Goal: Information Seeking & Learning: Learn about a topic

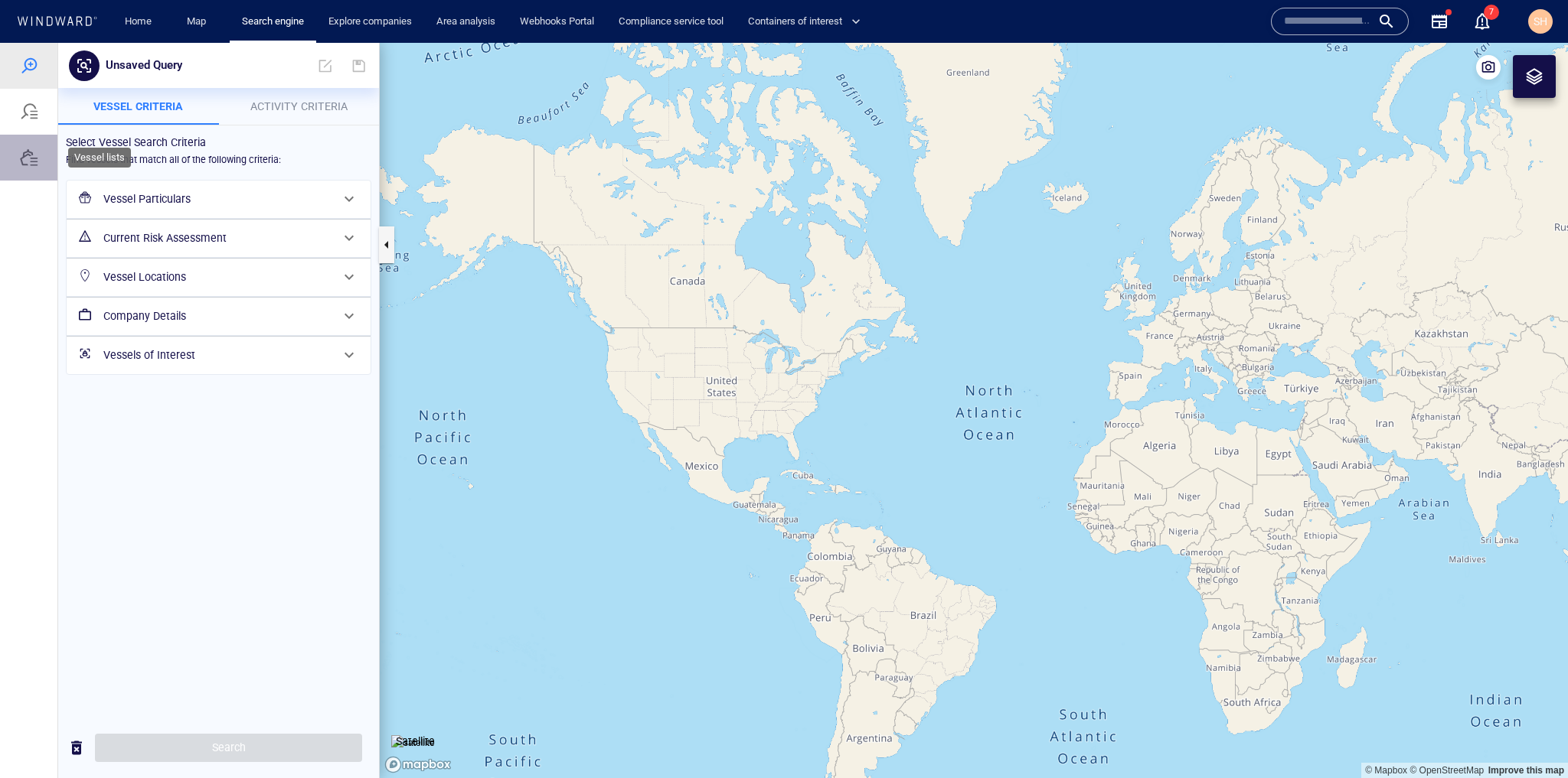
click at [28, 160] on div at bounding box center [29, 157] width 18 height 18
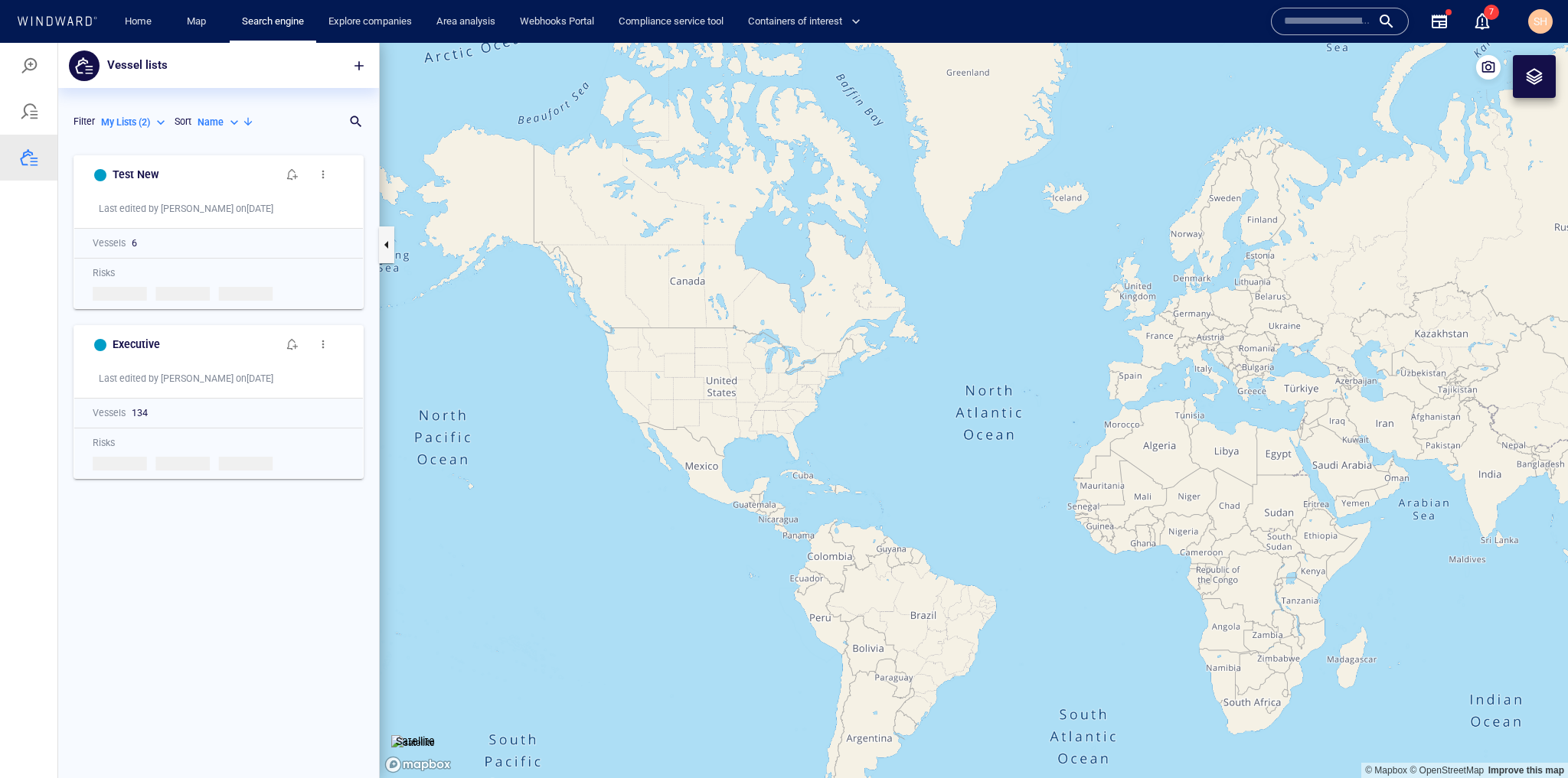
scroll to position [621, 311]
click at [359, 66] on span "button" at bounding box center [359, 65] width 15 height 15
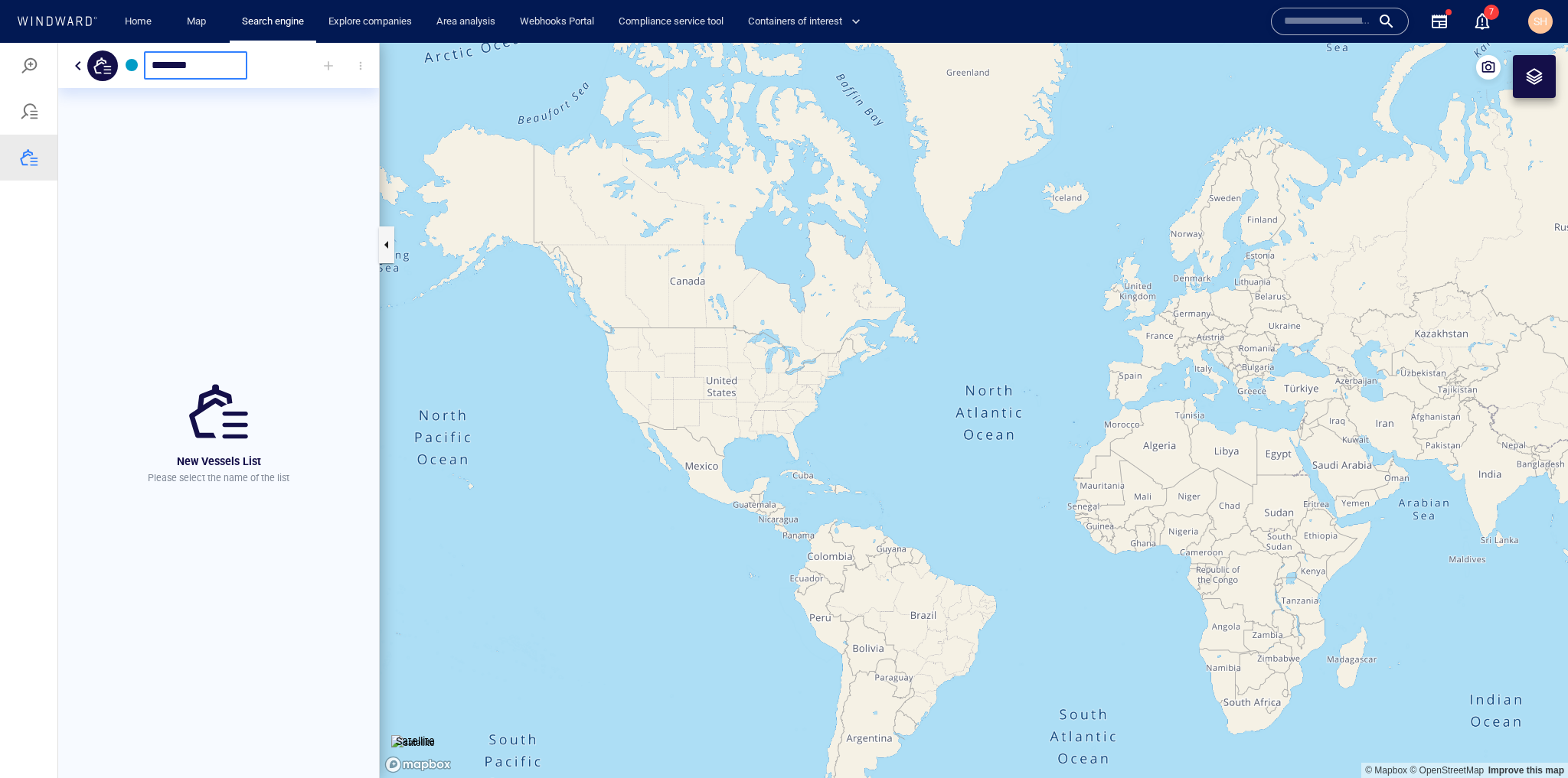
type input "********"
click at [328, 63] on div at bounding box center [328, 66] width 33 height 33
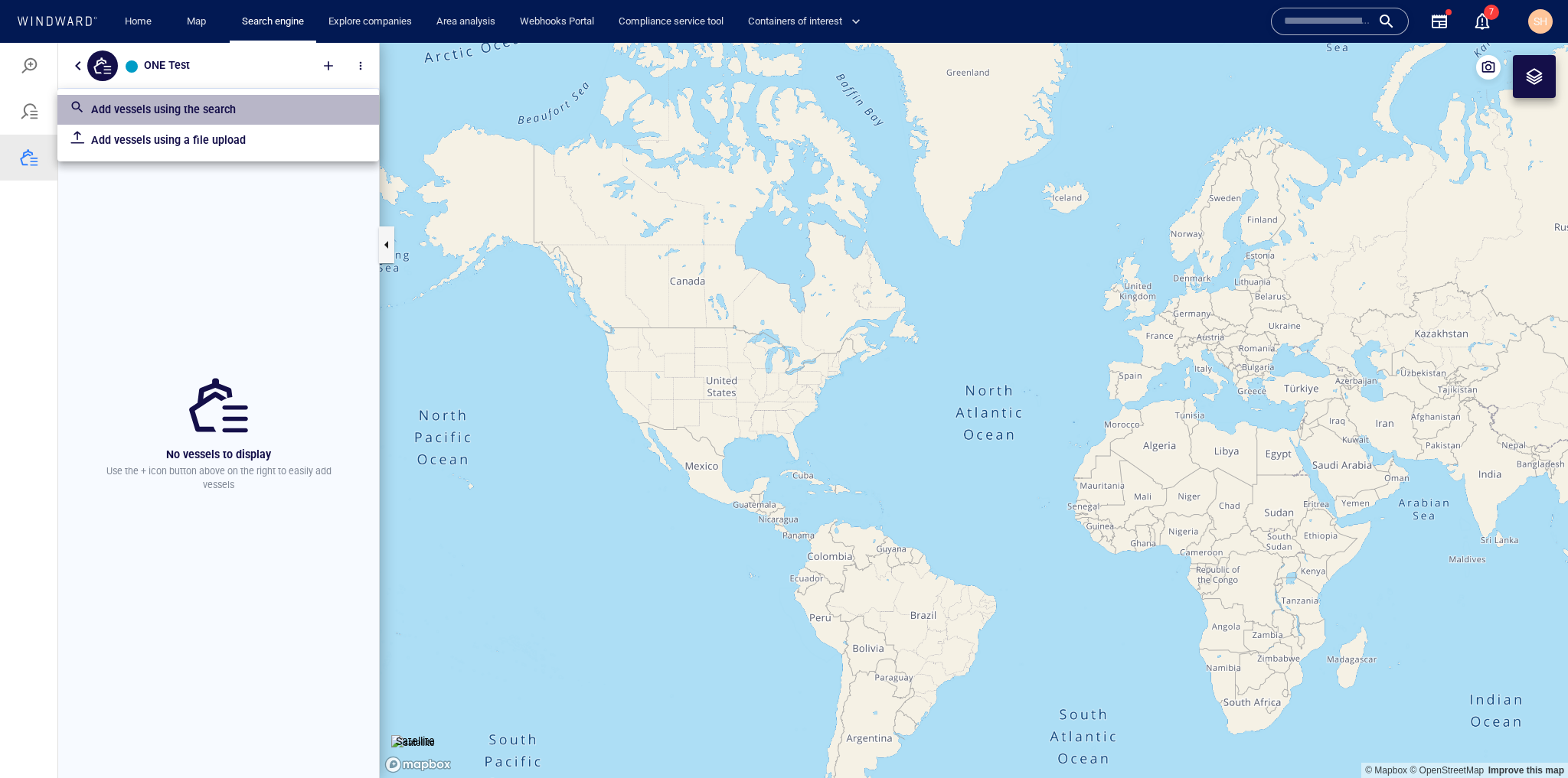
click at [277, 117] on p "Add vessels using the search" at bounding box center [229, 109] width 276 height 18
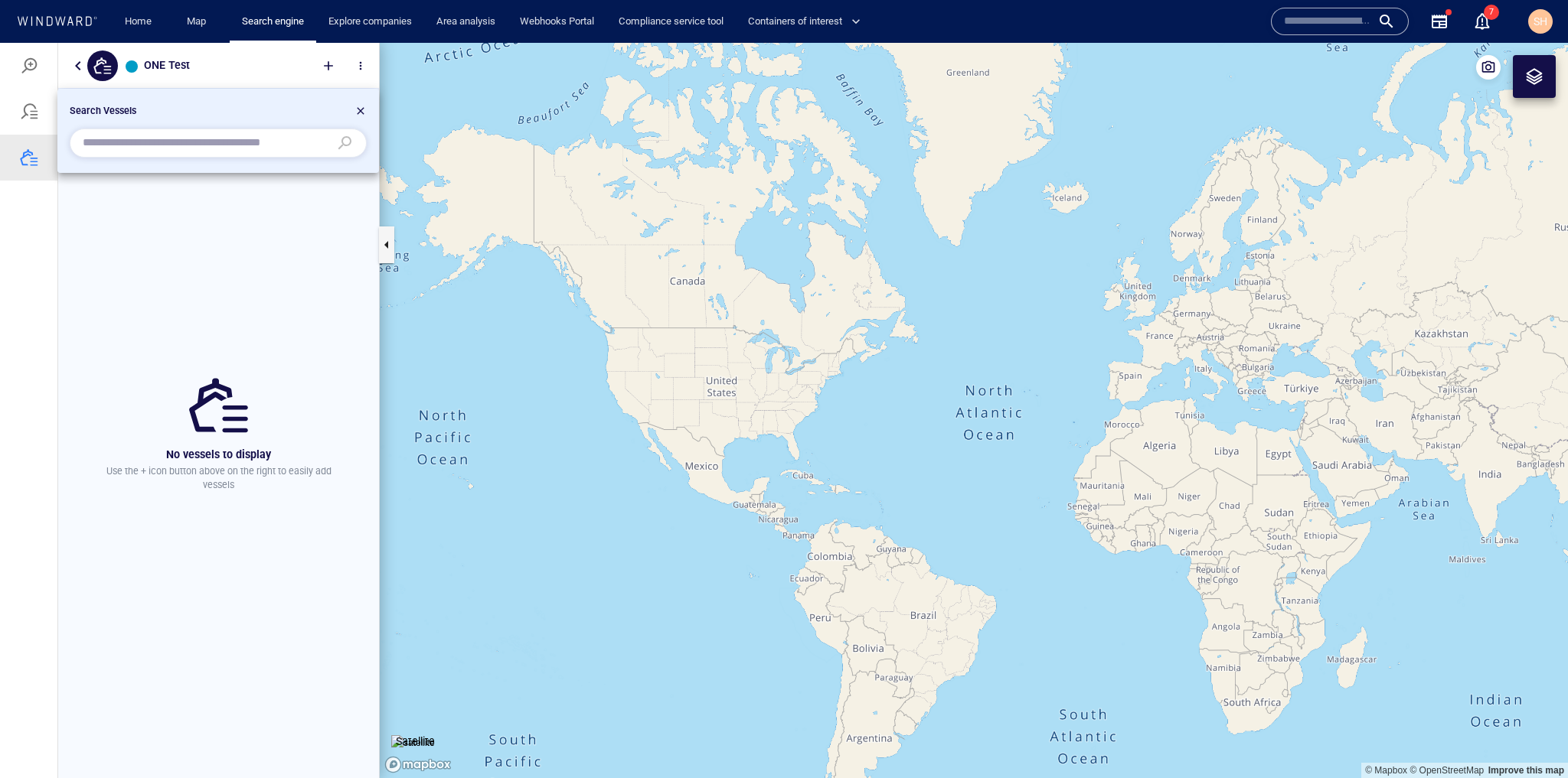
click at [244, 140] on input "text" at bounding box center [206, 143] width 246 height 23
paste input "*******"
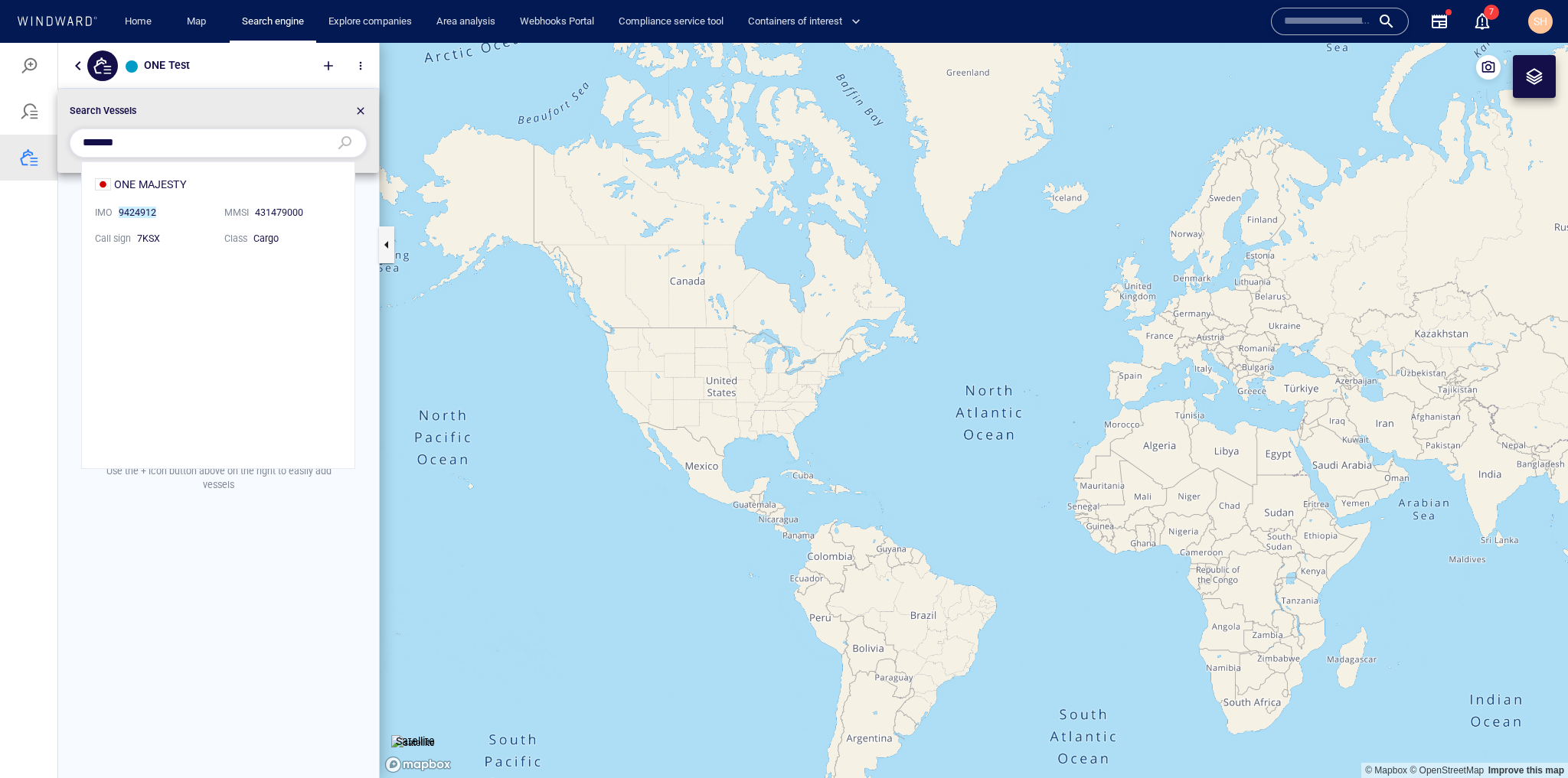
scroll to position [296, 262]
click at [210, 184] on li "ONE MAJESTY IMO 9424912 MMSI [PHONE_NUMBER] Call sign 7KSX Class Cargo" at bounding box center [218, 210] width 273 height 96
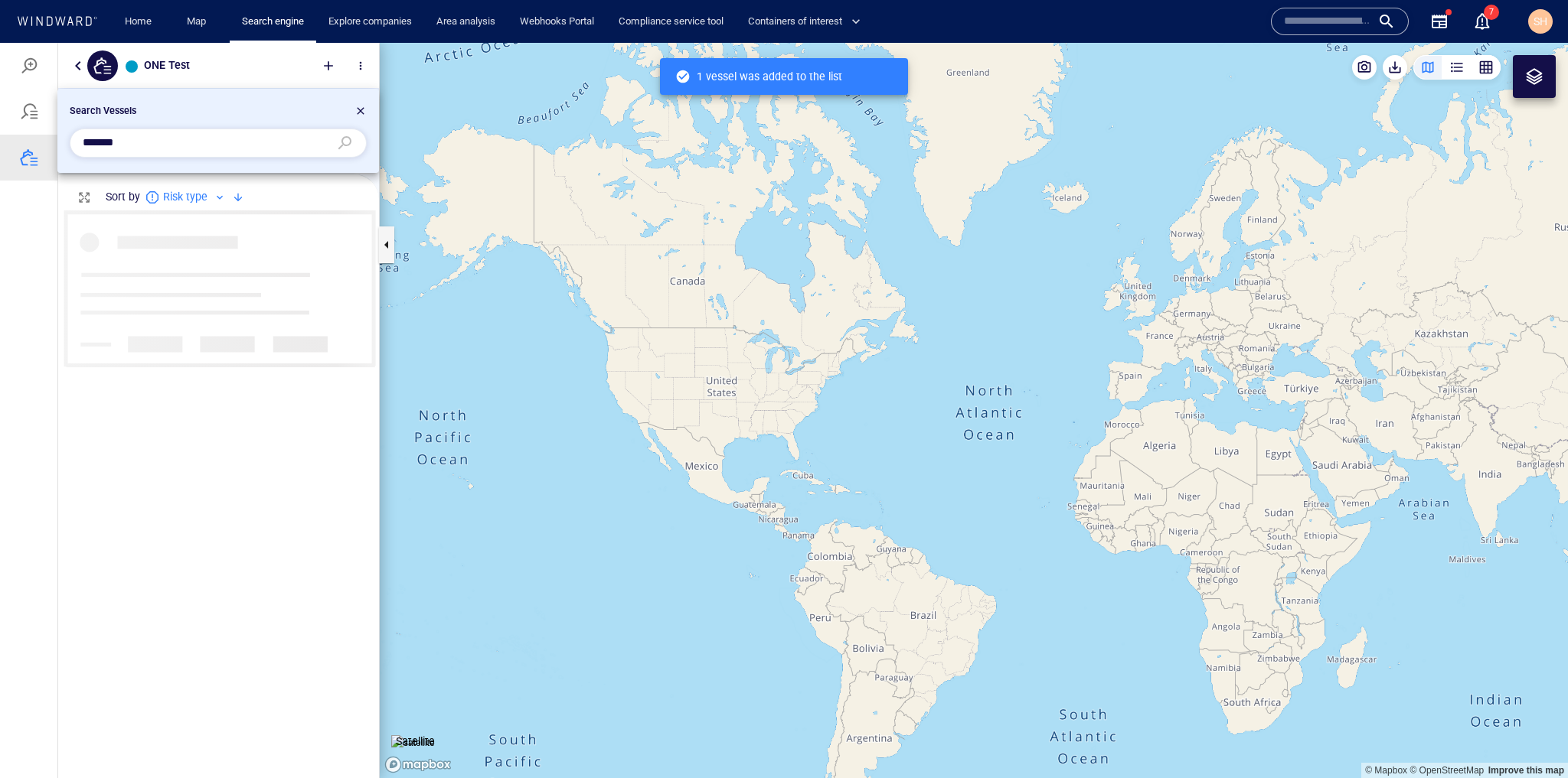
scroll to position [559, 301]
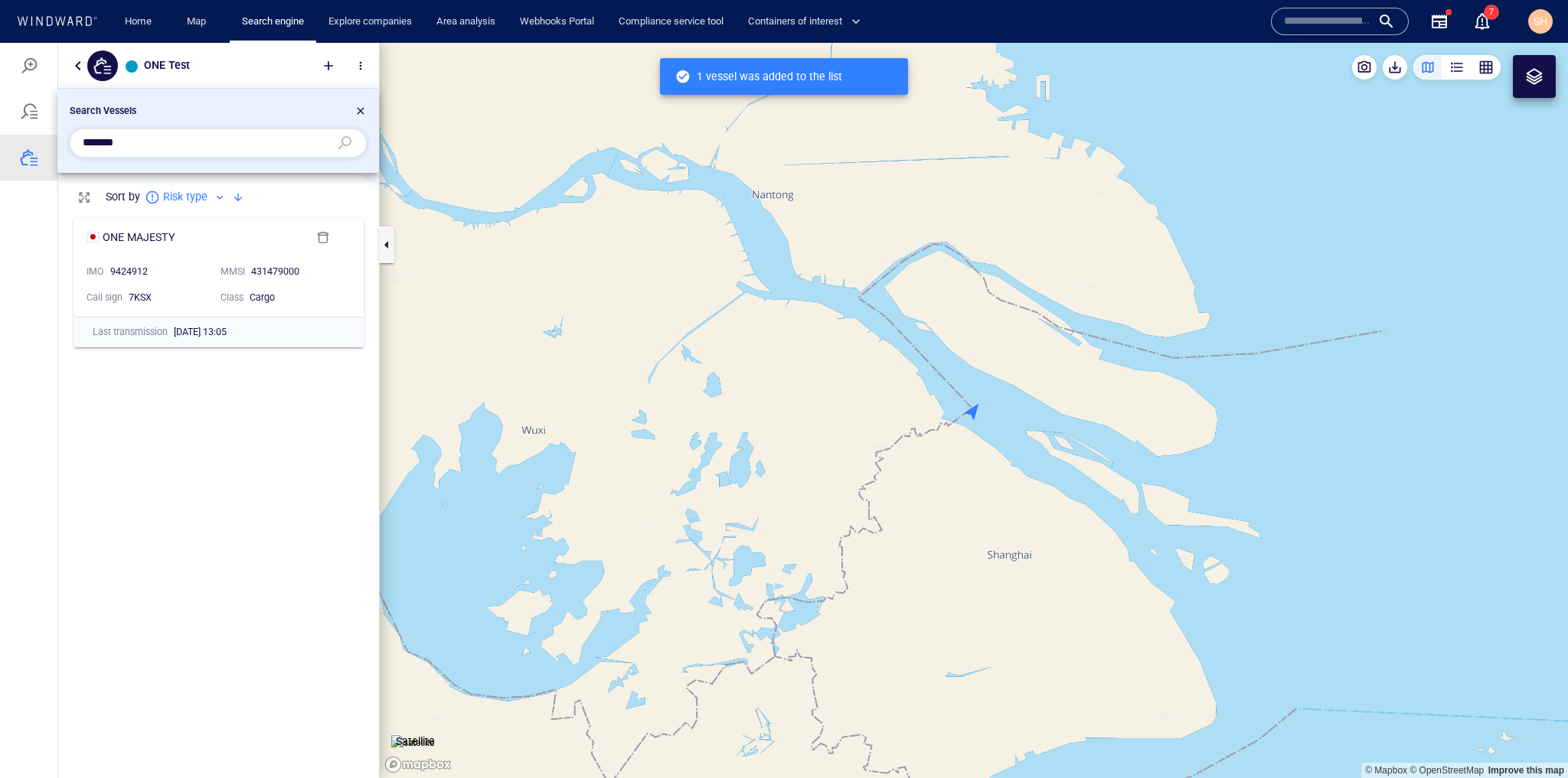
click at [291, 145] on input "*******" at bounding box center [206, 143] width 246 height 23
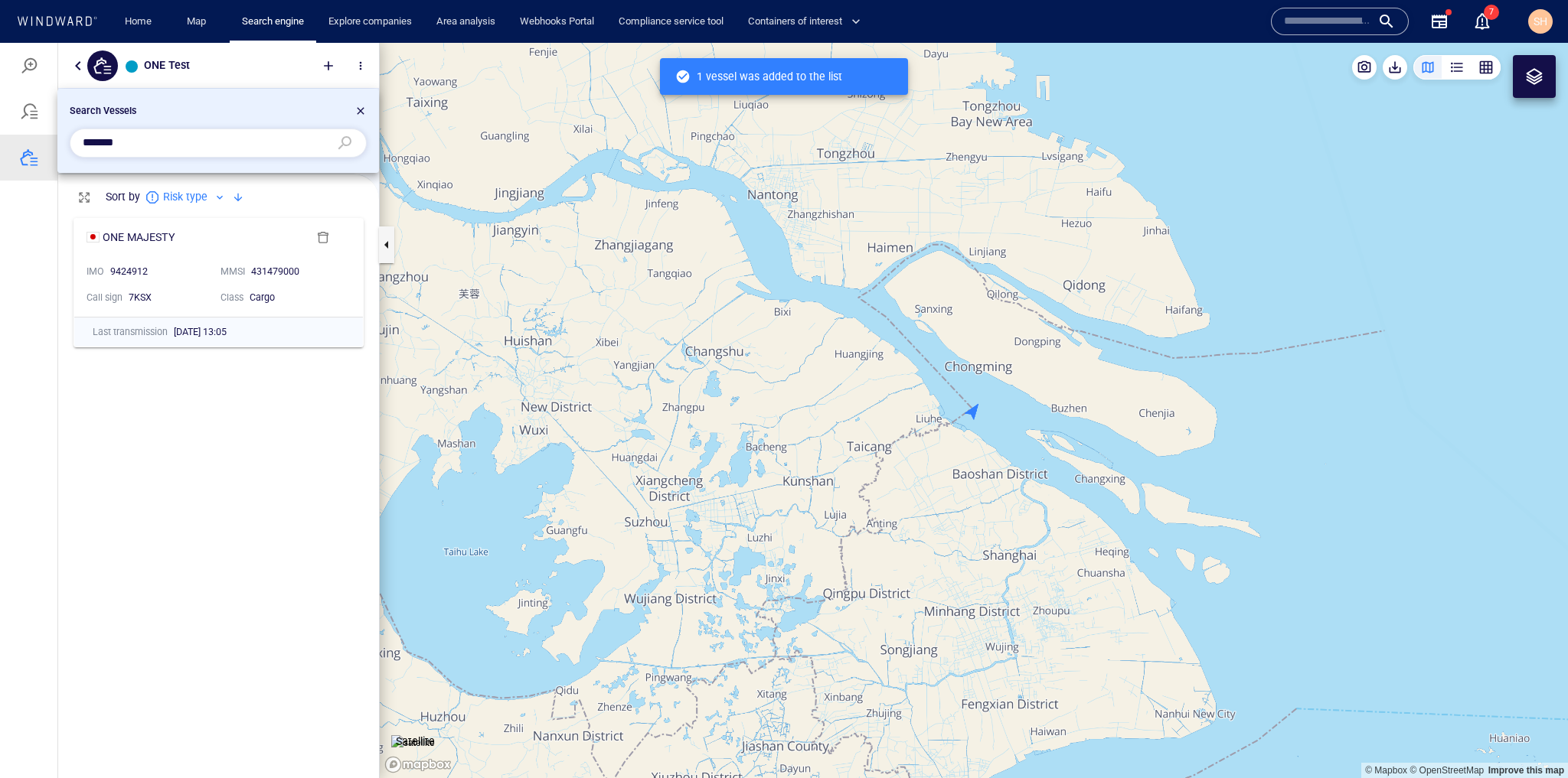
paste input "text"
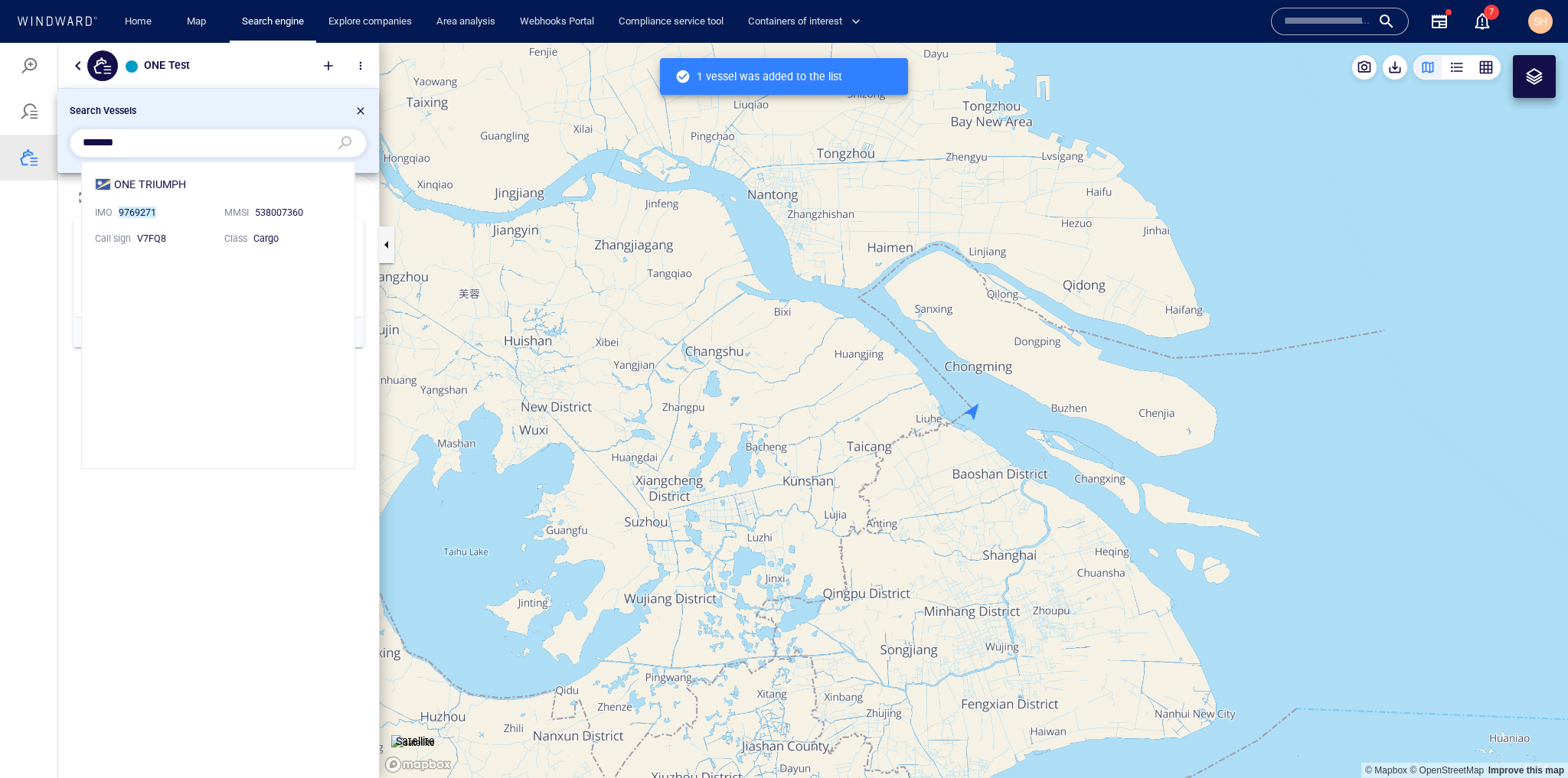
scroll to position [296, 262]
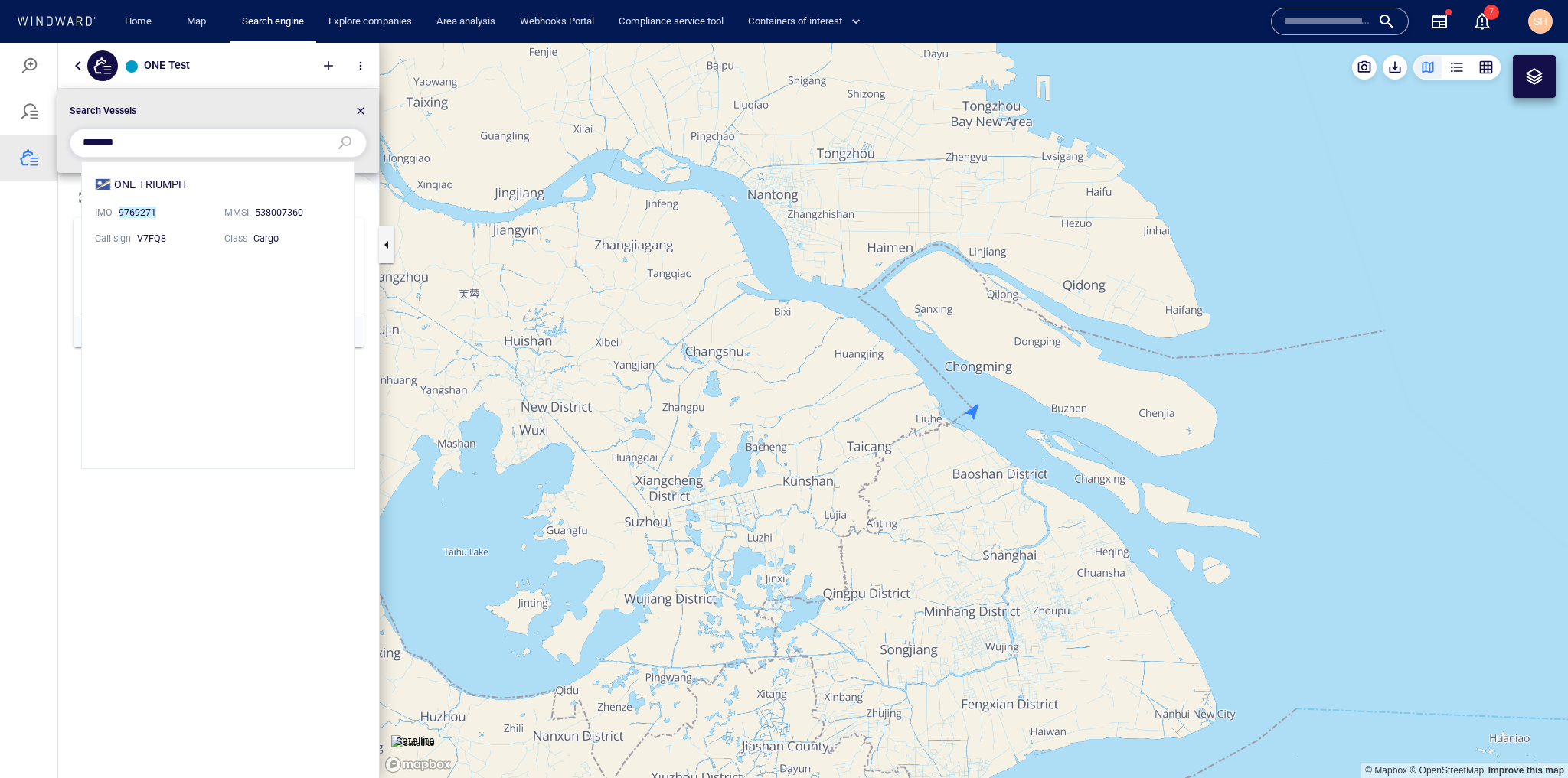
type input "*******"
click at [173, 183] on li "ONE TRIUMPH IMO 9769271 MMSI [PHONE_NUMBER] Call sign V7FQ8 Class Cargo" at bounding box center [218, 210] width 273 height 96
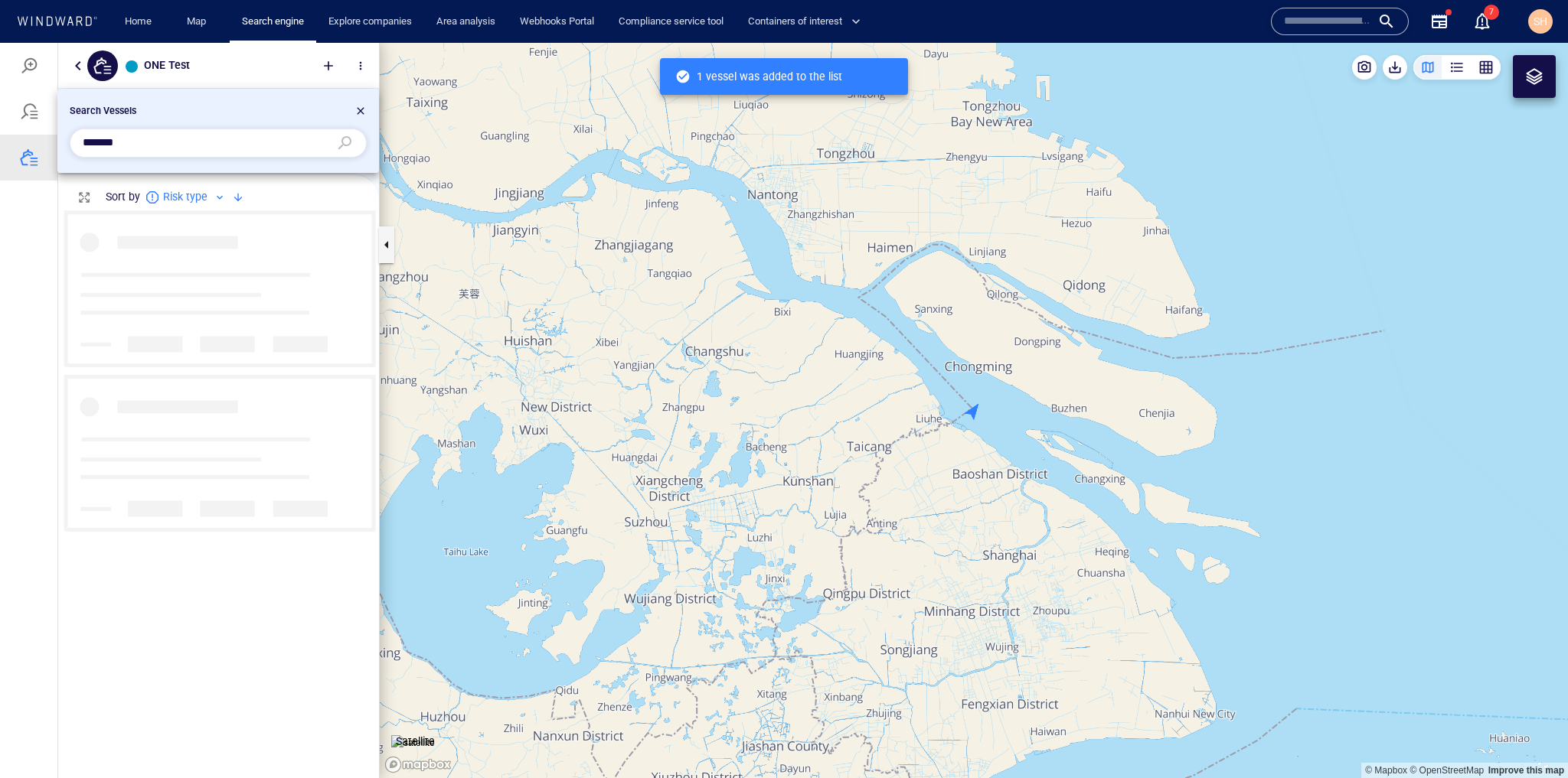
scroll to position [559, 301]
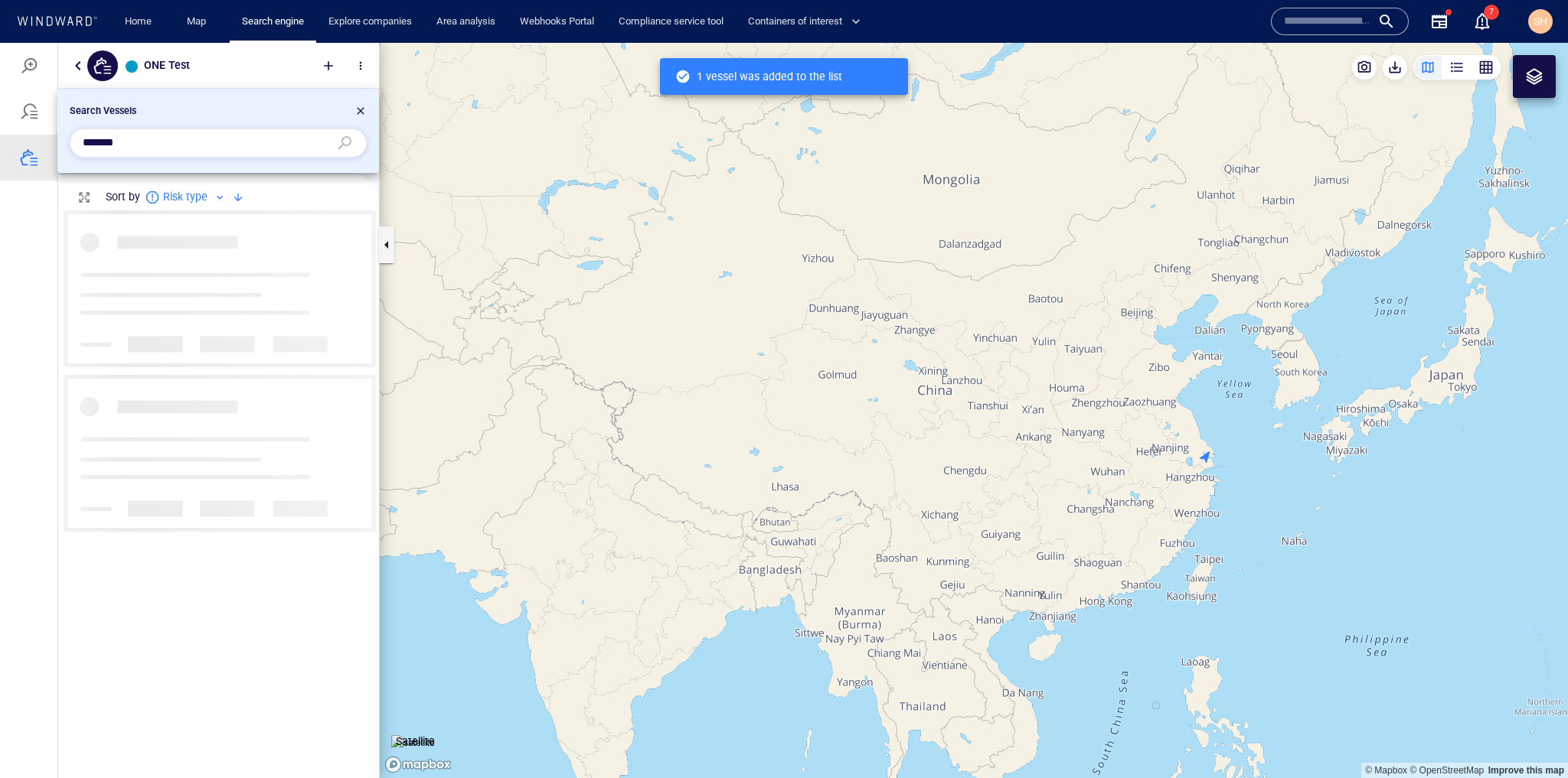
click at [294, 607] on div at bounding box center [784, 410] width 1568 height 735
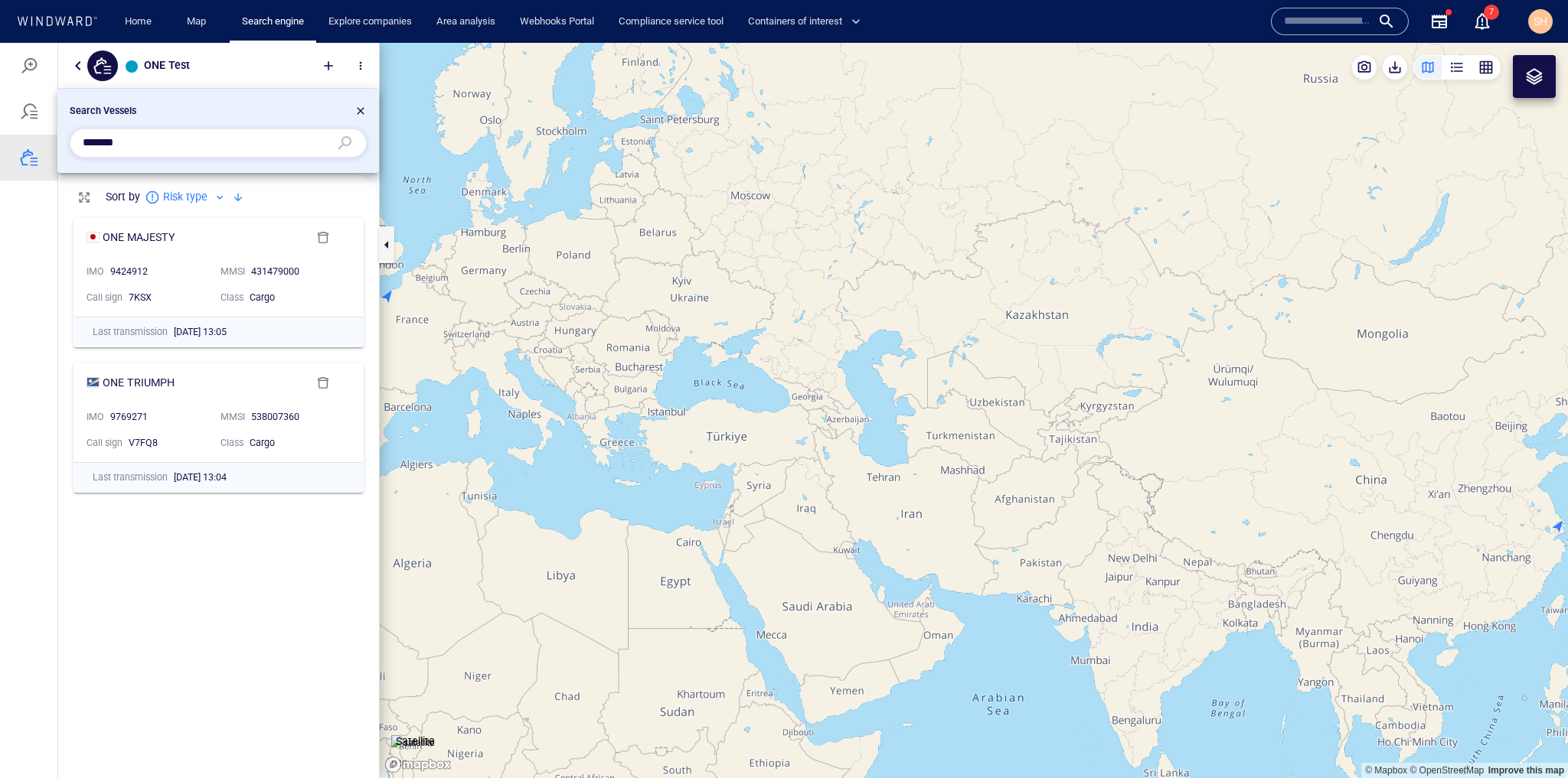
click at [364, 106] on div at bounding box center [360, 113] width 12 height 18
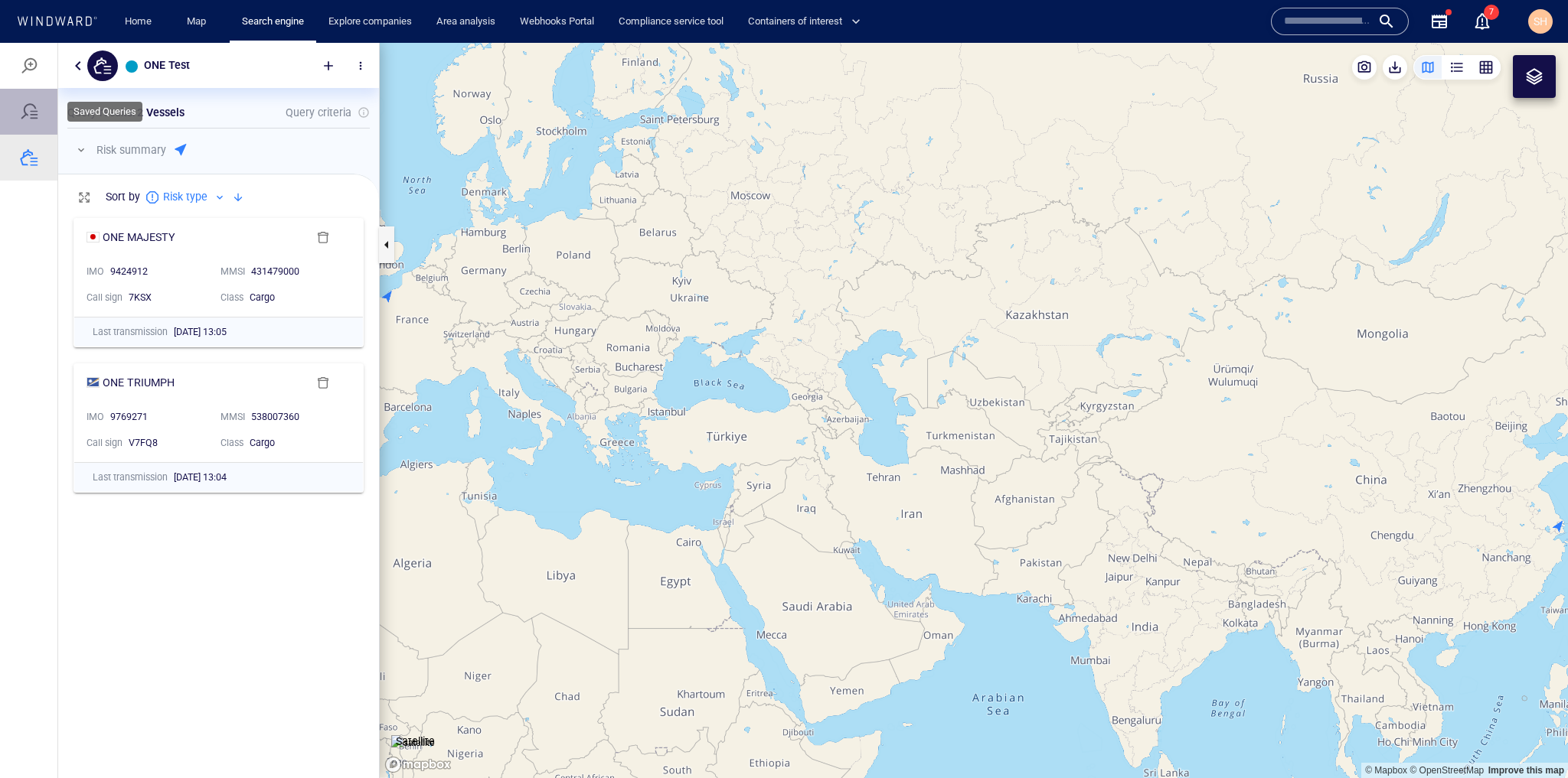
click at [40, 112] on div at bounding box center [29, 112] width 57 height 46
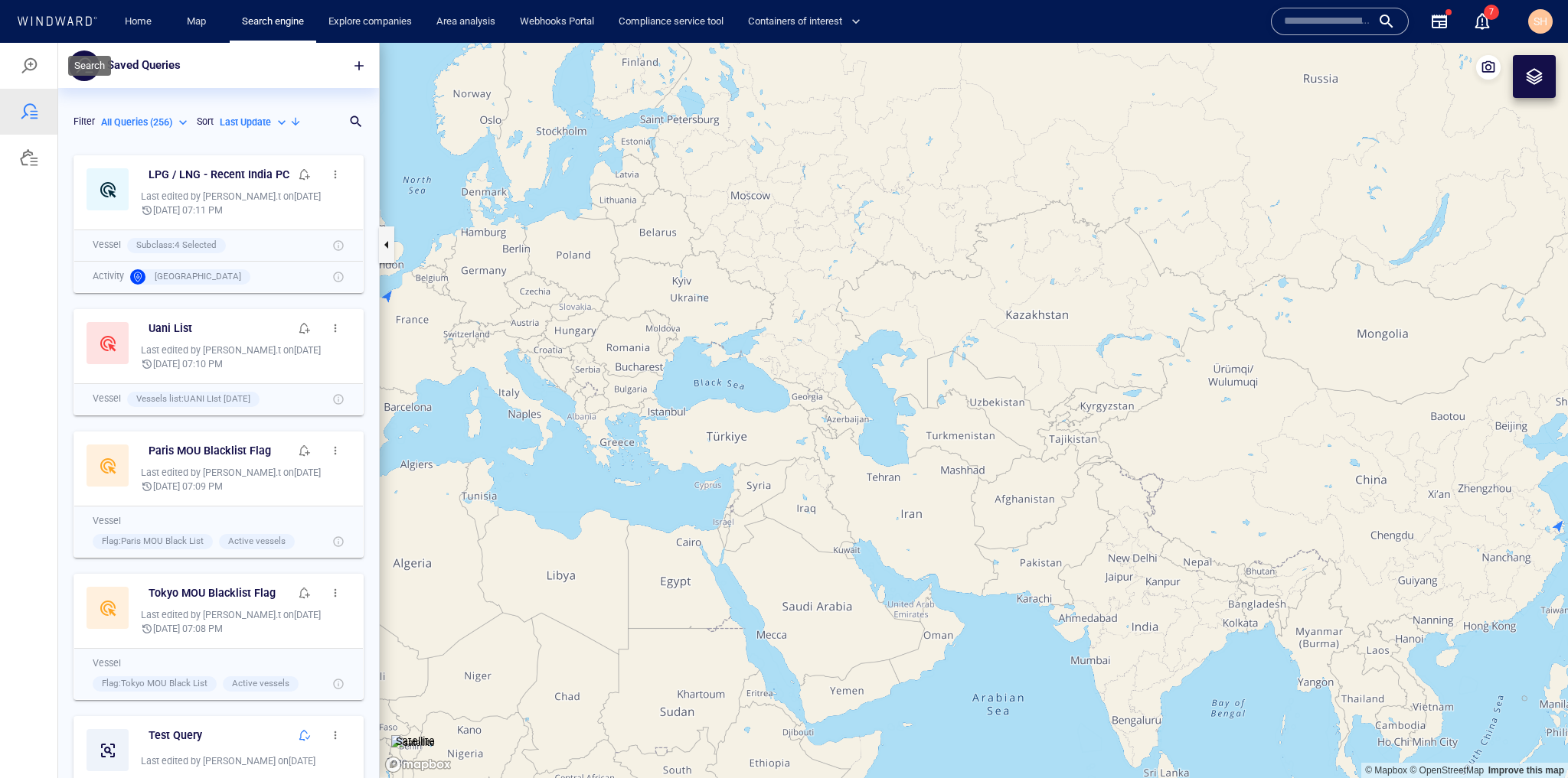
scroll to position [621, 311]
click at [37, 72] on div at bounding box center [29, 65] width 18 height 18
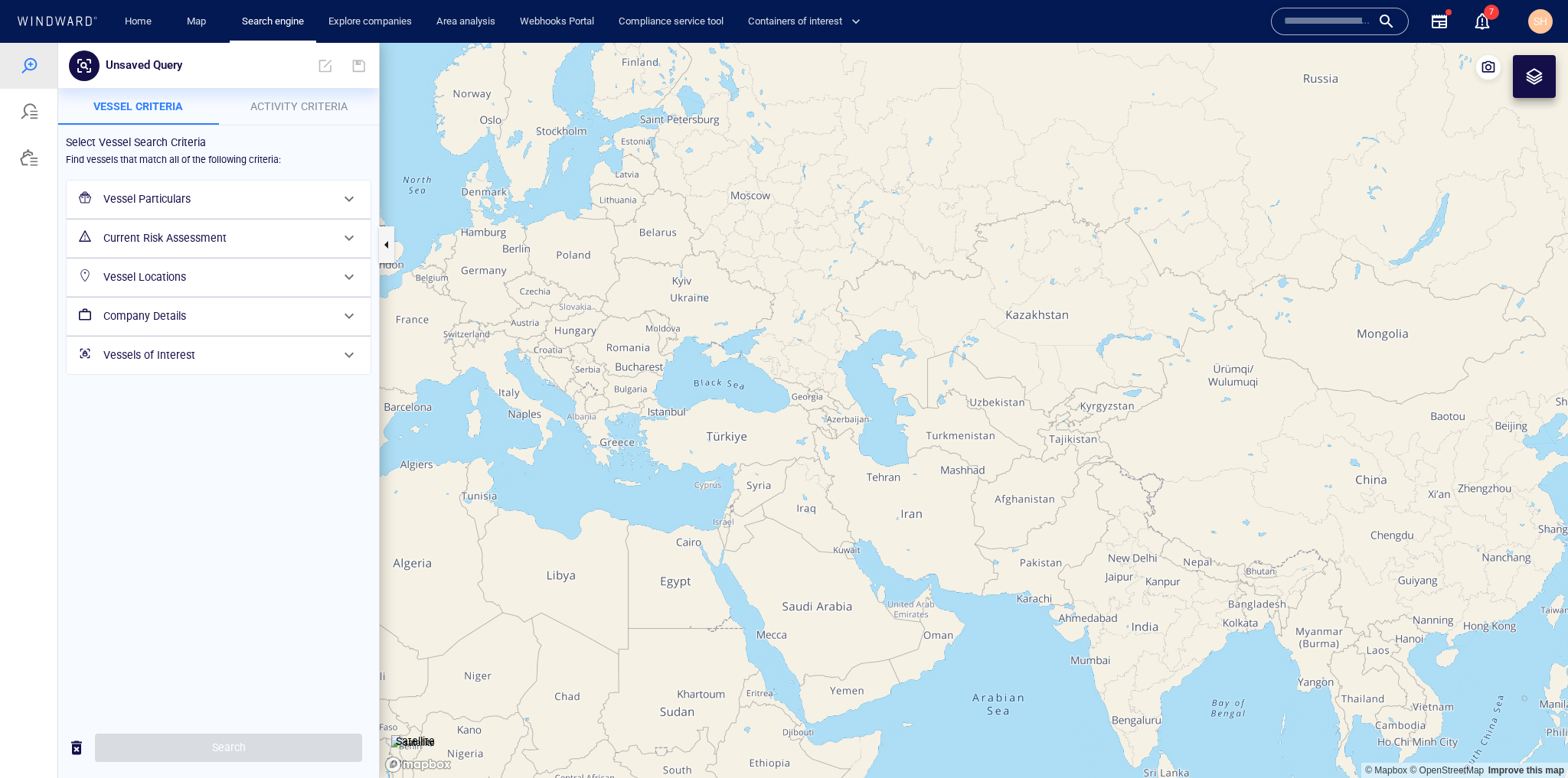
click at [275, 349] on h6 "Vessels of Interest" at bounding box center [217, 355] width 227 height 19
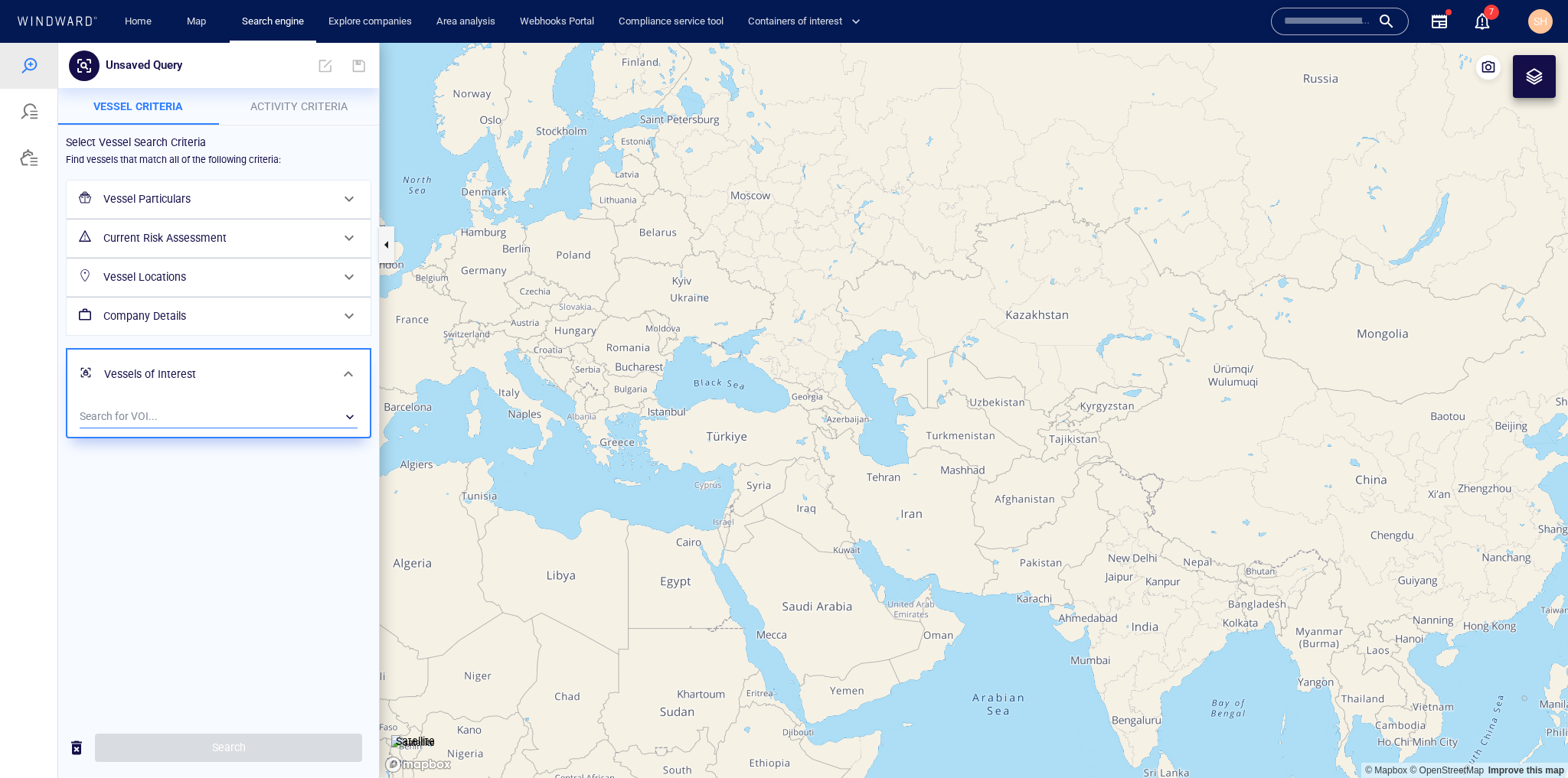
click at [223, 413] on div "​" at bounding box center [219, 416] width 278 height 23
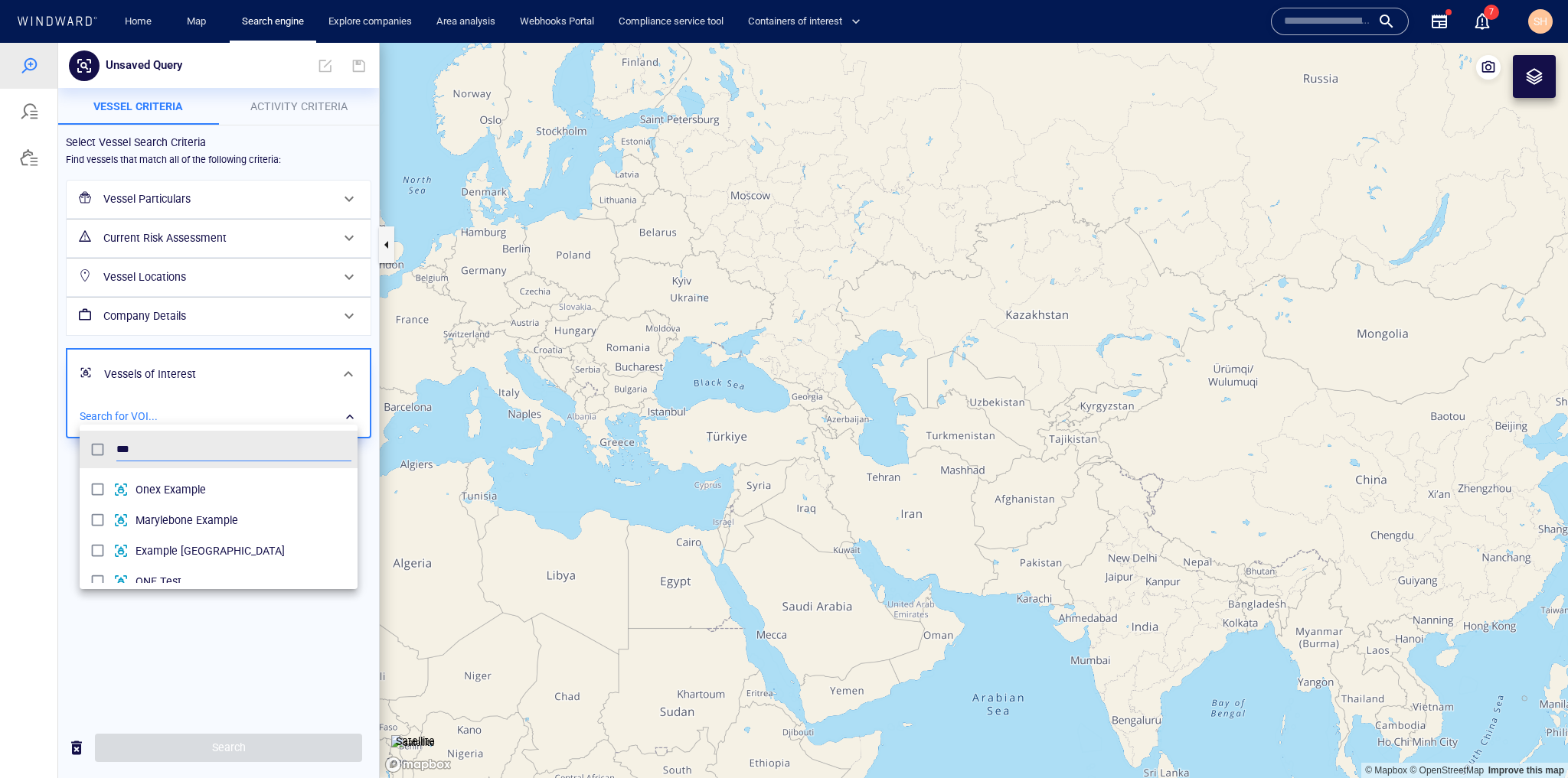
scroll to position [38, 0]
type input "***"
click at [233, 567] on span "ONE Test" at bounding box center [243, 567] width 216 height 18
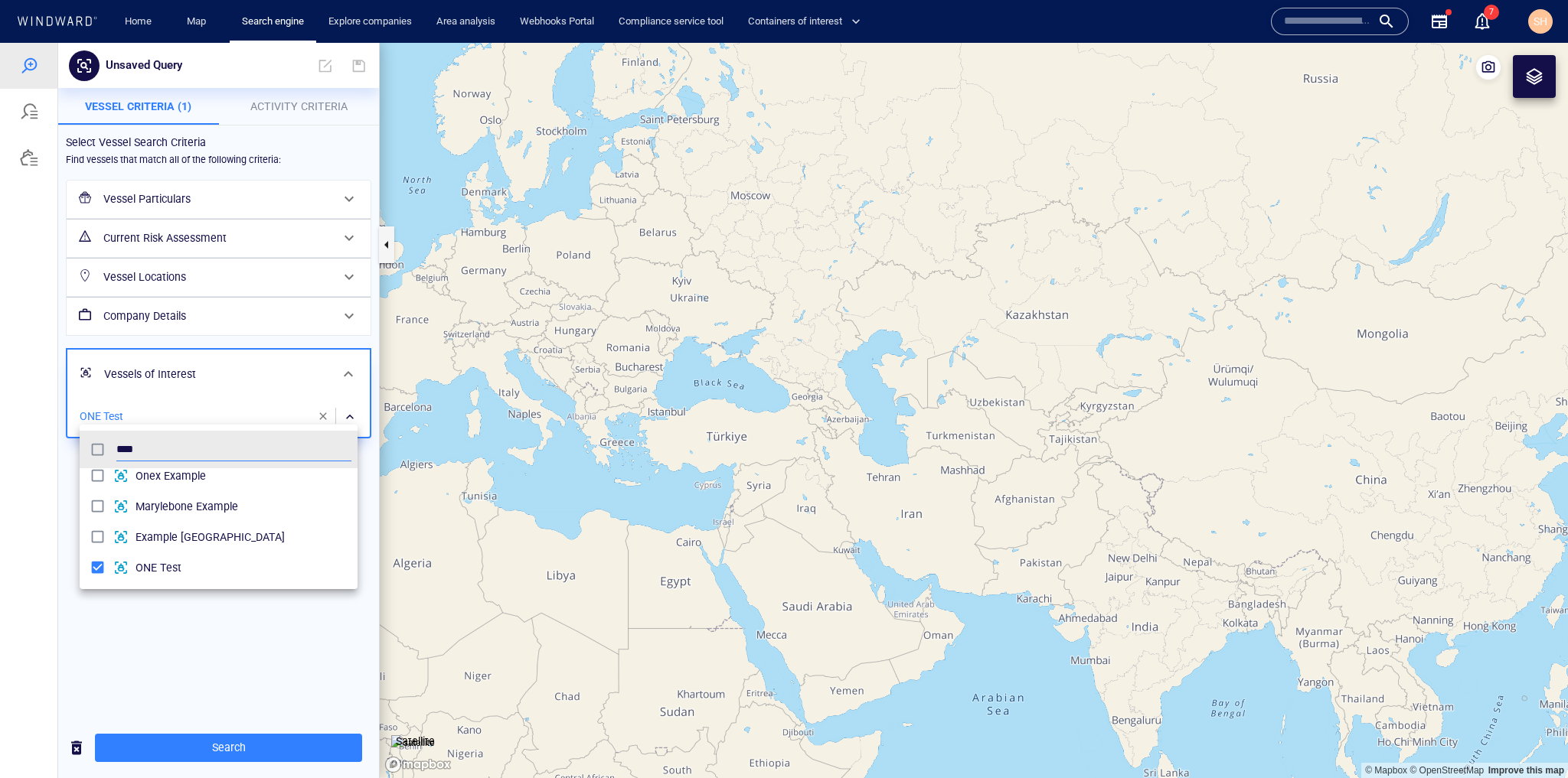
click at [251, 611] on div at bounding box center [784, 410] width 1568 height 735
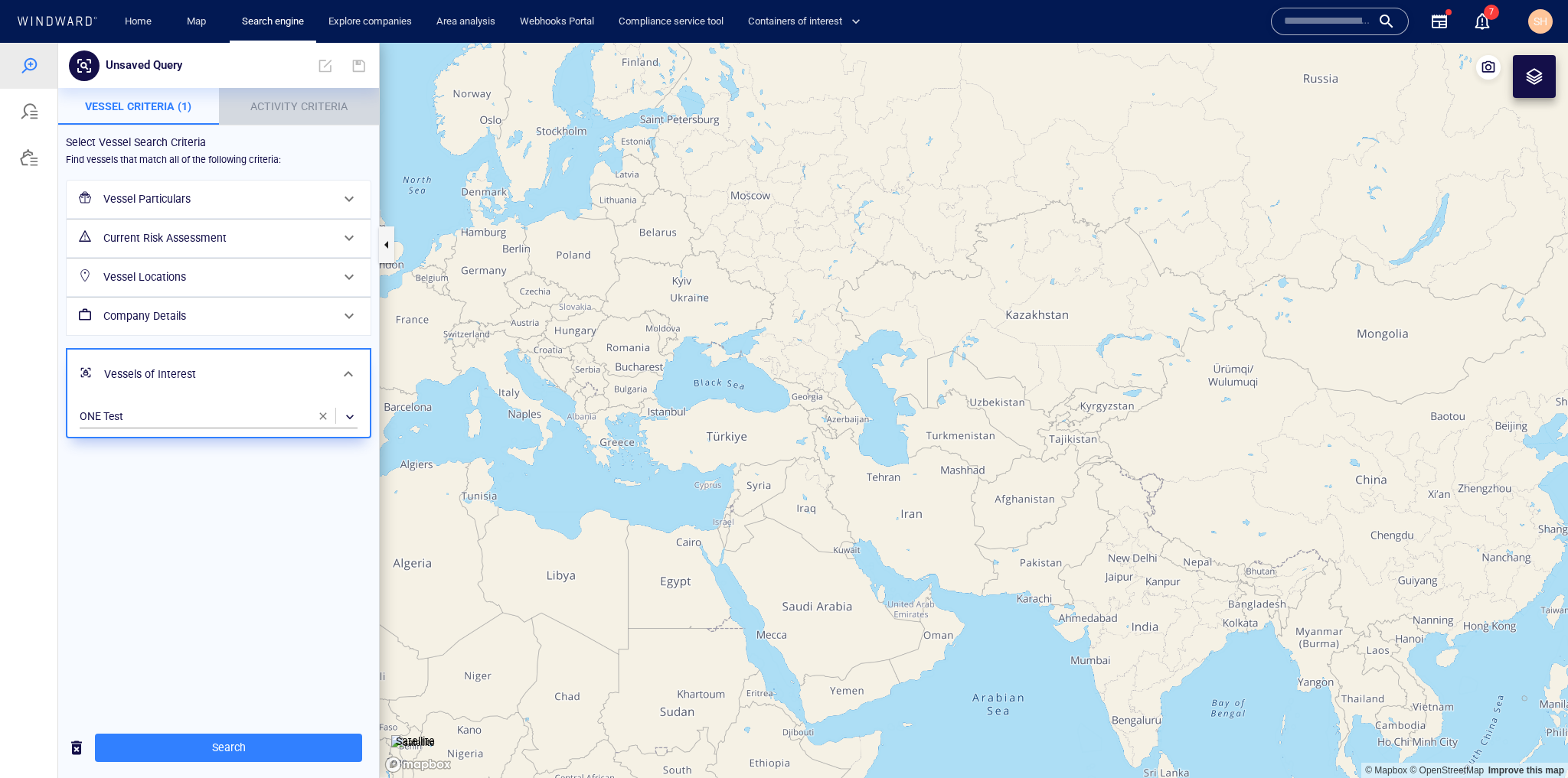
click at [305, 98] on p "Activity Criteria" at bounding box center [299, 106] width 142 height 18
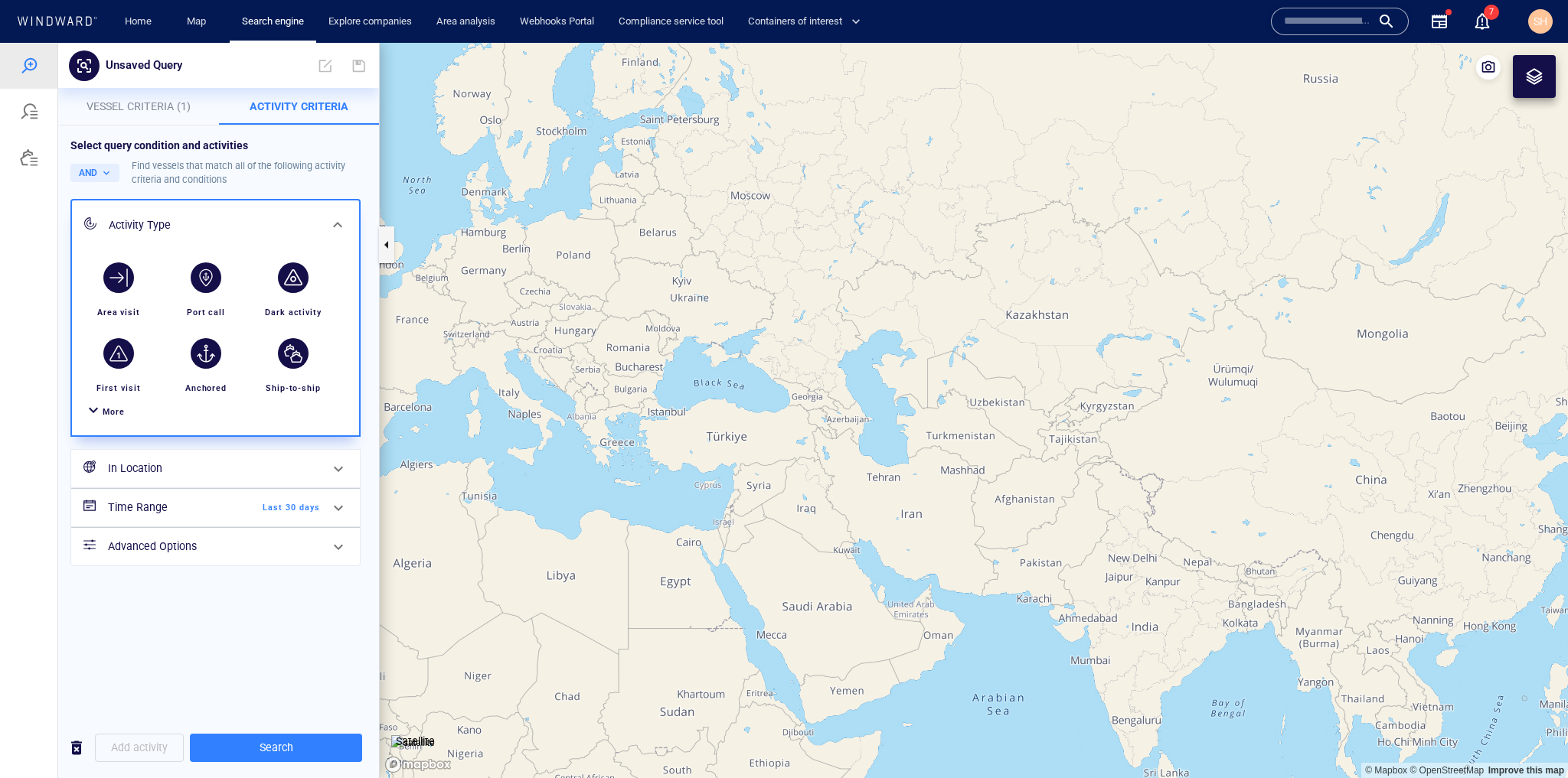
click at [114, 414] on span "More" at bounding box center [114, 412] width 22 height 10
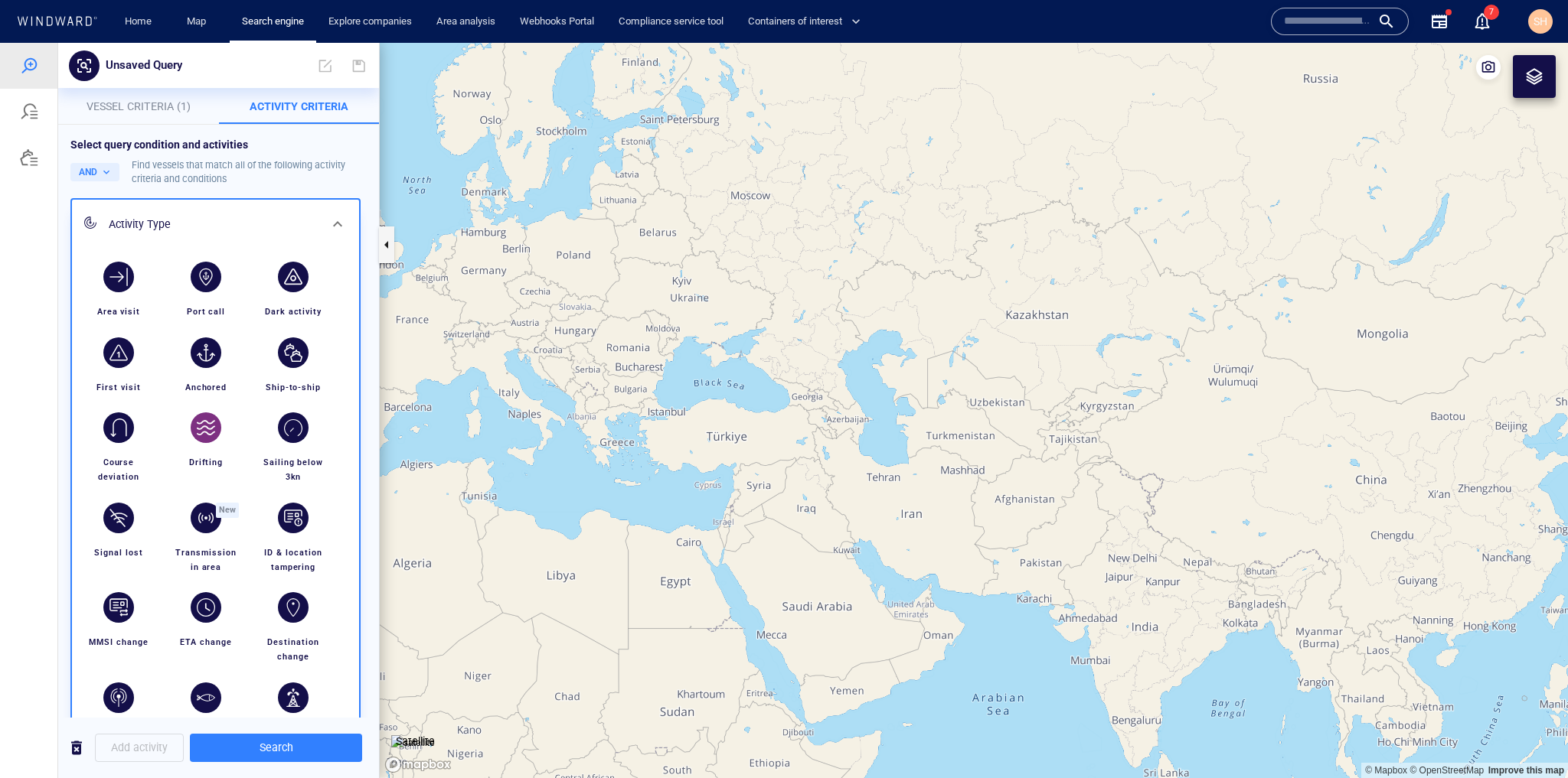
click at [213, 433] on div "button" at bounding box center [206, 428] width 31 height 31
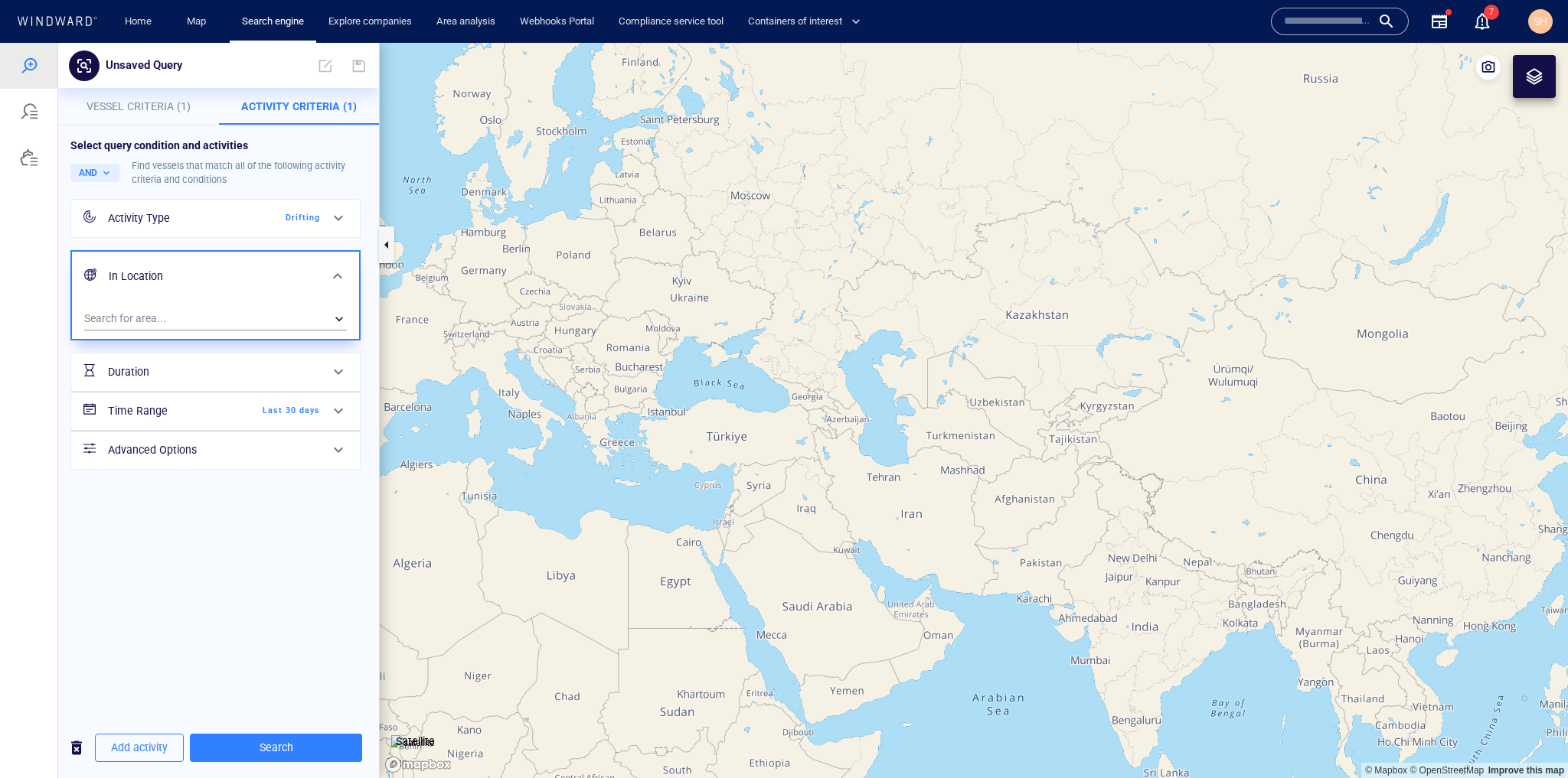
click at [197, 404] on h6 "Time Range" at bounding box center [170, 412] width 124 height 19
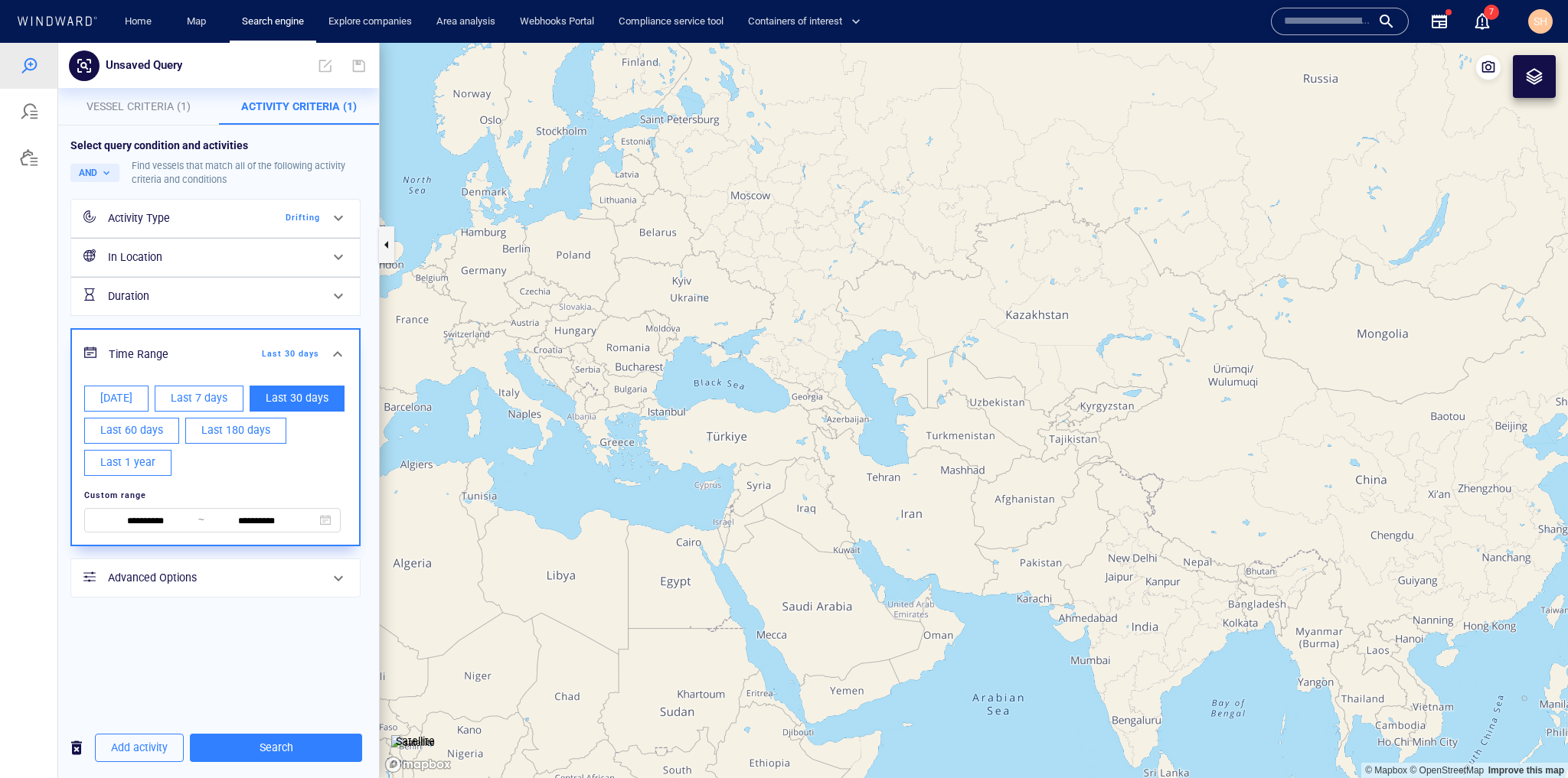
click at [145, 463] on span "Last 1 year" at bounding box center [127, 463] width 55 height 19
type input "**********"
click at [243, 669] on div "**********" at bounding box center [219, 421] width 321 height 592
click at [156, 745] on span "Add activity" at bounding box center [139, 748] width 56 height 19
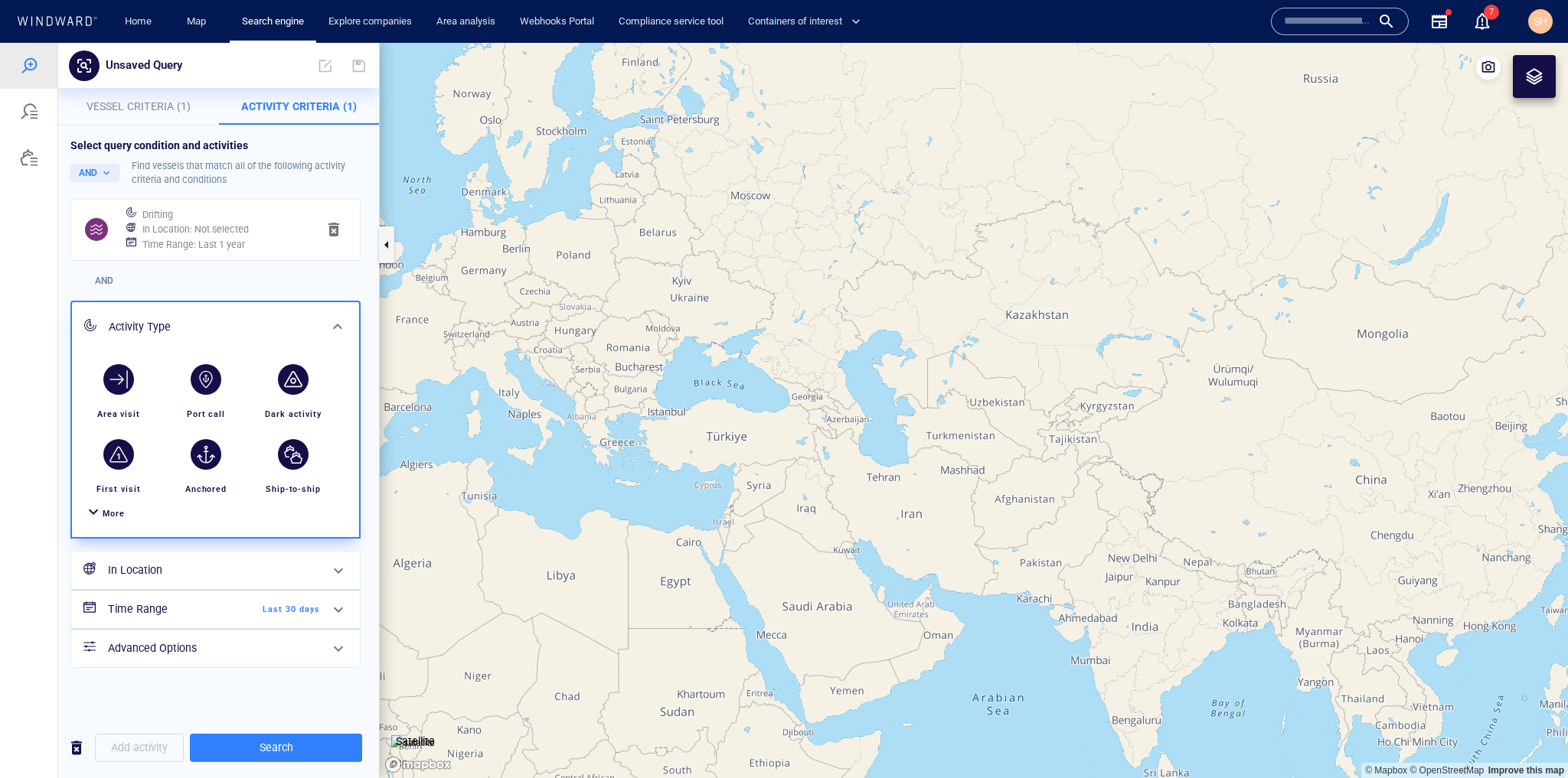
click at [112, 515] on span "More" at bounding box center [114, 513] width 22 height 10
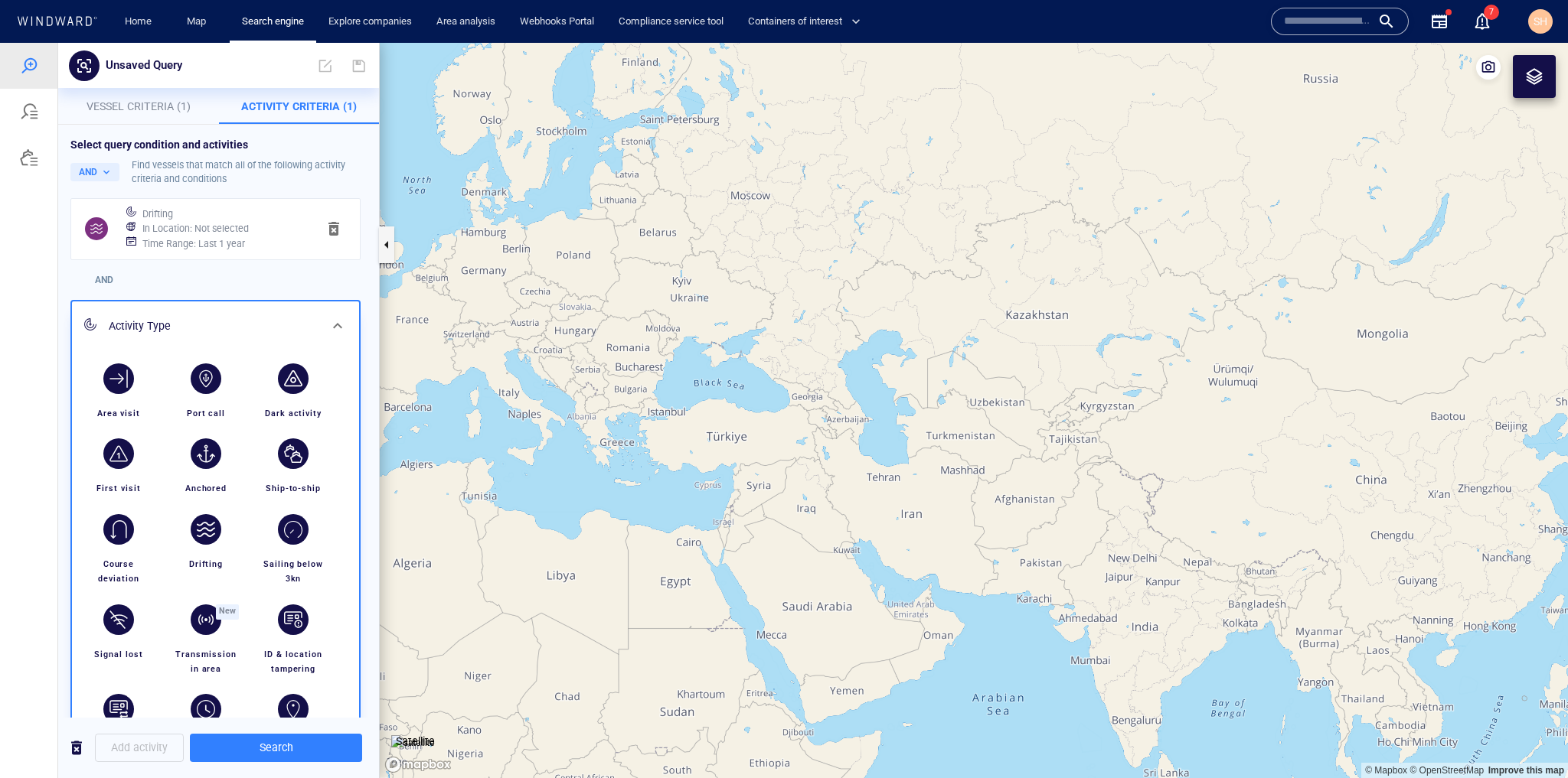
scroll to position [184, 0]
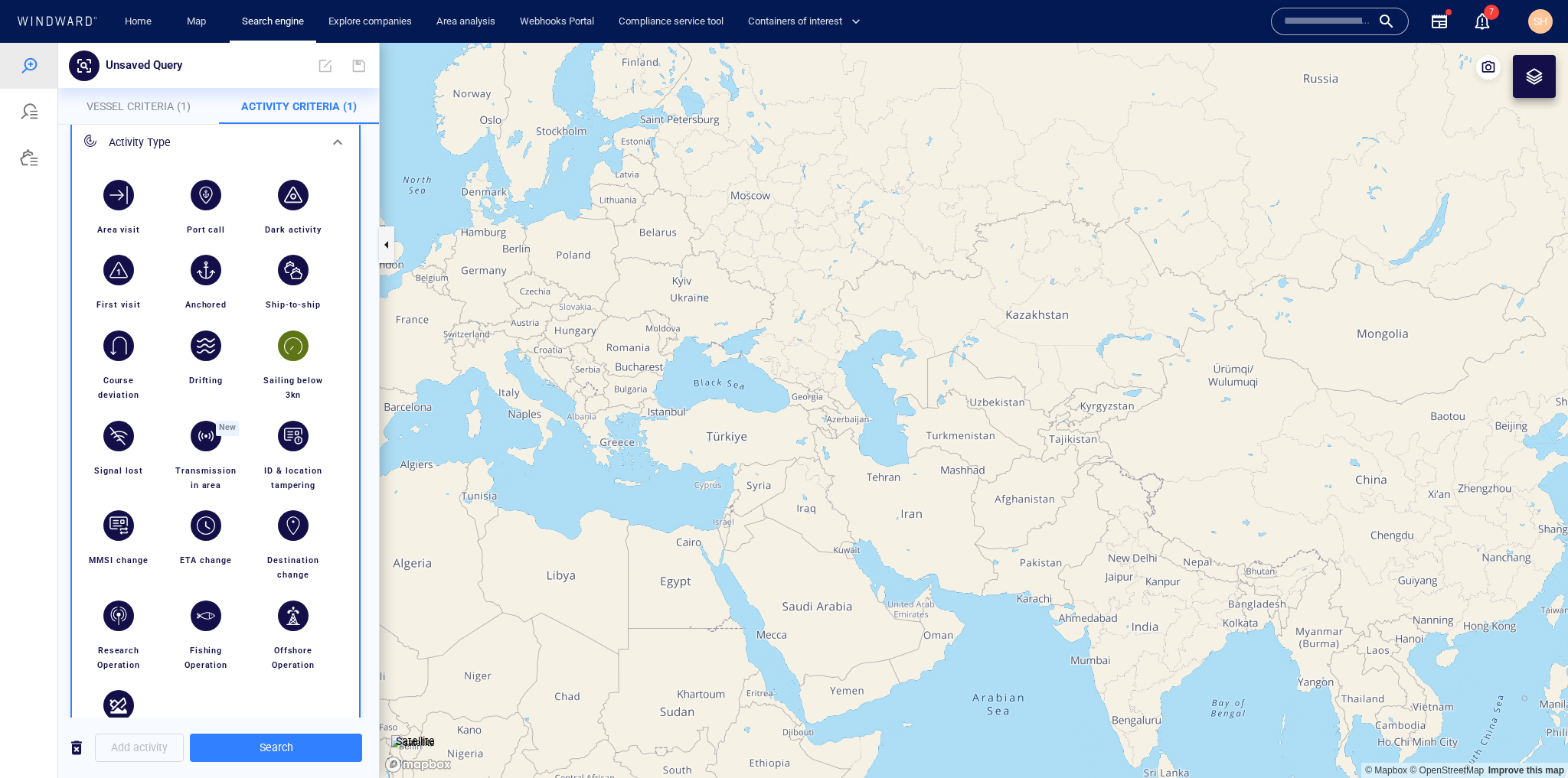
click at [316, 346] on div "Sailing below 3kn" at bounding box center [293, 366] width 81 height 84
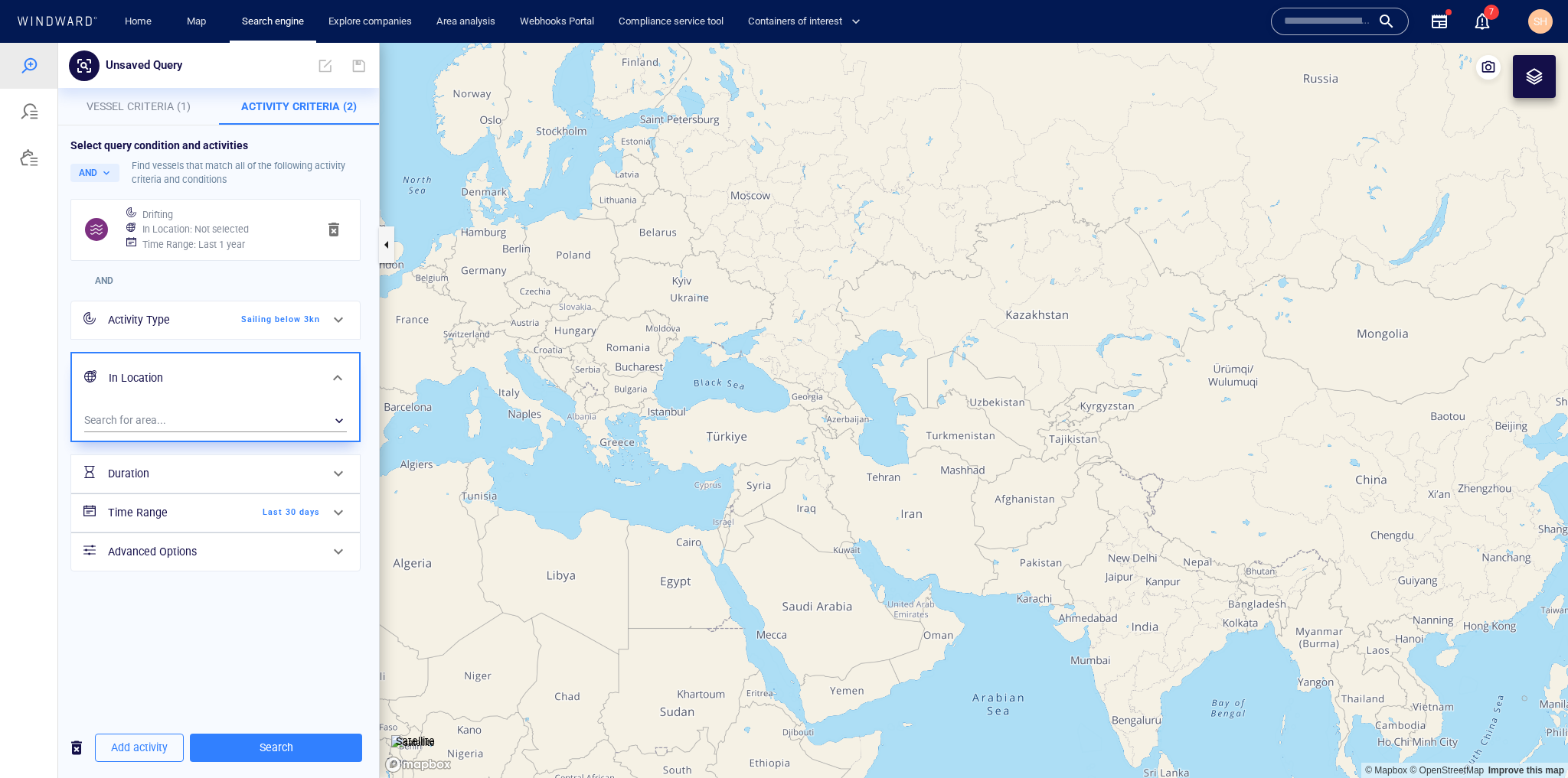
click at [193, 497] on div "Time Range Last 30 days" at bounding box center [214, 513] width 224 height 31
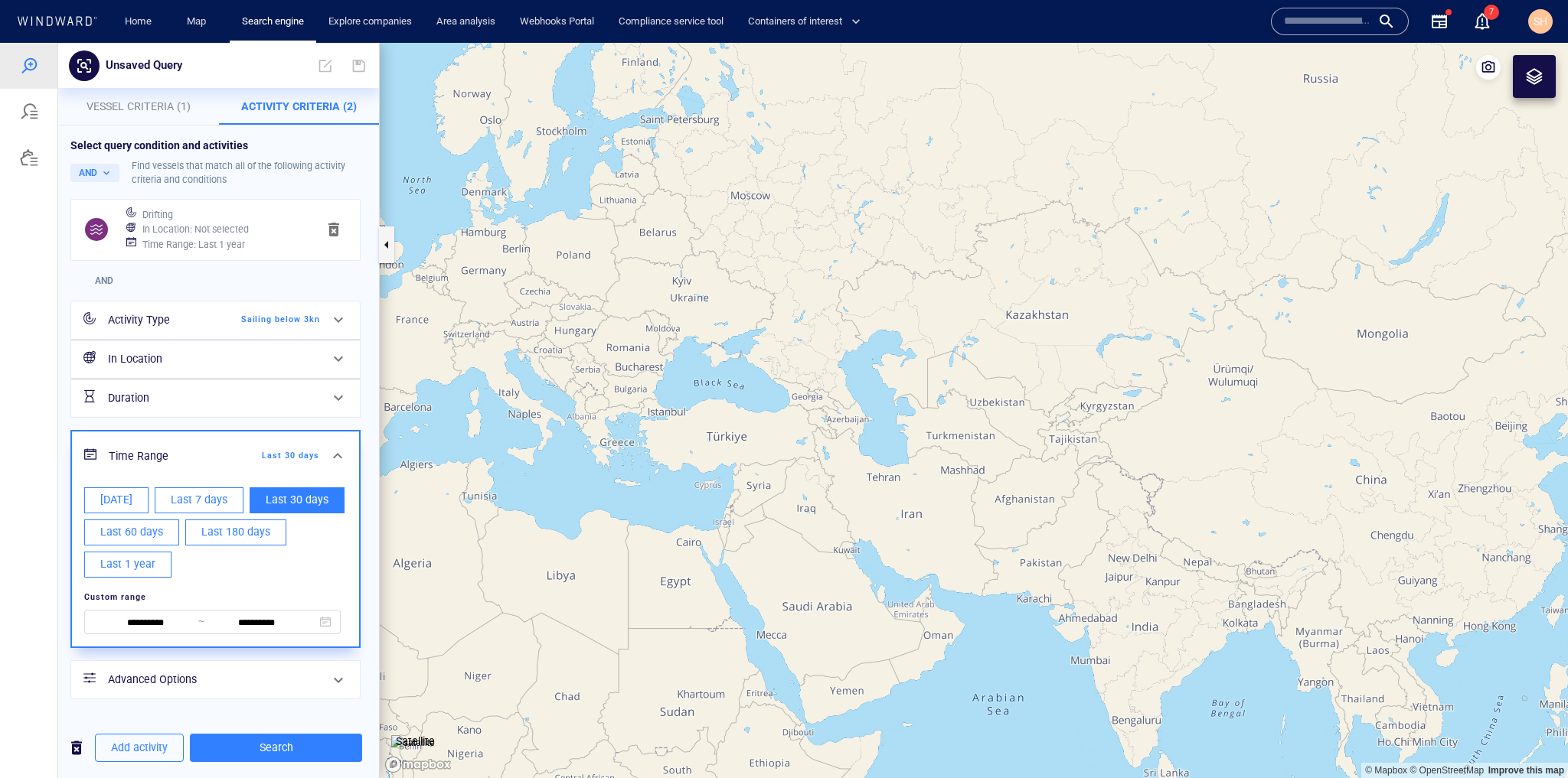
click at [149, 558] on span "Last 1 year" at bounding box center [127, 564] width 55 height 19
type input "**********"
click at [260, 176] on div "Find vessels that match all of the following activity criteria and conditions" at bounding box center [250, 172] width 235 height 28
click at [159, 745] on span "Add activity" at bounding box center [139, 748] width 56 height 19
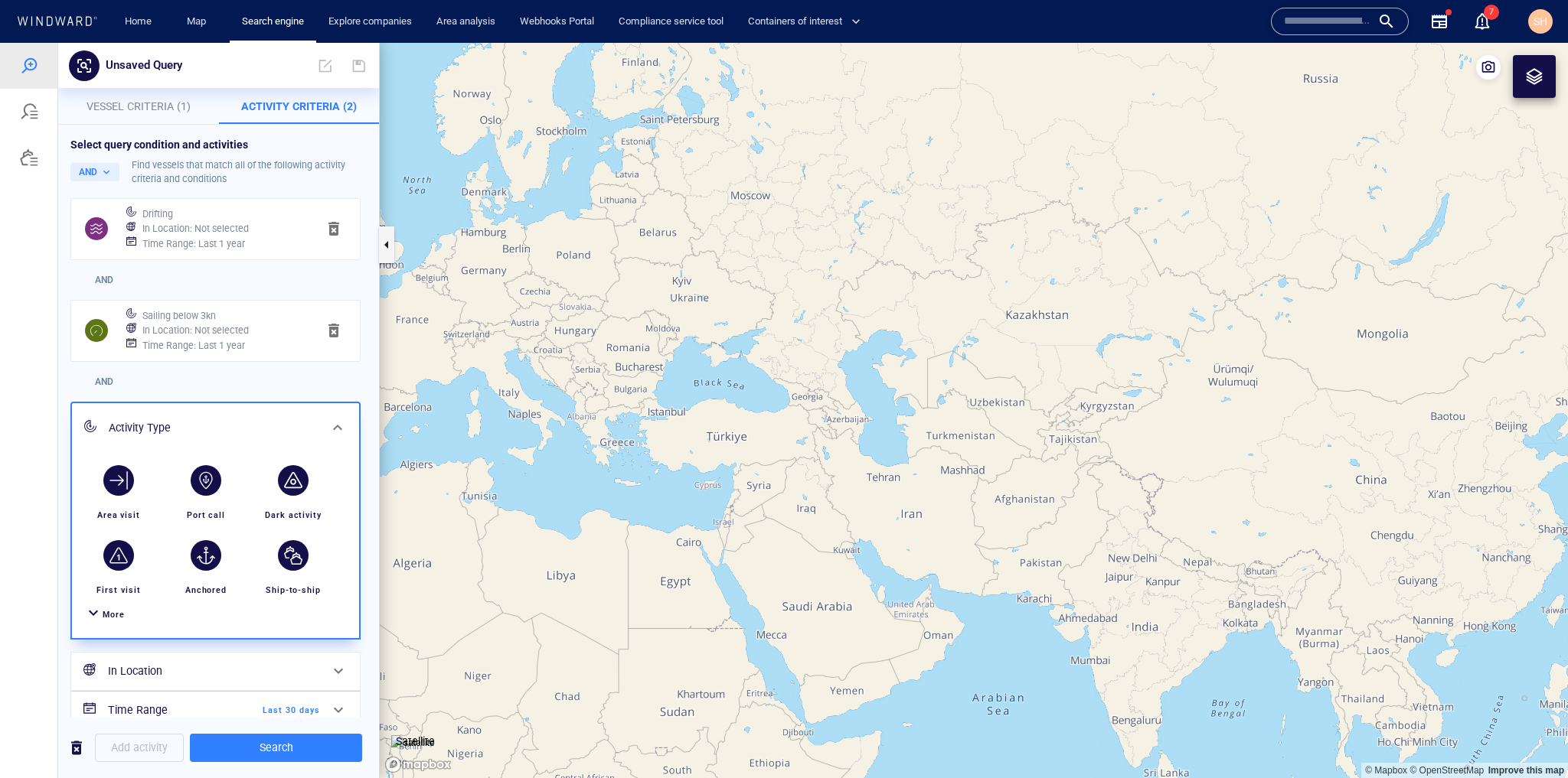
click at [107, 622] on div "More" at bounding box center [215, 615] width 269 height 29
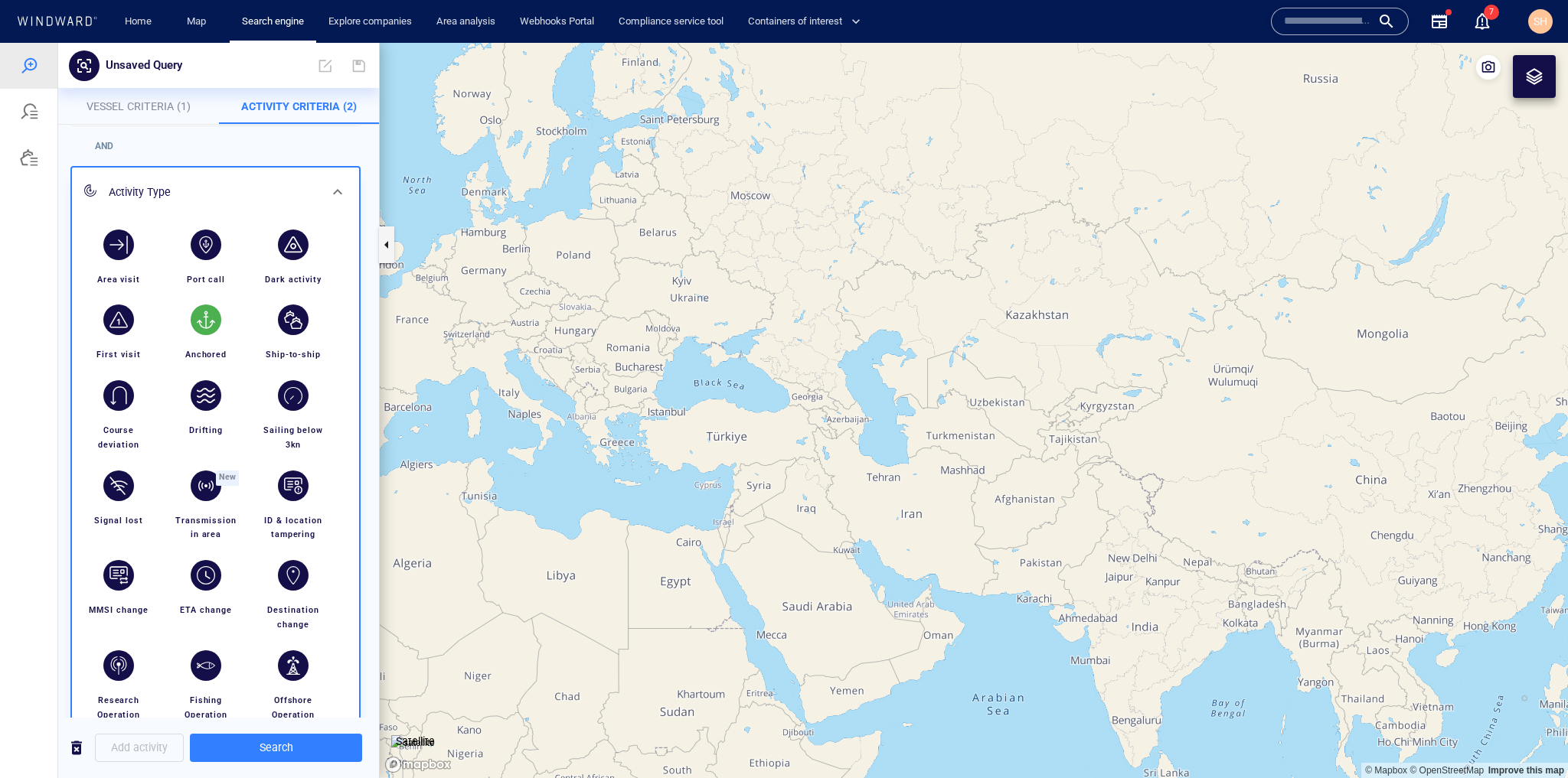
scroll to position [306, 0]
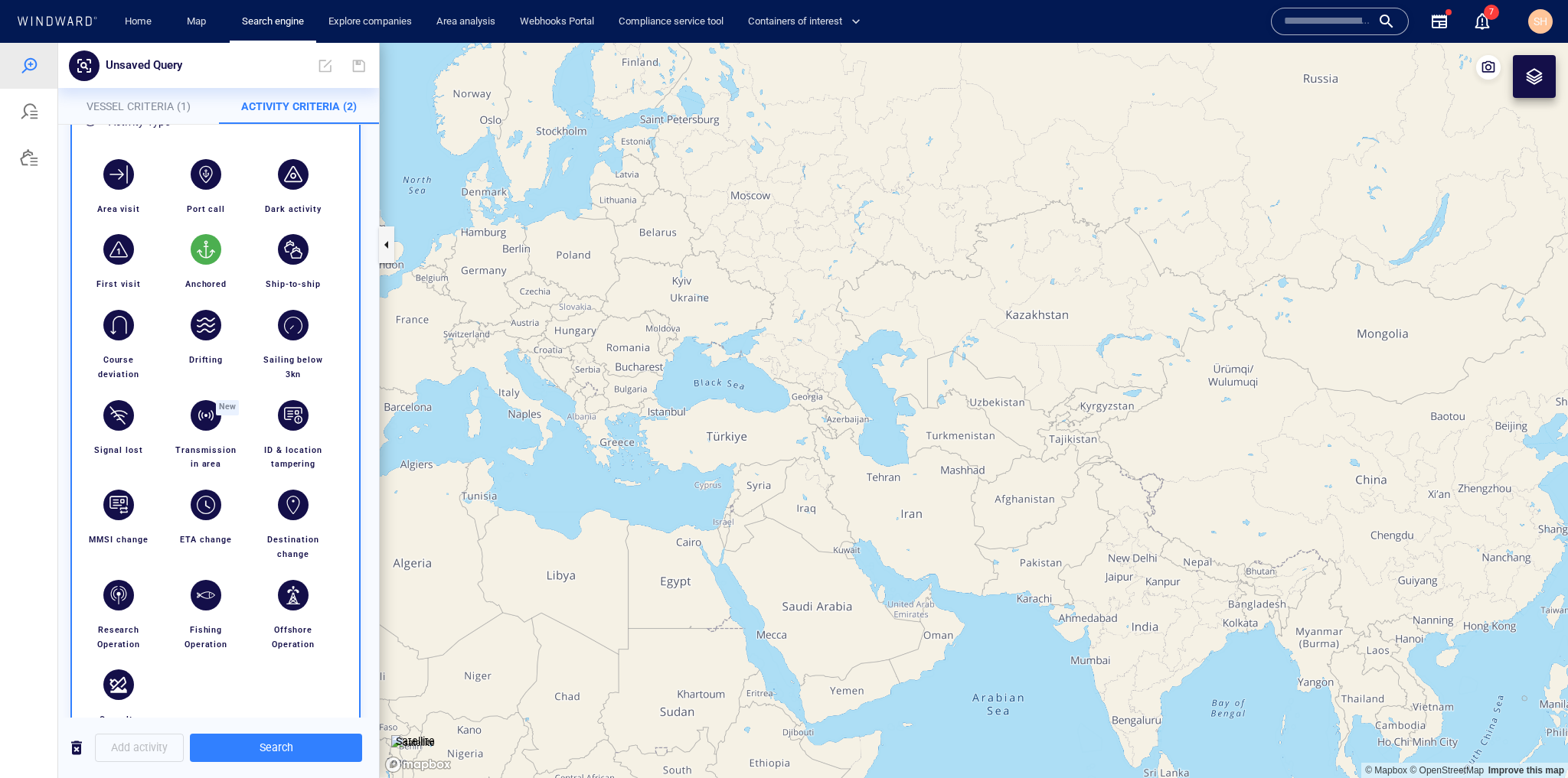
click at [201, 271] on div "Anchored" at bounding box center [206, 284] width 54 height 27
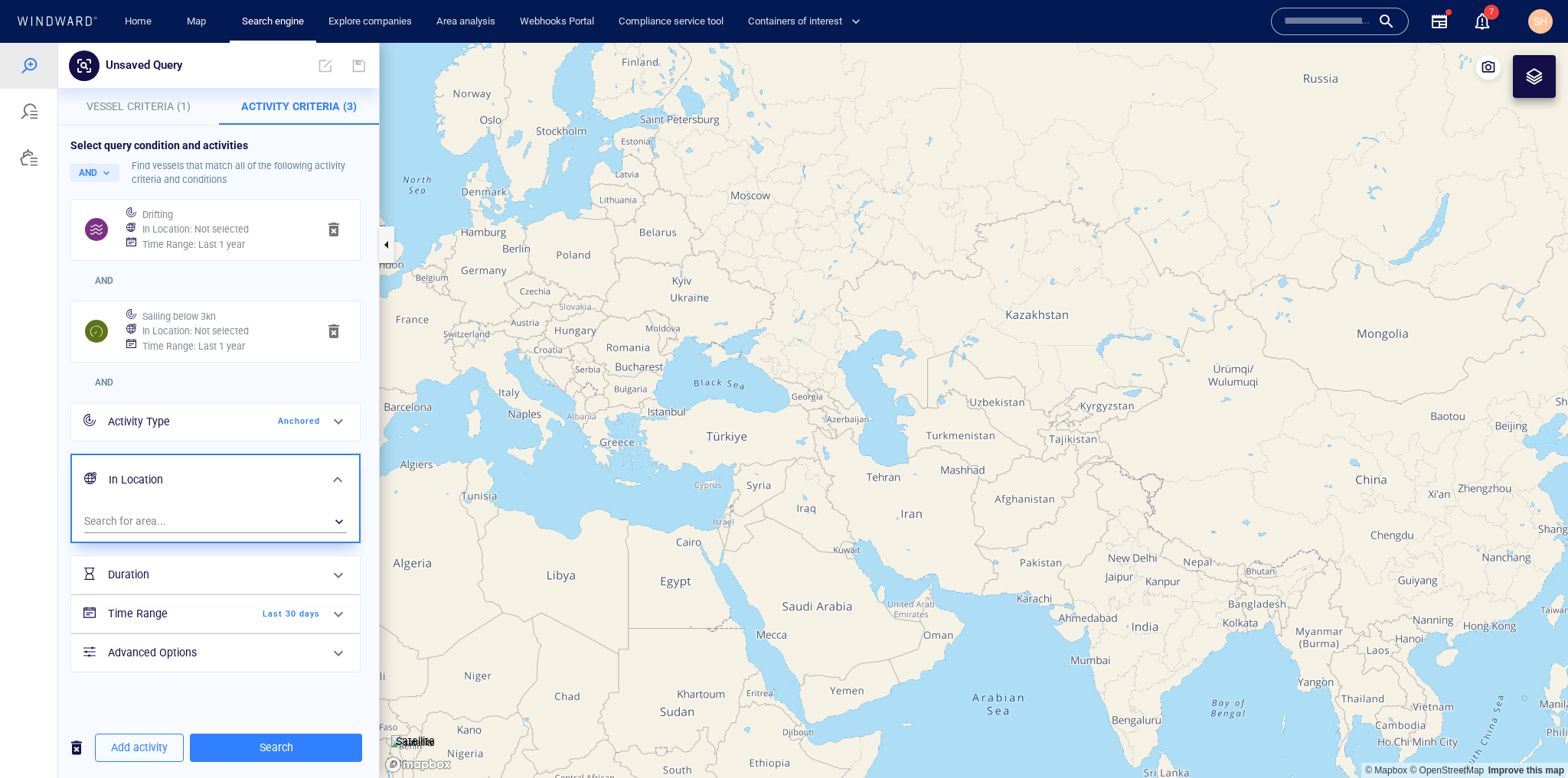
click at [234, 608] on span "Last 30 days" at bounding box center [276, 614] width 88 height 14
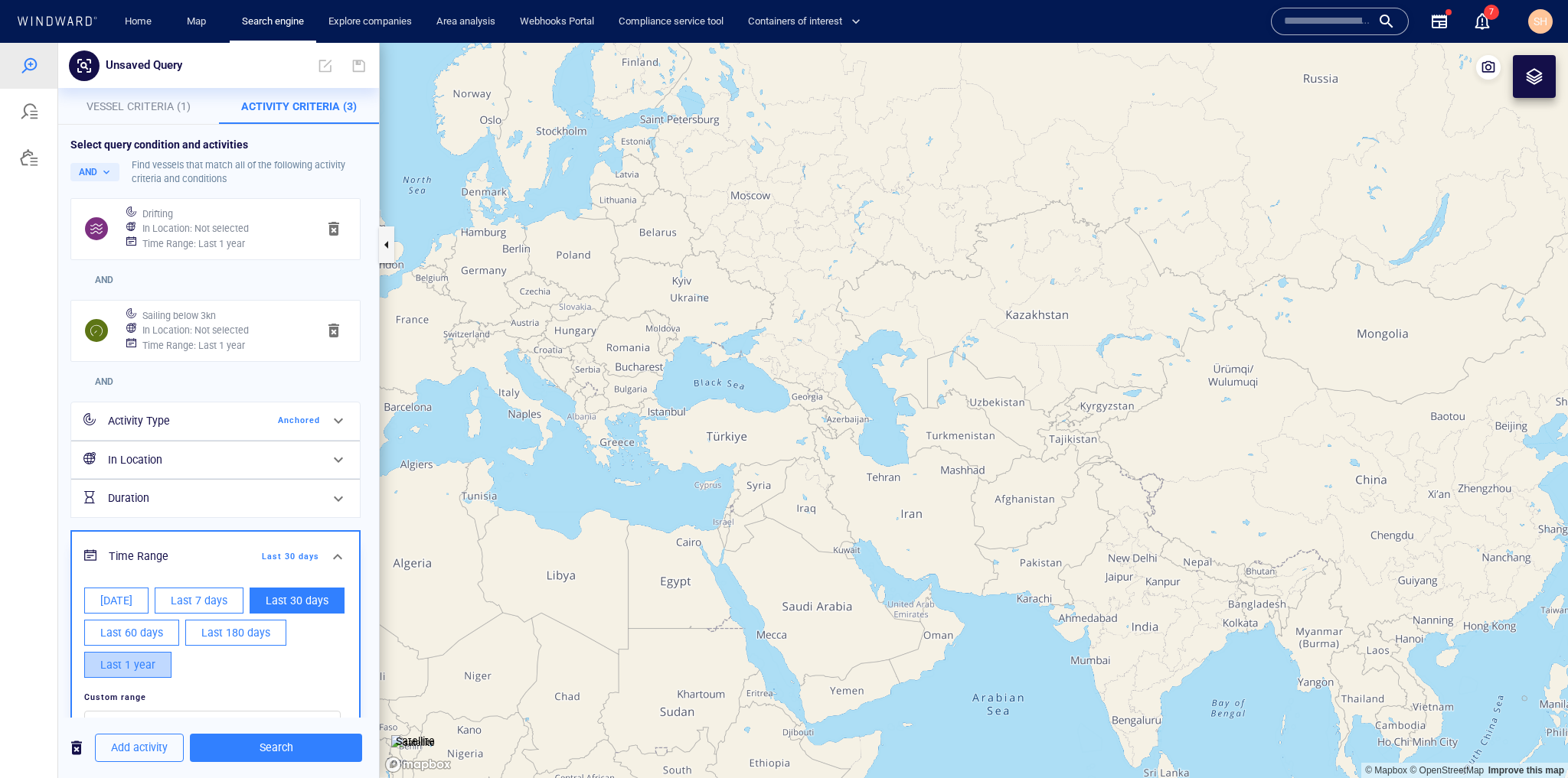
click at [129, 656] on span "Last 1 year" at bounding box center [127, 665] width 55 height 19
type input "**********"
click at [301, 745] on span "Search" at bounding box center [276, 748] width 148 height 19
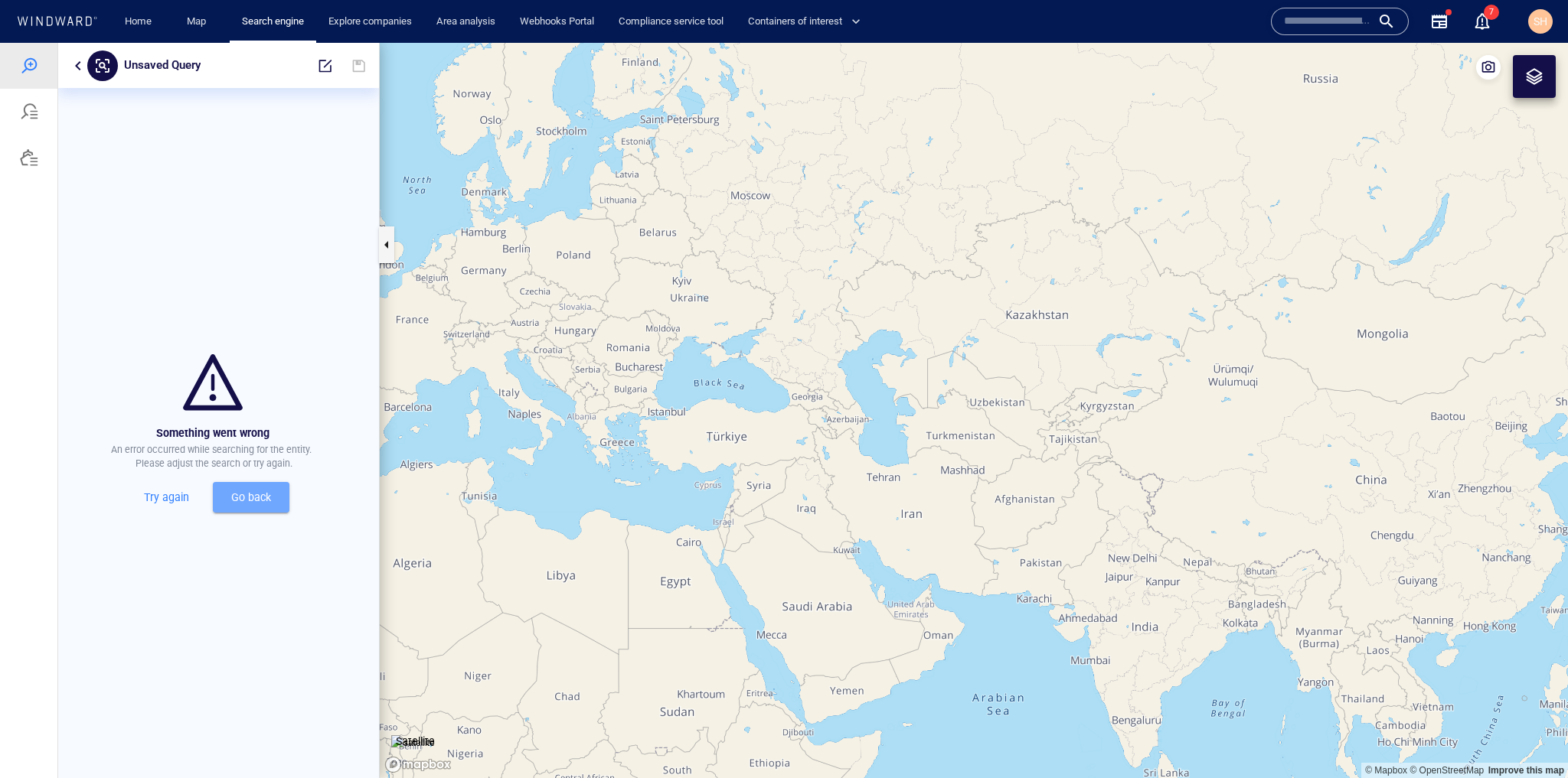
click at [243, 496] on span "Go back" at bounding box center [250, 497] width 52 height 19
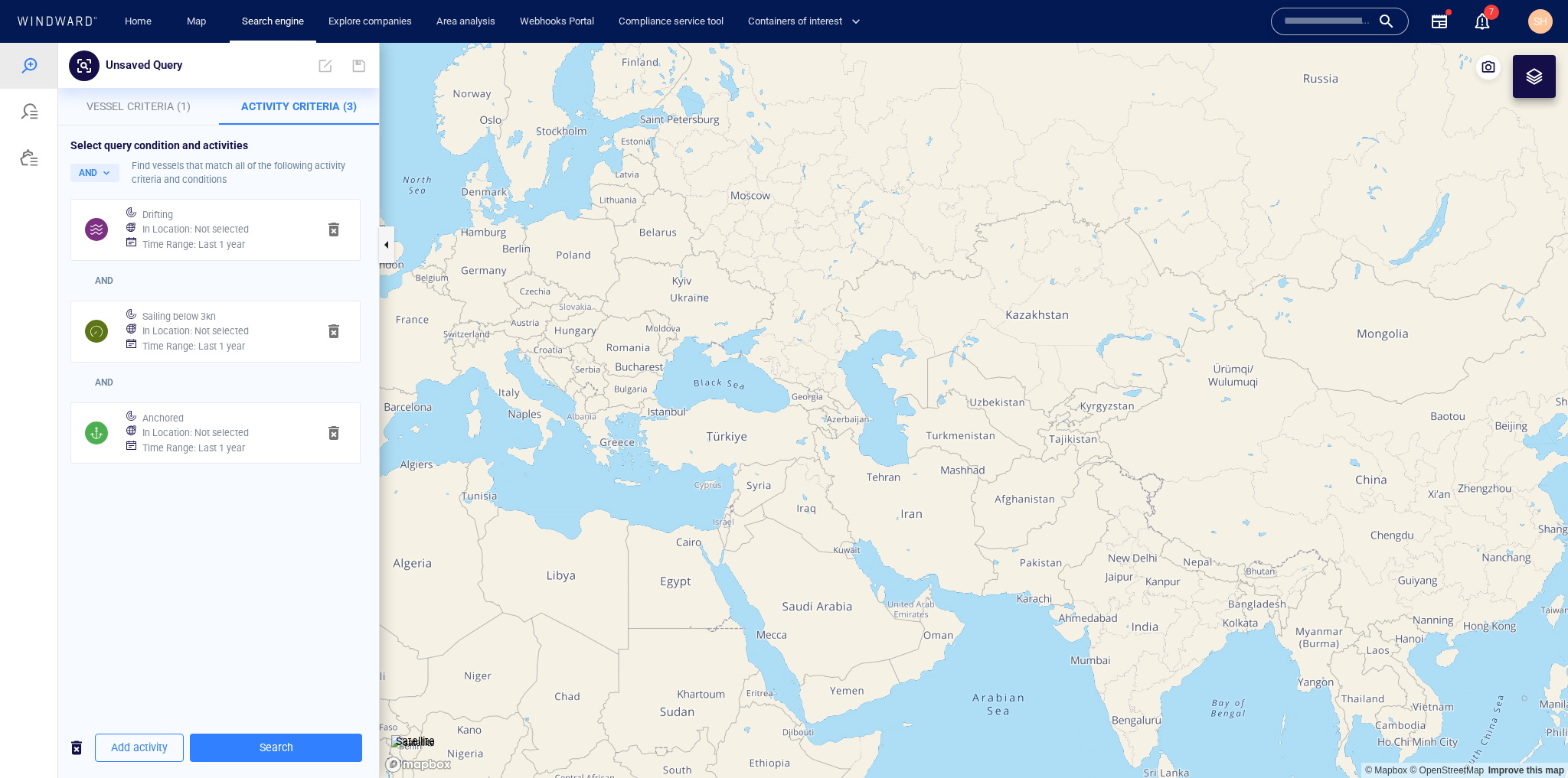
click at [108, 288] on div "AND" at bounding box center [215, 281] width 297 height 33
click at [111, 169] on button "AND" at bounding box center [95, 172] width 49 height 18
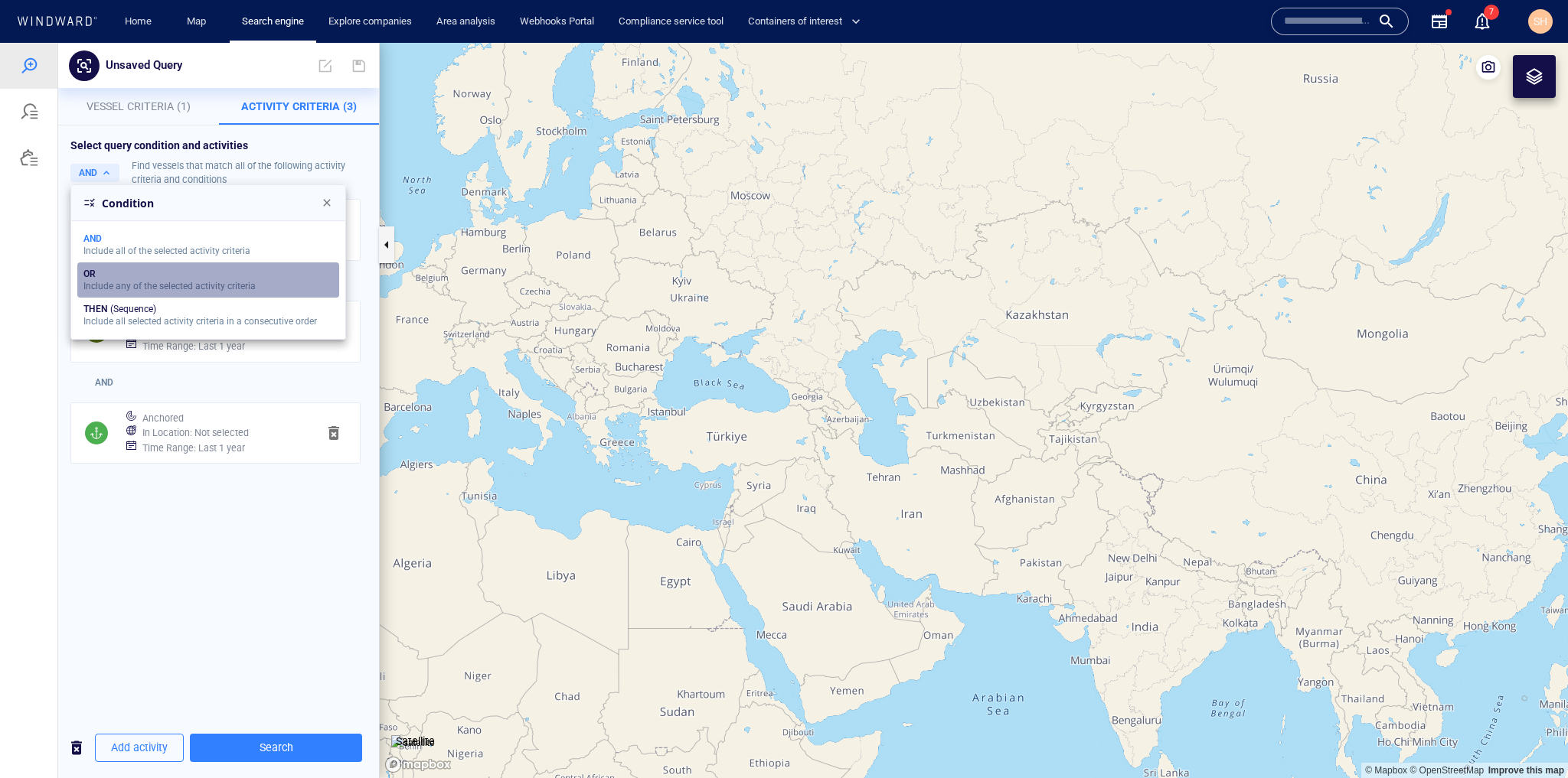
click at [107, 286] on div "Include any of the selected activity criteria" at bounding box center [169, 285] width 173 height 10
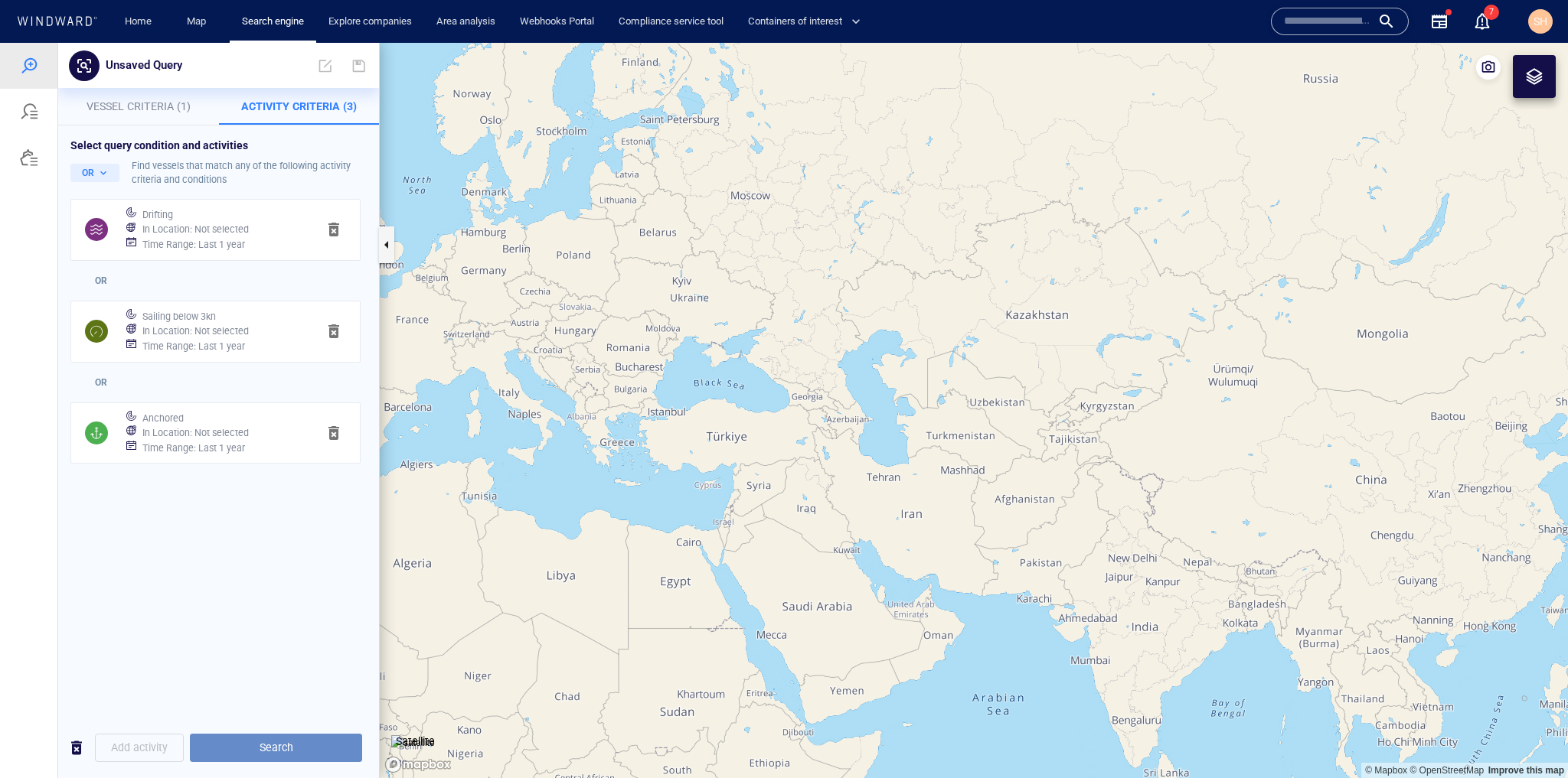
click at [283, 740] on span "Search" at bounding box center [276, 748] width 148 height 19
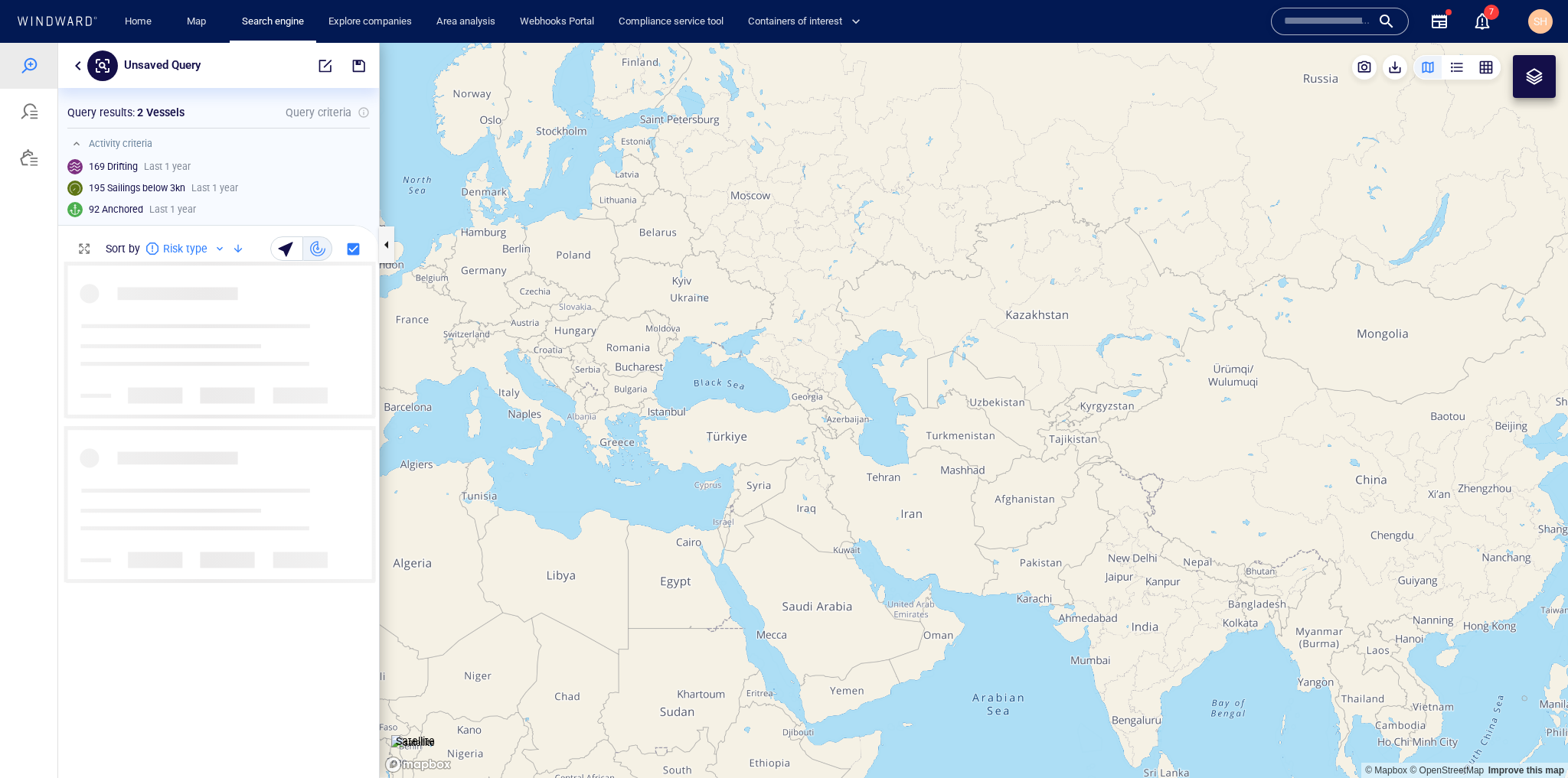
scroll to position [507, 301]
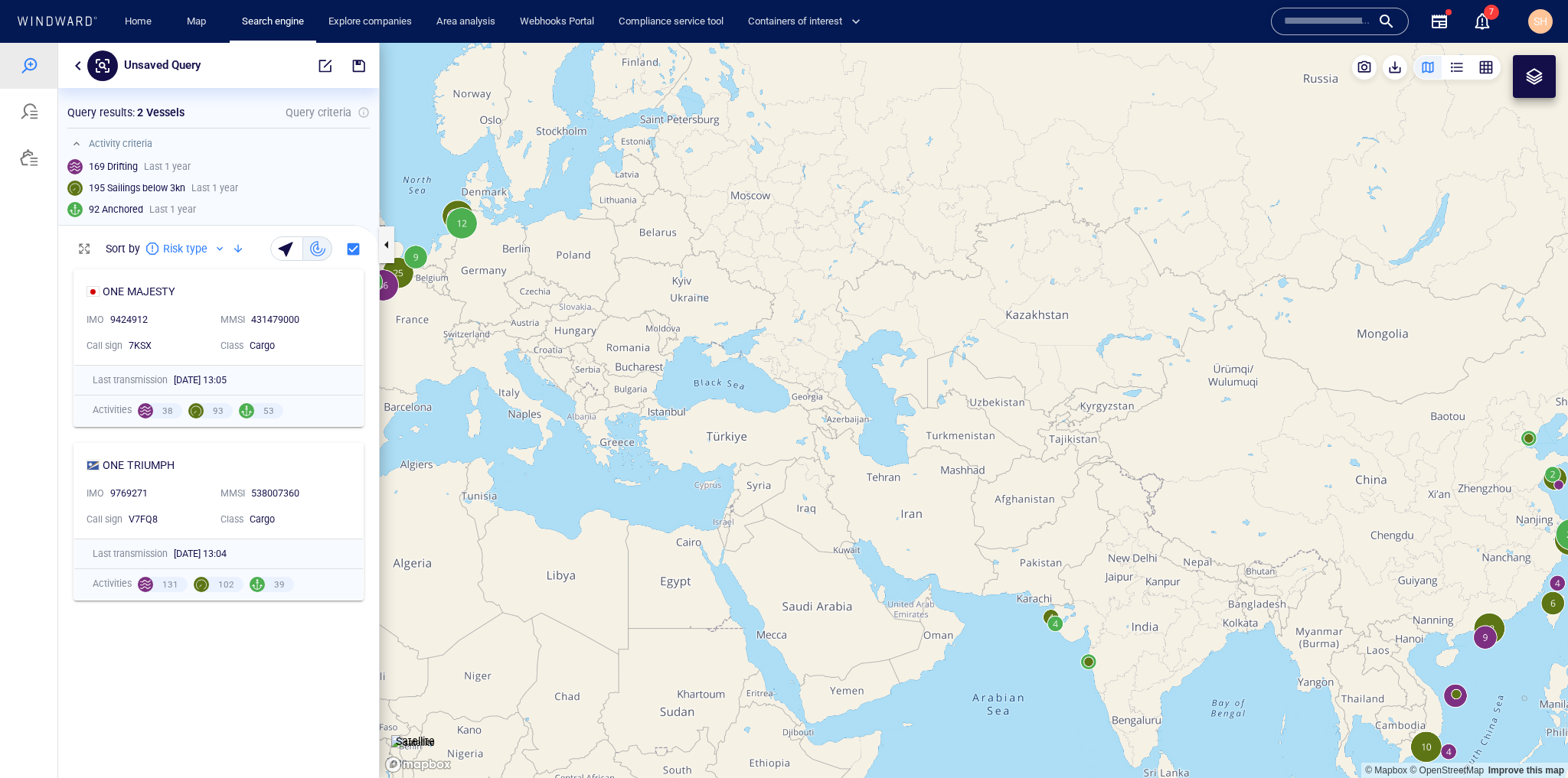
drag, startPoint x: 1239, startPoint y: 691, endPoint x: 1103, endPoint y: 434, distance: 290.8
click at [1103, 434] on canvas "Map" at bounding box center [974, 410] width 1189 height 735
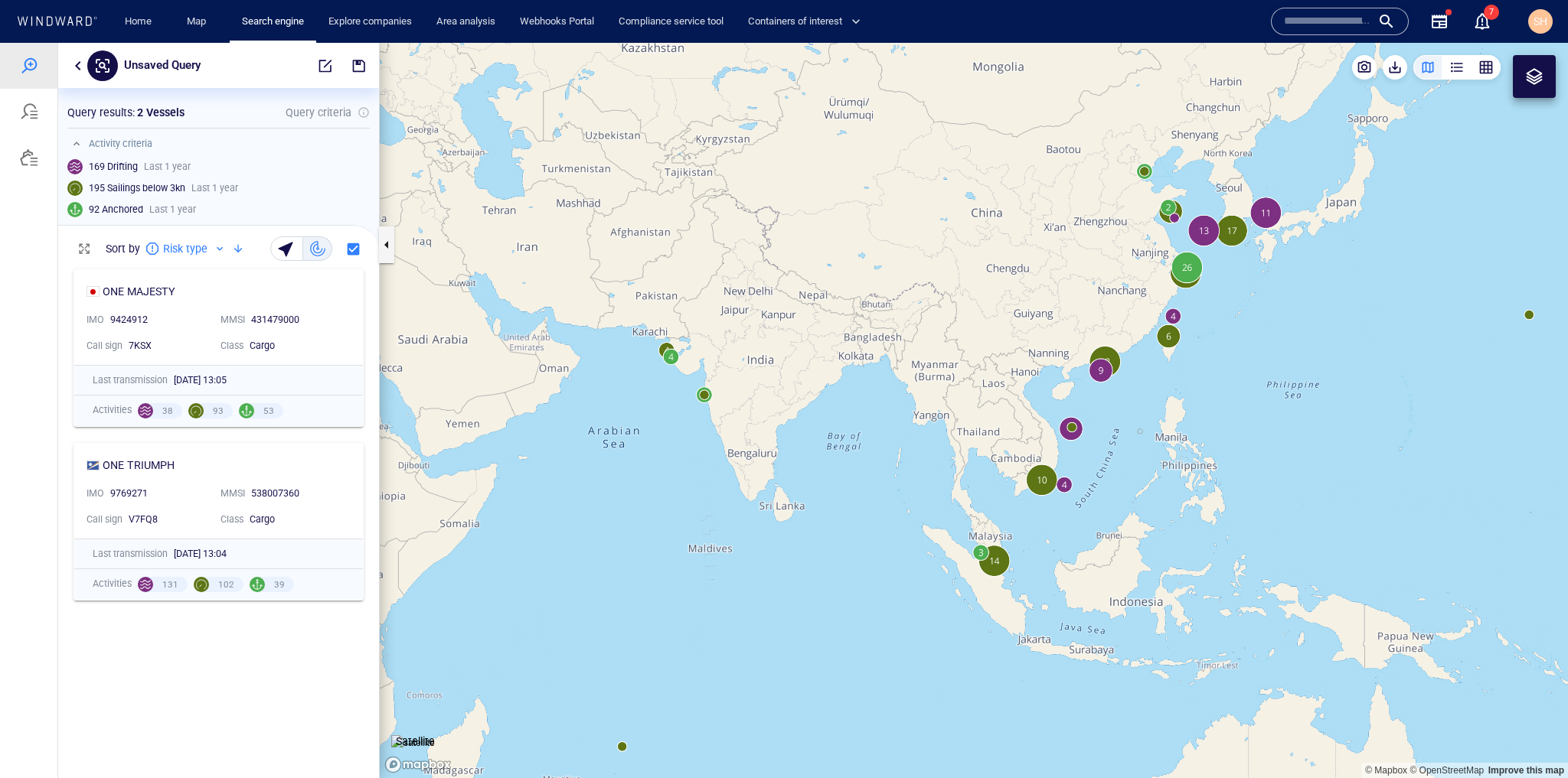
drag, startPoint x: 1235, startPoint y: 514, endPoint x: 987, endPoint y: 504, distance: 248.2
click at [987, 504] on canvas "Map" at bounding box center [974, 410] width 1189 height 735
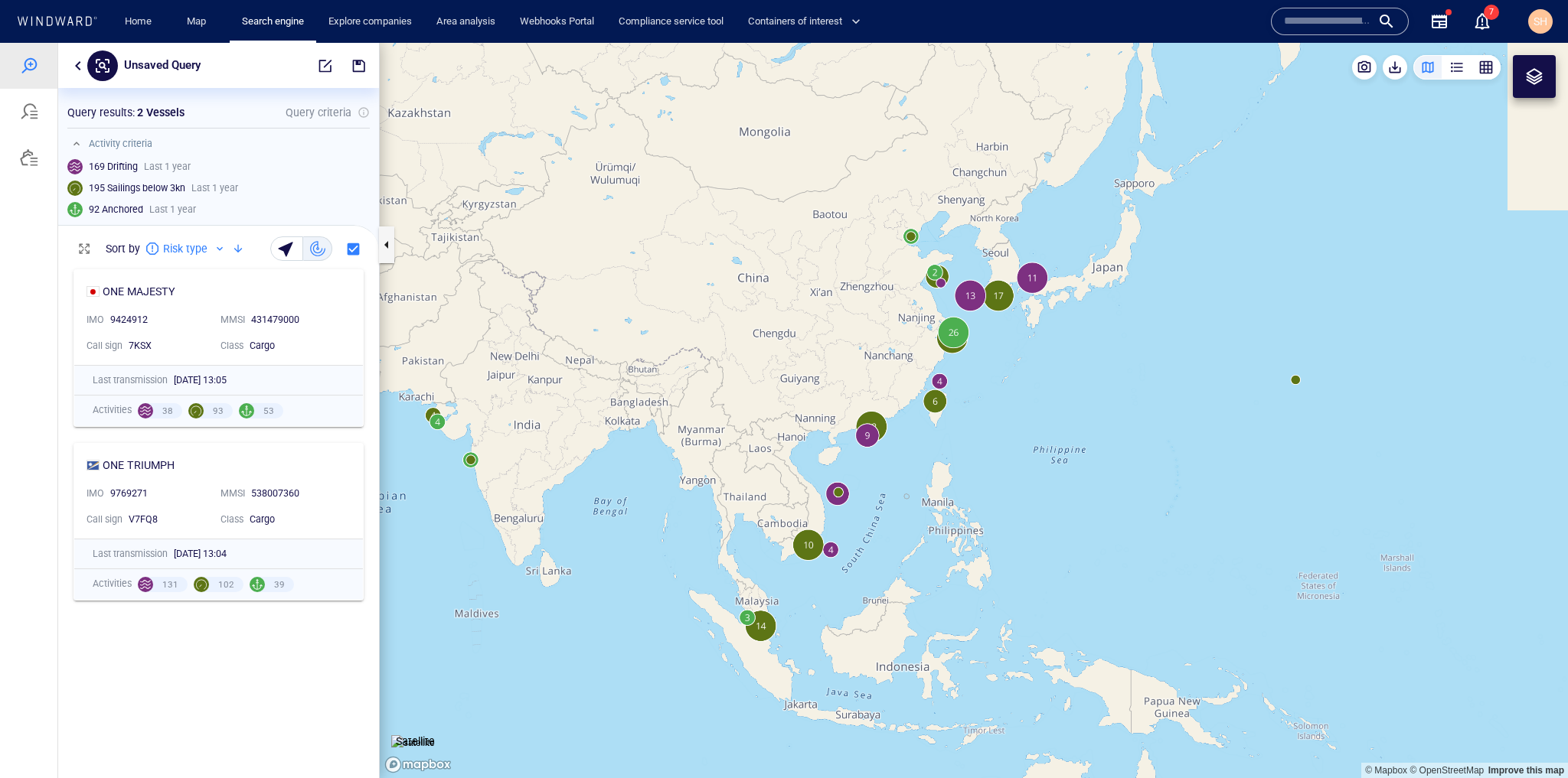
drag, startPoint x: 1316, startPoint y: 379, endPoint x: 939, endPoint y: 521, distance: 402.9
click at [939, 521] on canvas "Map" at bounding box center [974, 410] width 1189 height 735
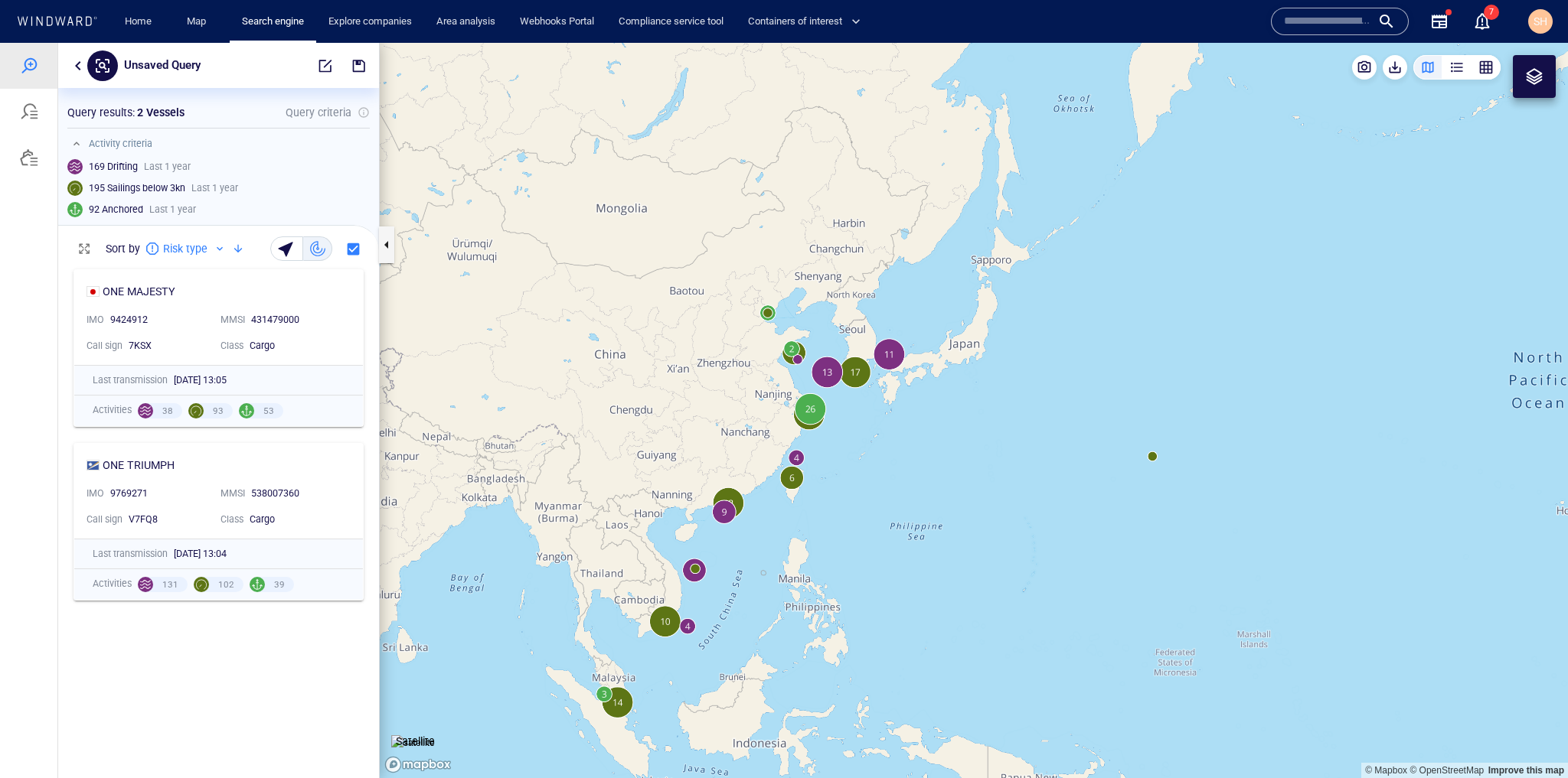
click at [1152, 461] on canvas "Map" at bounding box center [974, 410] width 1189 height 735
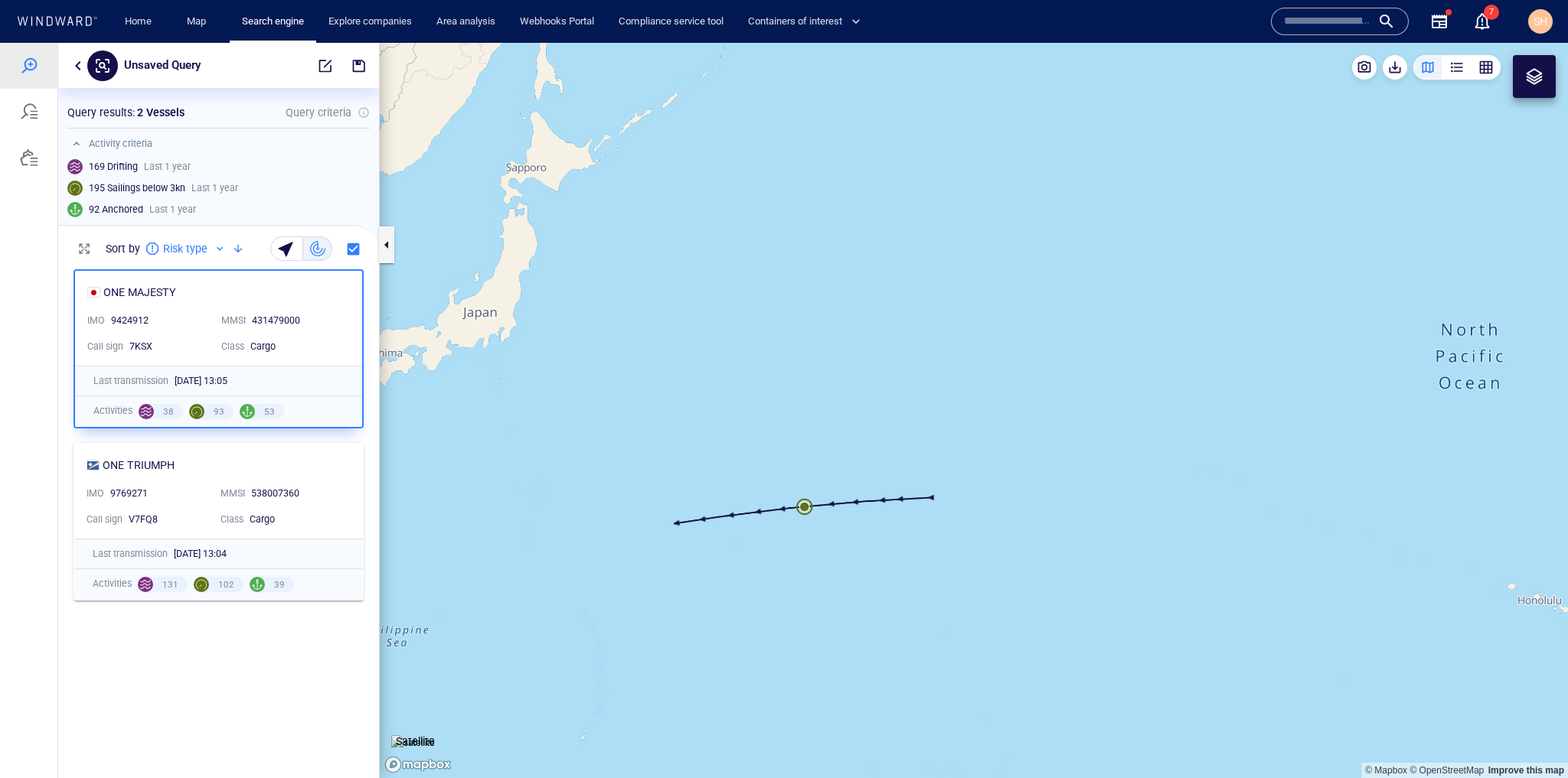
drag, startPoint x: 421, startPoint y: 579, endPoint x: 885, endPoint y: 550, distance: 464.9
click at [885, 550] on canvas "Map" at bounding box center [974, 410] width 1189 height 735
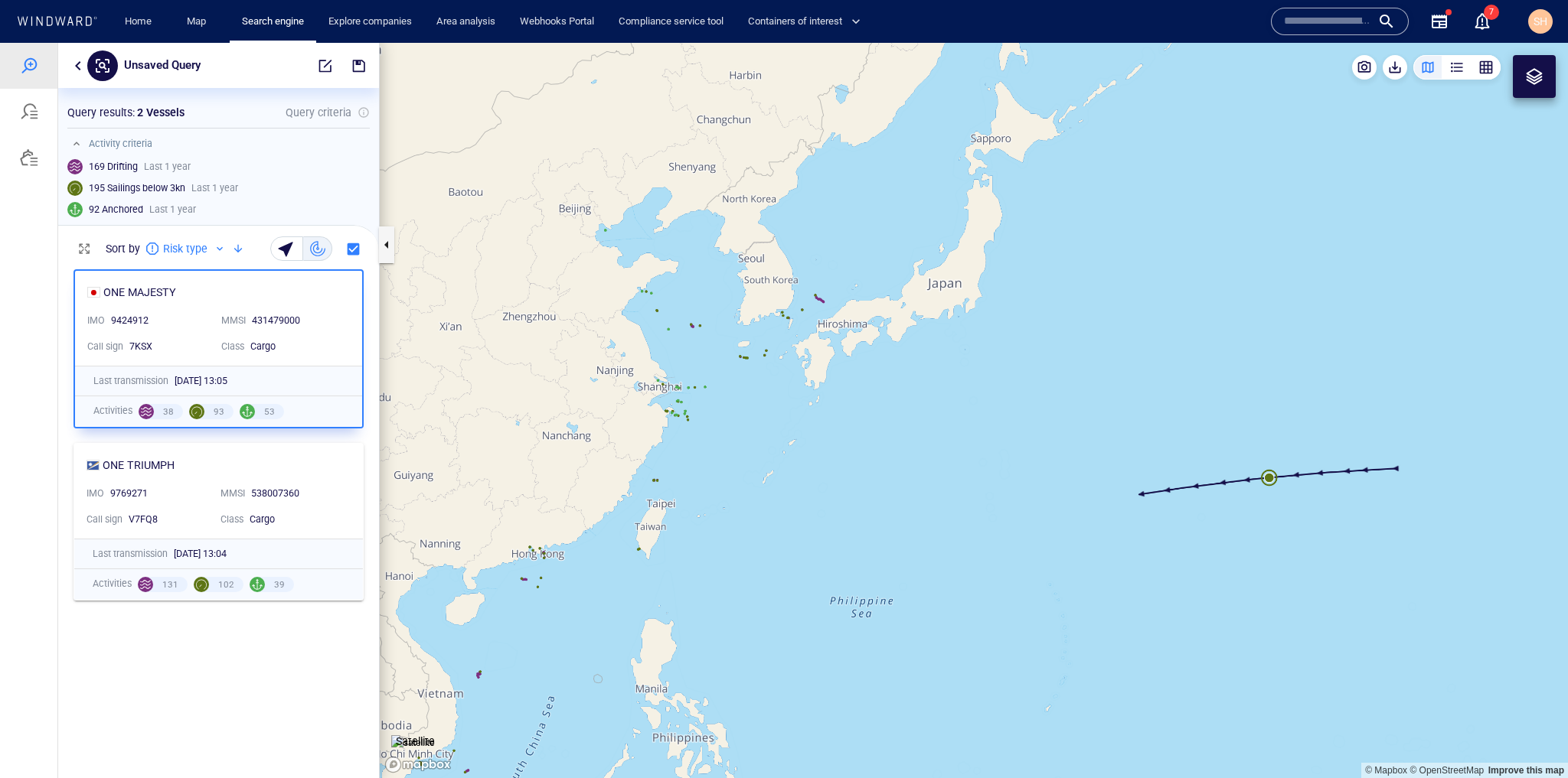
drag, startPoint x: 823, startPoint y: 437, endPoint x: 844, endPoint y: 451, distance: 25.2
click at [839, 468] on canvas "Map" at bounding box center [974, 410] width 1189 height 735
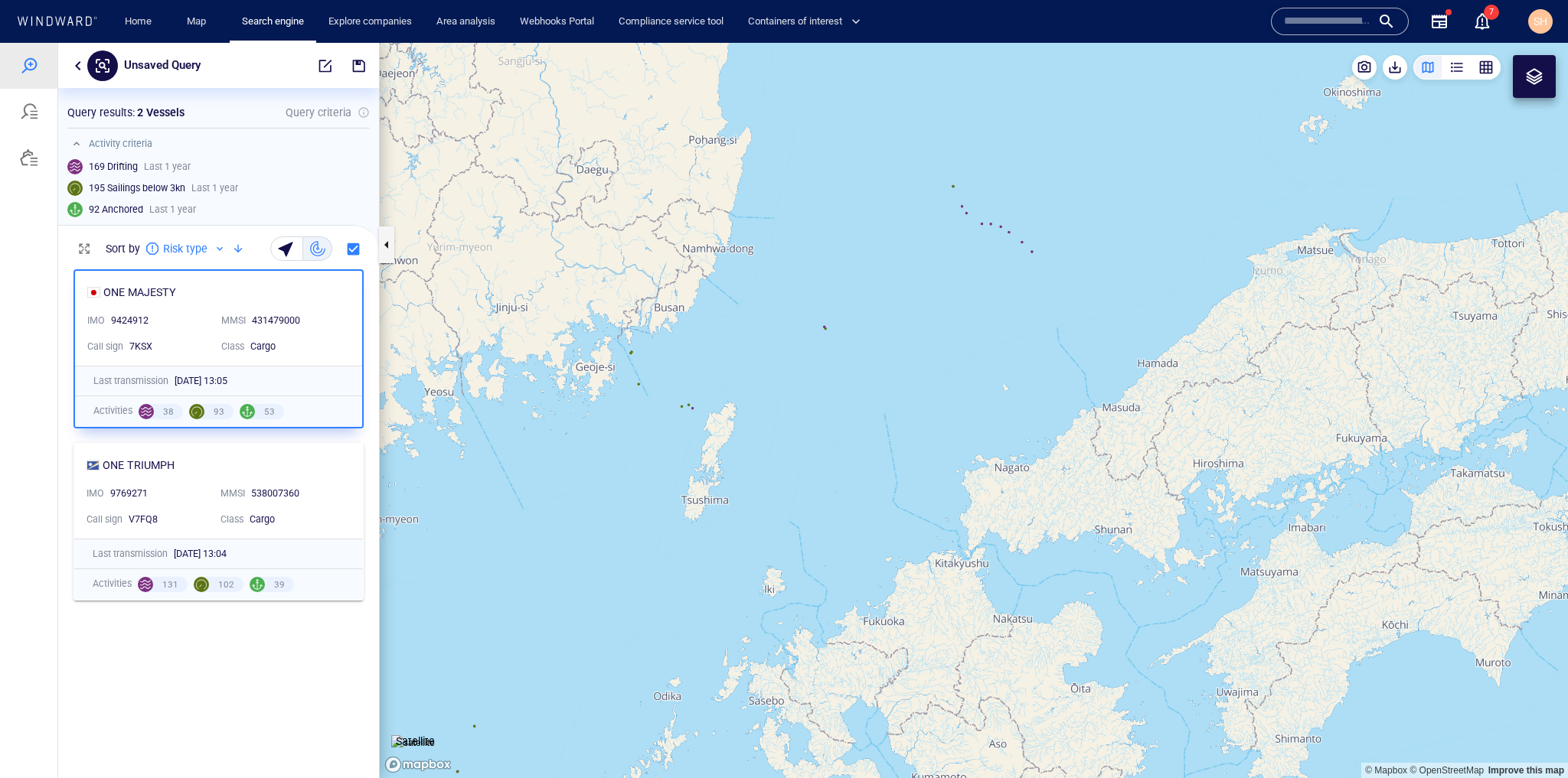
drag, startPoint x: 948, startPoint y: 311, endPoint x: 791, endPoint y: 629, distance: 354.6
click at [791, 629] on canvas "Map" at bounding box center [974, 410] width 1189 height 735
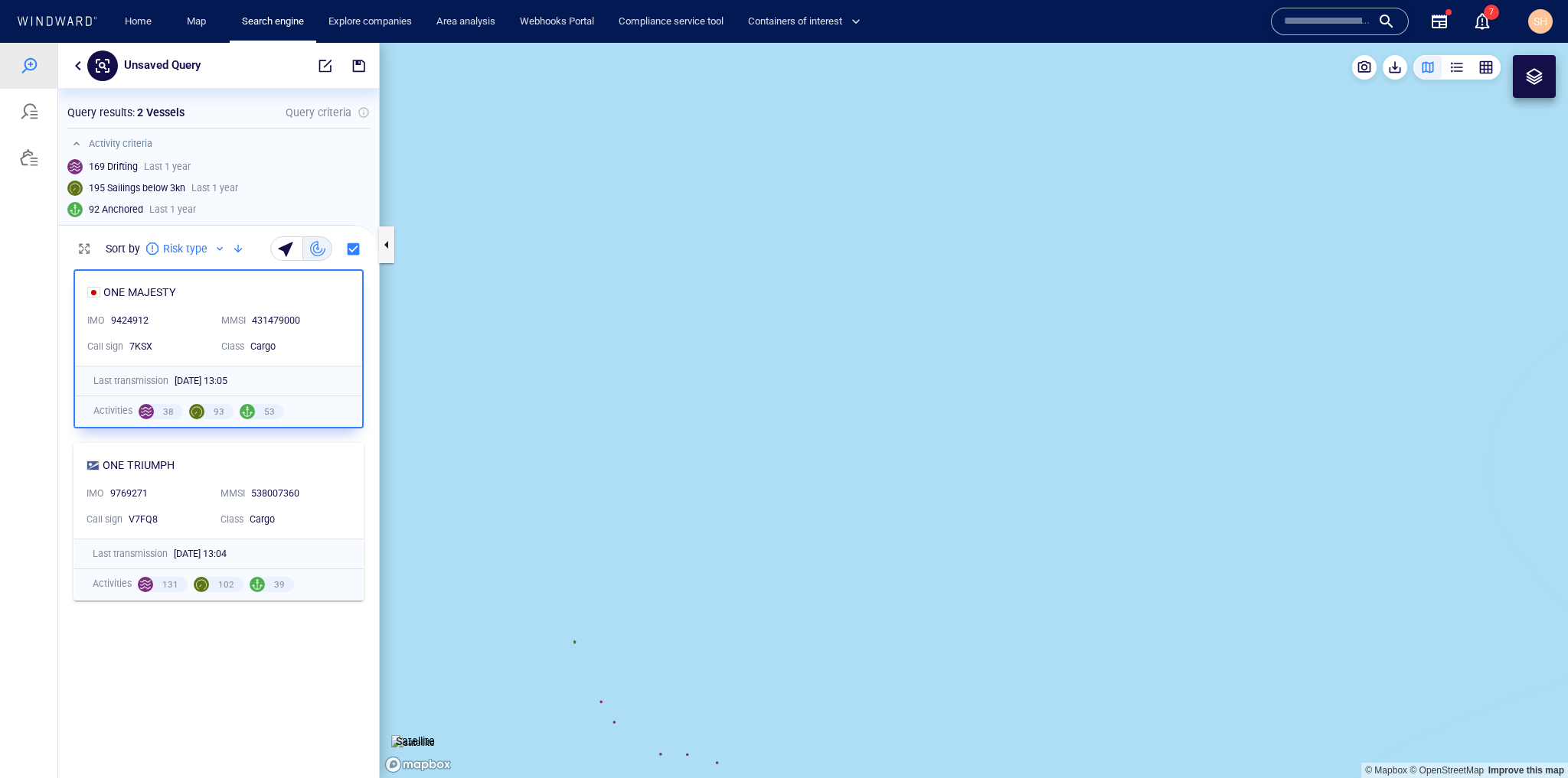
drag, startPoint x: 825, startPoint y: 678, endPoint x: 914, endPoint y: 315, distance: 373.8
click at [914, 315] on canvas "Map" at bounding box center [974, 410] width 1189 height 735
click at [871, 427] on canvas "Map" at bounding box center [974, 410] width 1189 height 735
click at [864, 423] on canvas "Map" at bounding box center [974, 410] width 1189 height 735
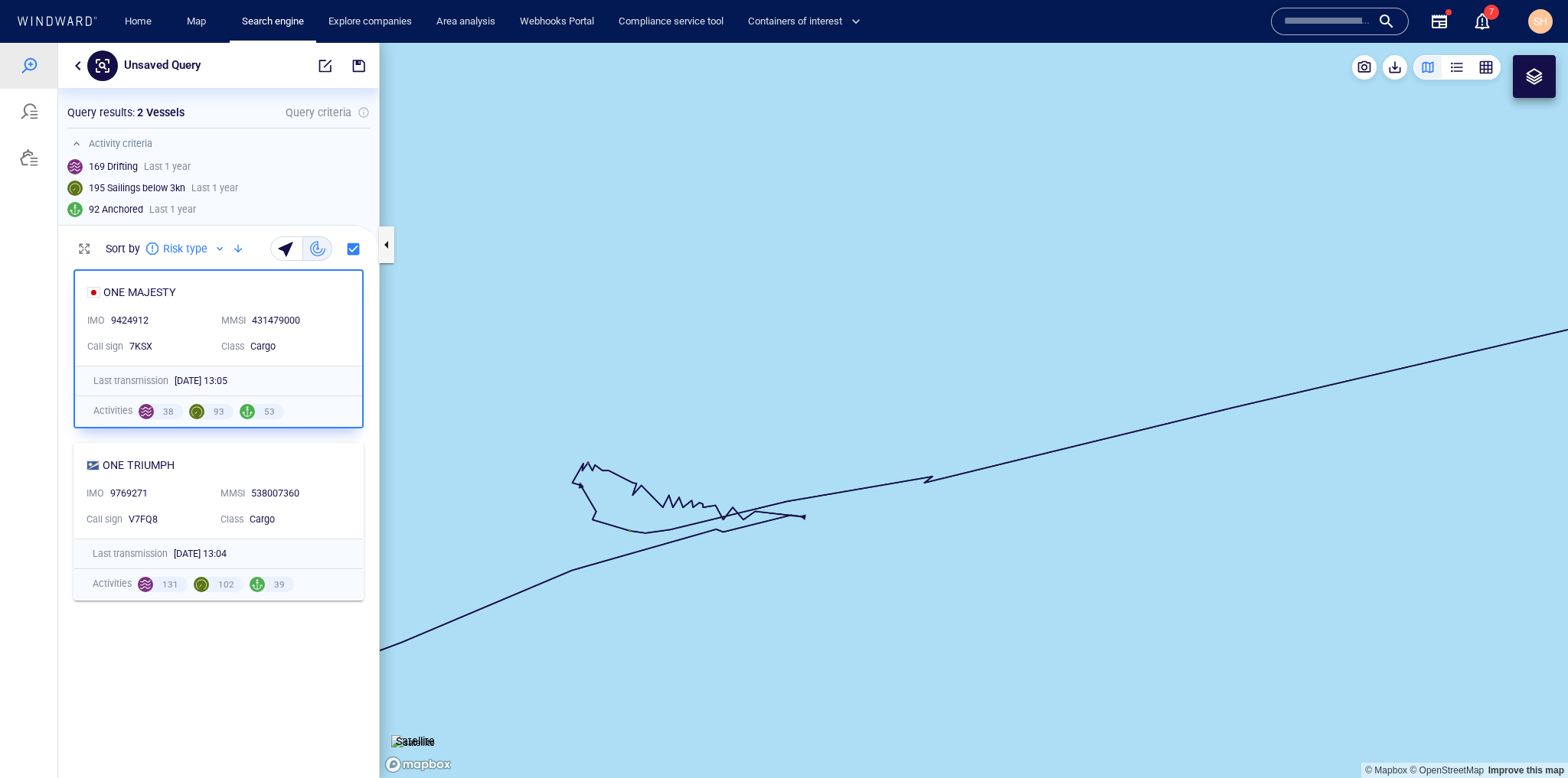
drag, startPoint x: 685, startPoint y: 509, endPoint x: 741, endPoint y: 595, distance: 102.6
click at [741, 595] on canvas "Map" at bounding box center [974, 410] width 1189 height 735
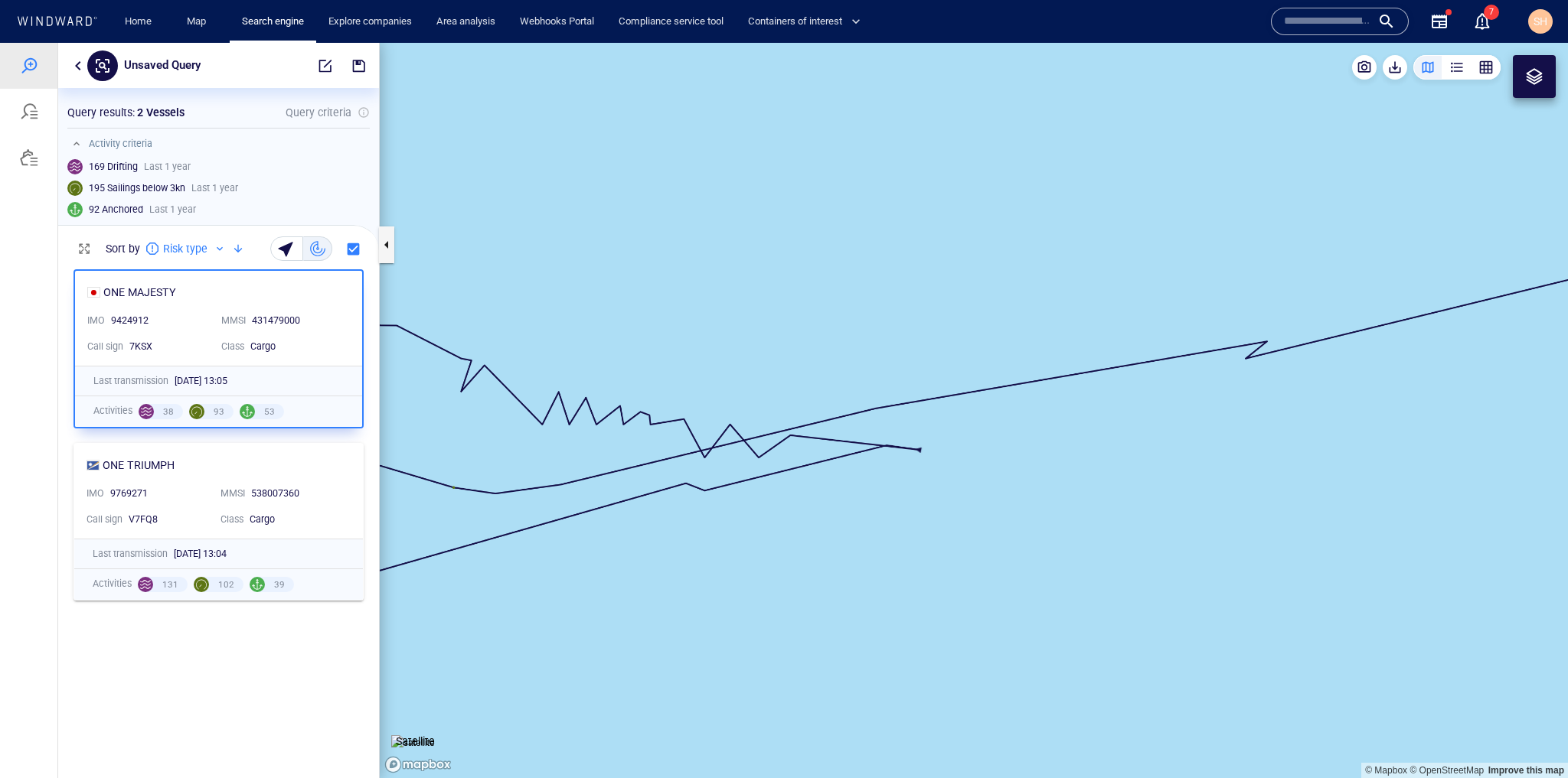
drag, startPoint x: 649, startPoint y: 488, endPoint x: 714, endPoint y: 557, distance: 94.8
click at [714, 557] on canvas "Map" at bounding box center [974, 410] width 1189 height 735
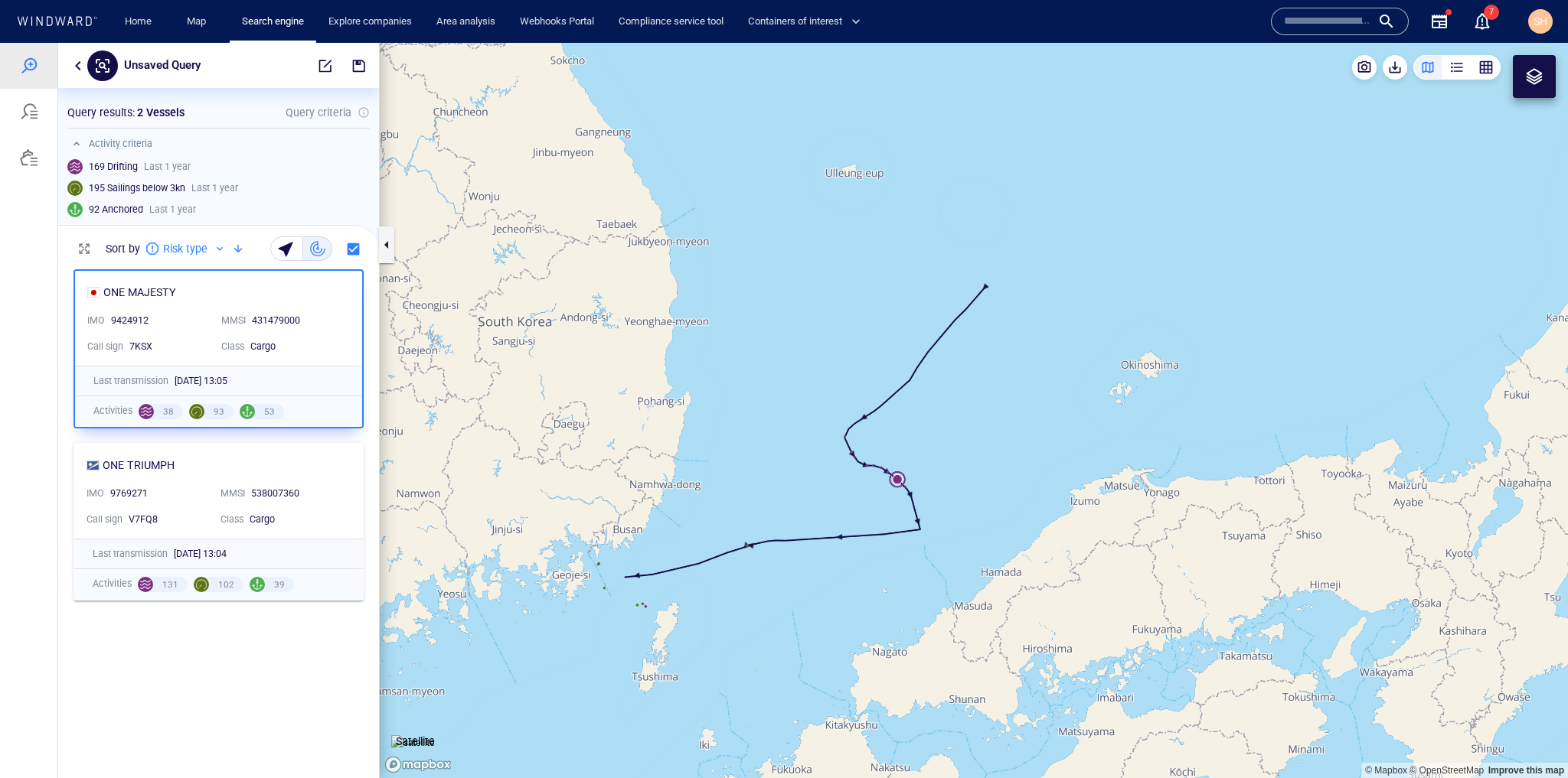
click at [748, 630] on canvas "Map" at bounding box center [974, 410] width 1189 height 735
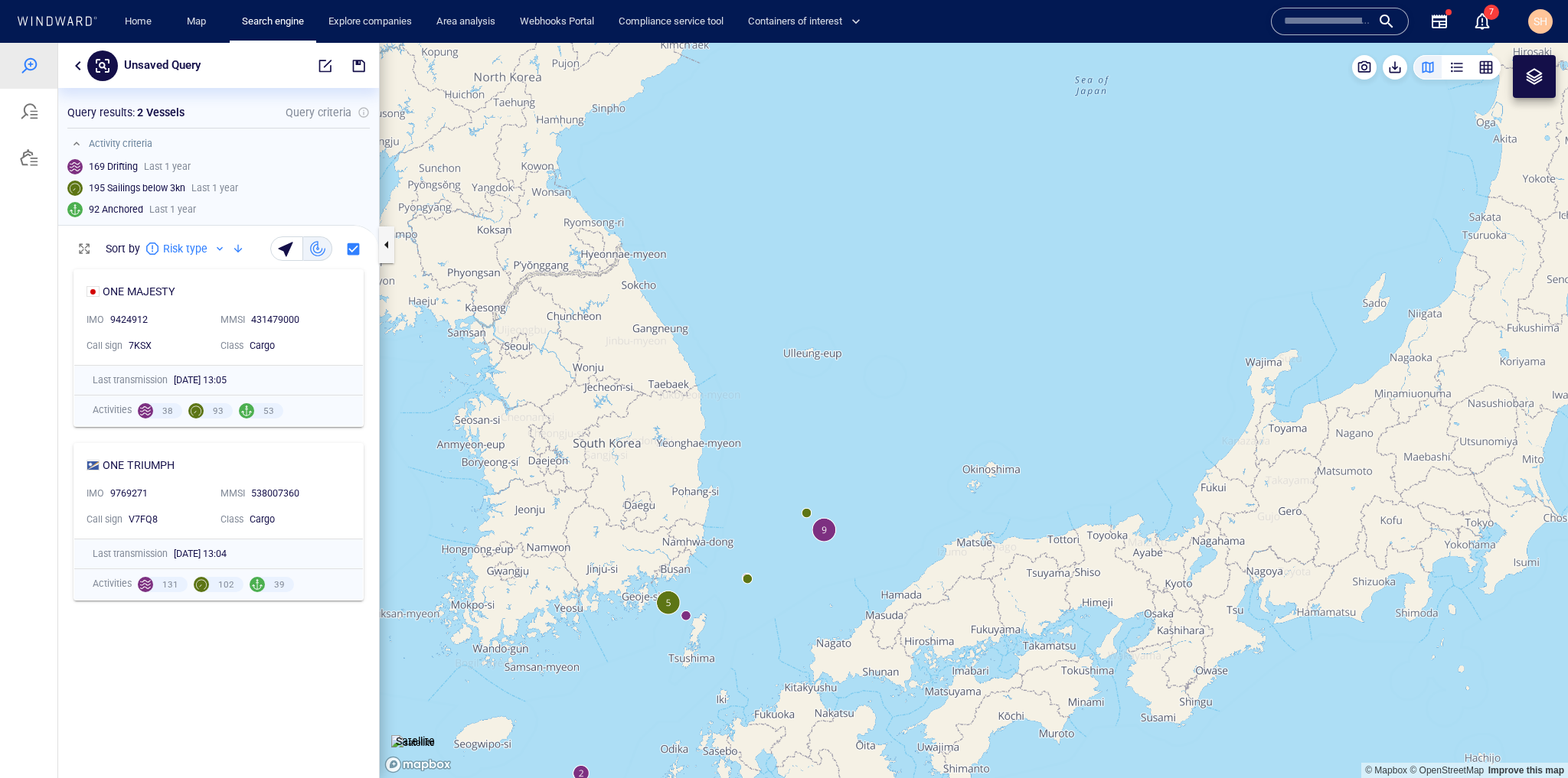
drag, startPoint x: 706, startPoint y: 665, endPoint x: 984, endPoint y: 447, distance: 353.3
click at [984, 447] on canvas "Map" at bounding box center [974, 410] width 1189 height 735
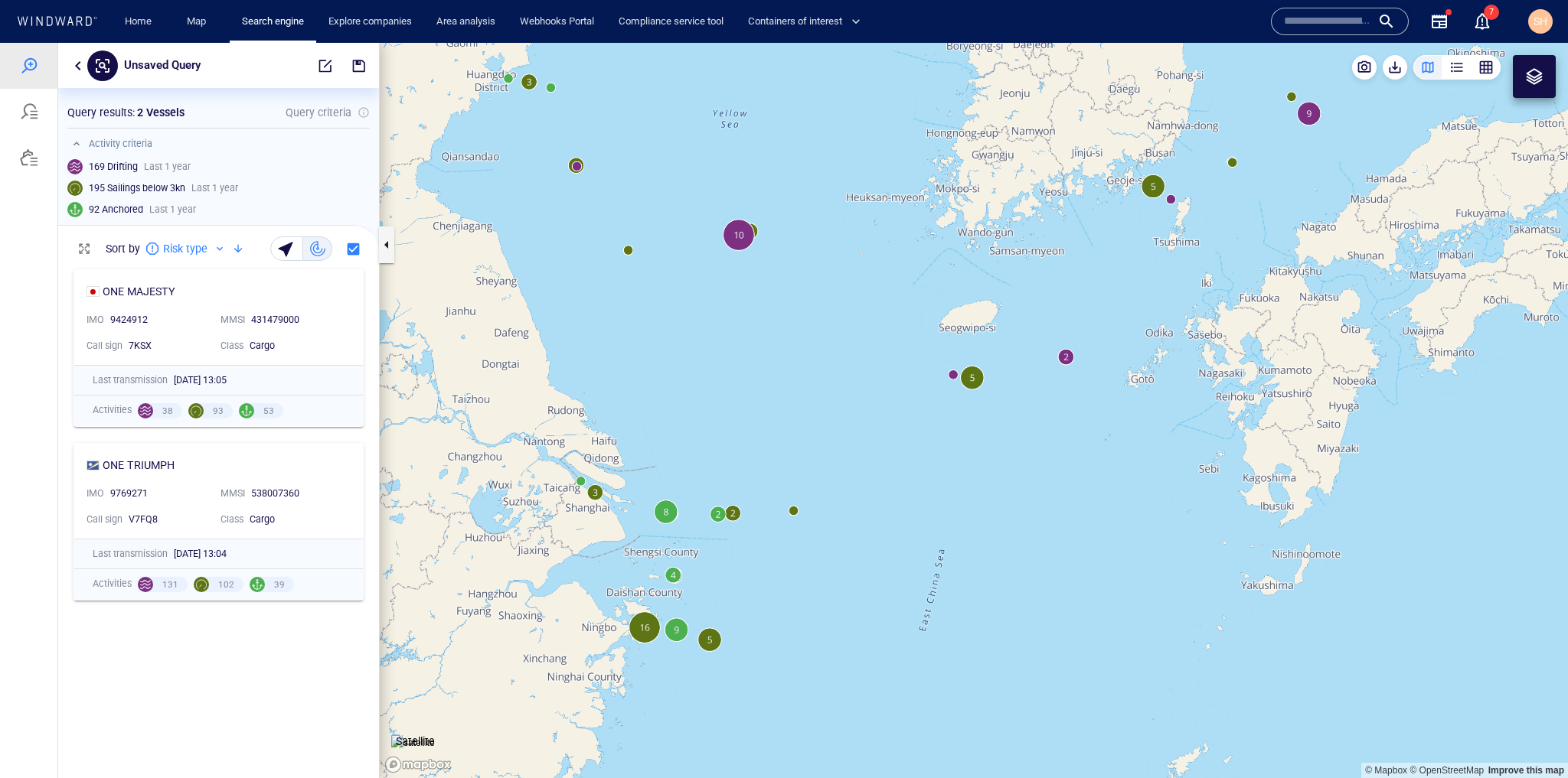
drag, startPoint x: 706, startPoint y: 642, endPoint x: 879, endPoint y: 466, distance: 246.8
click at [879, 466] on canvas "Map" at bounding box center [974, 410] width 1189 height 735
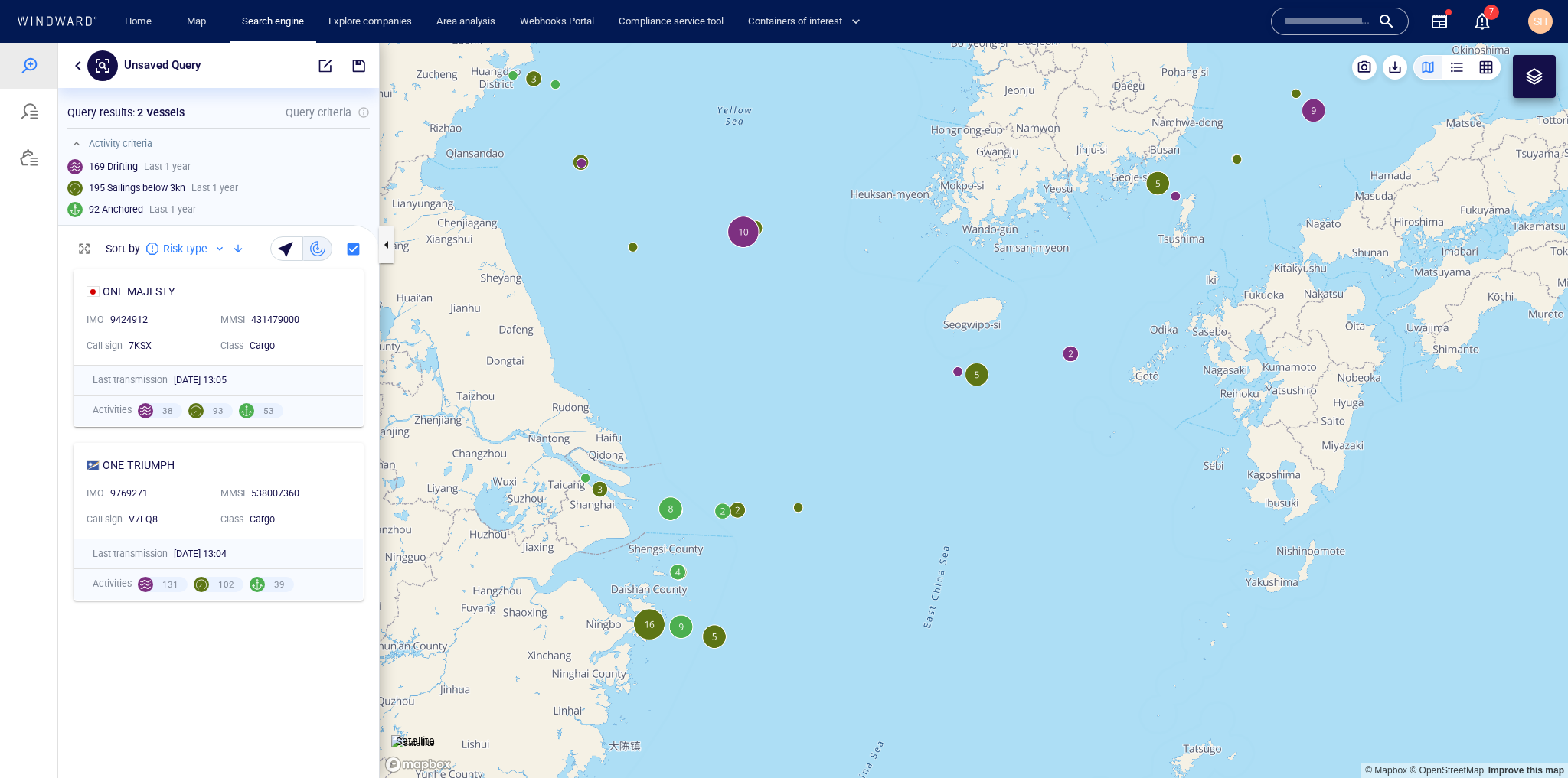
click at [801, 509] on canvas "Map" at bounding box center [974, 410] width 1189 height 735
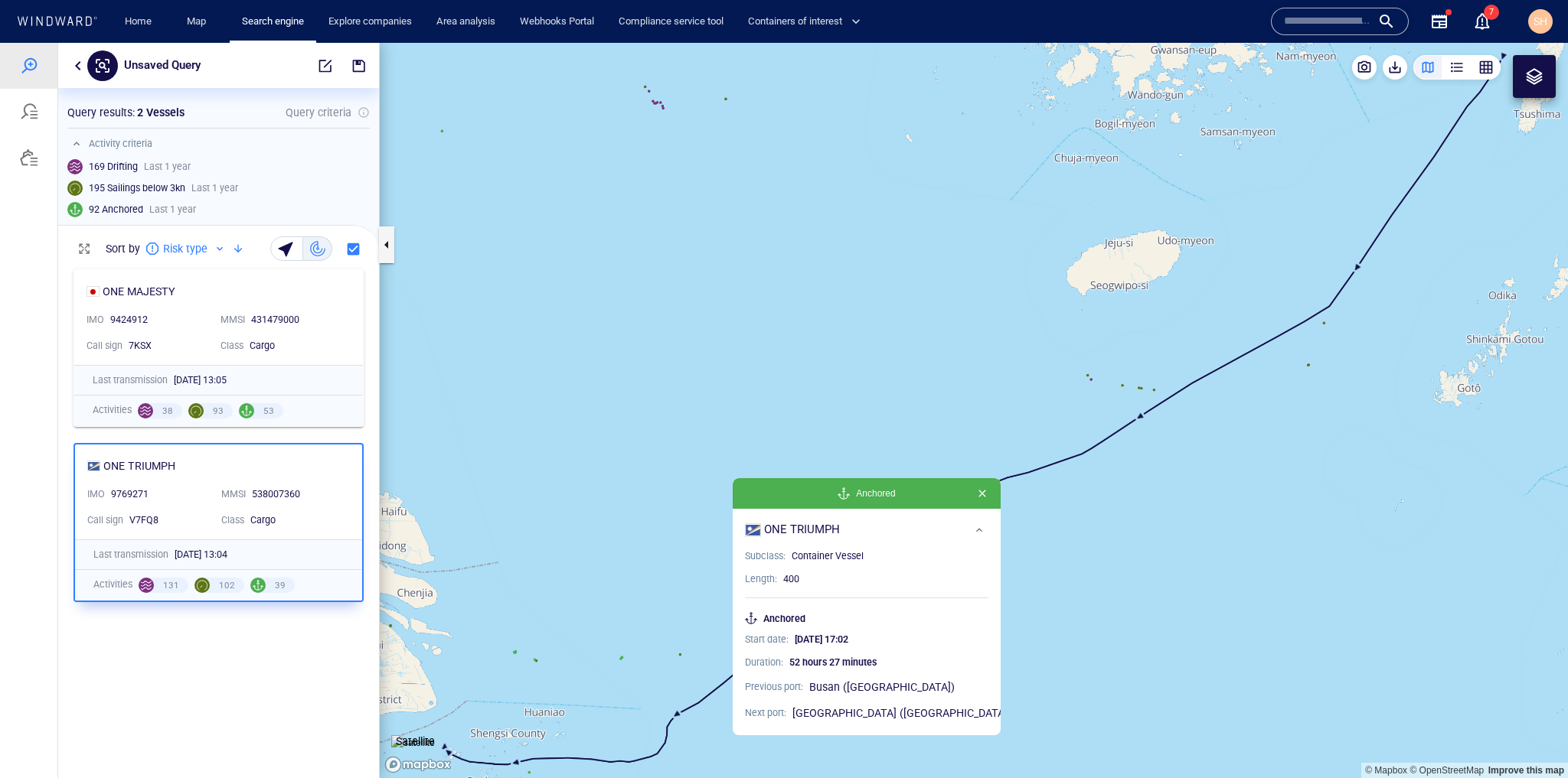
drag, startPoint x: 813, startPoint y: 510, endPoint x: 875, endPoint y: 398, distance: 128.0
click at [875, 398] on canvas "Map" at bounding box center [974, 410] width 1189 height 735
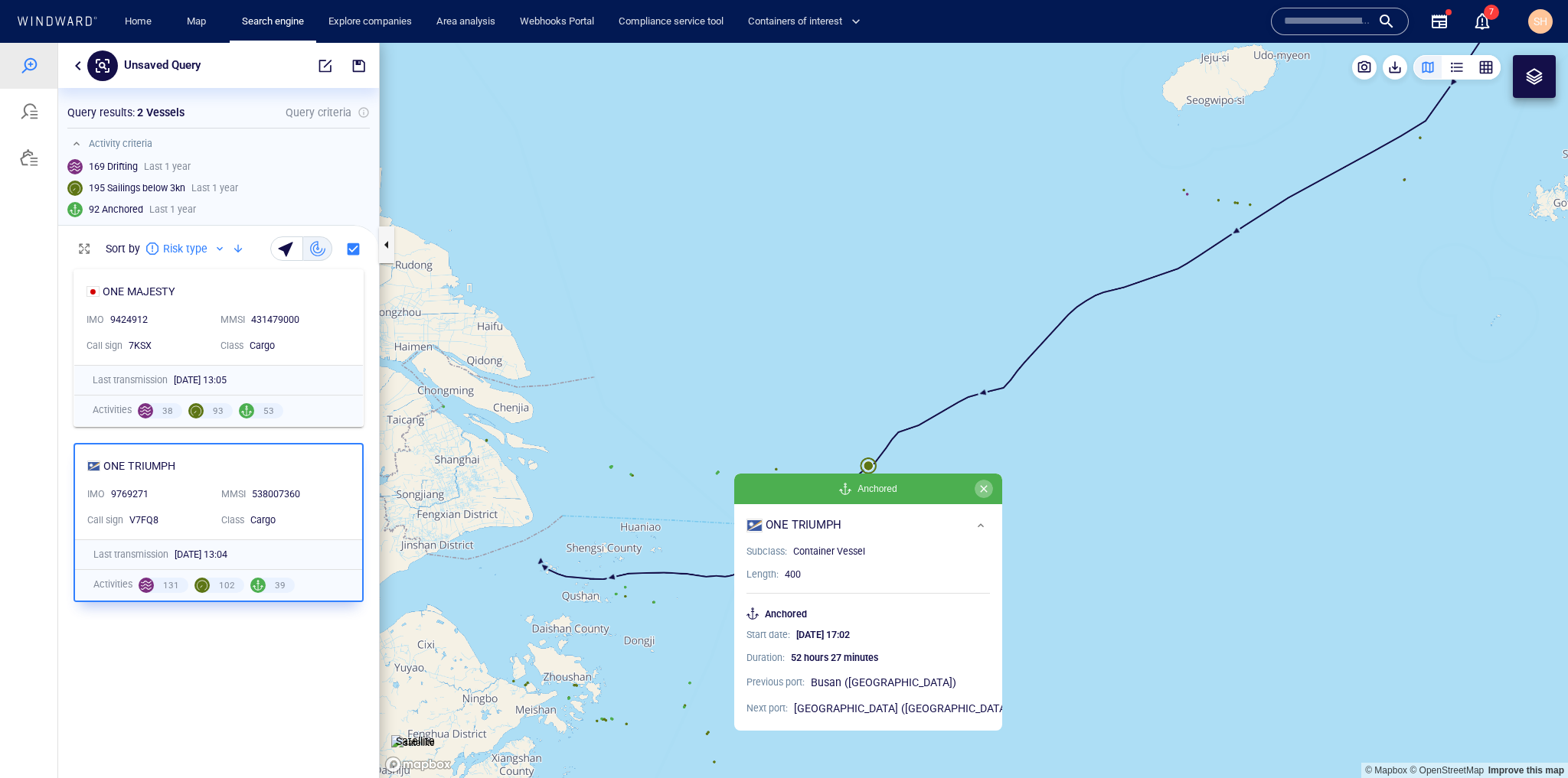
click at [975, 493] on button "button" at bounding box center [984, 489] width 18 height 18
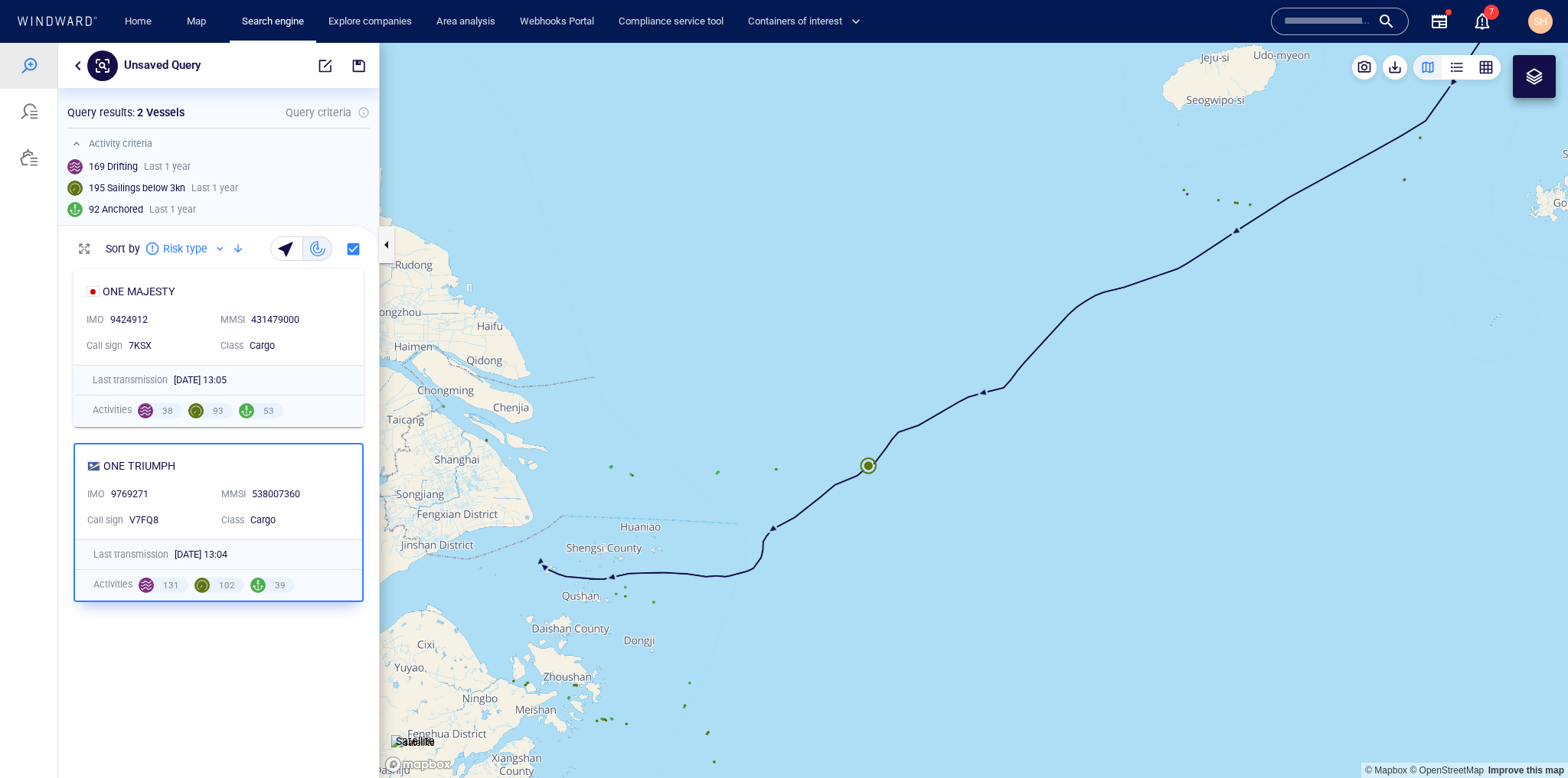
click at [836, 630] on canvas "Map" at bounding box center [974, 410] width 1189 height 735
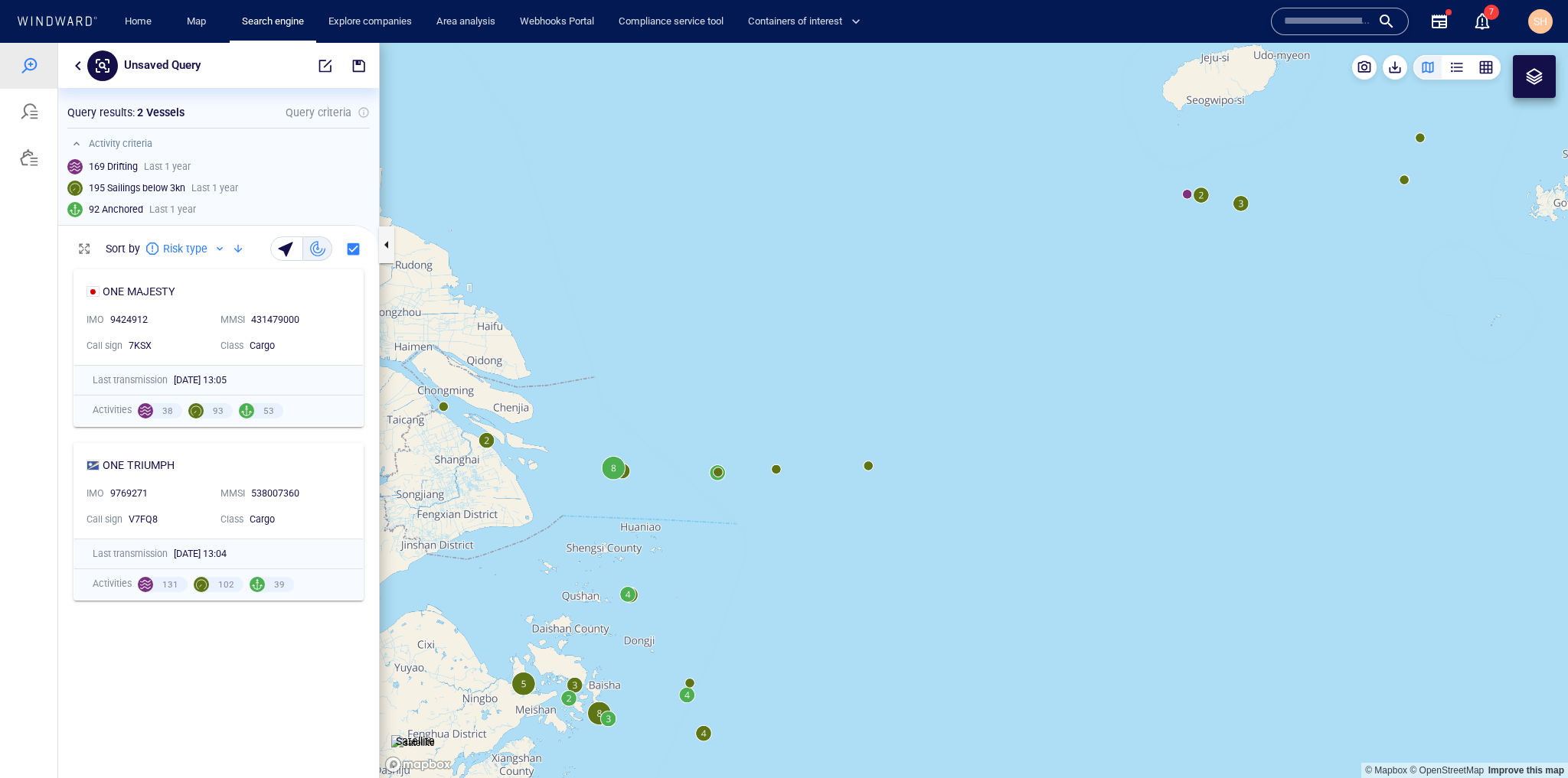
click at [776, 472] on canvas "Map" at bounding box center [974, 410] width 1189 height 735
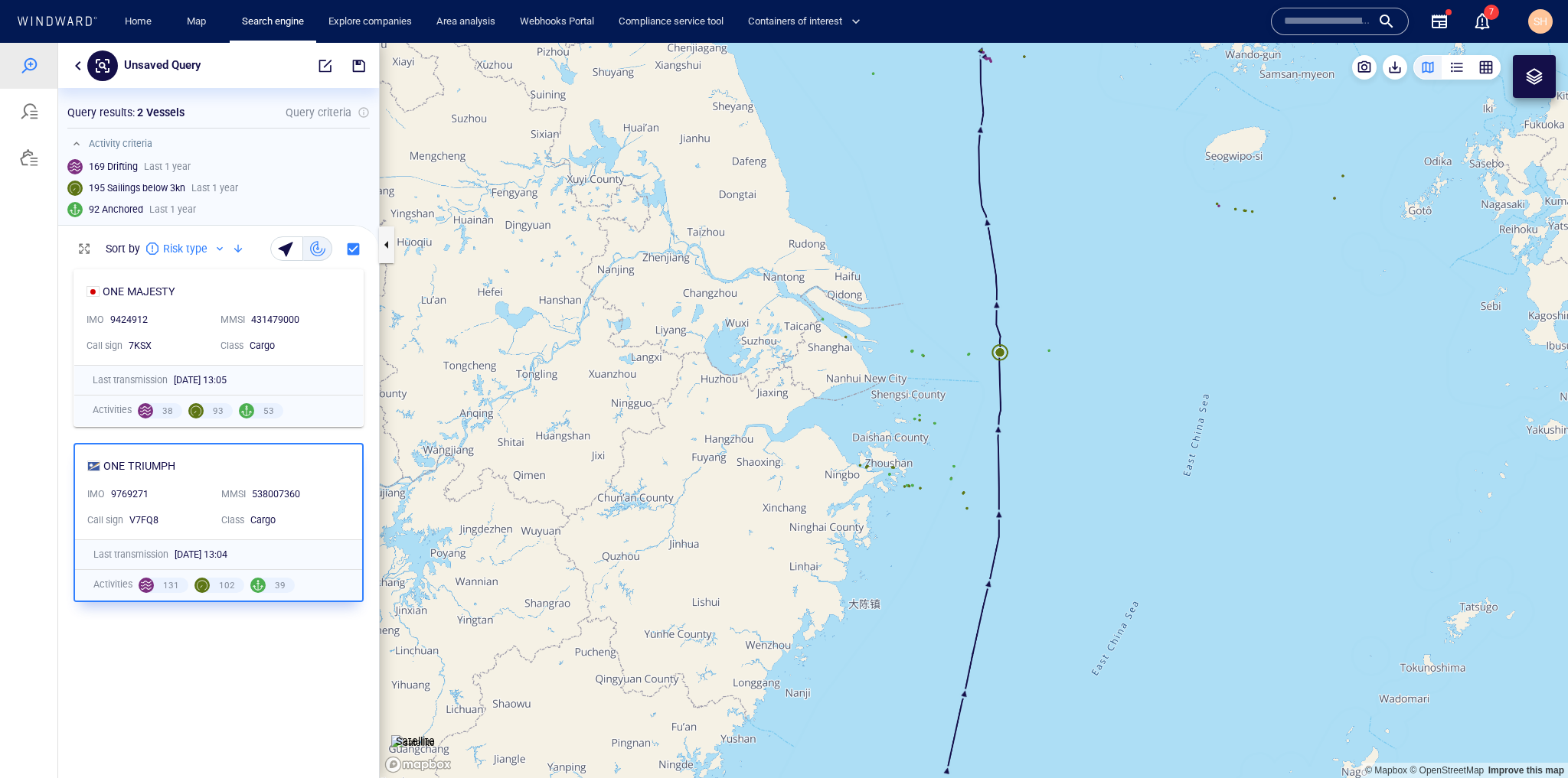
click at [1003, 354] on canvas "Map" at bounding box center [974, 410] width 1189 height 735
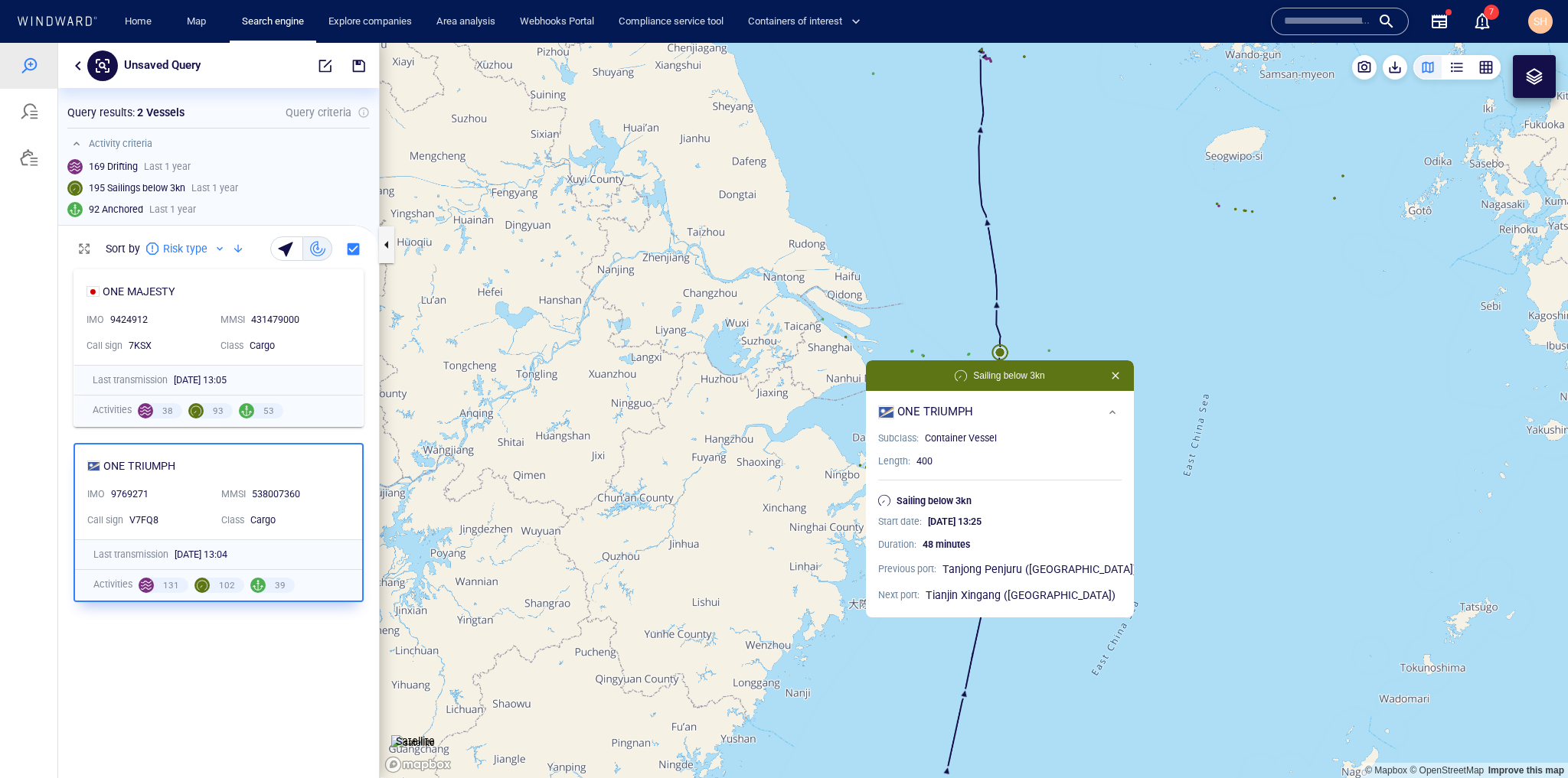
click at [1066, 315] on canvas "Map" at bounding box center [974, 410] width 1189 height 735
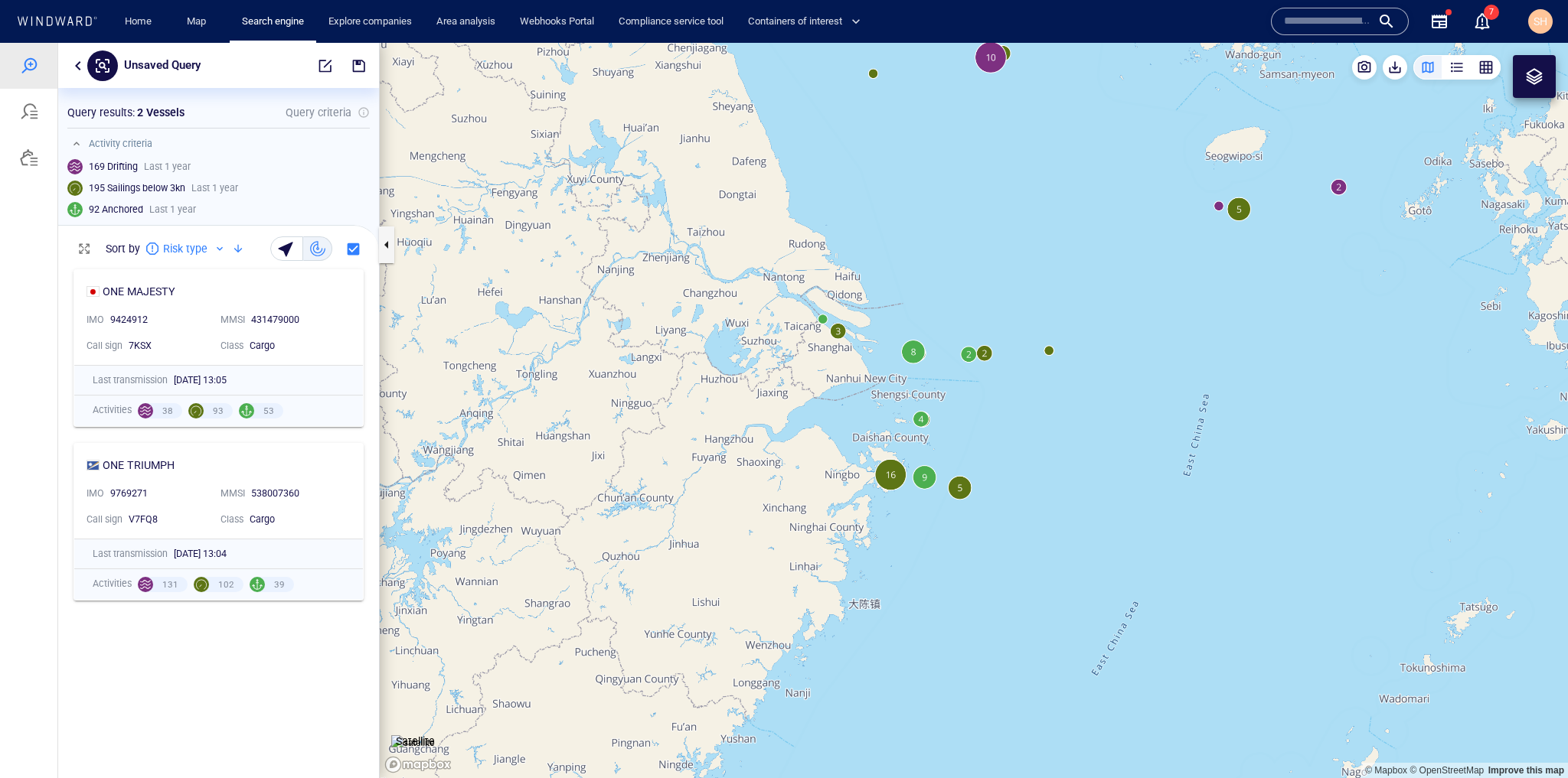
click at [1079, 451] on canvas "Map" at bounding box center [974, 410] width 1189 height 735
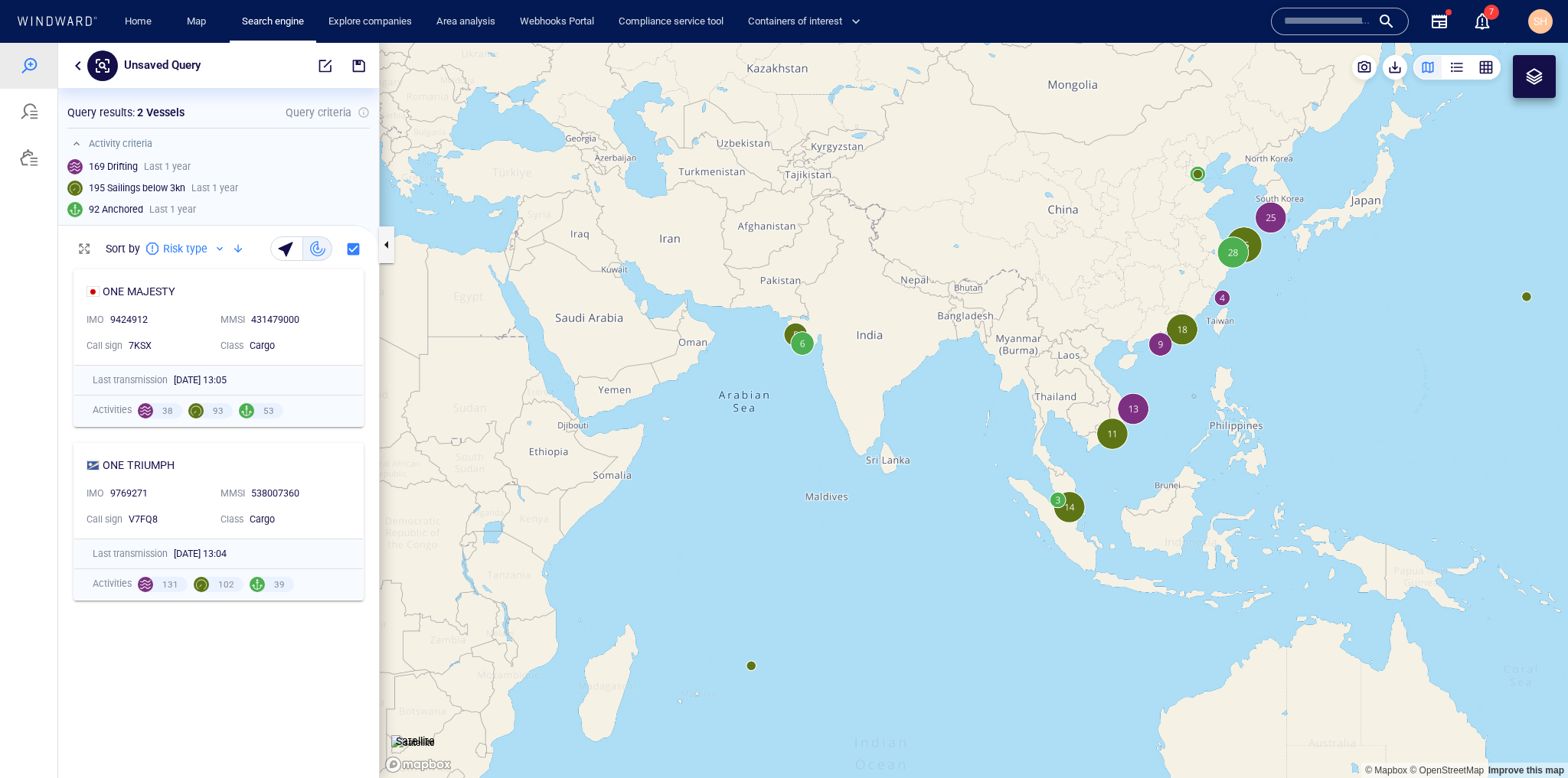
drag, startPoint x: 728, startPoint y: 620, endPoint x: 1009, endPoint y: 310, distance: 418.4
click at [1009, 310] on canvas "Map" at bounding box center [974, 410] width 1189 height 735
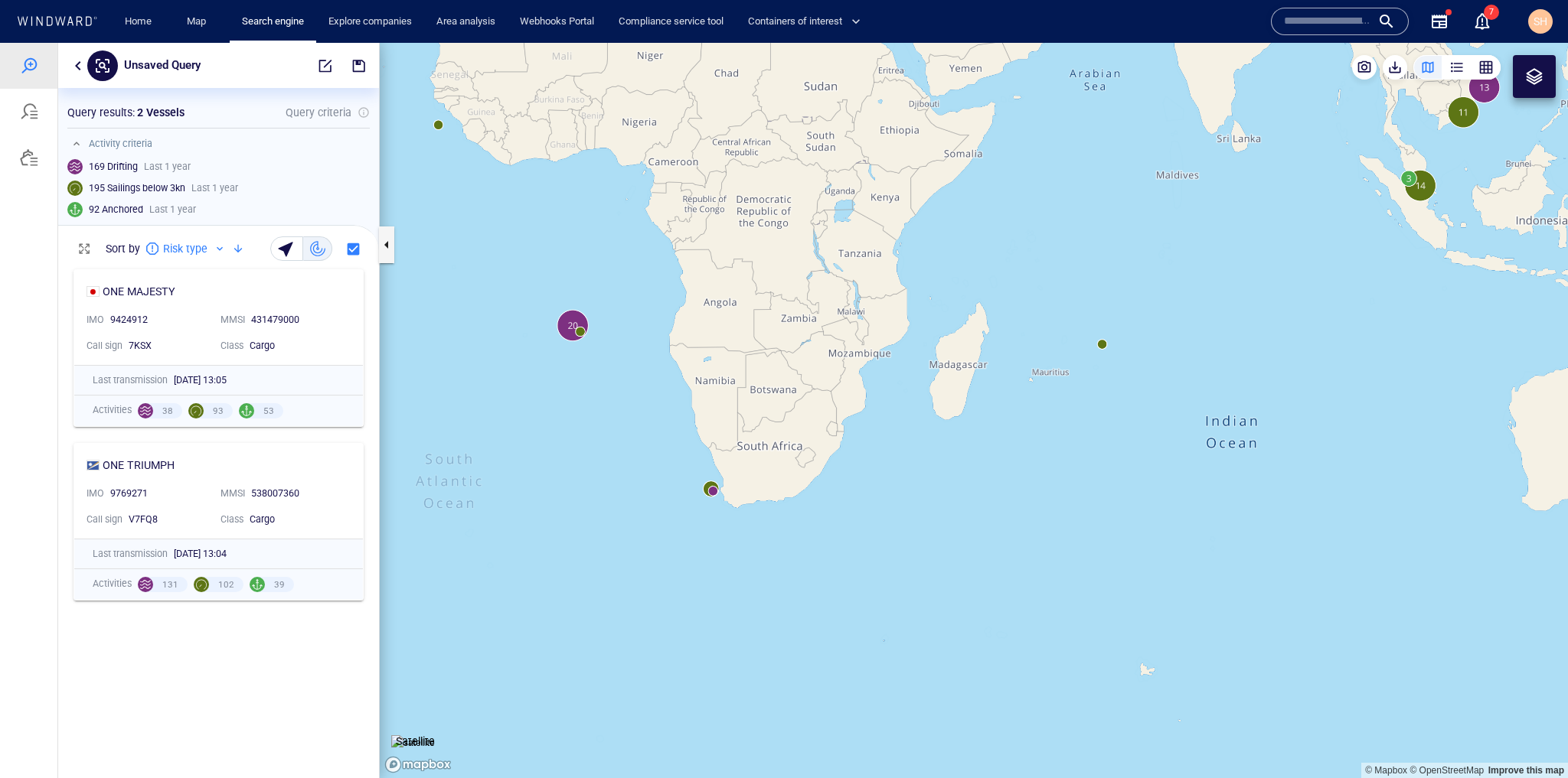
drag, startPoint x: 873, startPoint y: 563, endPoint x: 1192, endPoint y: 275, distance: 429.8
click at [1192, 275] on canvas "Map" at bounding box center [974, 410] width 1189 height 735
drag, startPoint x: 699, startPoint y: 554, endPoint x: 1094, endPoint y: 509, distance: 397.6
click at [1094, 509] on canvas "Map" at bounding box center [974, 410] width 1189 height 735
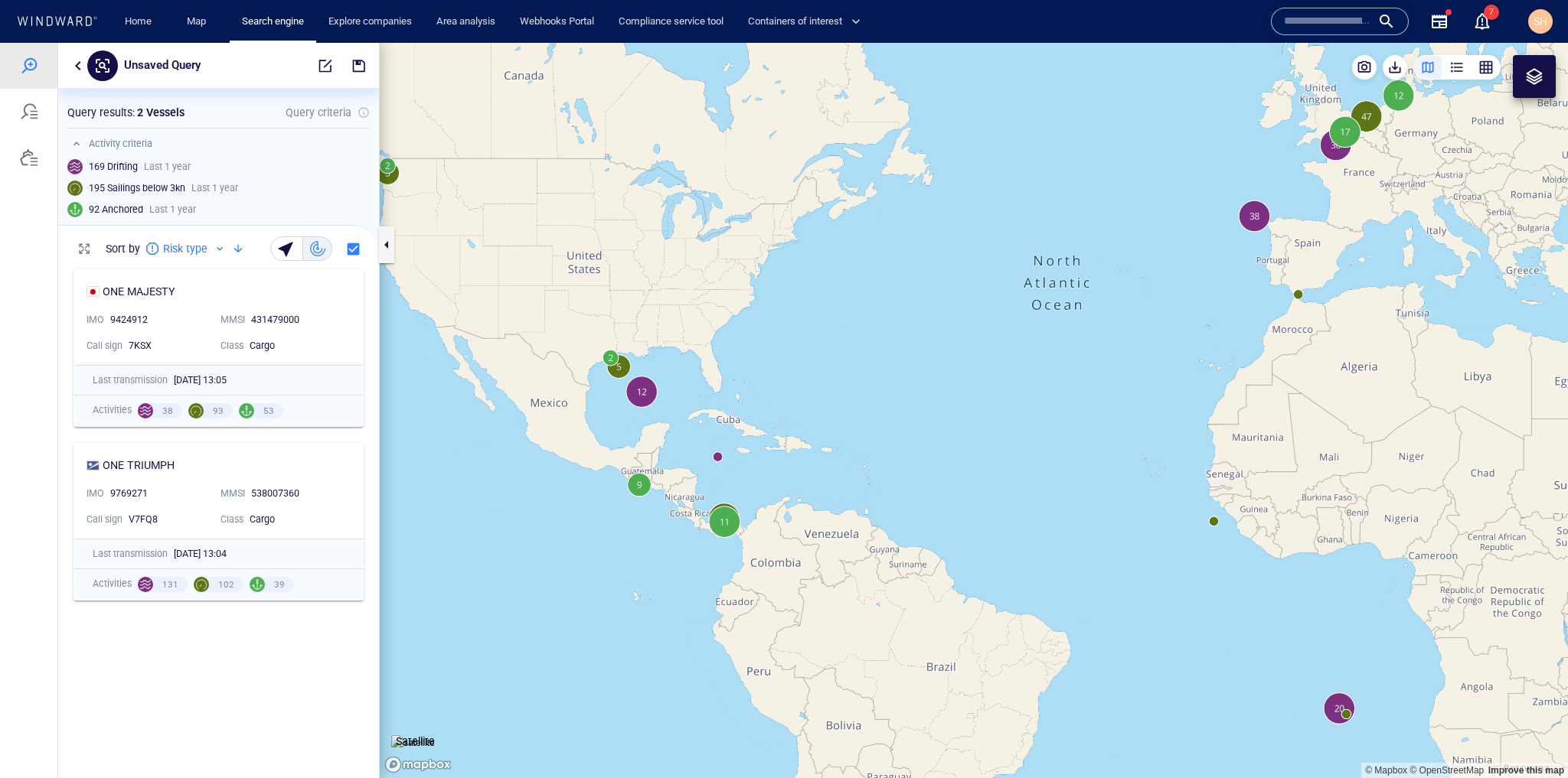
drag, startPoint x: 617, startPoint y: 294, endPoint x: 854, endPoint y: 460, distance: 289.4
click at [854, 460] on canvas "Map" at bounding box center [974, 410] width 1189 height 735
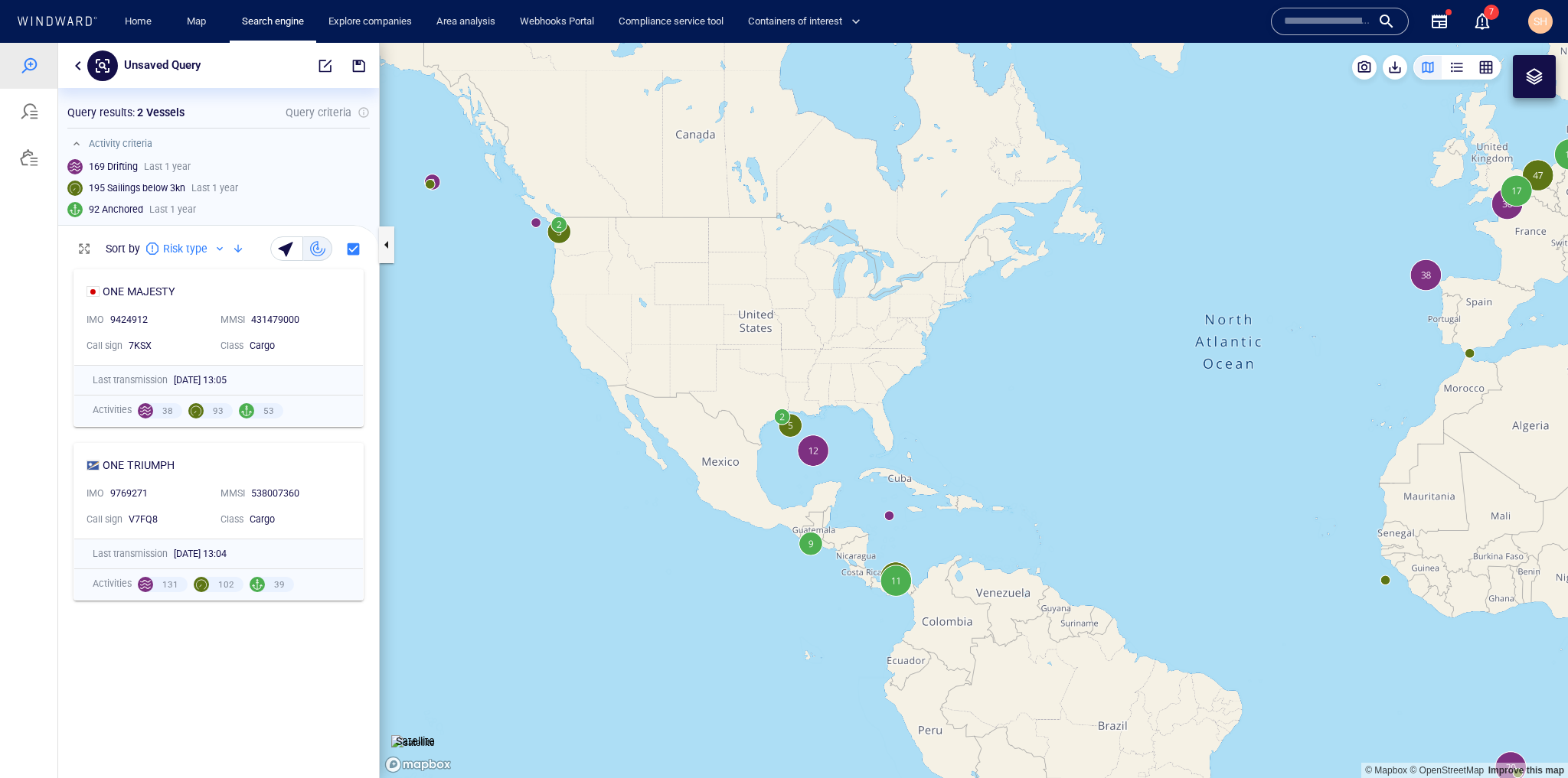
drag, startPoint x: 452, startPoint y: 264, endPoint x: 482, endPoint y: 371, distance: 111.1
click at [482, 371] on canvas "Map" at bounding box center [974, 410] width 1189 height 735
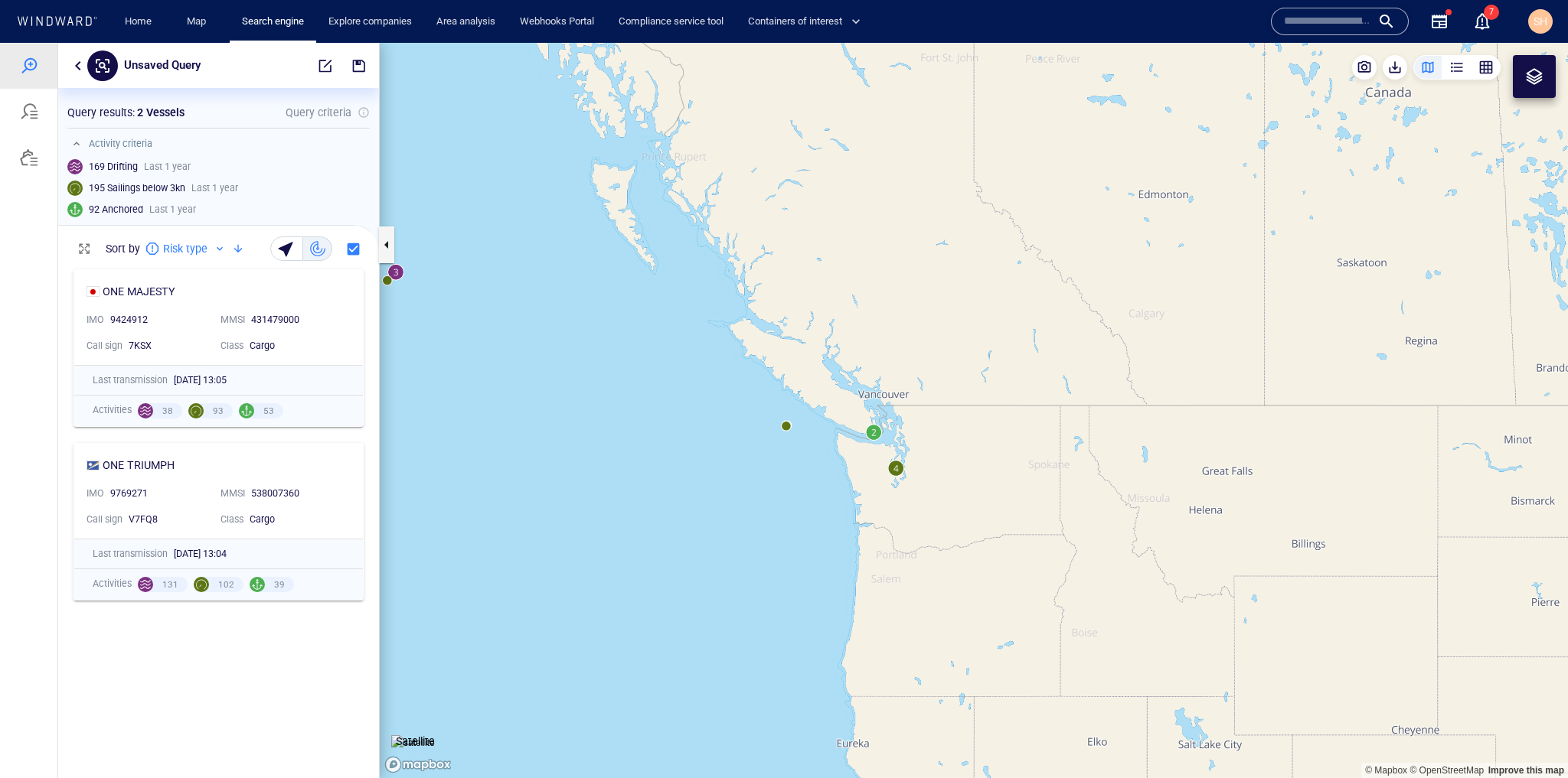
drag, startPoint x: 420, startPoint y: 380, endPoint x: 510, endPoint y: 319, distance: 108.7
click at [510, 366] on canvas "Map" at bounding box center [974, 410] width 1189 height 735
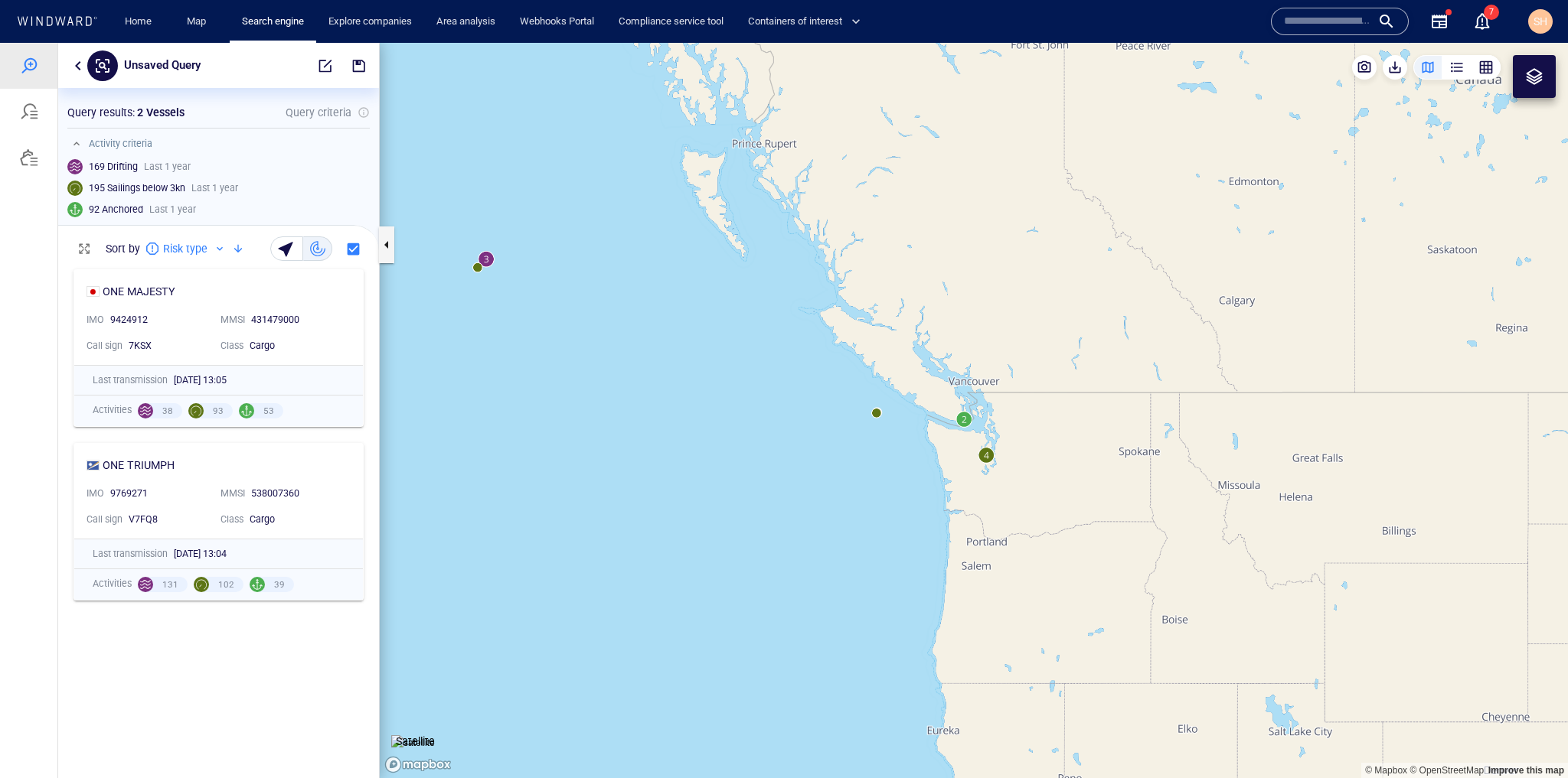
drag, startPoint x: 694, startPoint y: 560, endPoint x: 659, endPoint y: 490, distance: 78.3
click at [659, 490] on canvas "Map" at bounding box center [974, 410] width 1189 height 735
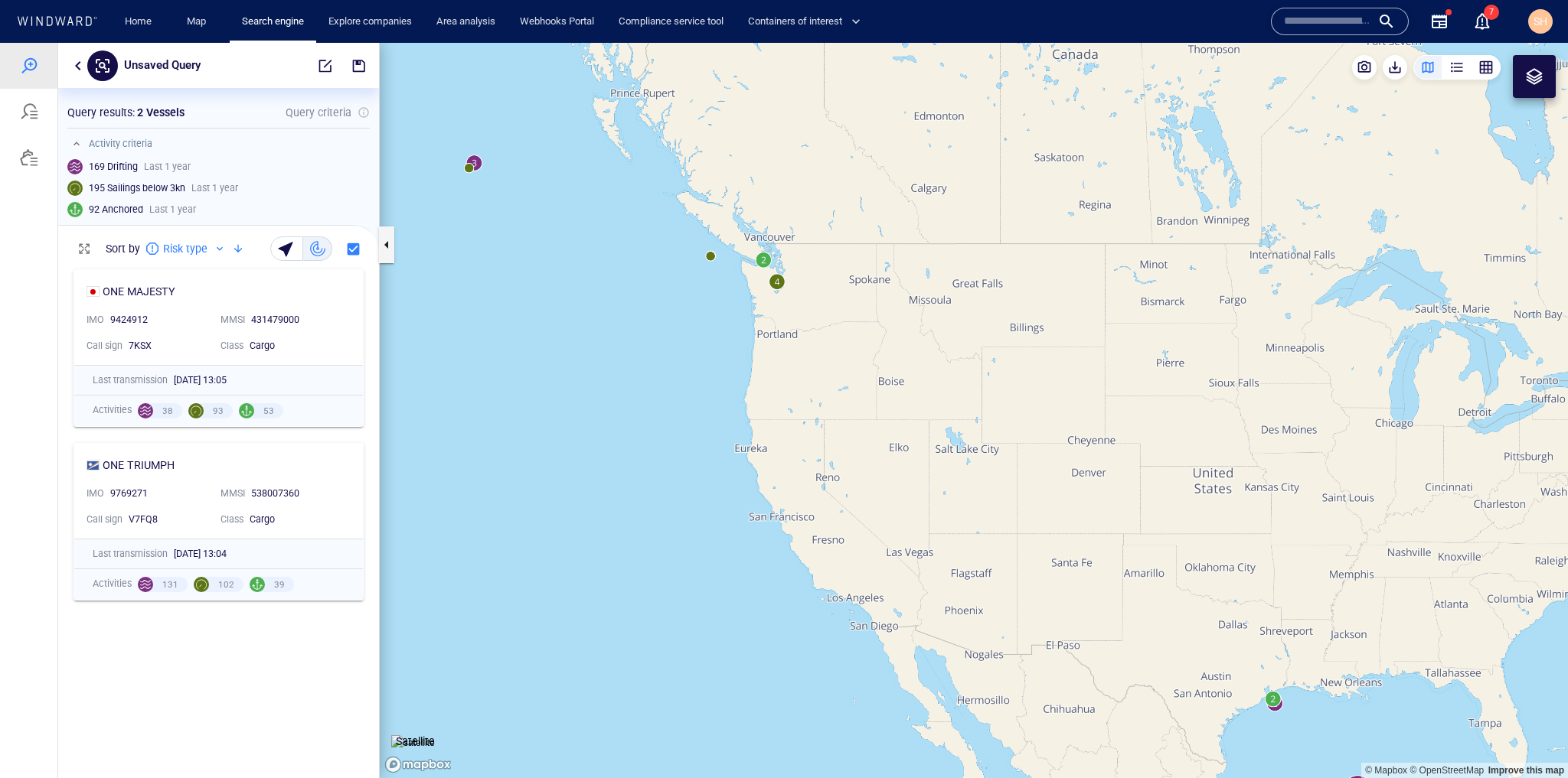
drag, startPoint x: 1056, startPoint y: 631, endPoint x: 801, endPoint y: 288, distance: 427.4
click at [801, 288] on canvas "Map" at bounding box center [974, 410] width 1189 height 735
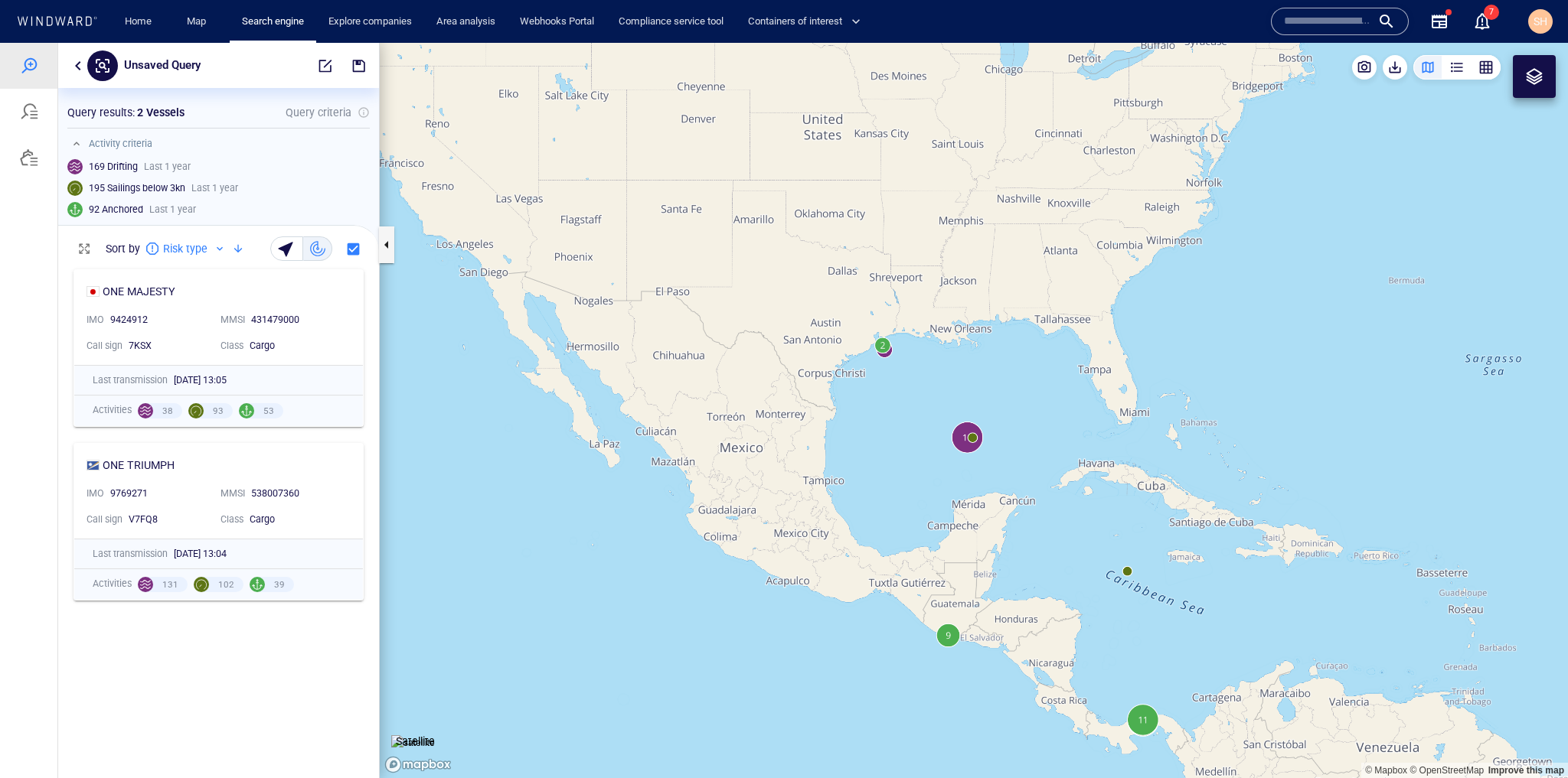
drag, startPoint x: 1191, startPoint y: 445, endPoint x: 953, endPoint y: 286, distance: 286.2
click at [953, 286] on canvas "Map" at bounding box center [974, 410] width 1189 height 735
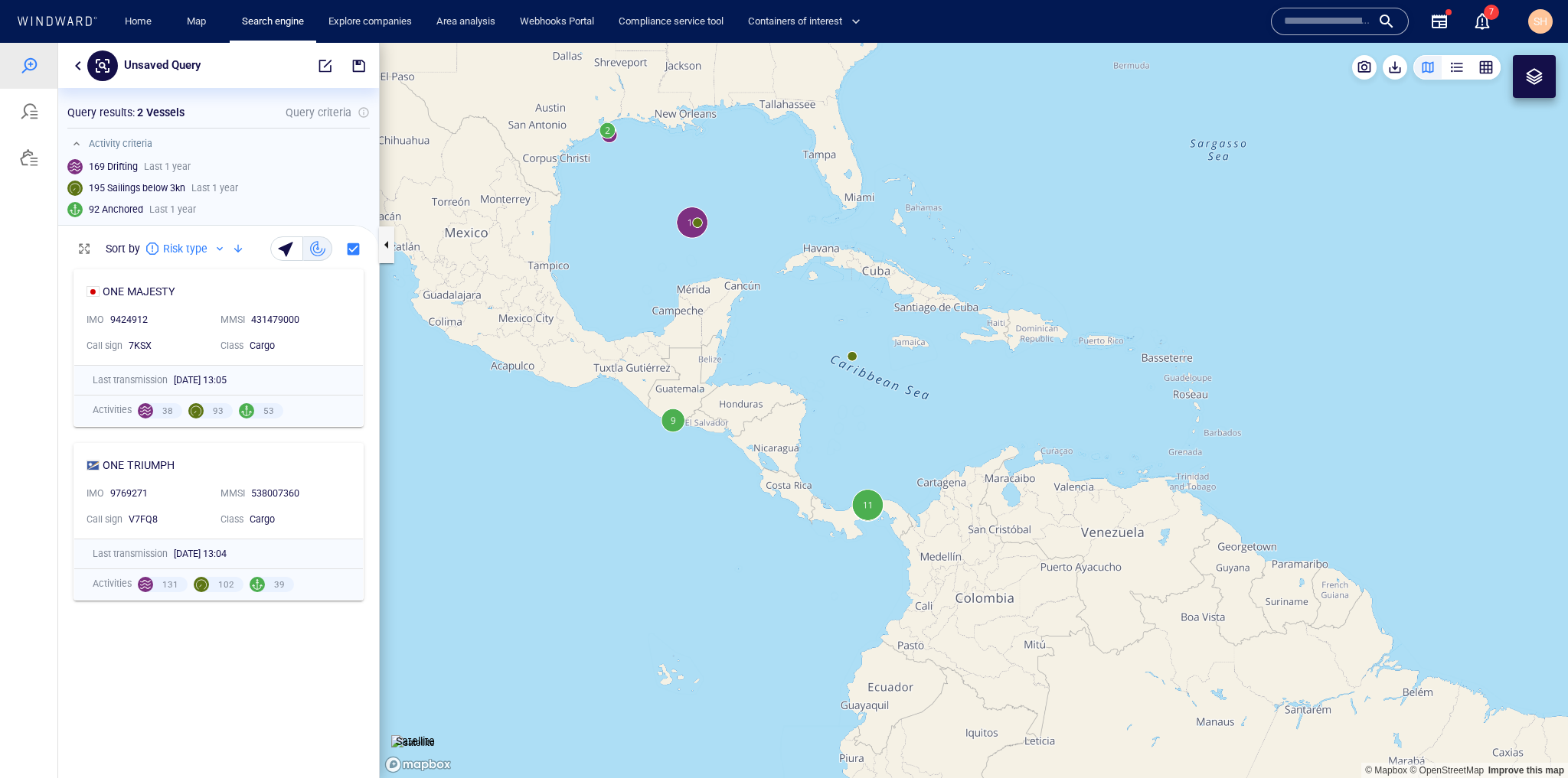
drag, startPoint x: 1149, startPoint y: 451, endPoint x: 1026, endPoint y: 307, distance: 189.4
click at [1026, 307] on canvas "Map" at bounding box center [974, 410] width 1189 height 735
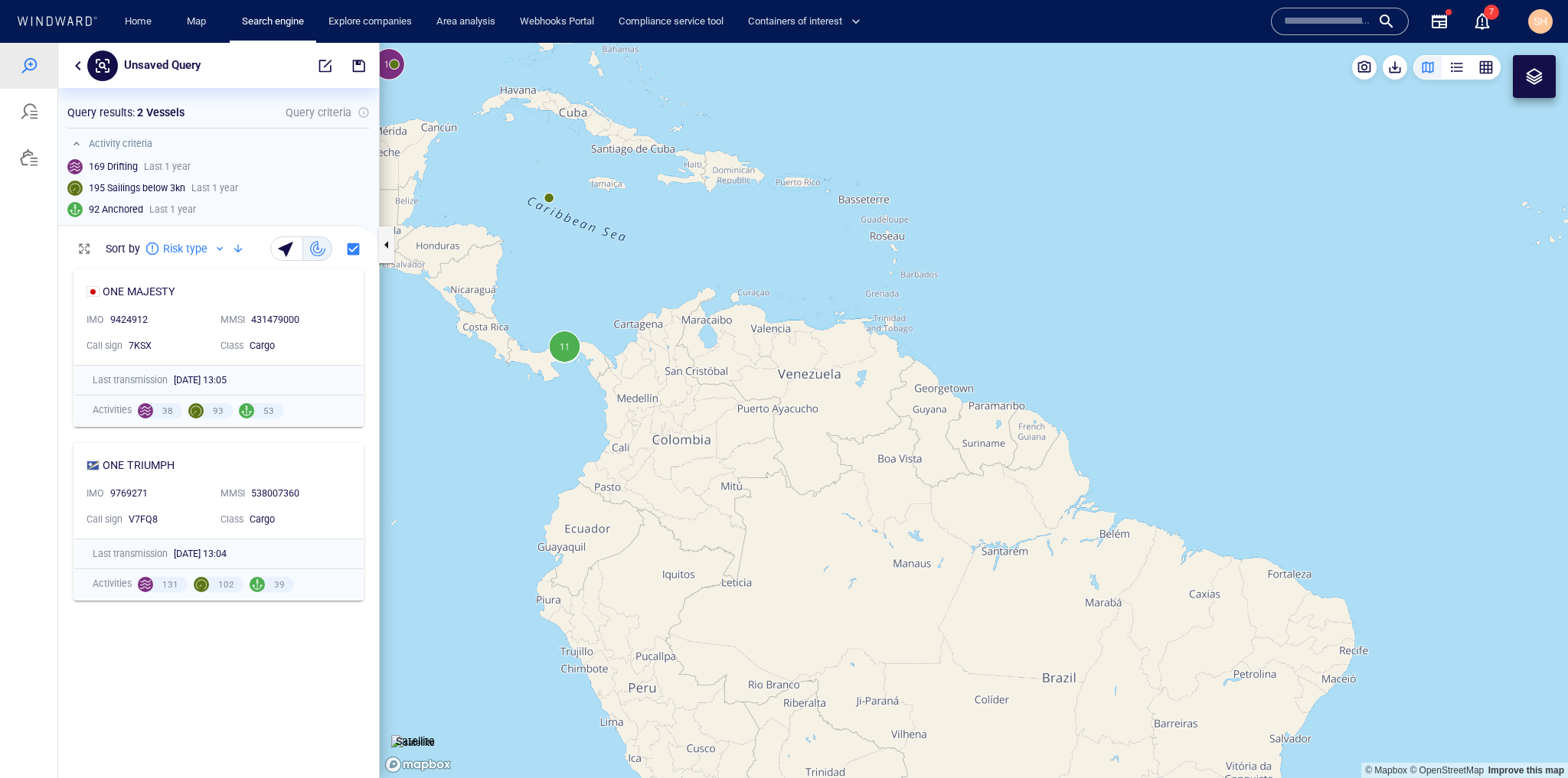
drag, startPoint x: 1209, startPoint y: 393, endPoint x: 686, endPoint y: 342, distance: 525.5
click at [686, 342] on canvas "Map" at bounding box center [974, 410] width 1189 height 735
drag, startPoint x: 1239, startPoint y: 470, endPoint x: 902, endPoint y: 423, distance: 340.3
click at [902, 423] on canvas "Map" at bounding box center [974, 410] width 1189 height 735
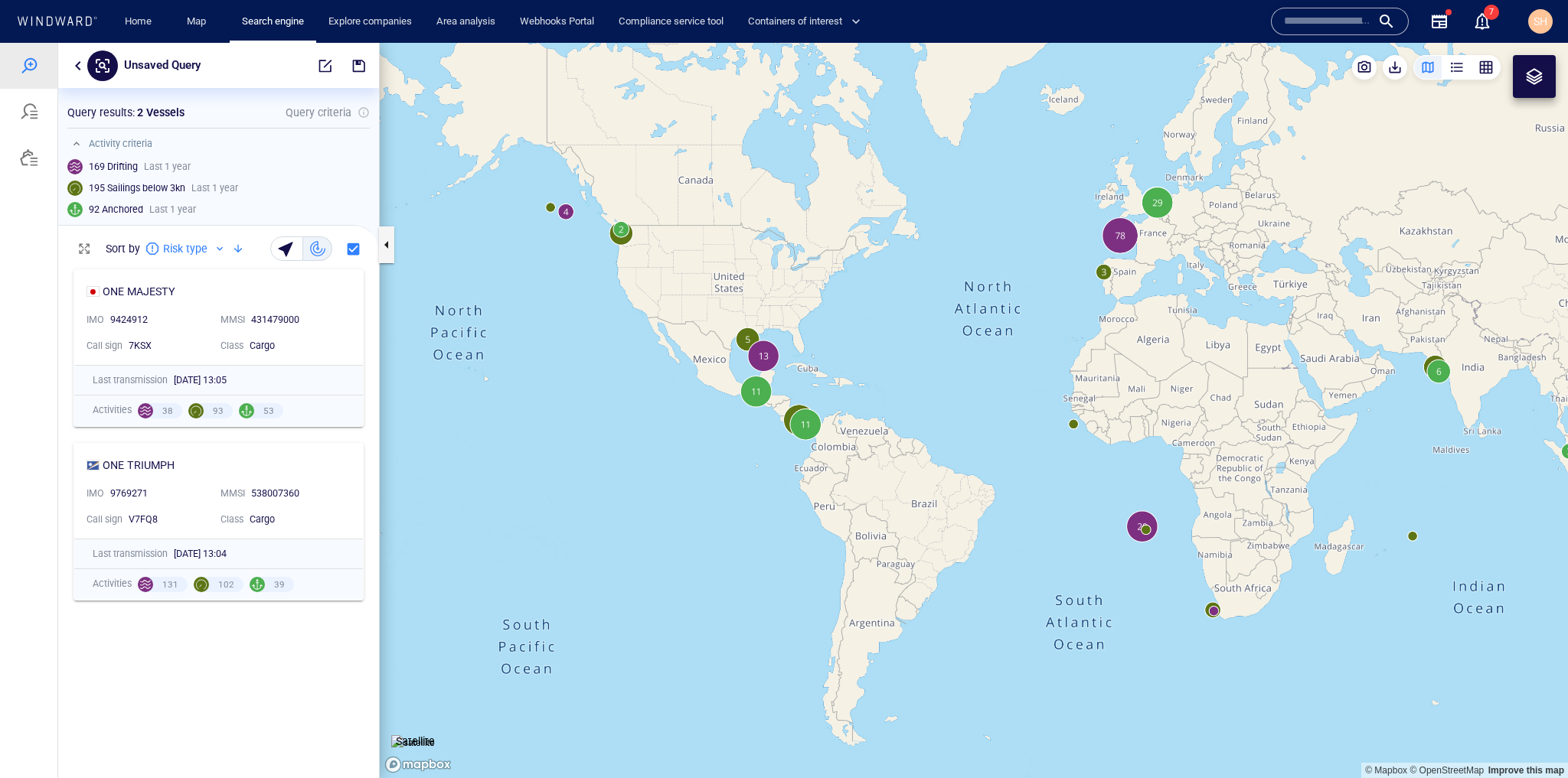
drag, startPoint x: 1265, startPoint y: 376, endPoint x: 1171, endPoint y: 527, distance: 177.9
click at [1171, 527] on canvas "Map" at bounding box center [974, 410] width 1189 height 735
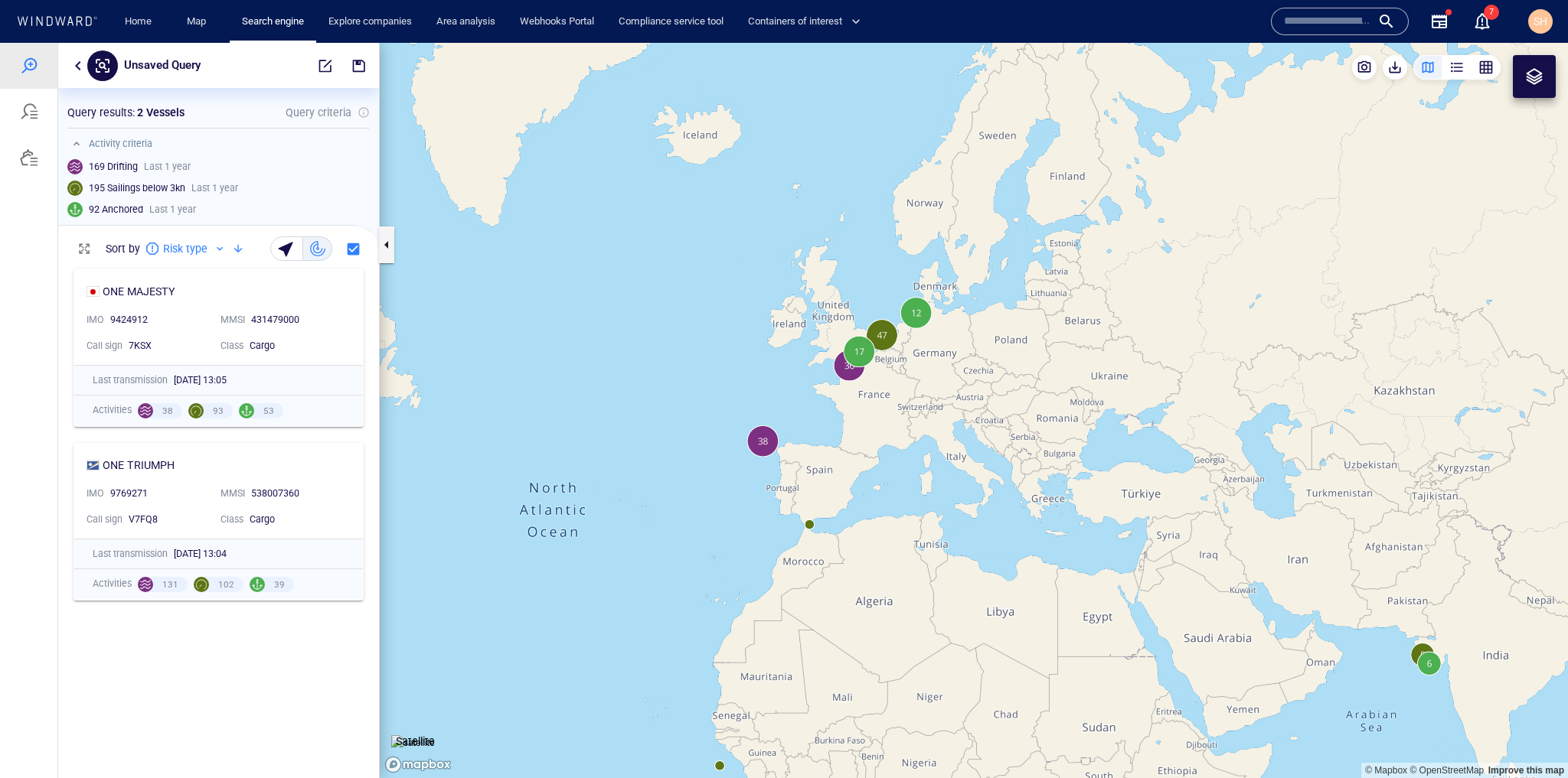
drag, startPoint x: 1124, startPoint y: 513, endPoint x: 856, endPoint y: 227, distance: 391.9
click at [856, 227] on canvas "Map" at bounding box center [974, 410] width 1189 height 735
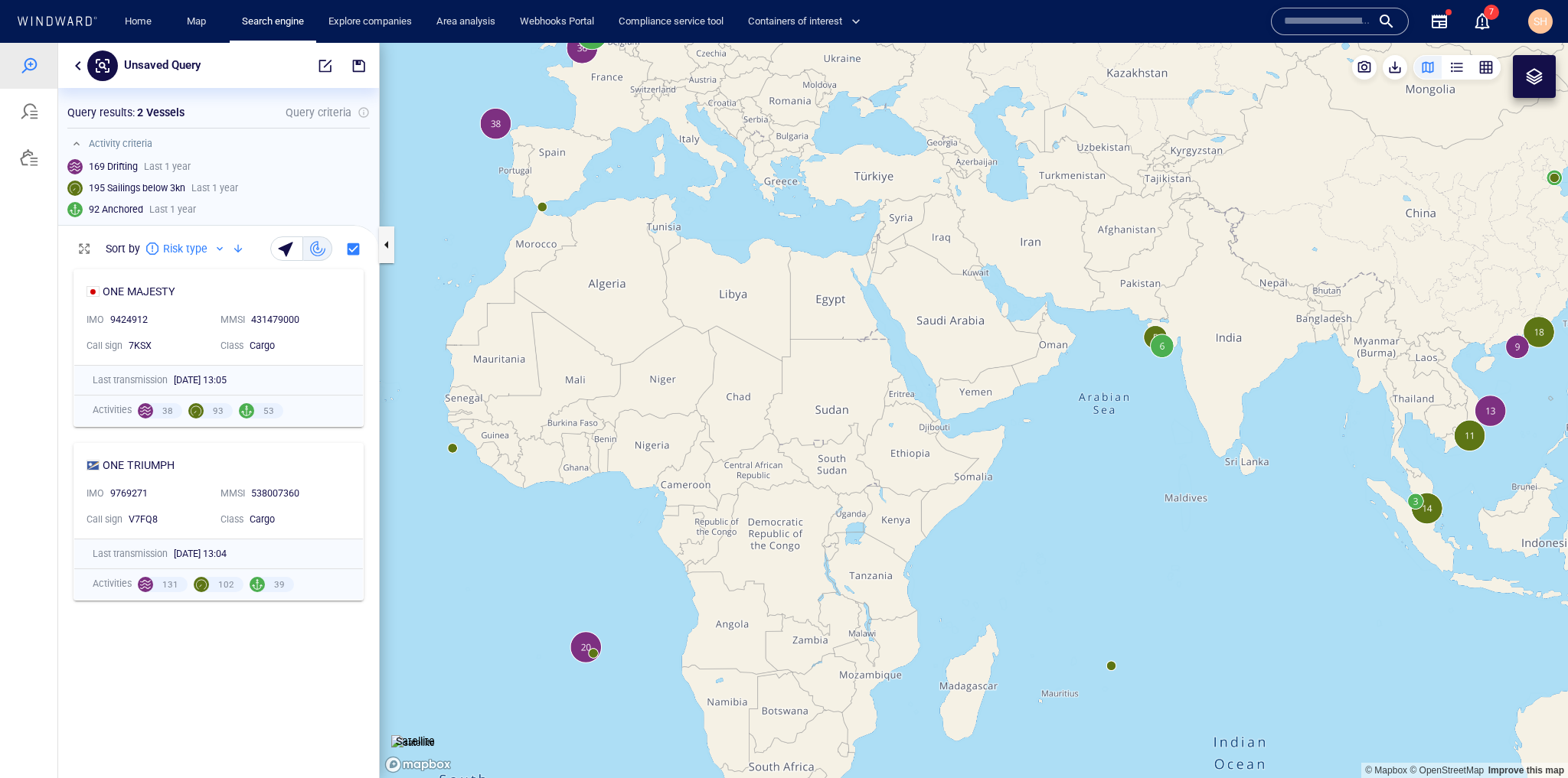
drag, startPoint x: 1197, startPoint y: 416, endPoint x: 1076, endPoint y: 435, distance: 122.5
click at [1076, 435] on canvas "Map" at bounding box center [974, 410] width 1189 height 735
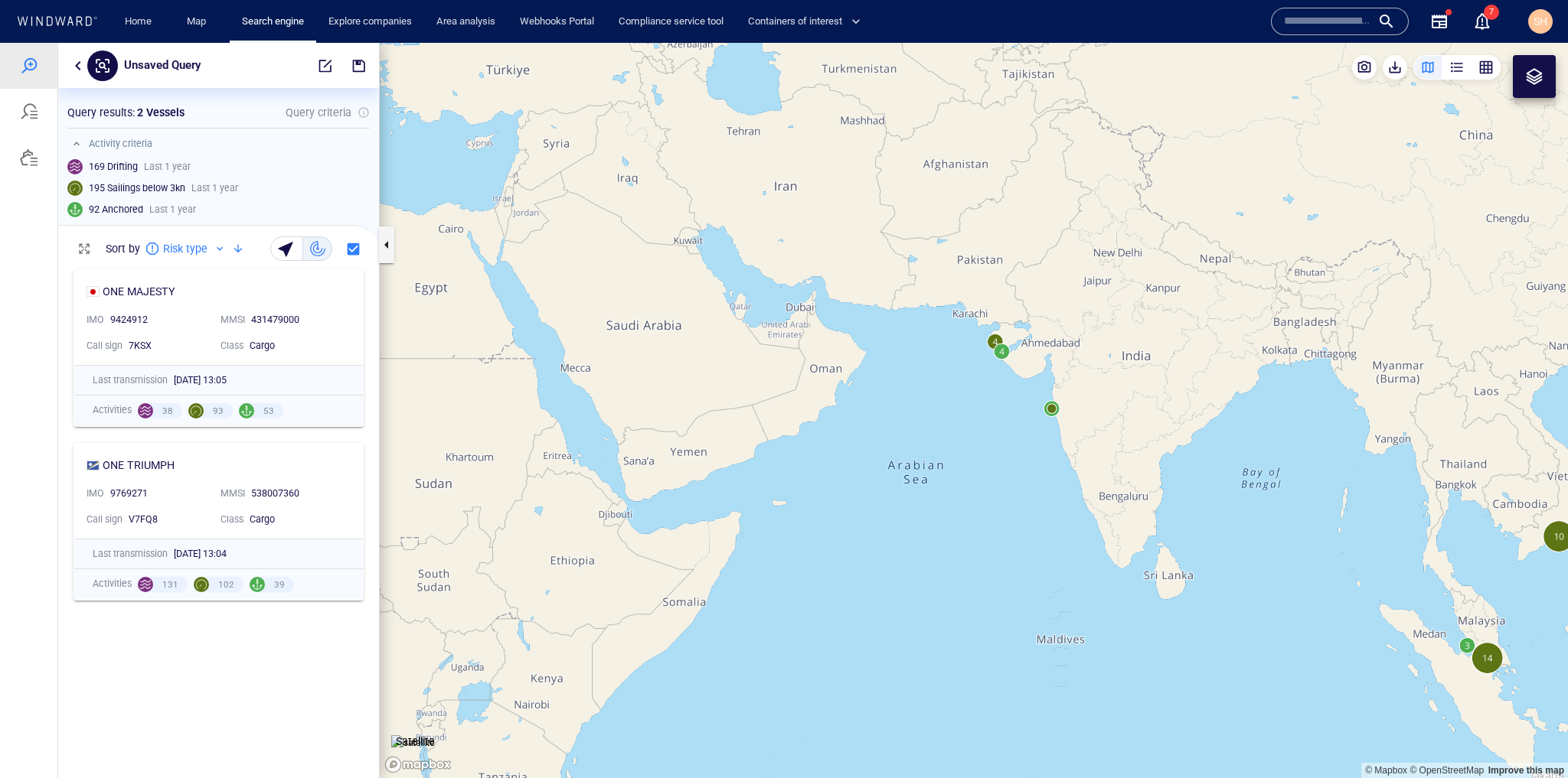
drag, startPoint x: 1237, startPoint y: 493, endPoint x: 965, endPoint y: 479, distance: 272.4
click at [965, 479] on canvas "Map" at bounding box center [974, 410] width 1189 height 735
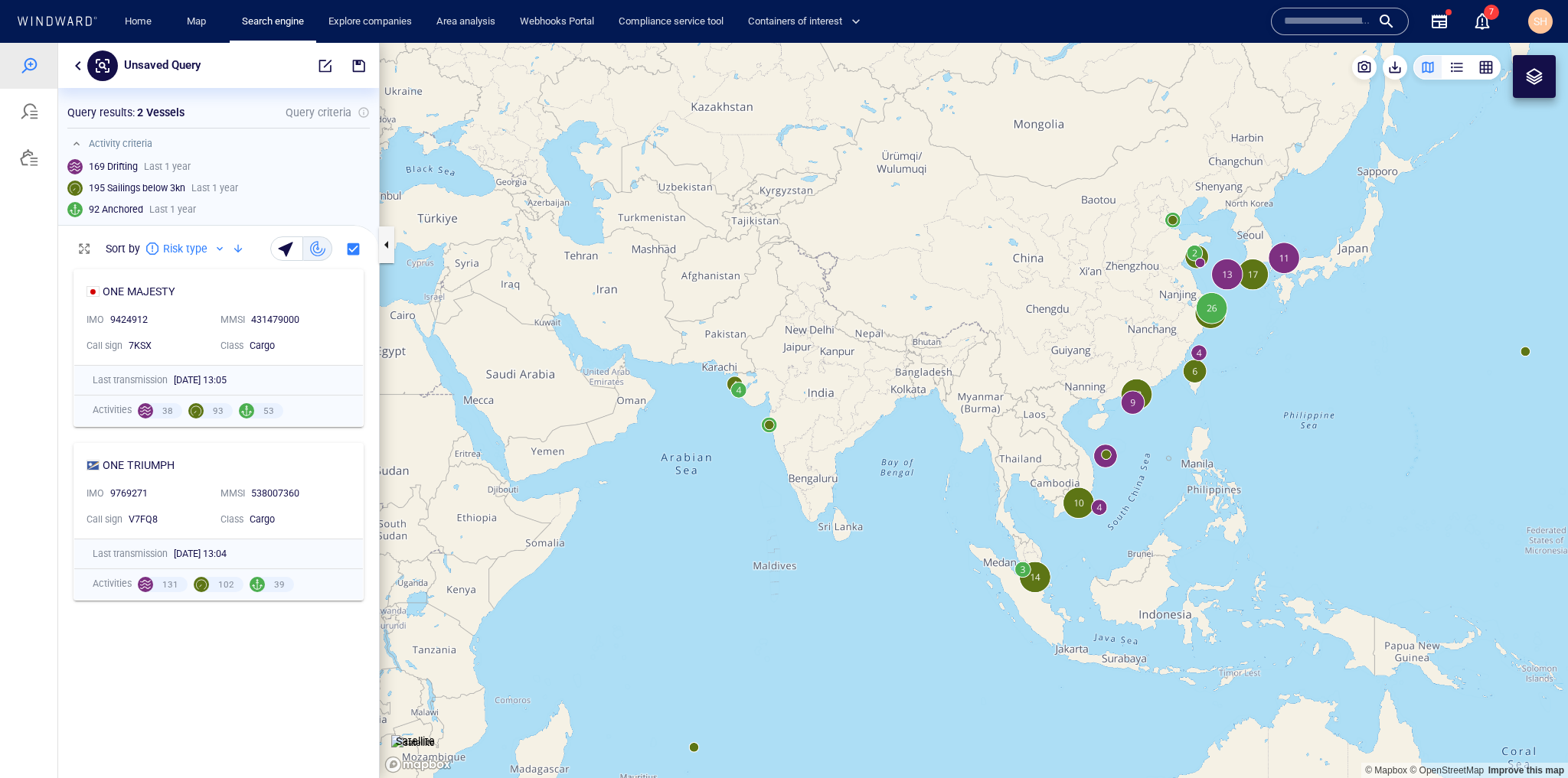
drag, startPoint x: 1372, startPoint y: 506, endPoint x: 1020, endPoint y: 546, distance: 354.3
click at [1020, 546] on canvas "Map" at bounding box center [974, 410] width 1189 height 735
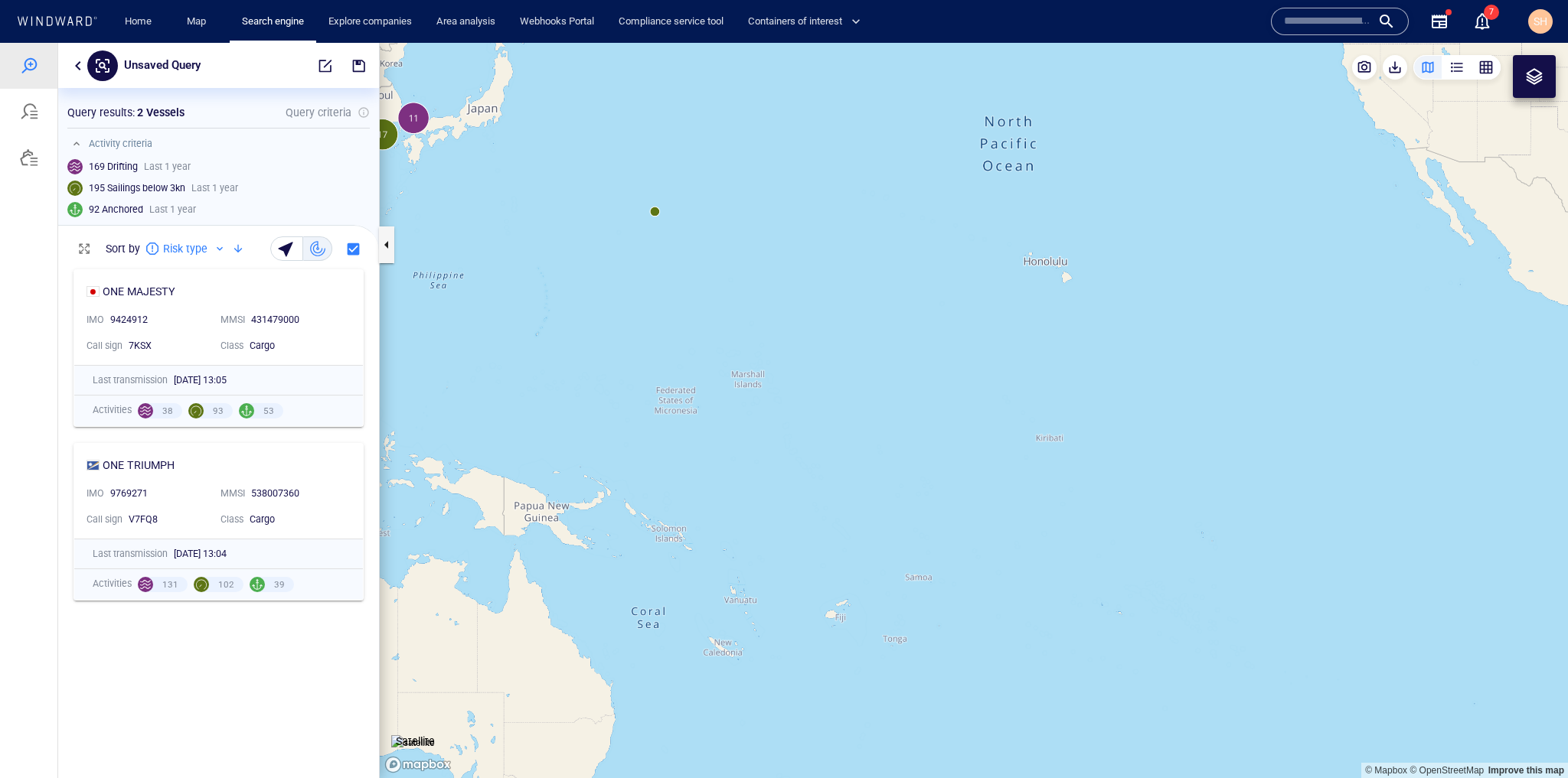
drag, startPoint x: 1269, startPoint y: 567, endPoint x: 751, endPoint y: 387, distance: 548.4
click at [751, 387] on canvas "Map" at bounding box center [974, 410] width 1189 height 735
drag, startPoint x: 1081, startPoint y: 470, endPoint x: 709, endPoint y: 617, distance: 400.0
click at [709, 617] on canvas "Map" at bounding box center [974, 410] width 1189 height 735
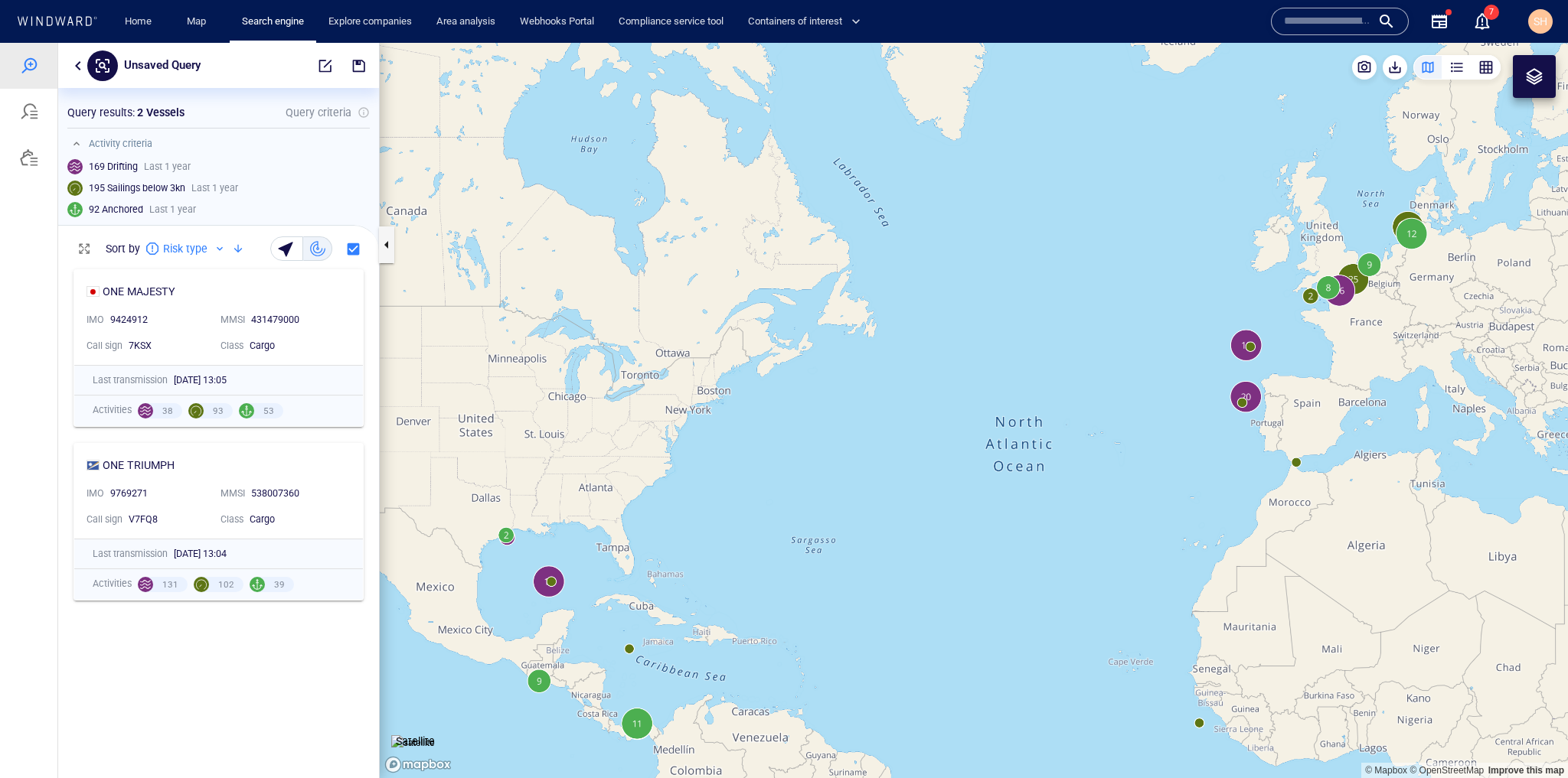
drag, startPoint x: 921, startPoint y: 497, endPoint x: 892, endPoint y: 526, distance: 41.0
click at [892, 526] on canvas "Map" at bounding box center [974, 410] width 1189 height 735
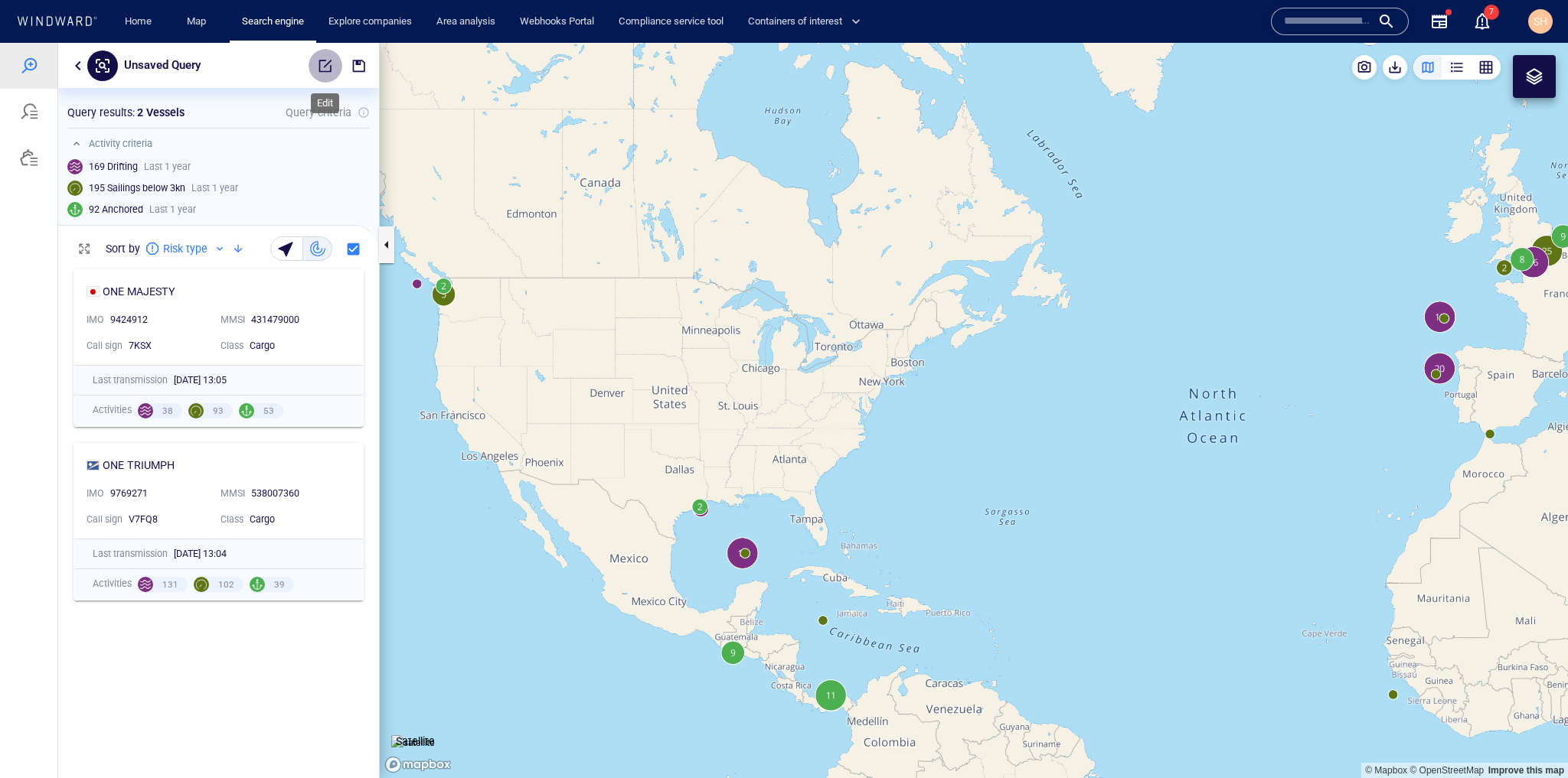
click at [332, 58] on span "button" at bounding box center [325, 65] width 15 height 15
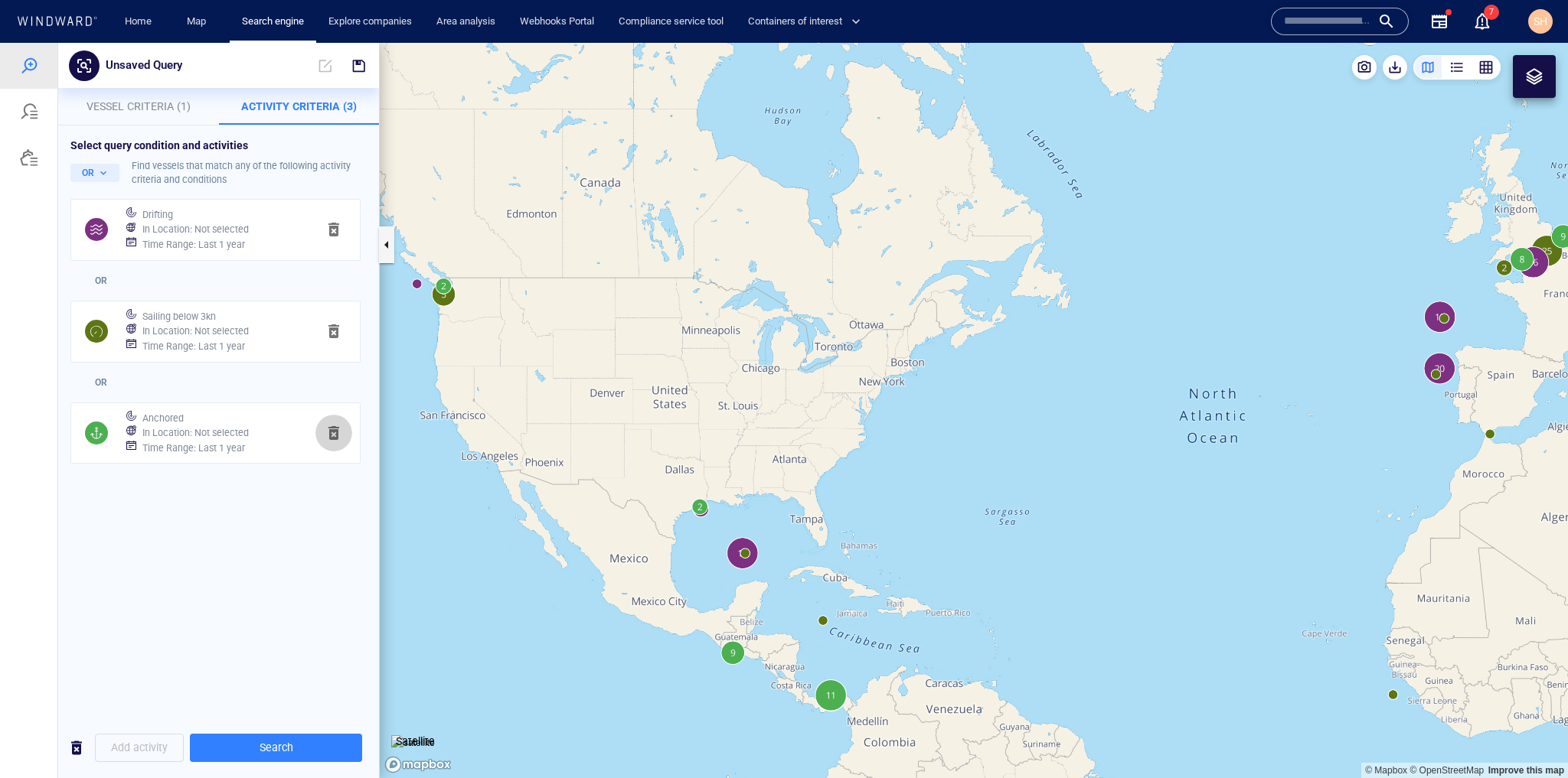
click at [340, 432] on span "button" at bounding box center [333, 433] width 18 height 18
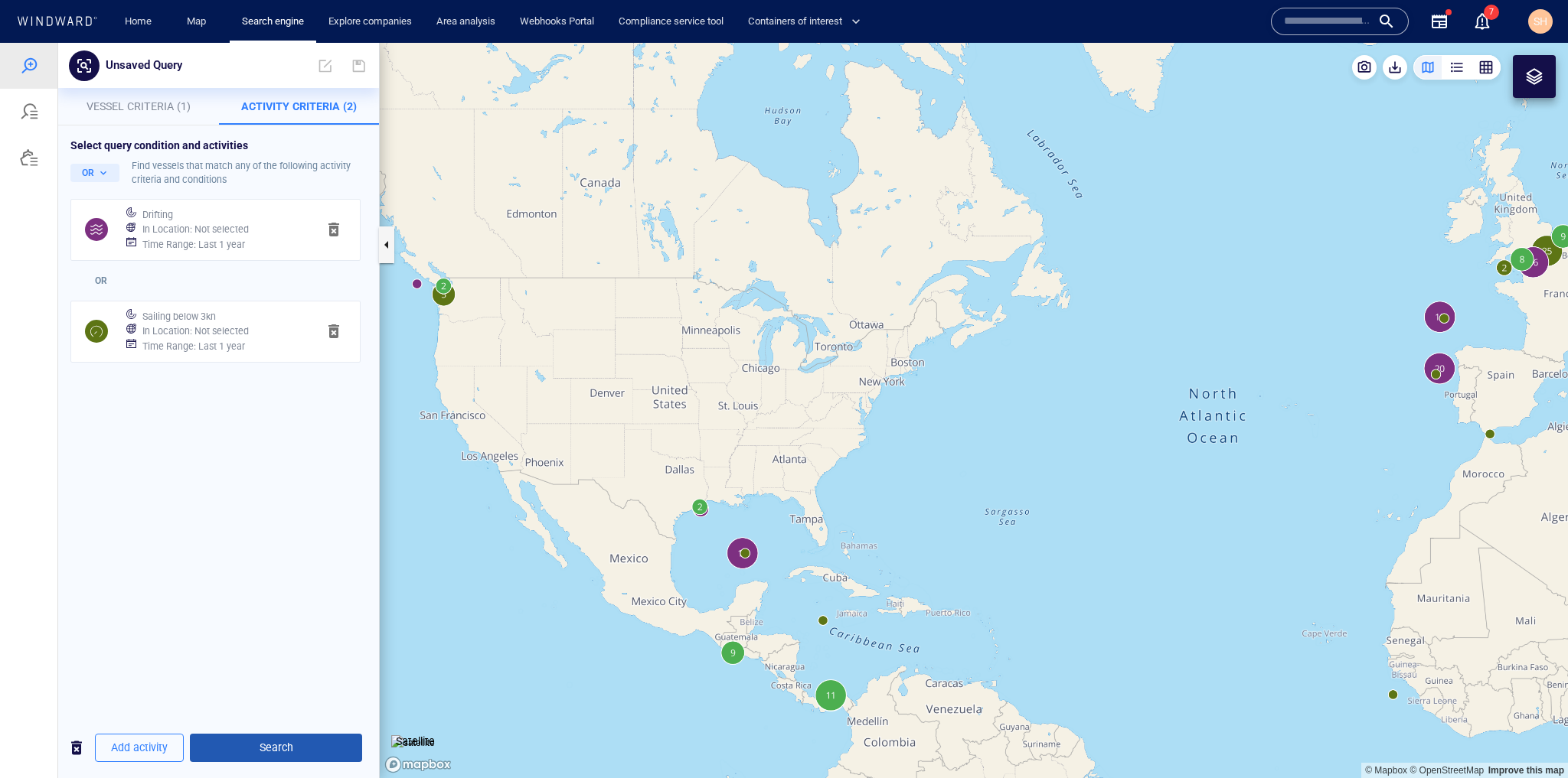
click at [303, 738] on span "Search" at bounding box center [276, 748] width 148 height 19
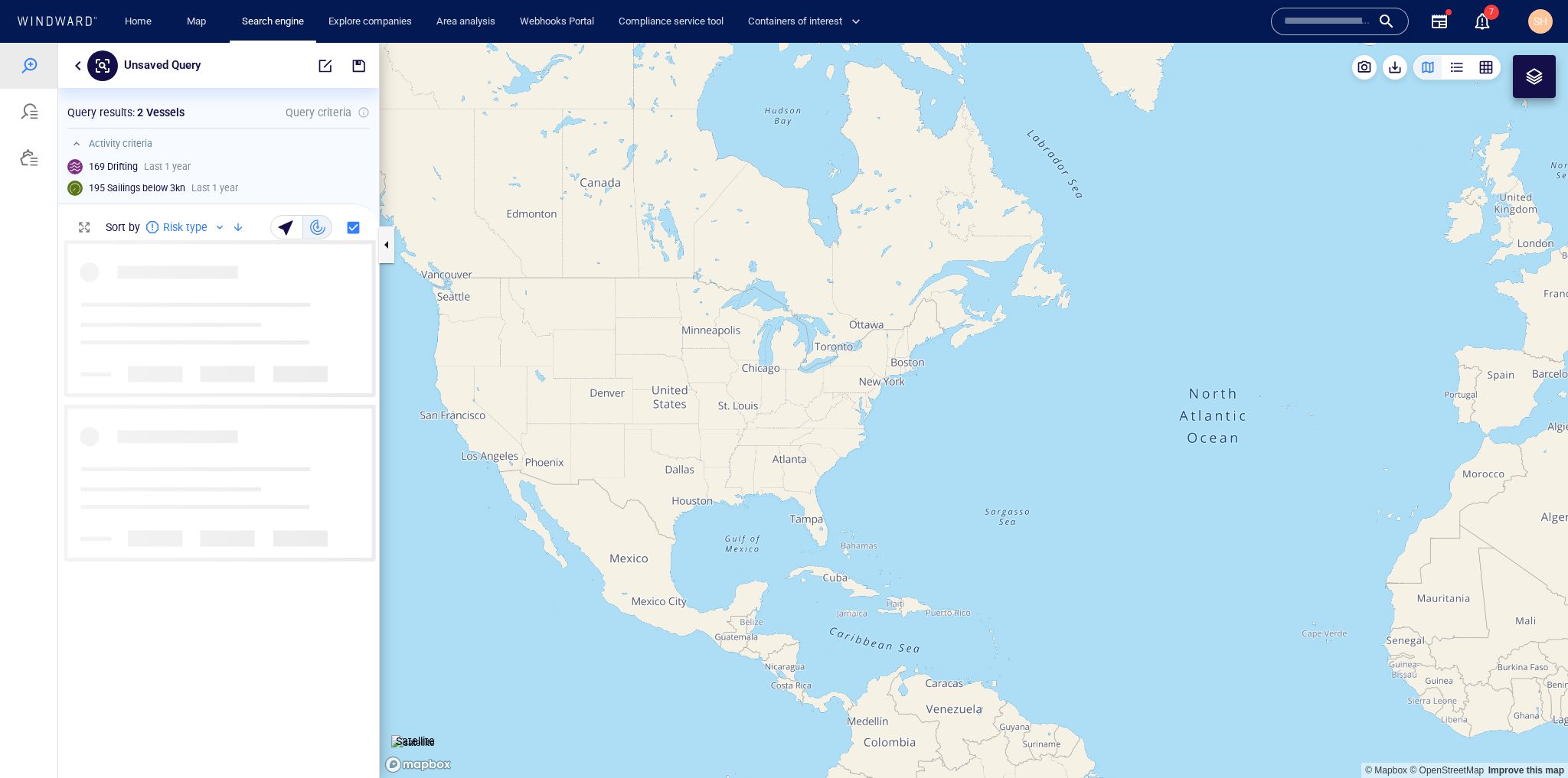
scroll to position [528, 311]
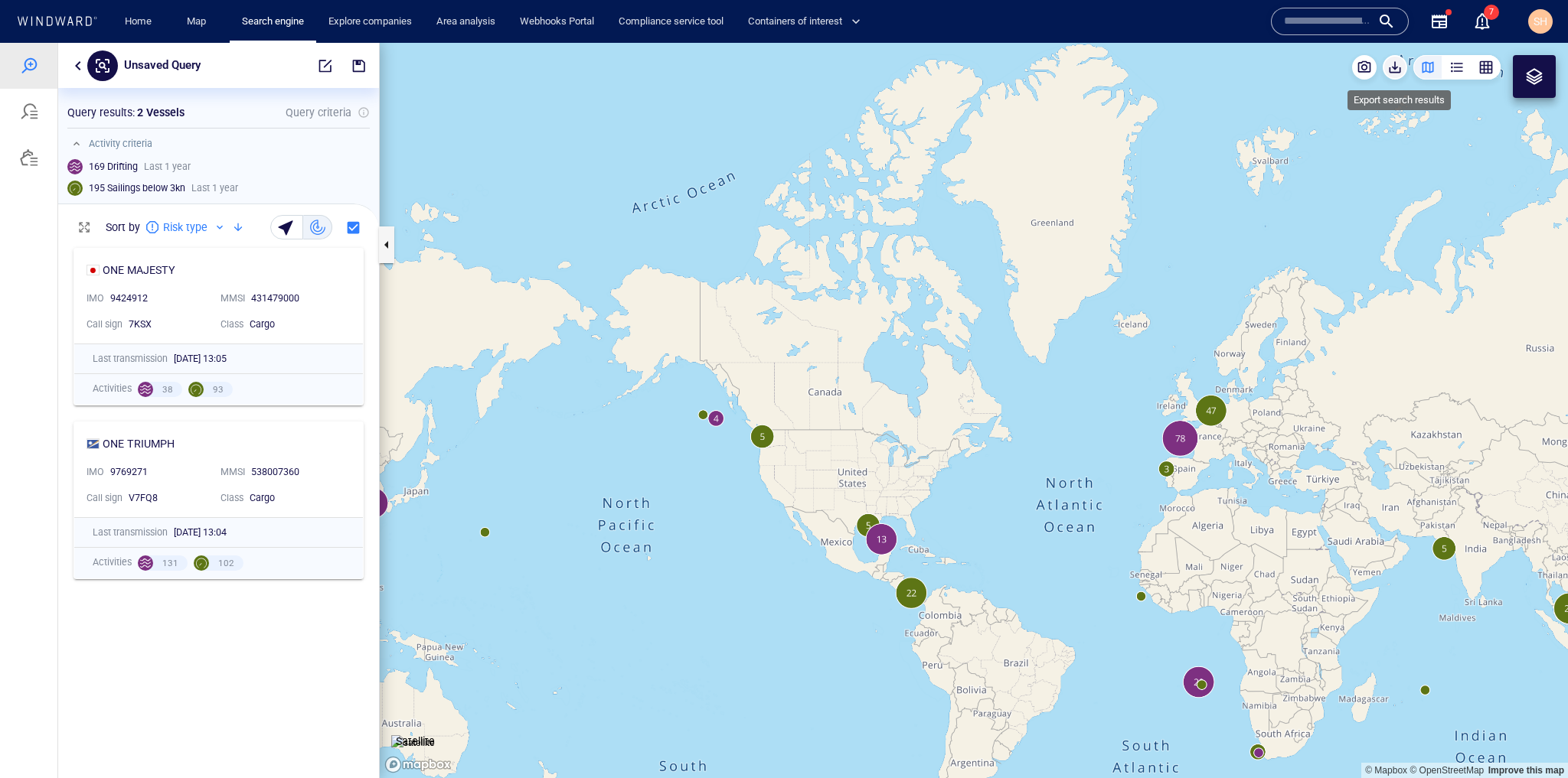
click at [1393, 72] on span "button" at bounding box center [1395, 67] width 15 height 15
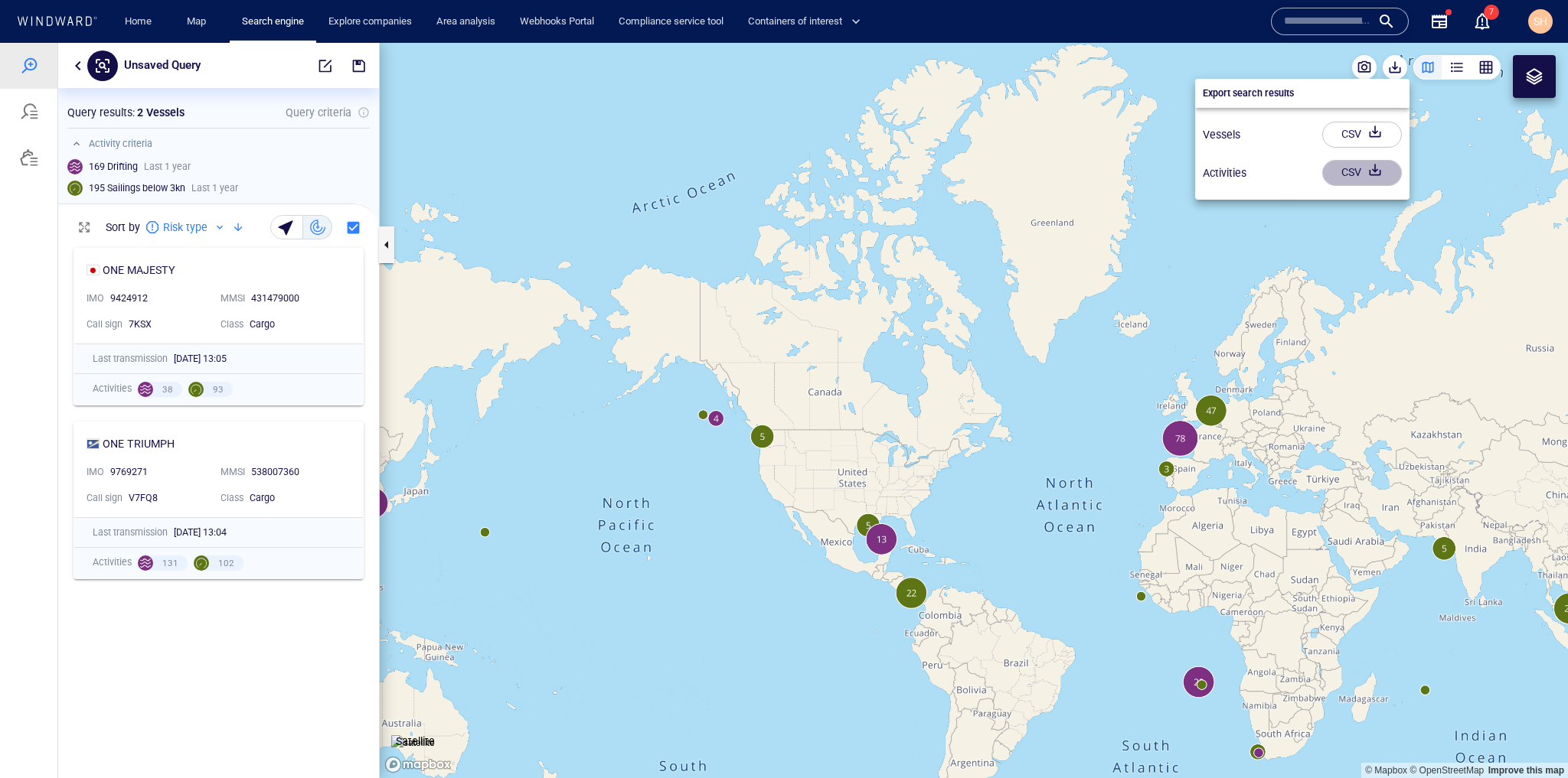
click at [1362, 168] on div "CSV" at bounding box center [1351, 172] width 26 height 25
drag, startPoint x: 1383, startPoint y: 716, endPoint x: 1294, endPoint y: 532, distance: 204.4
click at [1294, 532] on div at bounding box center [784, 410] width 1568 height 735
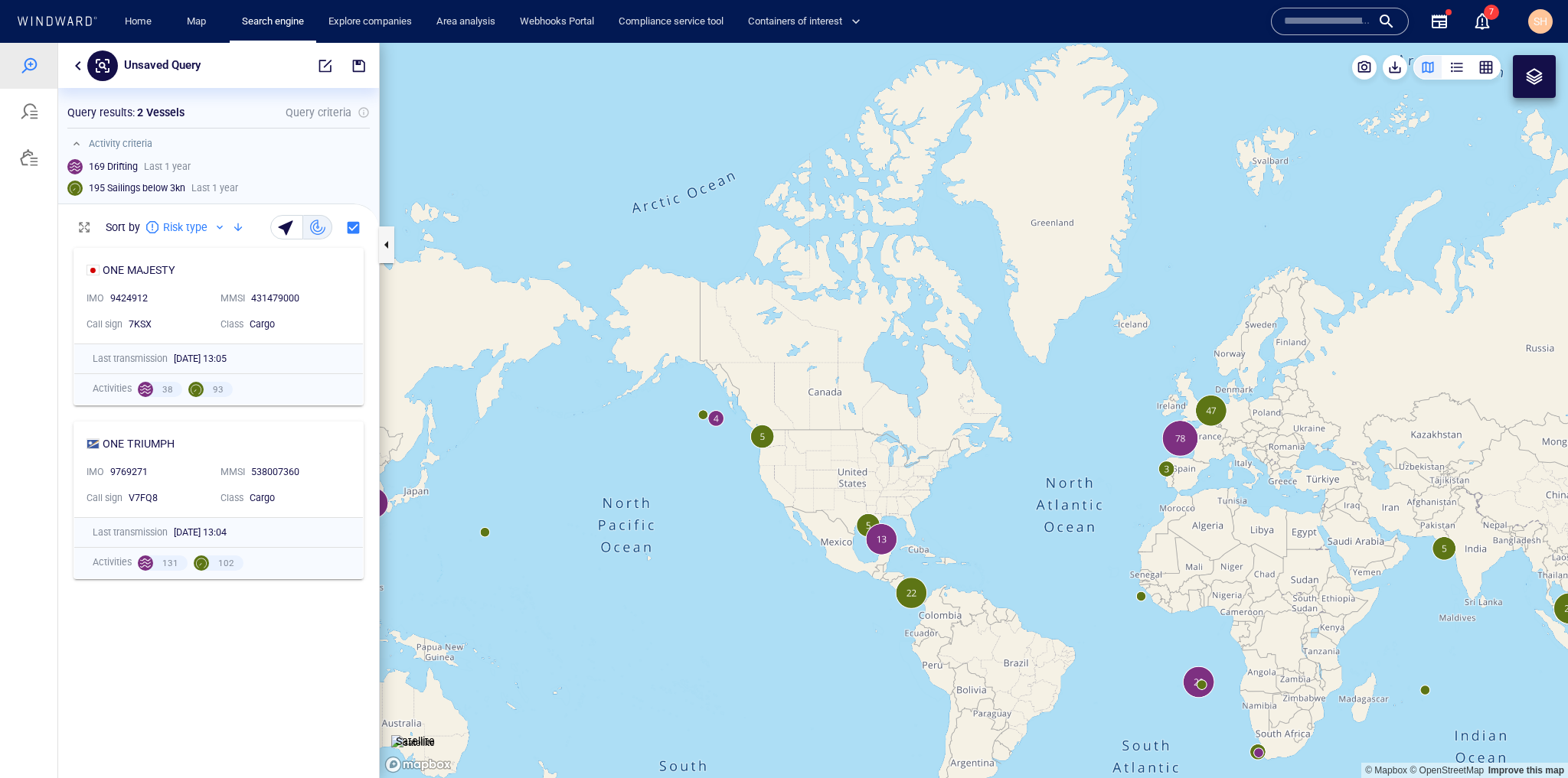
drag, startPoint x: 1347, startPoint y: 655, endPoint x: 1166, endPoint y: 402, distance: 311.1
click at [1166, 402] on canvas "Map" at bounding box center [974, 410] width 1189 height 735
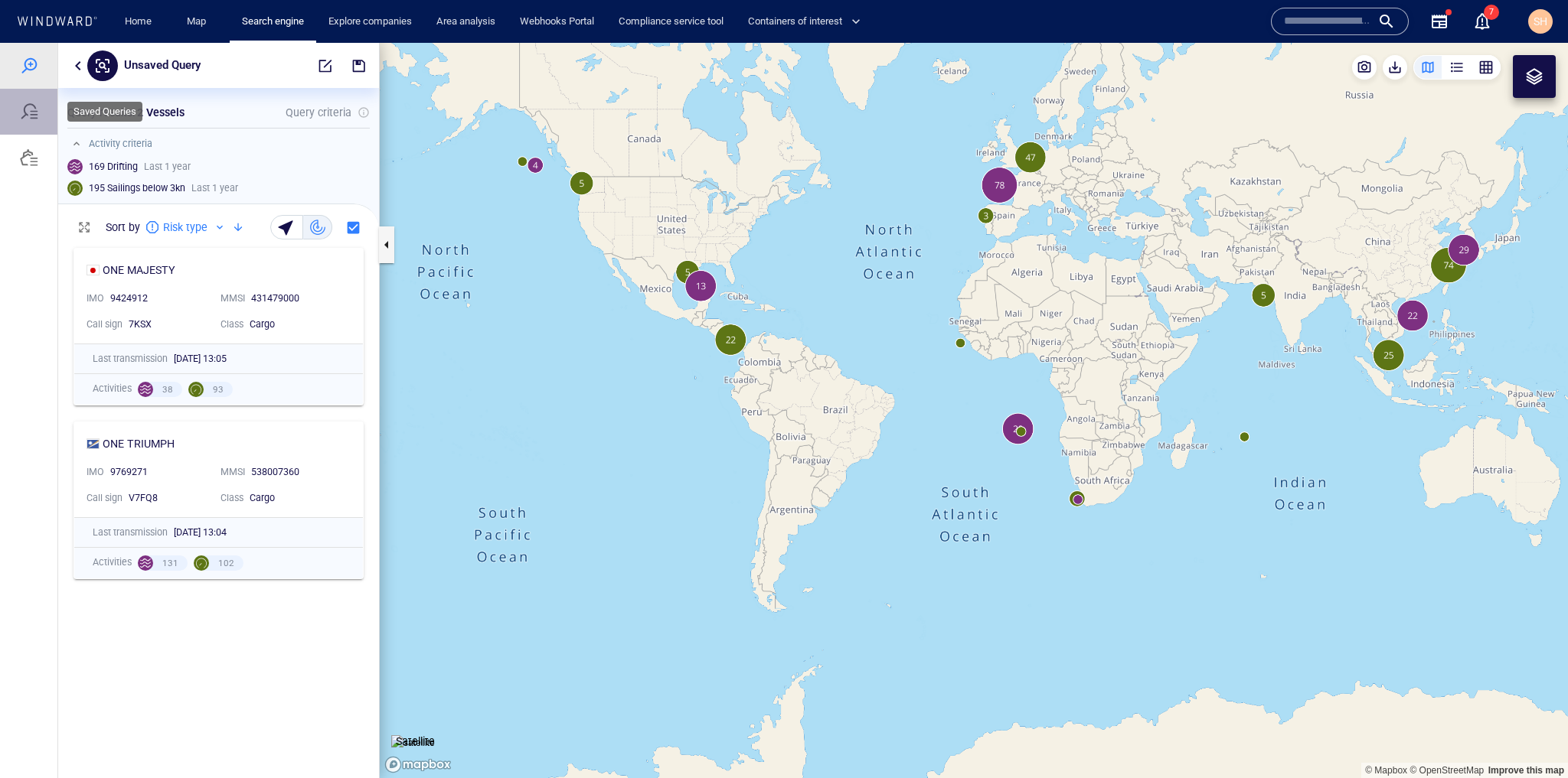
click at [32, 102] on div at bounding box center [29, 112] width 57 height 46
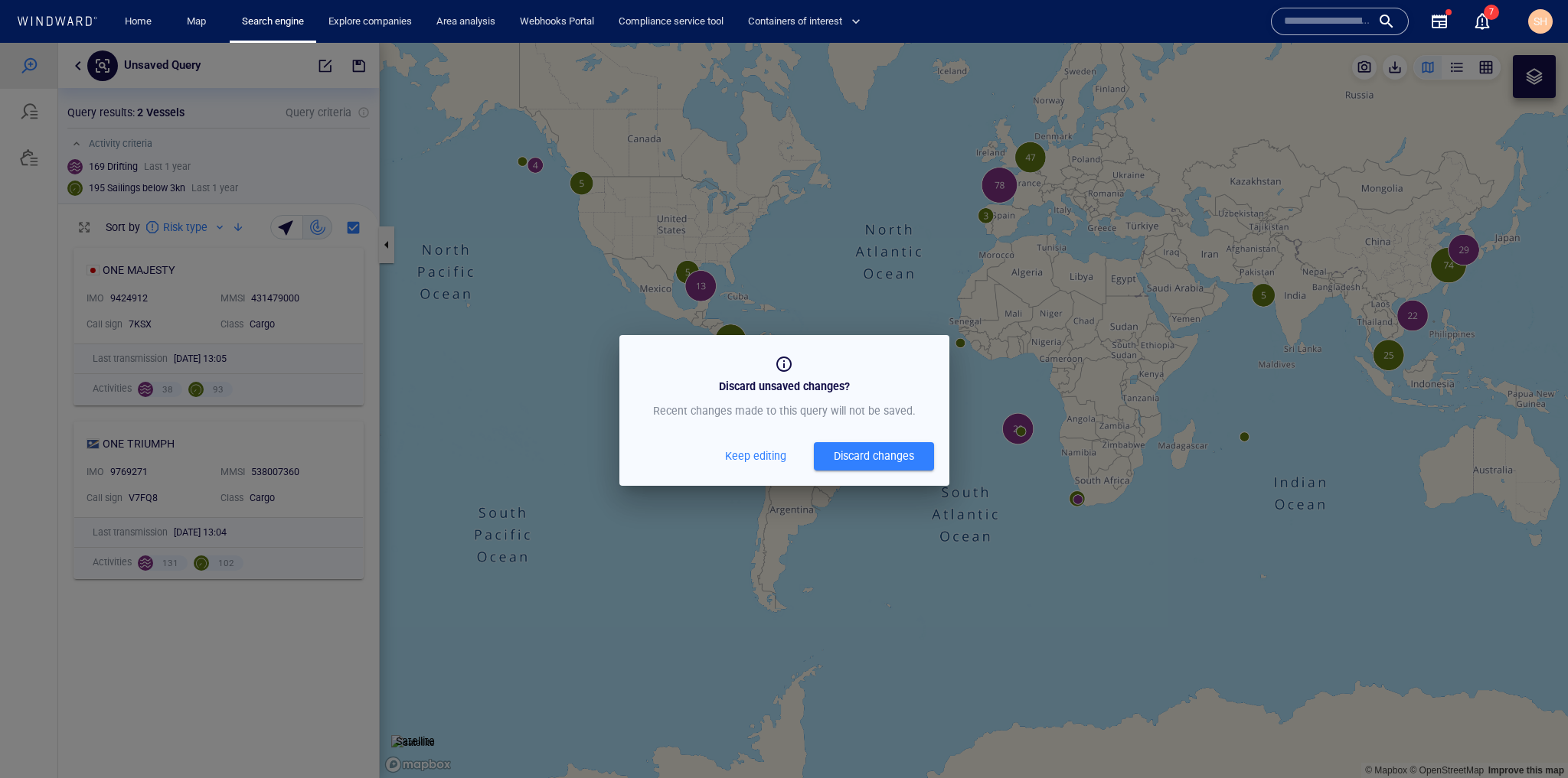
click at [759, 459] on span "Keep editing" at bounding box center [755, 456] width 61 height 19
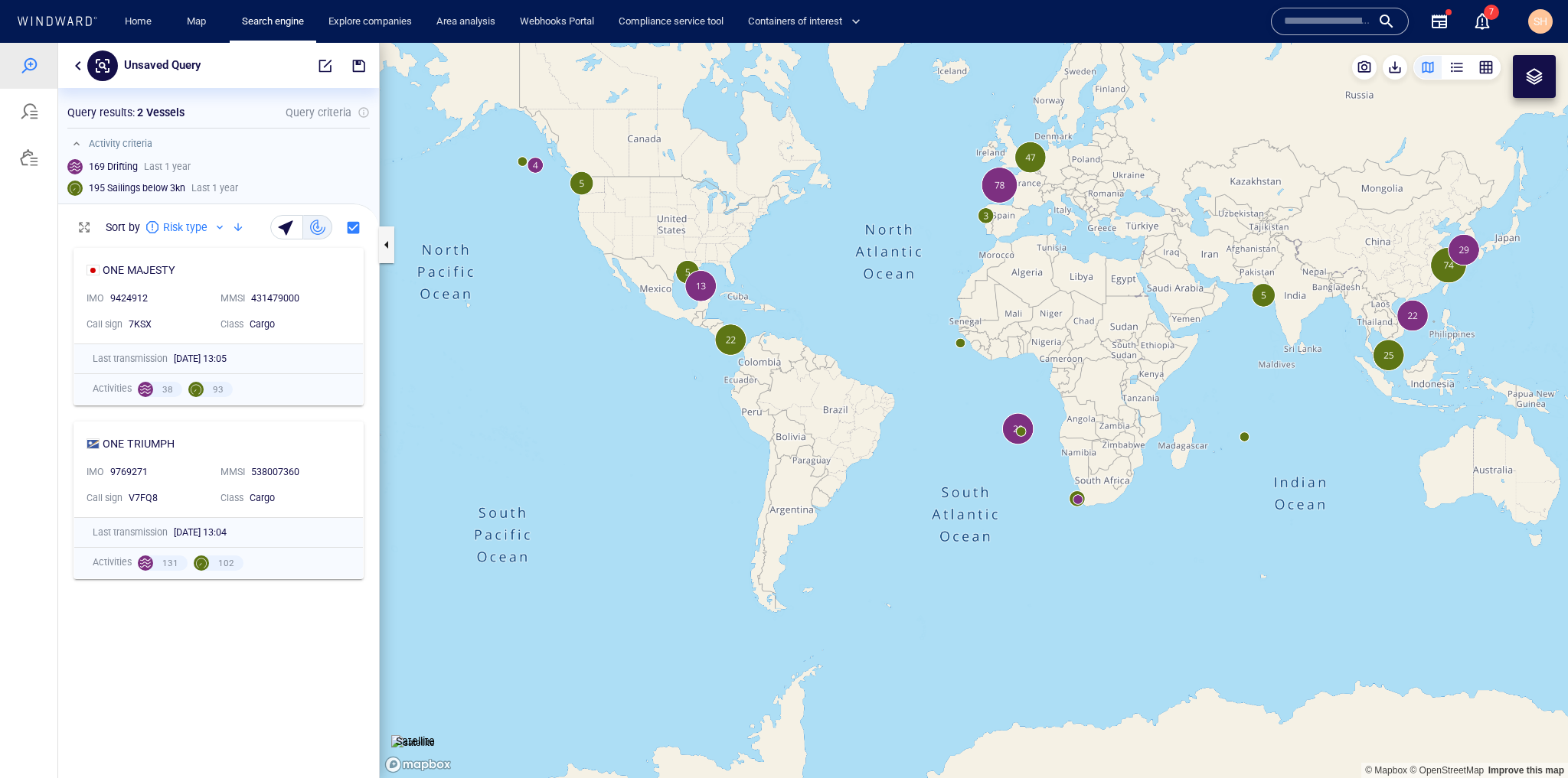
click at [968, 625] on canvas "Map" at bounding box center [974, 410] width 1189 height 735
click at [1263, 299] on canvas "Map" at bounding box center [974, 410] width 1189 height 735
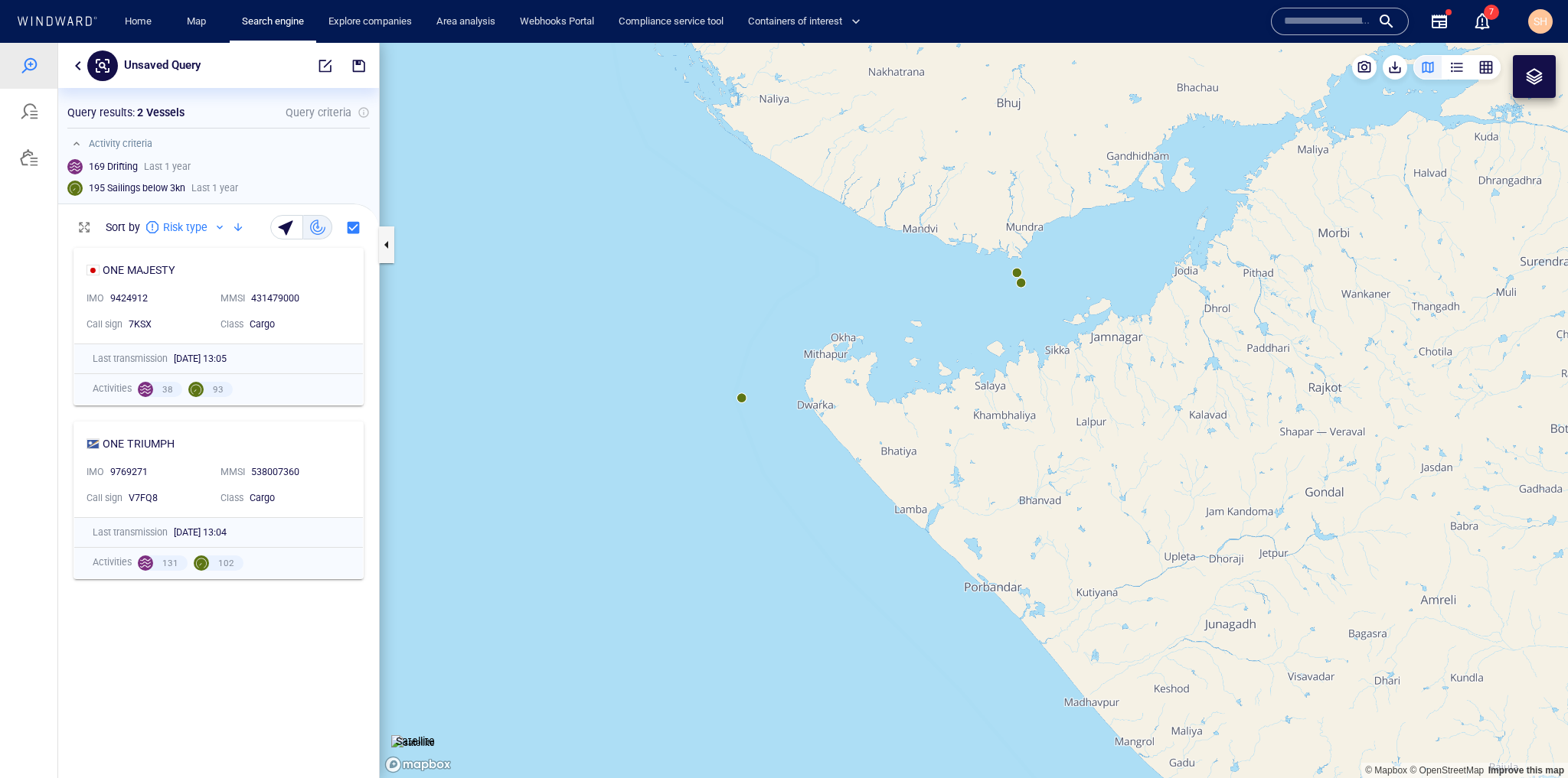
click at [1017, 273] on canvas "Map" at bounding box center [974, 410] width 1189 height 735
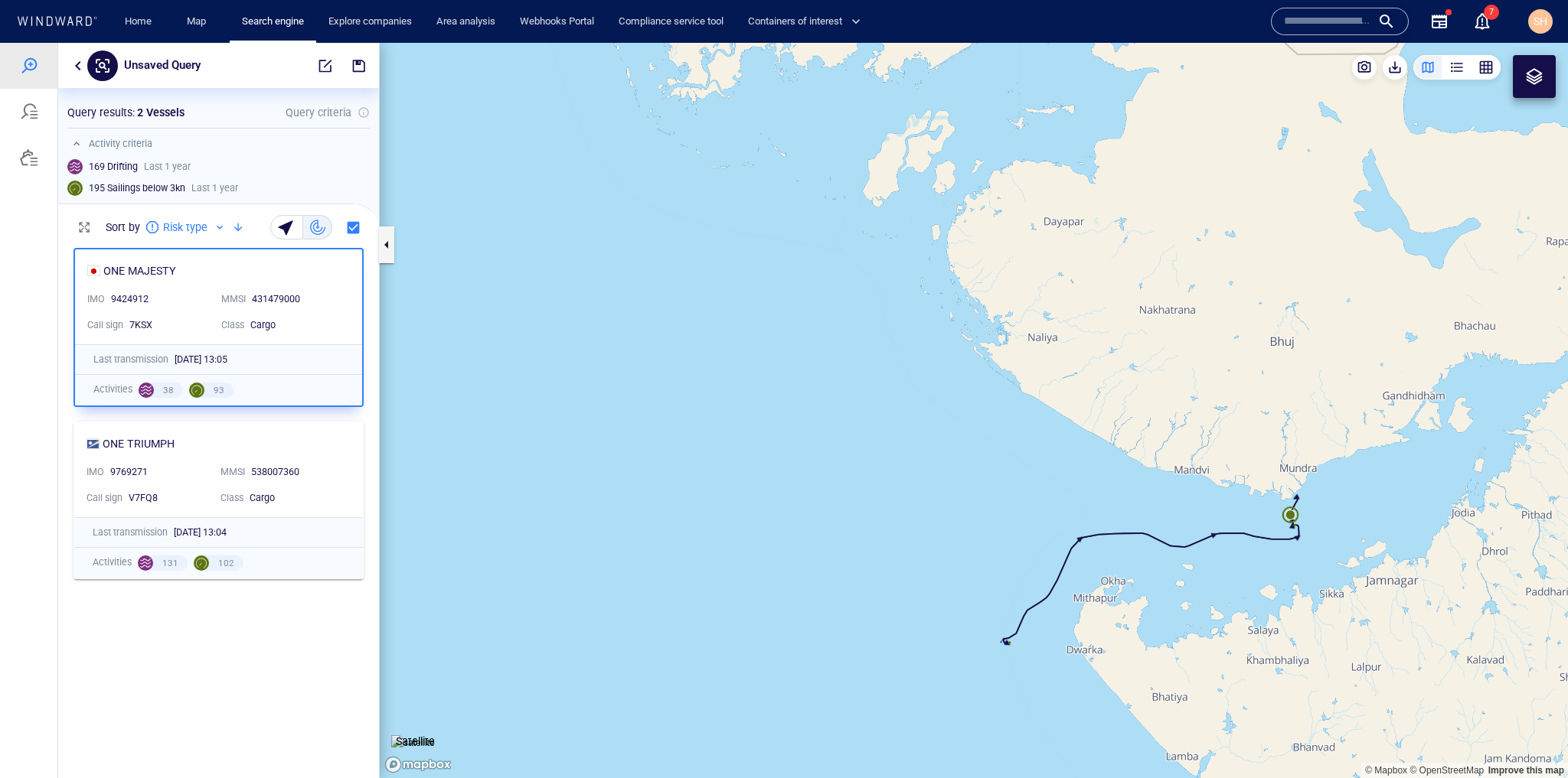
drag, startPoint x: 1119, startPoint y: 537, endPoint x: 898, endPoint y: 378, distance: 272.3
click at [898, 378] on canvas "Map" at bounding box center [974, 410] width 1189 height 735
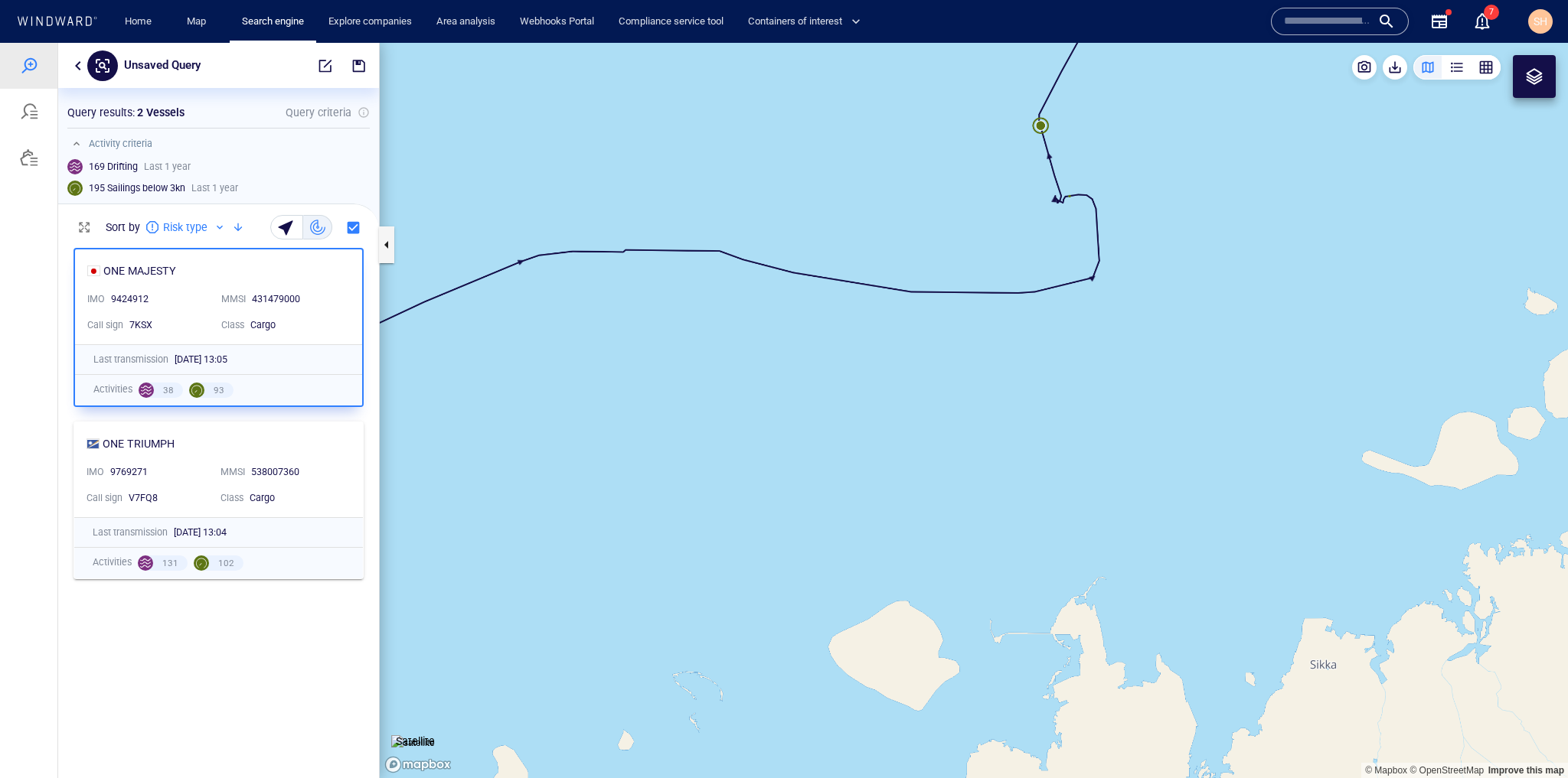
drag, startPoint x: 1066, startPoint y: 268, endPoint x: 1052, endPoint y: 476, distance: 208.5
click at [1052, 476] on canvas "Map" at bounding box center [974, 410] width 1189 height 735
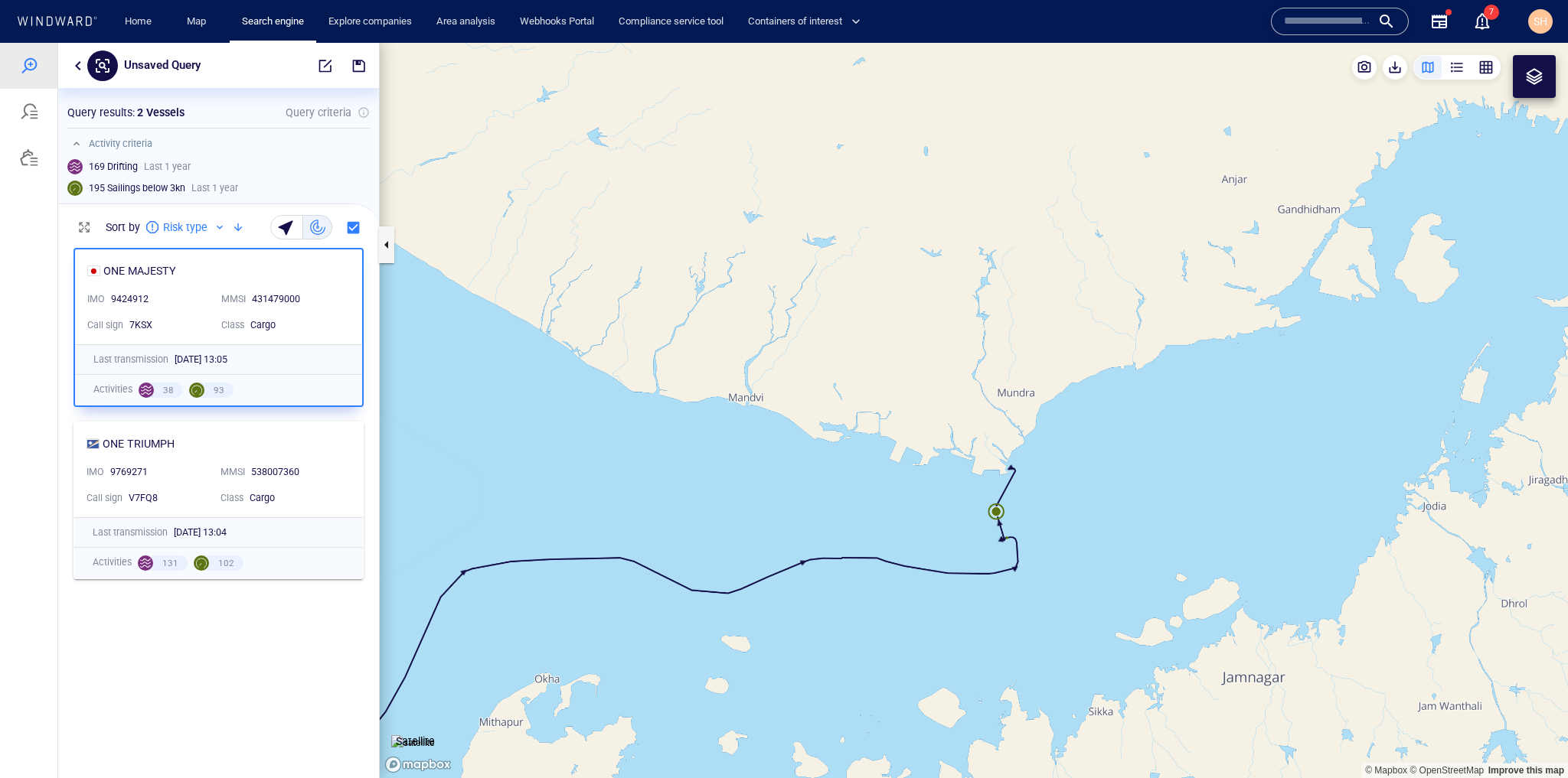
click at [909, 641] on canvas "Map" at bounding box center [974, 410] width 1189 height 735
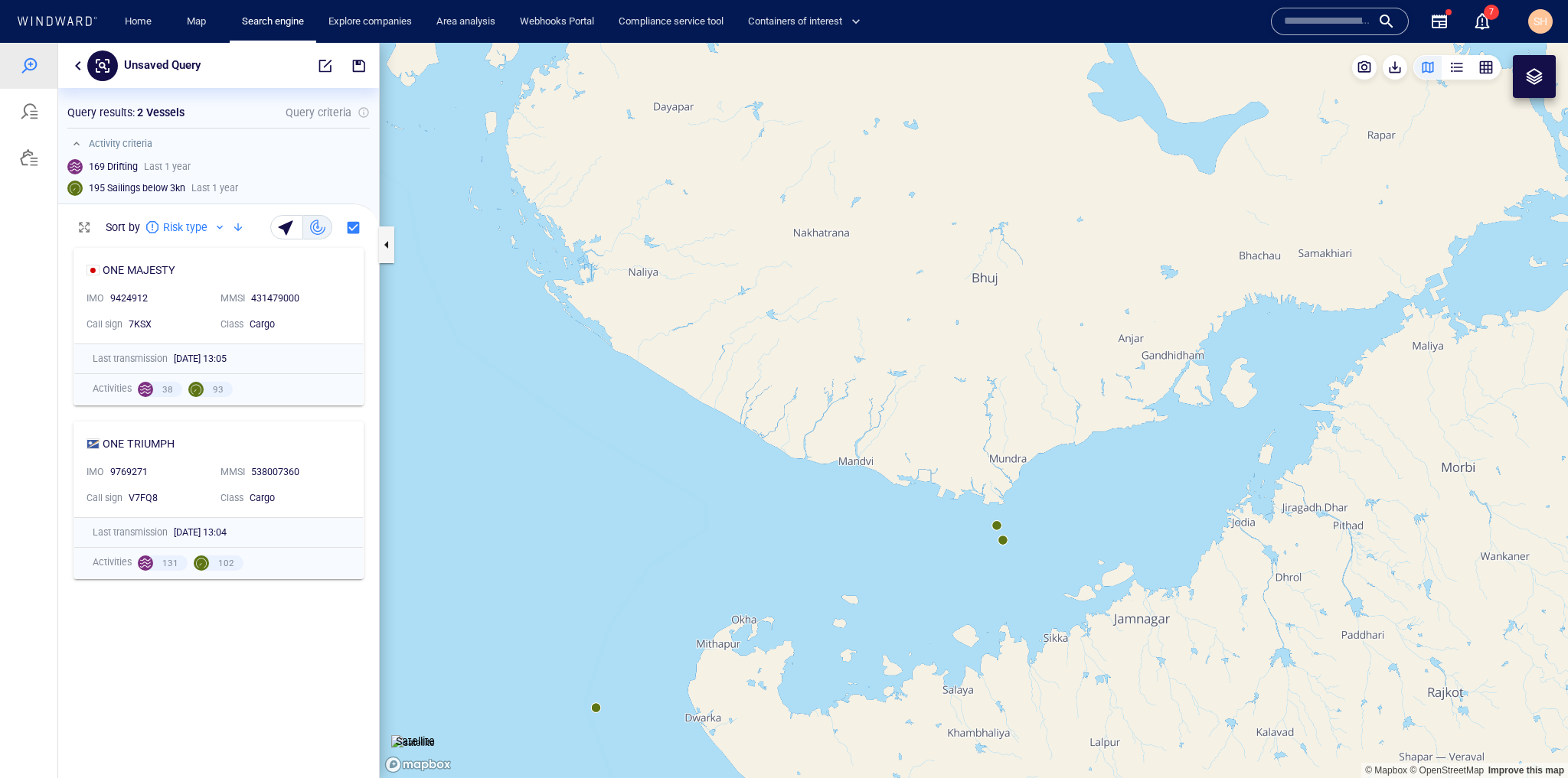
click at [597, 714] on canvas "Map" at bounding box center [974, 410] width 1189 height 735
click at [596, 710] on canvas "Map" at bounding box center [974, 410] width 1189 height 735
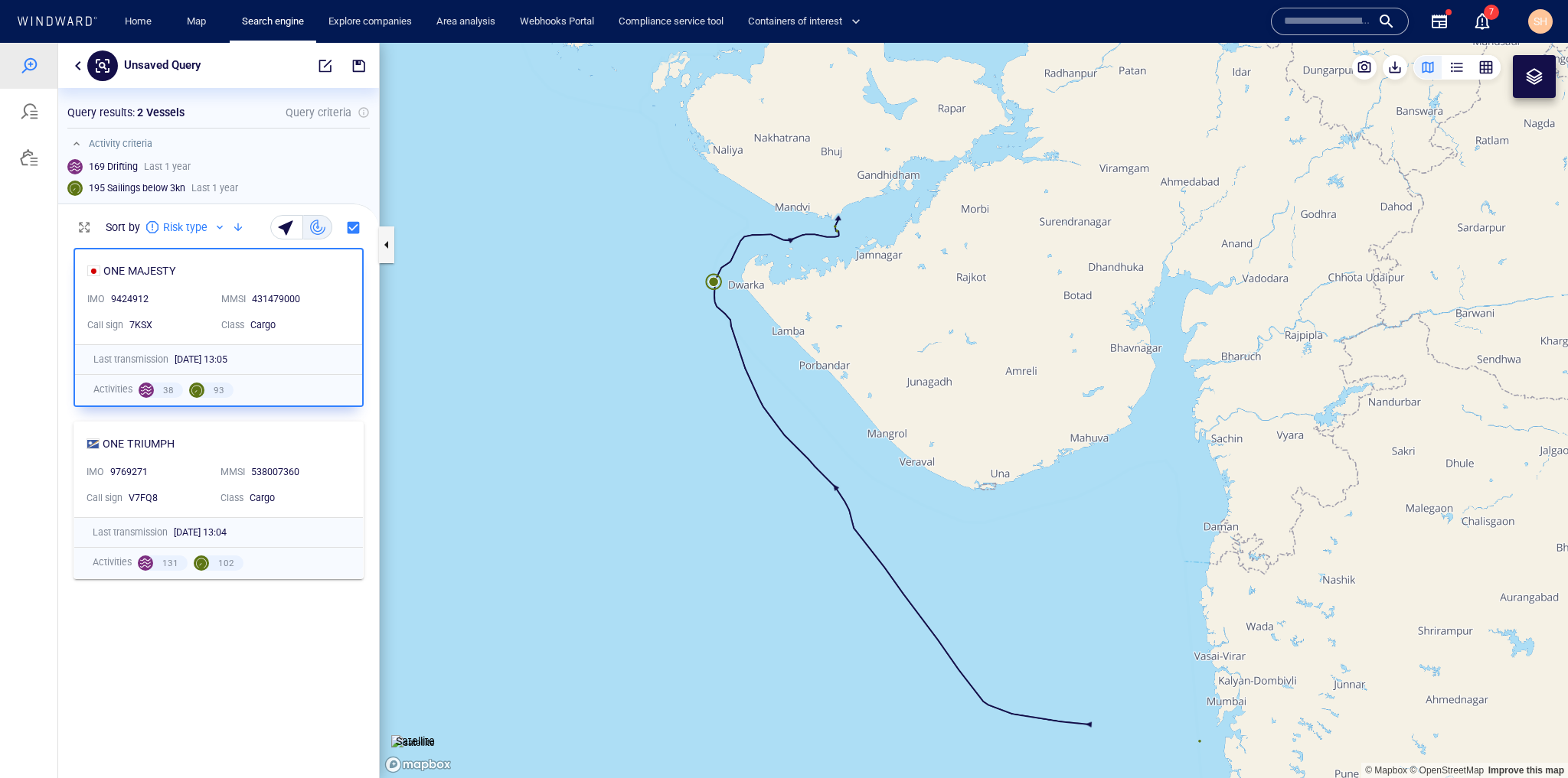
click at [735, 588] on canvas "Map" at bounding box center [974, 410] width 1189 height 735
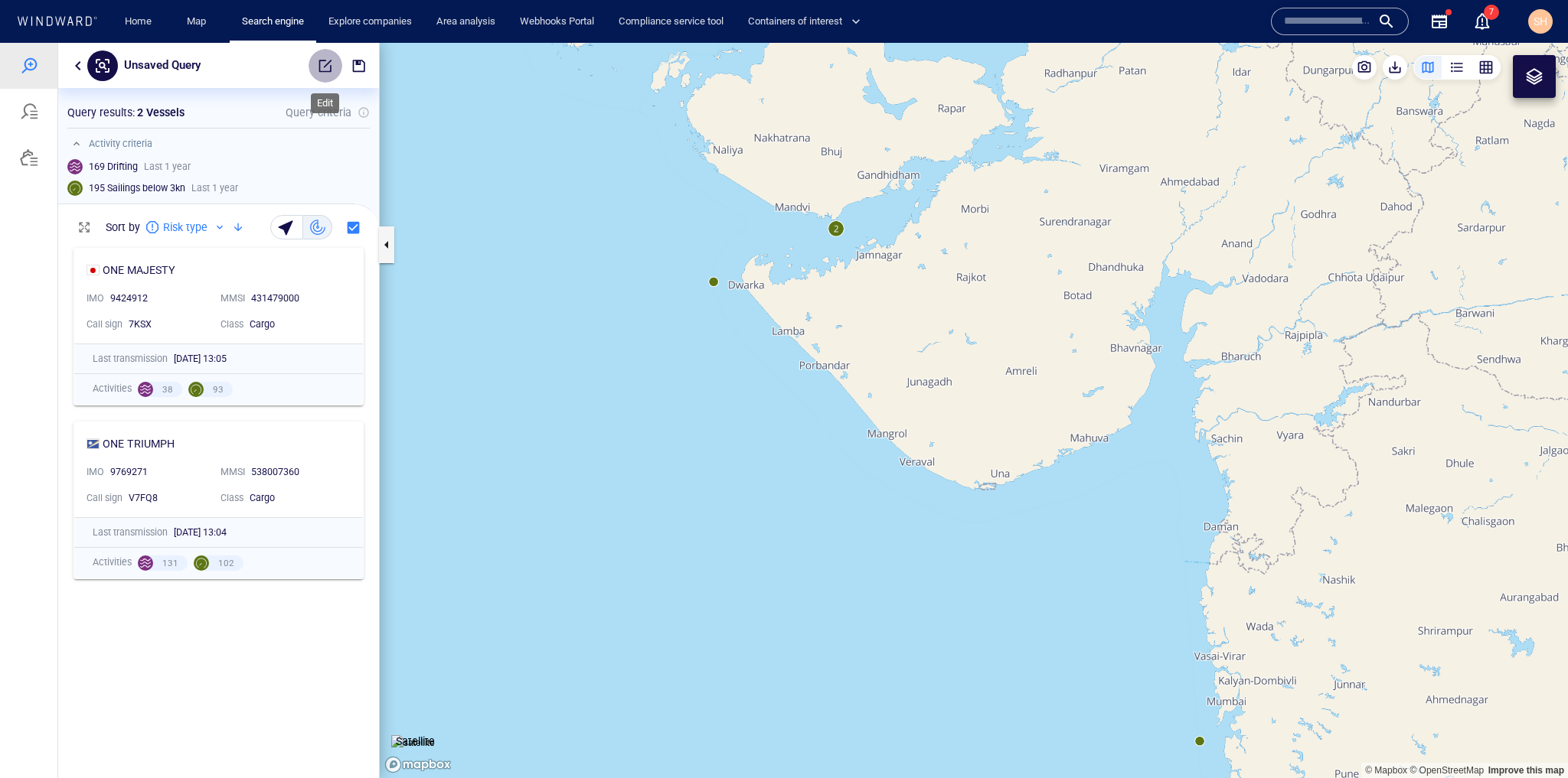
click at [329, 66] on span "button" at bounding box center [325, 65] width 15 height 15
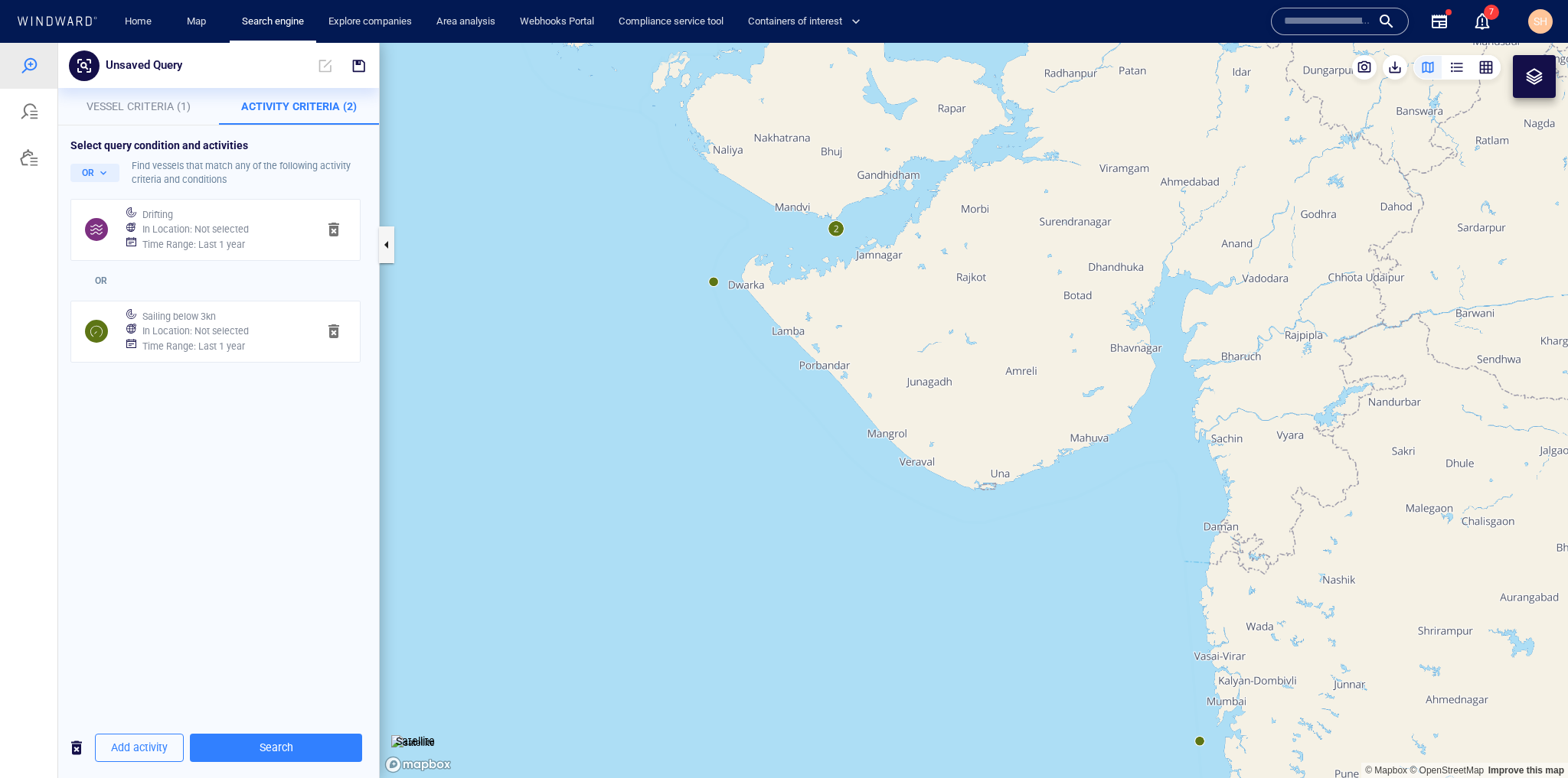
click at [99, 159] on div "OR Find vessels that match any of the following activity criteria and conditions" at bounding box center [219, 172] width 297 height 28
click at [96, 170] on button "OR" at bounding box center [95, 172] width 49 height 18
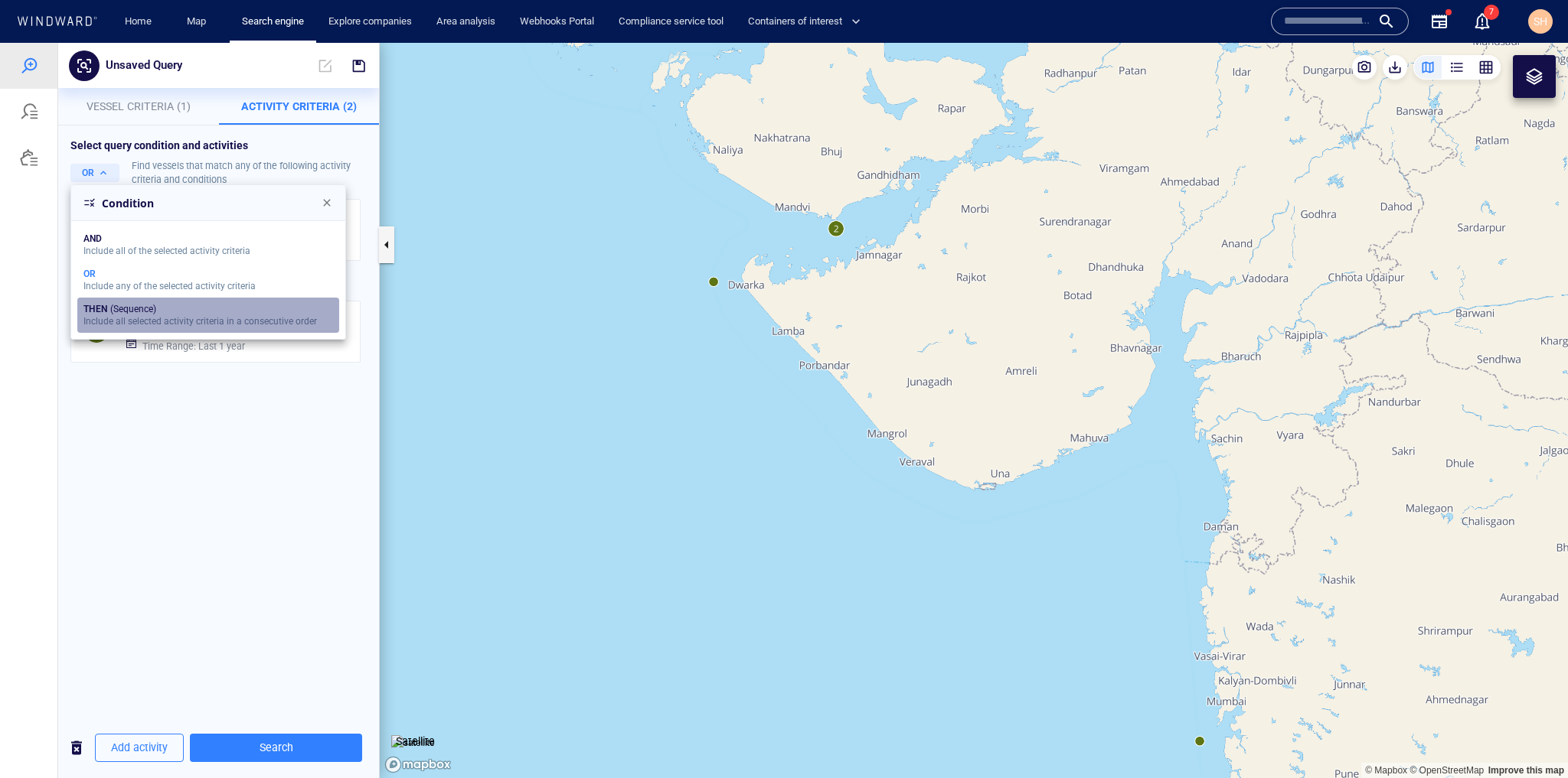
click at [99, 308] on div "THEN" at bounding box center [95, 308] width 24 height 10
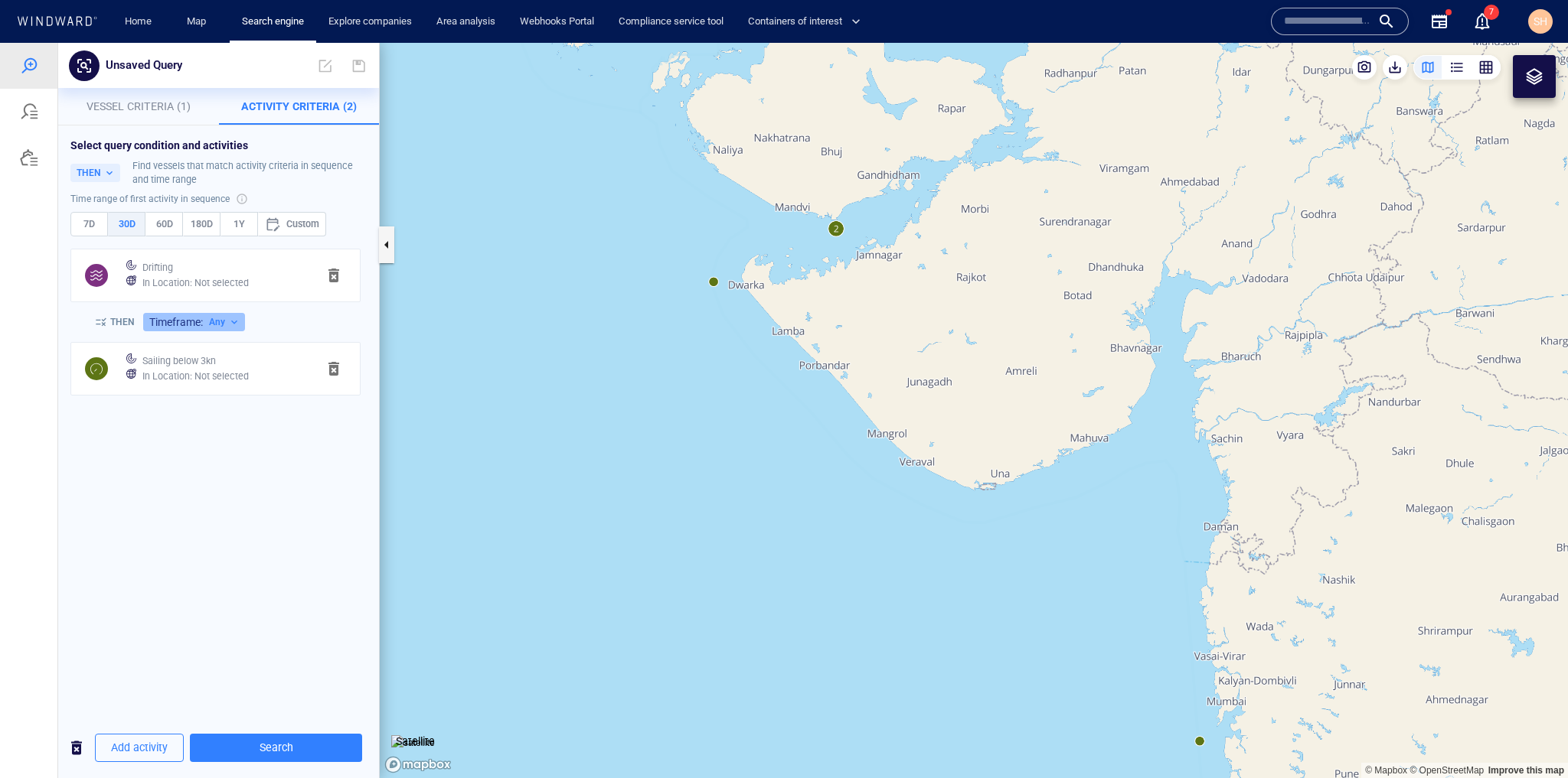
click at [147, 315] on button "Timeframe: Any" at bounding box center [194, 322] width 102 height 18
click at [340, 347] on span "Close" at bounding box center [338, 350] width 12 height 12
click at [551, 353] on canvas "Map" at bounding box center [974, 410] width 1189 height 735
click at [107, 175] on button "THEN" at bounding box center [95, 172] width 50 height 18
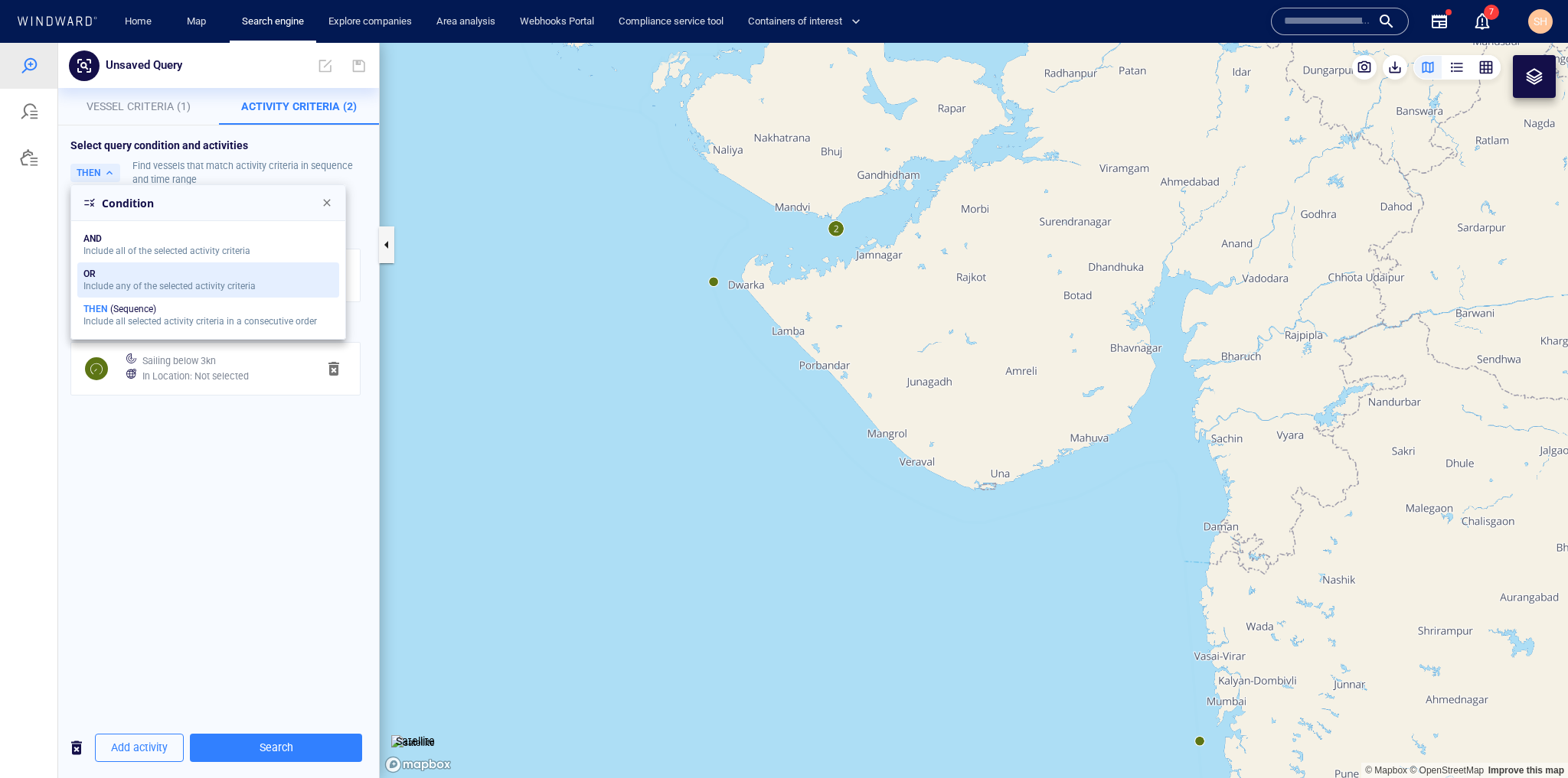
click at [119, 281] on button "OR Include any of the selected activity criteria" at bounding box center [208, 280] width 262 height 35
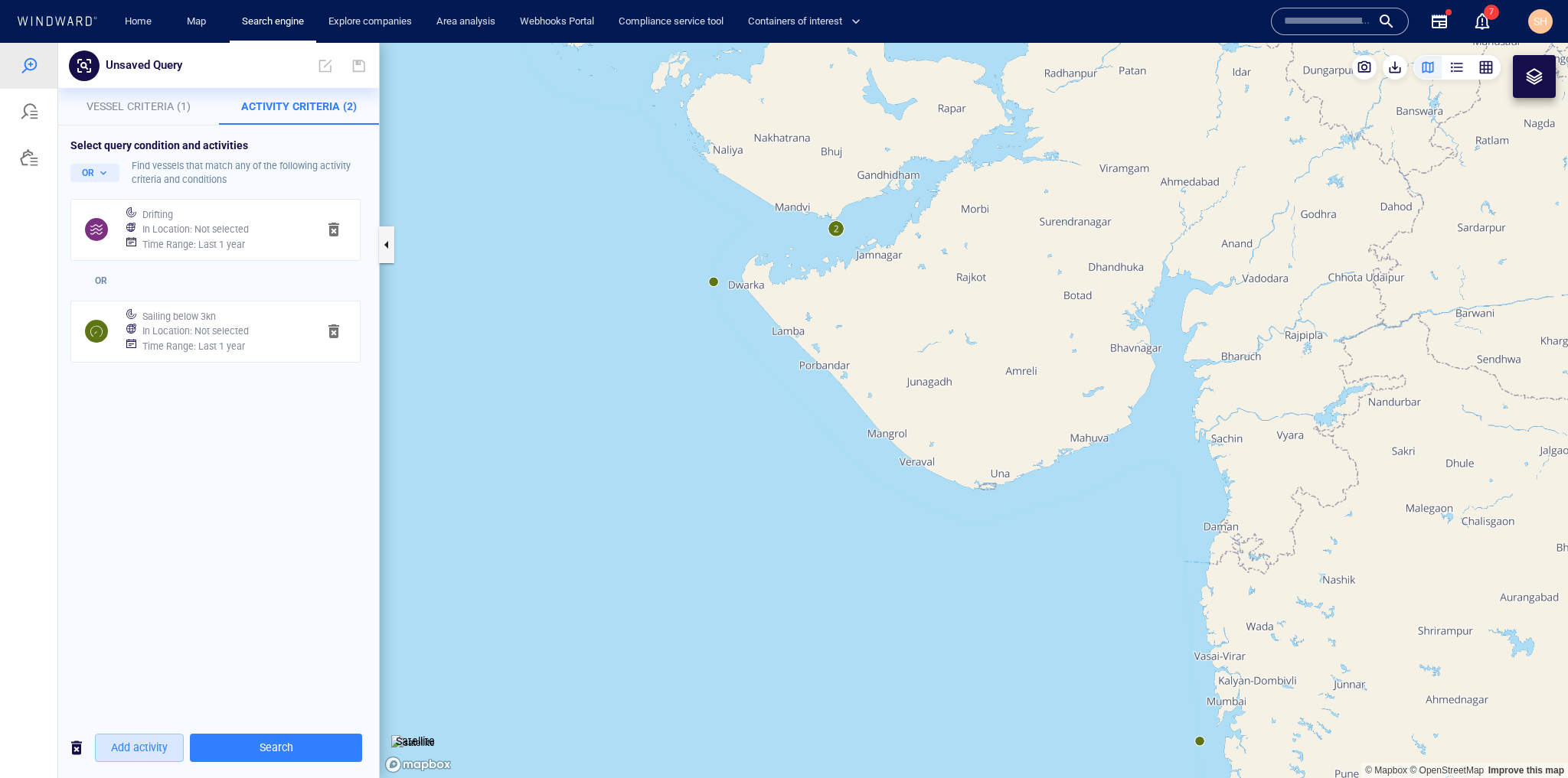
click at [122, 750] on span "Add activity" at bounding box center [139, 748] width 56 height 19
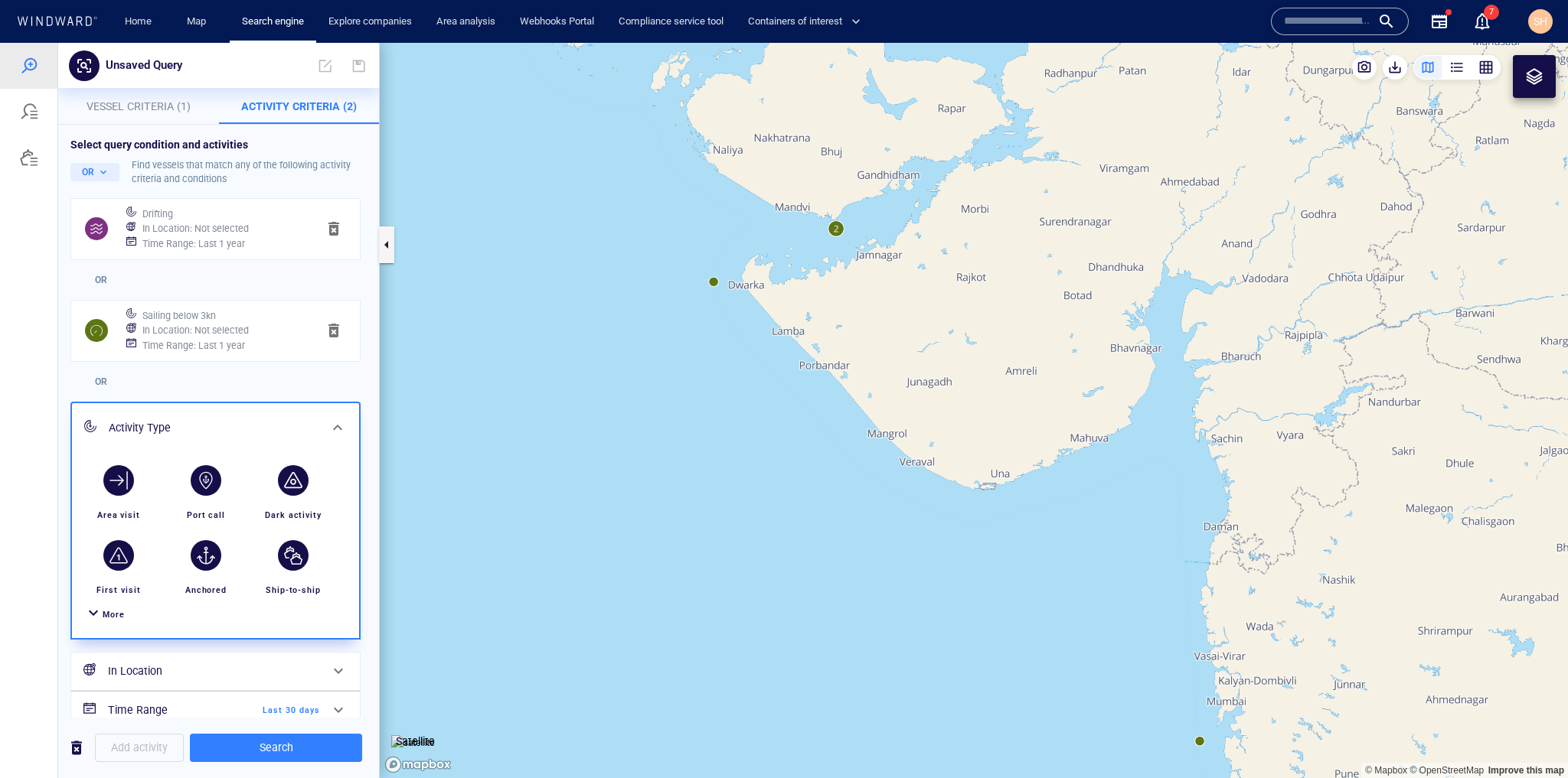
click at [112, 616] on span "More" at bounding box center [114, 615] width 22 height 10
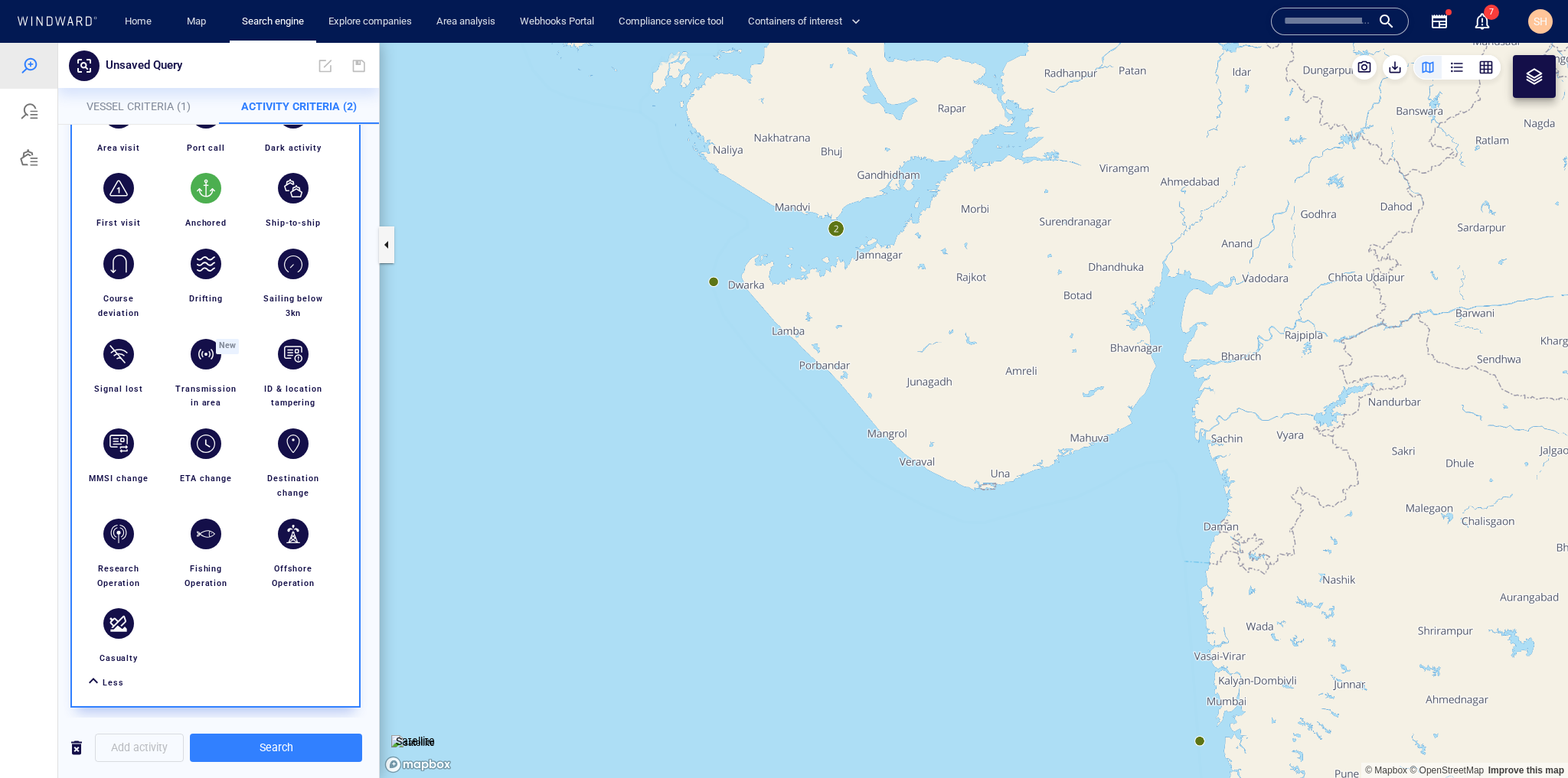
scroll to position [306, 0]
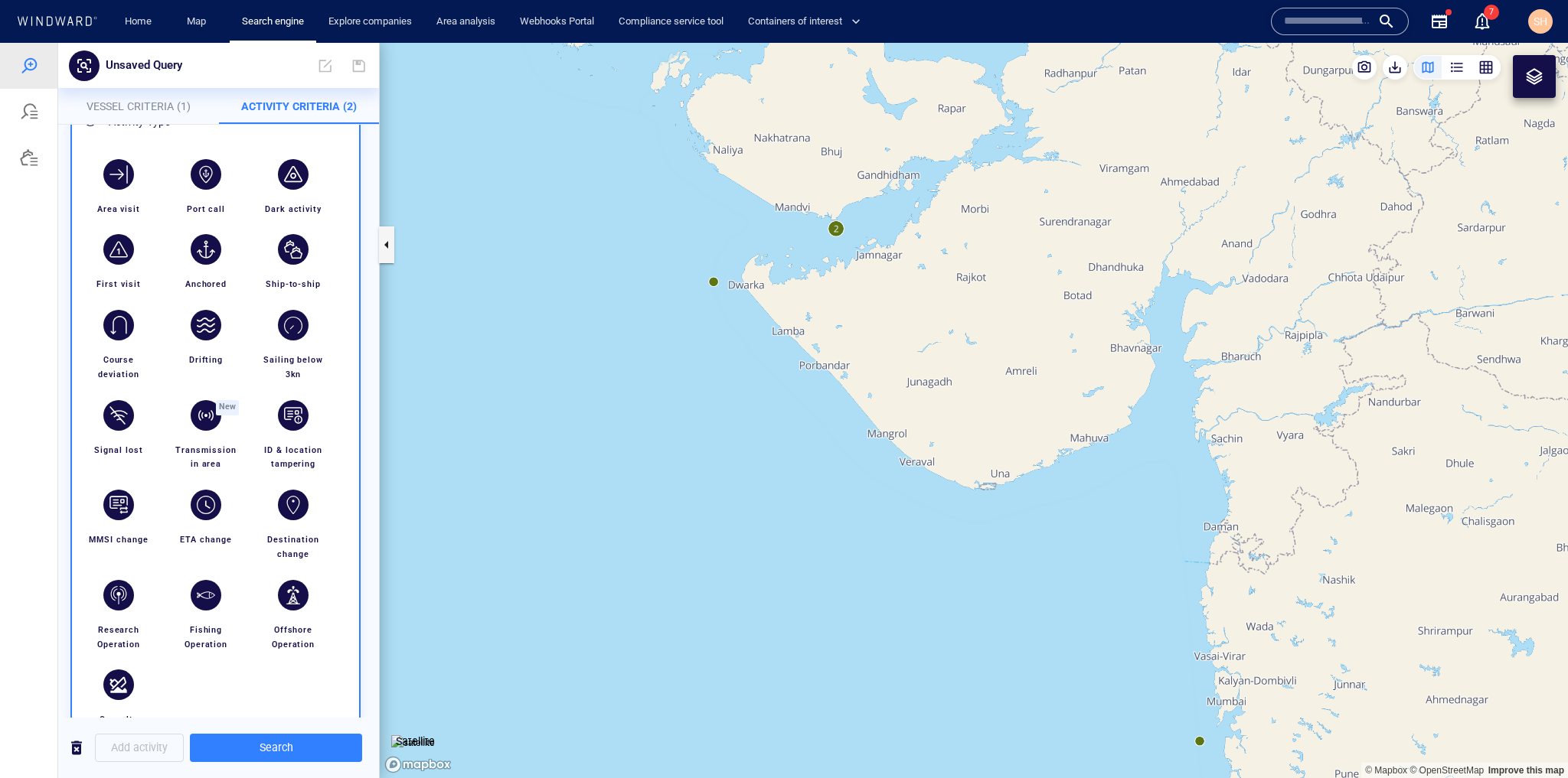
click at [1086, 508] on canvas "Map" at bounding box center [974, 410] width 1189 height 735
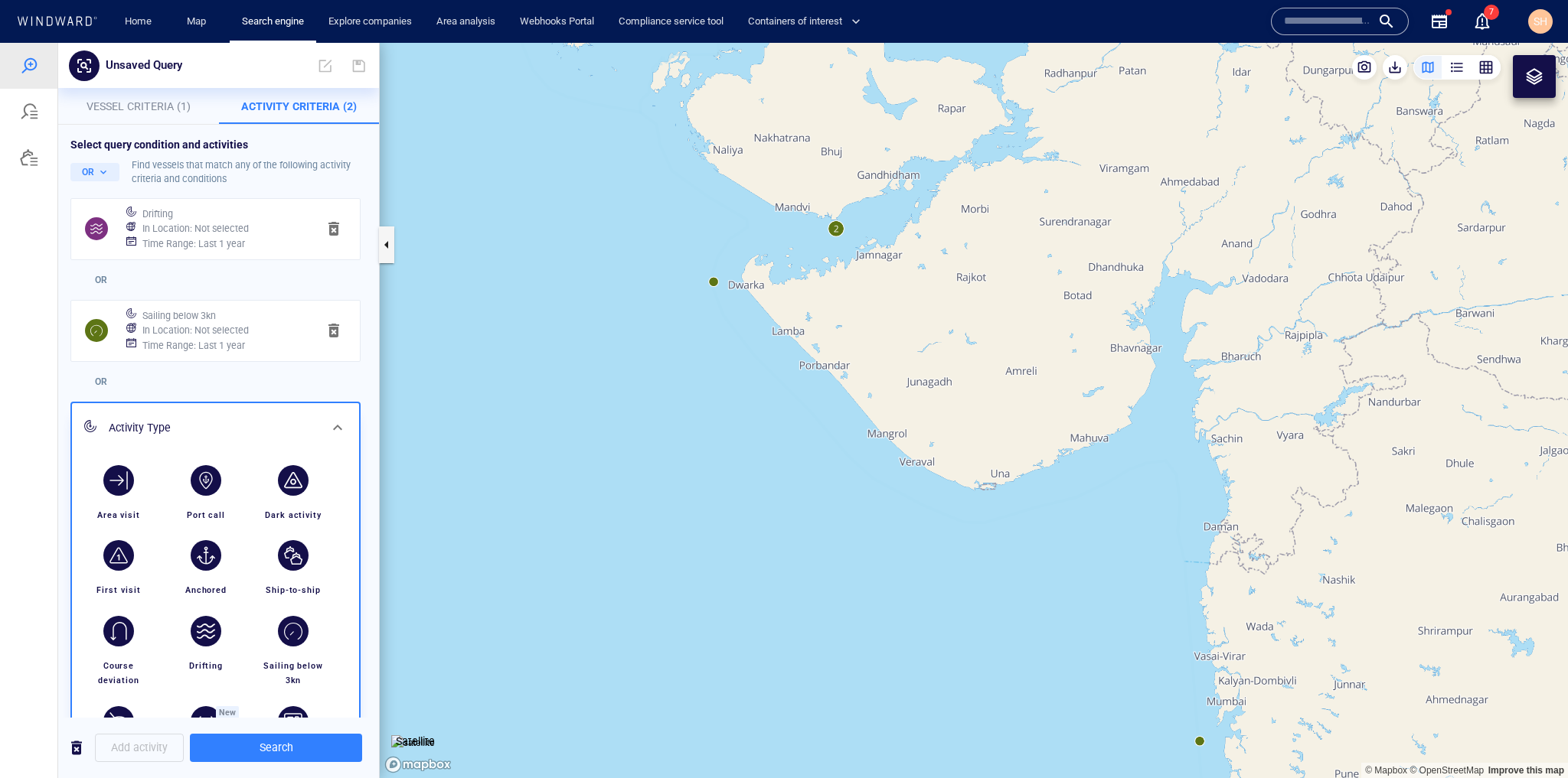
scroll to position [367, 0]
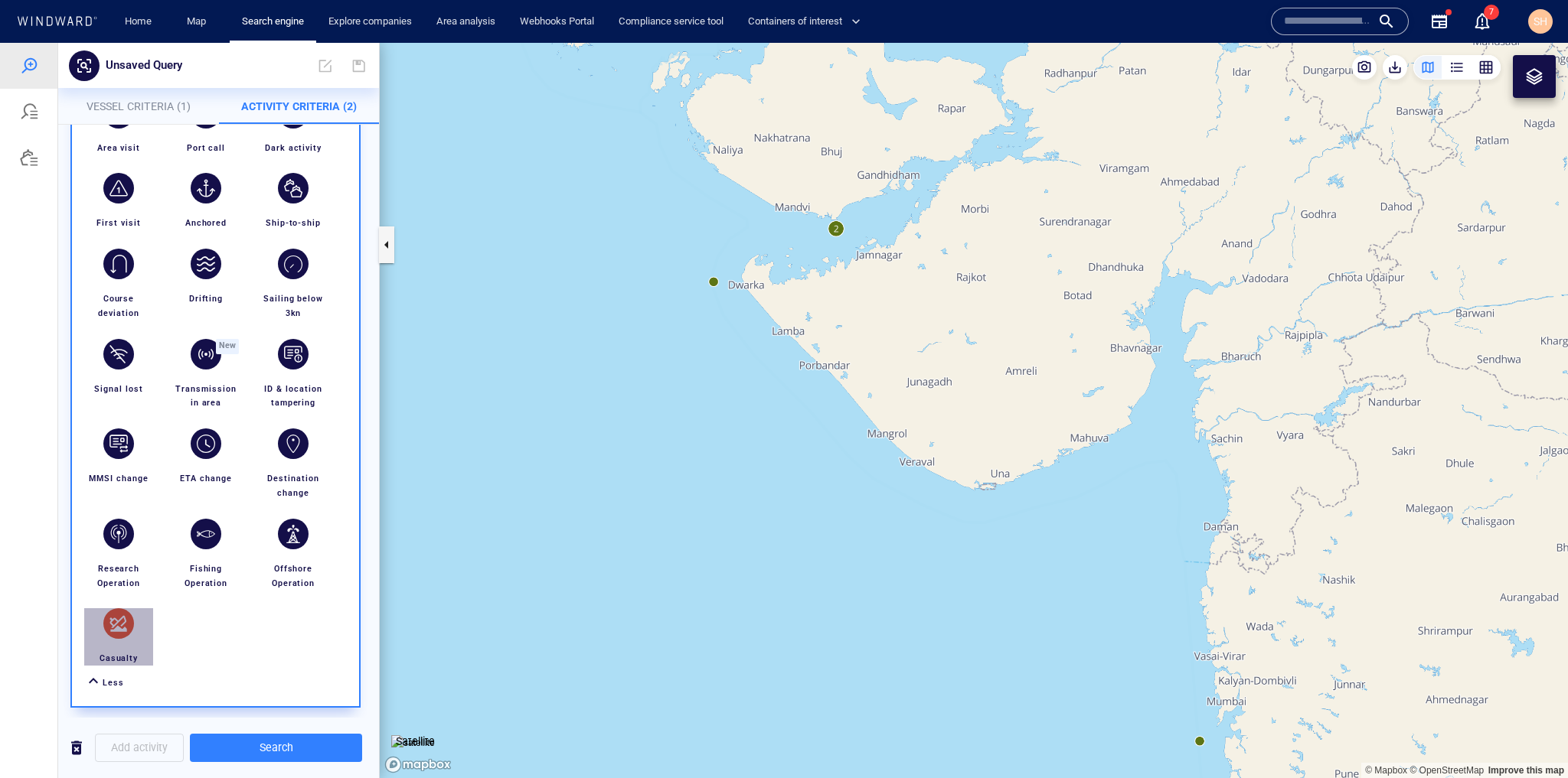
click at [114, 631] on div "button" at bounding box center [118, 624] width 31 height 31
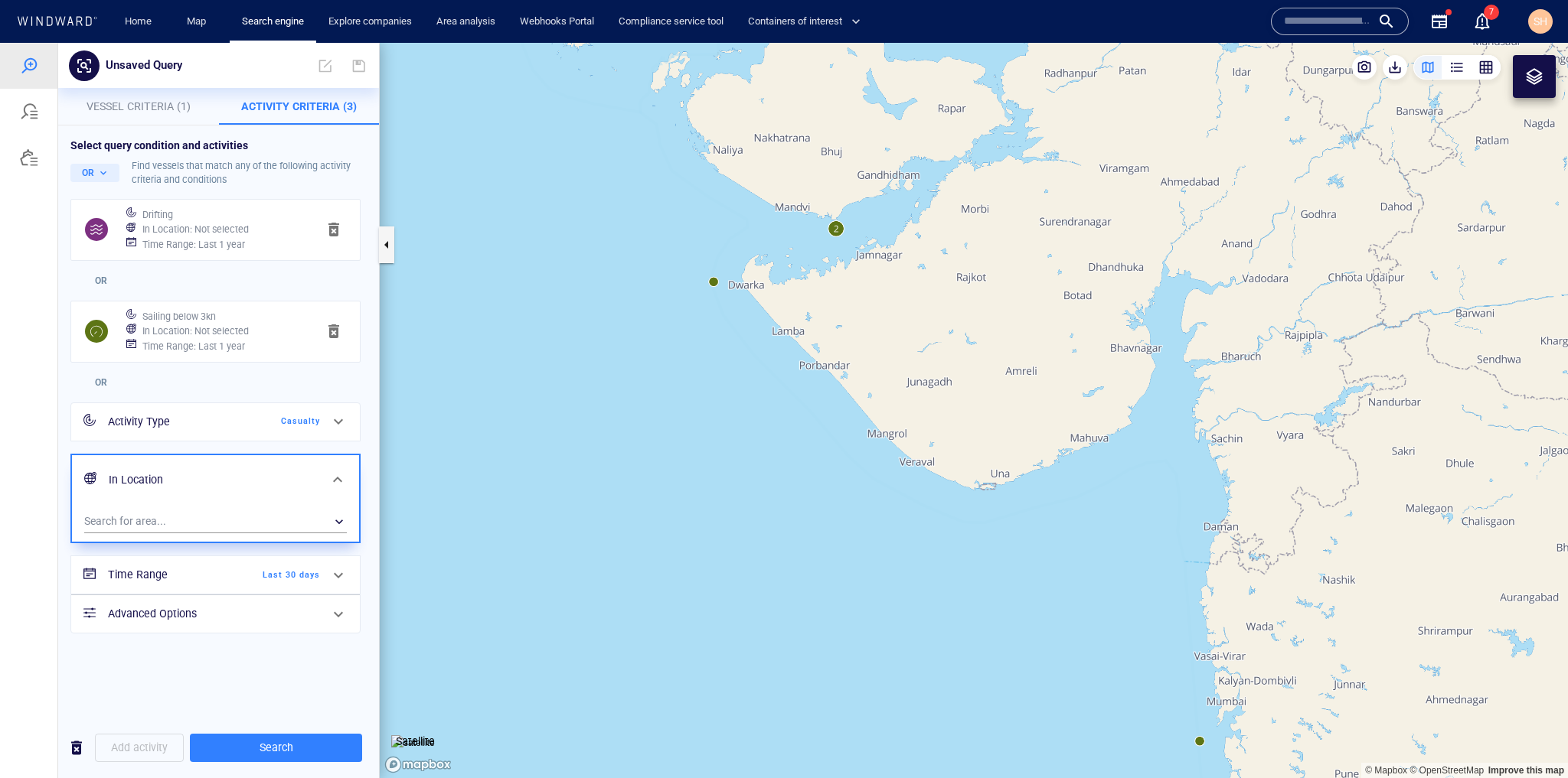
click at [237, 563] on div "Time Range Last 30 days" at bounding box center [214, 575] width 224 height 31
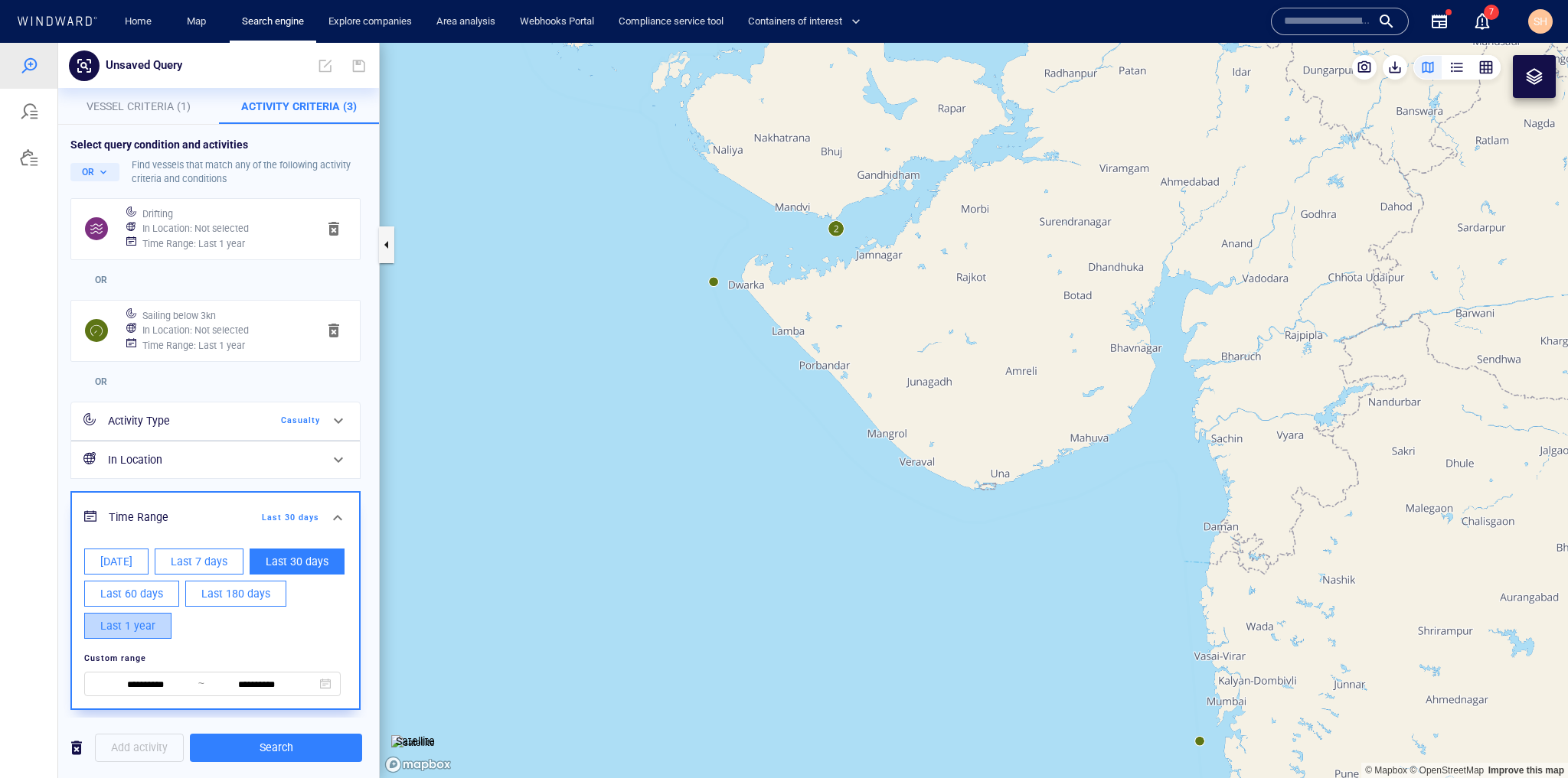
click at [132, 625] on span "Last 1 year" at bounding box center [127, 626] width 55 height 19
type input "**********"
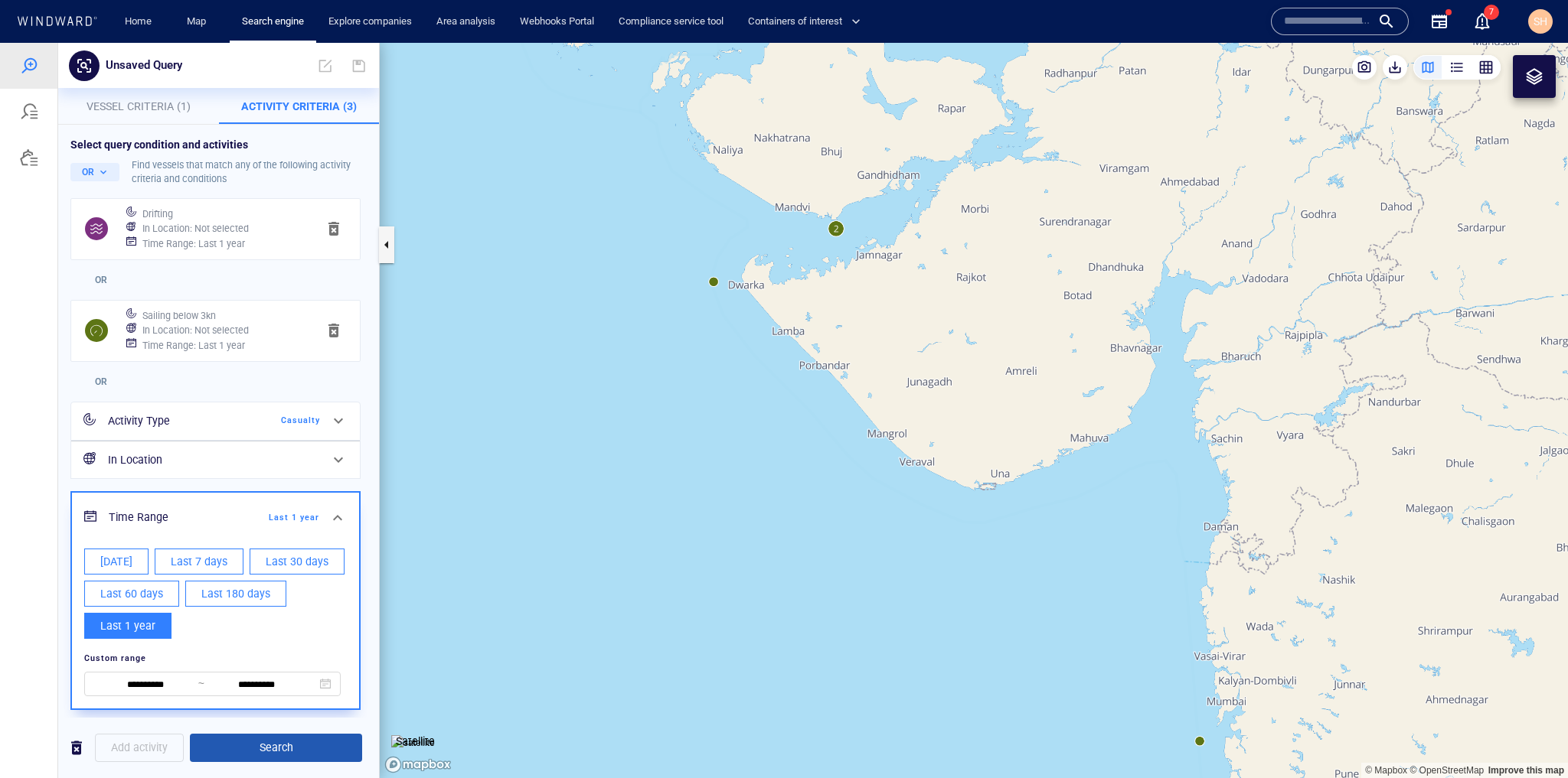
click at [314, 753] on span "Search" at bounding box center [276, 748] width 148 height 19
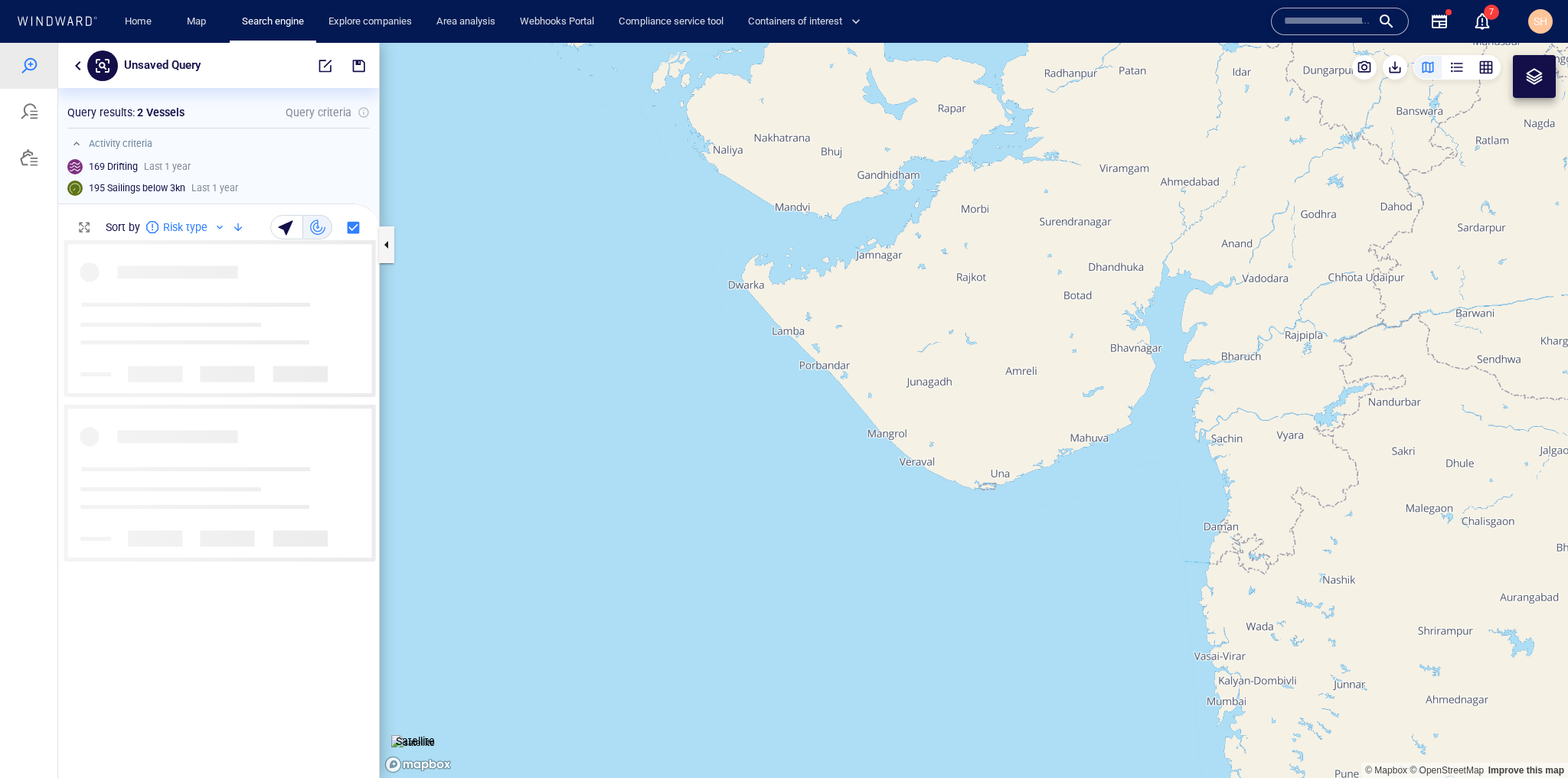
scroll to position [528, 311]
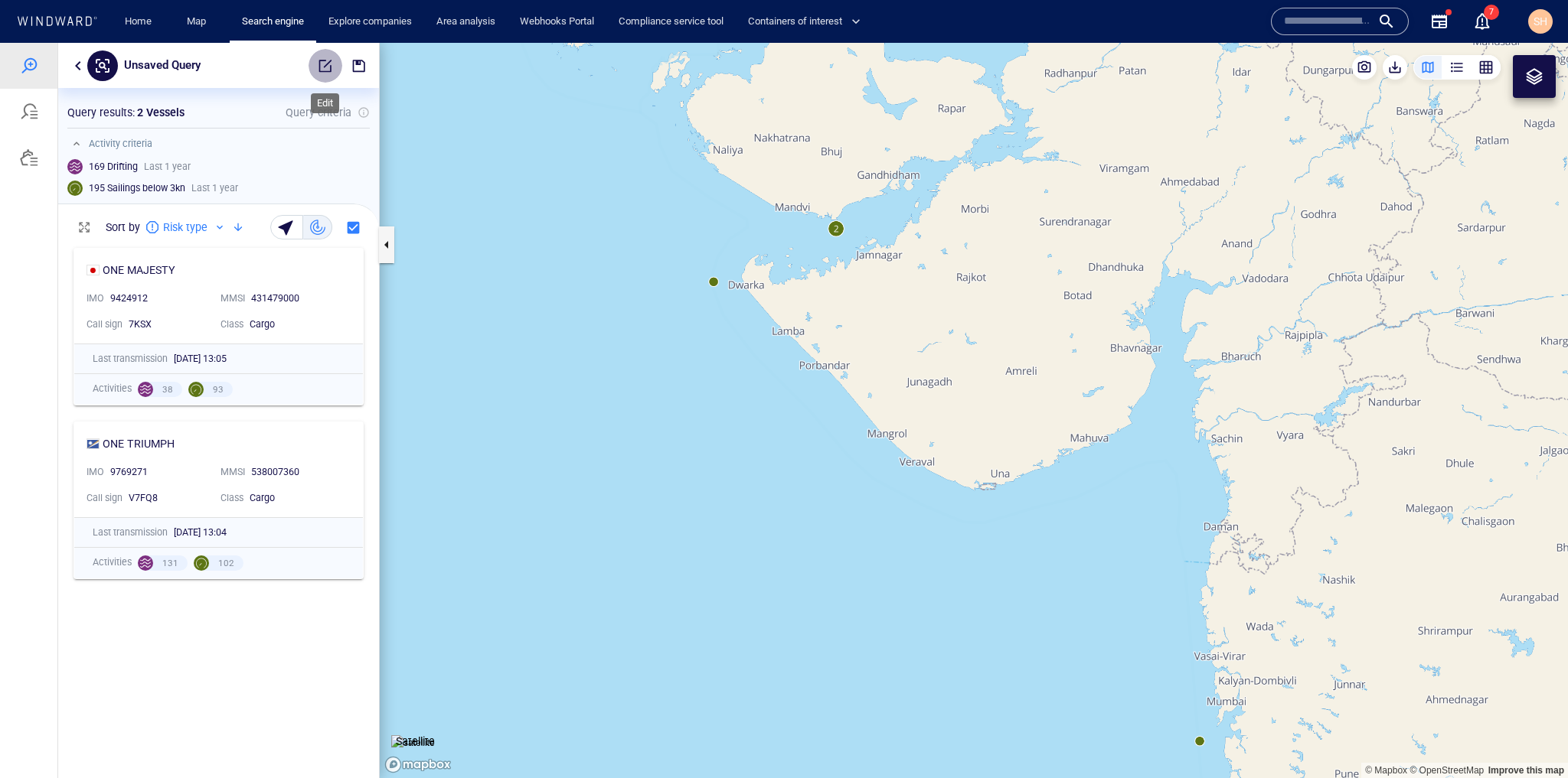
click at [326, 69] on span "button" at bounding box center [325, 65] width 15 height 15
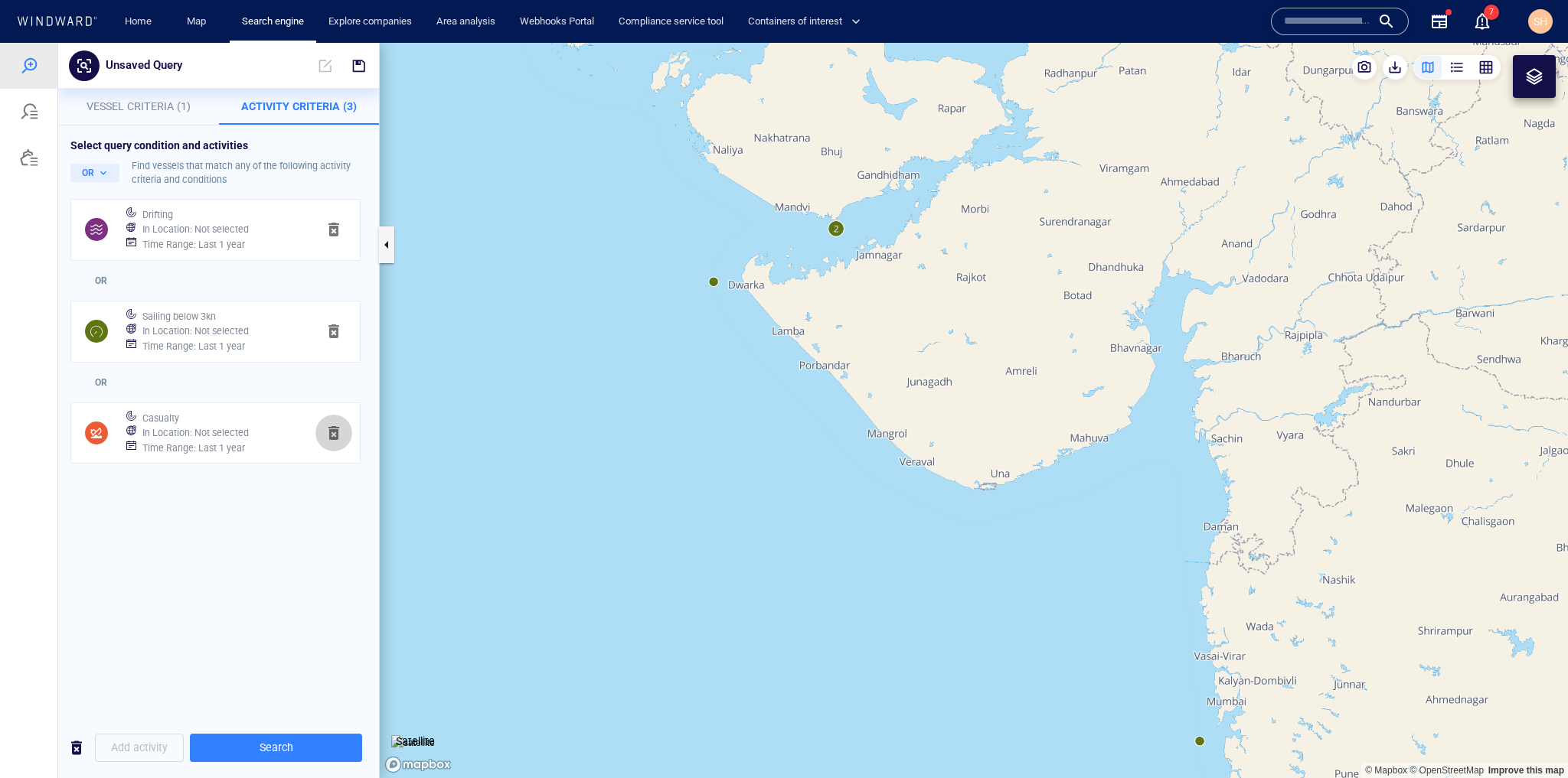
click at [331, 434] on span "button" at bounding box center [333, 433] width 18 height 18
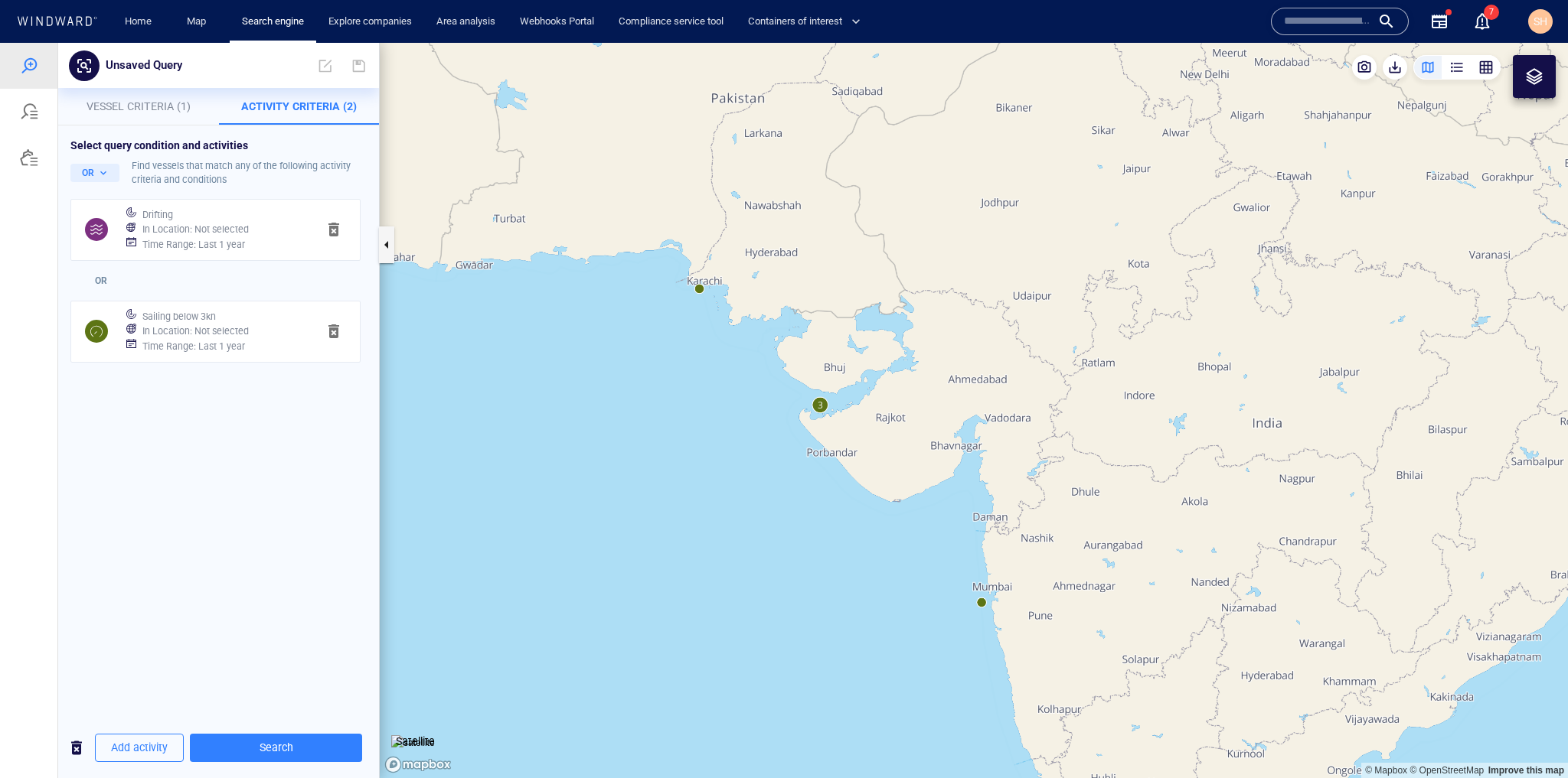
click at [984, 606] on canvas "Map" at bounding box center [974, 410] width 1189 height 735
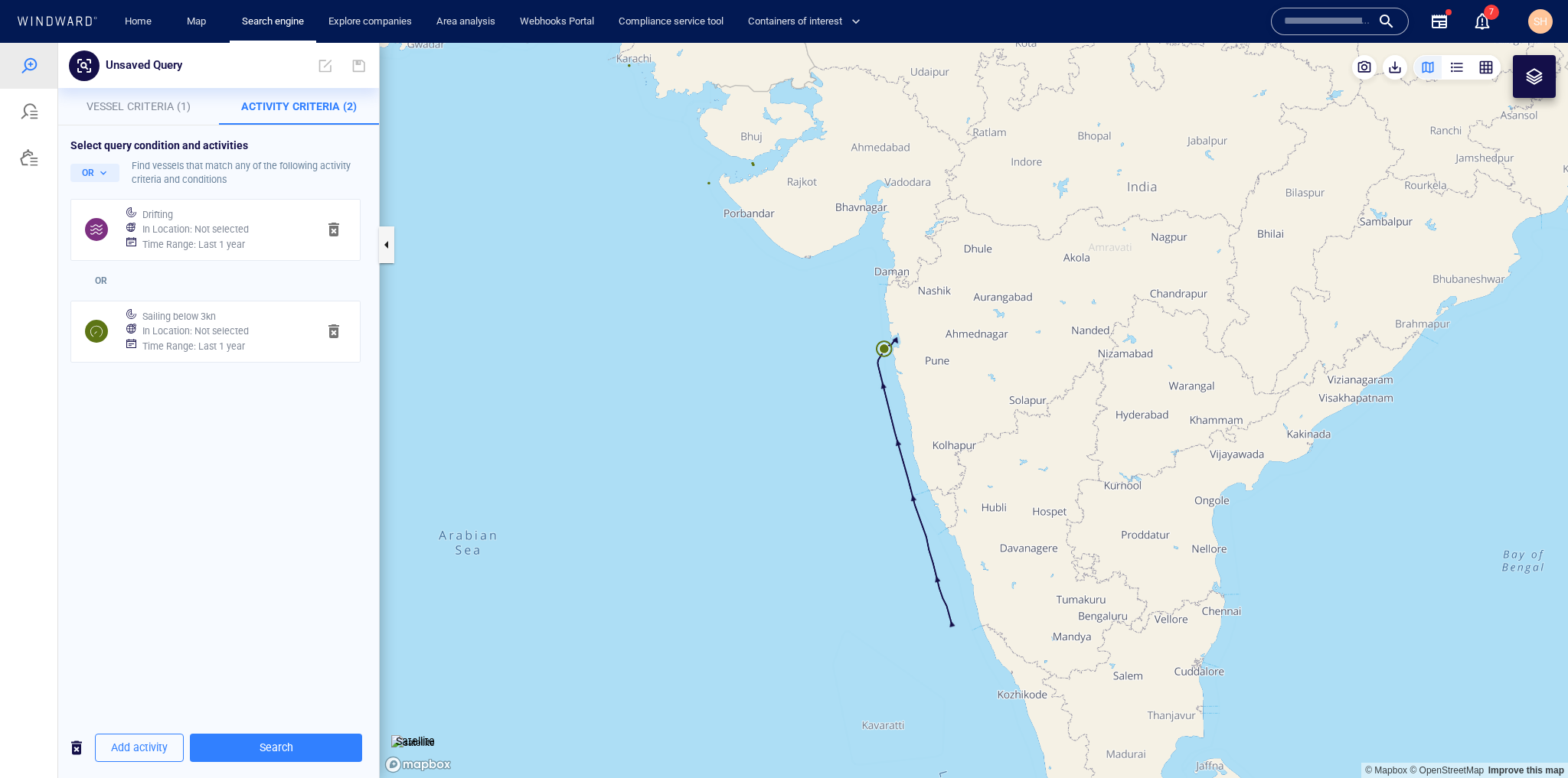
click at [850, 604] on canvas "Map" at bounding box center [974, 410] width 1189 height 735
click at [938, 673] on canvas "Map" at bounding box center [974, 410] width 1189 height 735
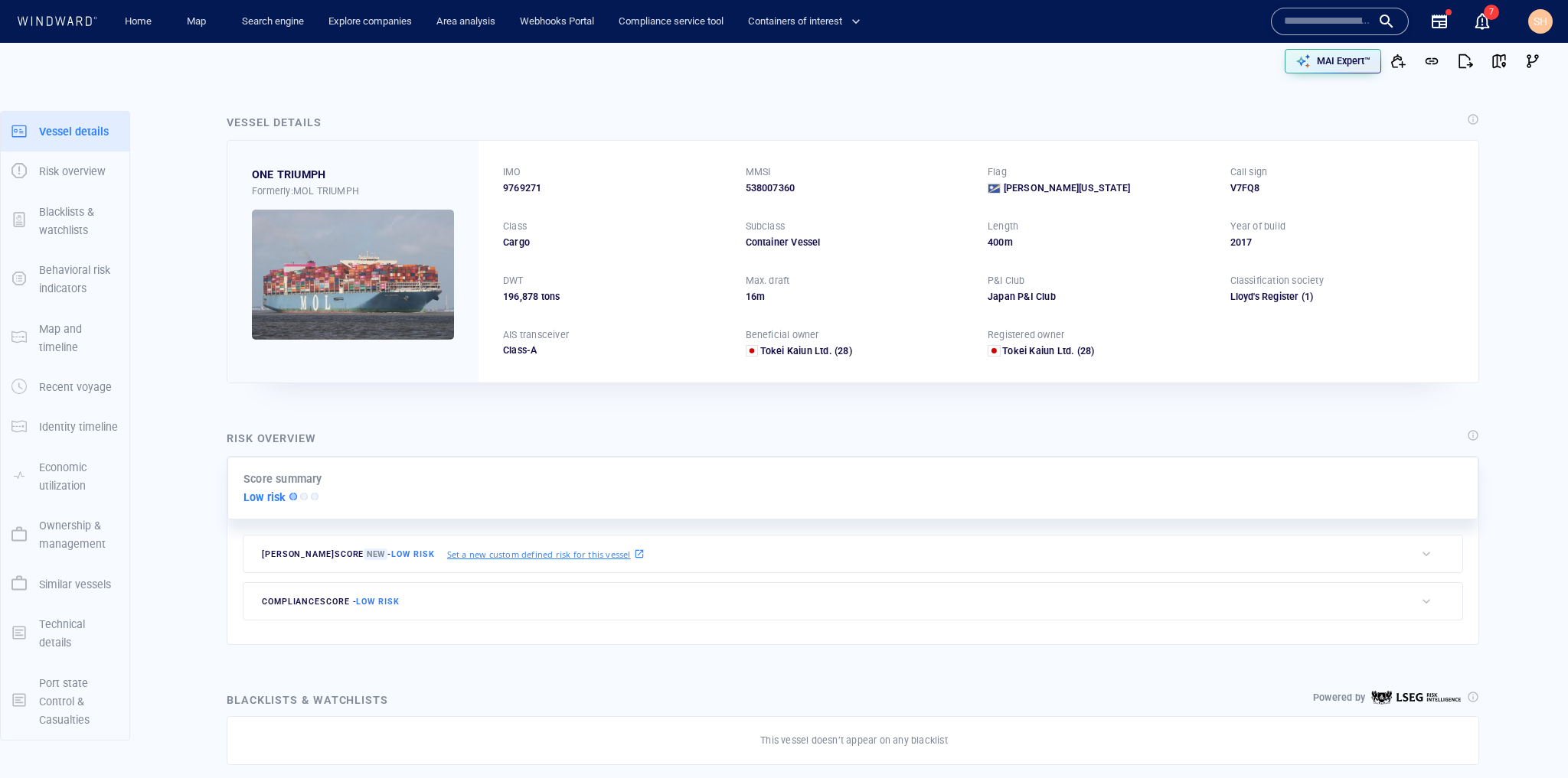
click at [499, 189] on div "IMO 9769271 MMSI 538007360 Flag Marshall Islands Call sign V7FQ8 Class Cargo Su…" at bounding box center [979, 261] width 1000 height 241
copy span "9769271"
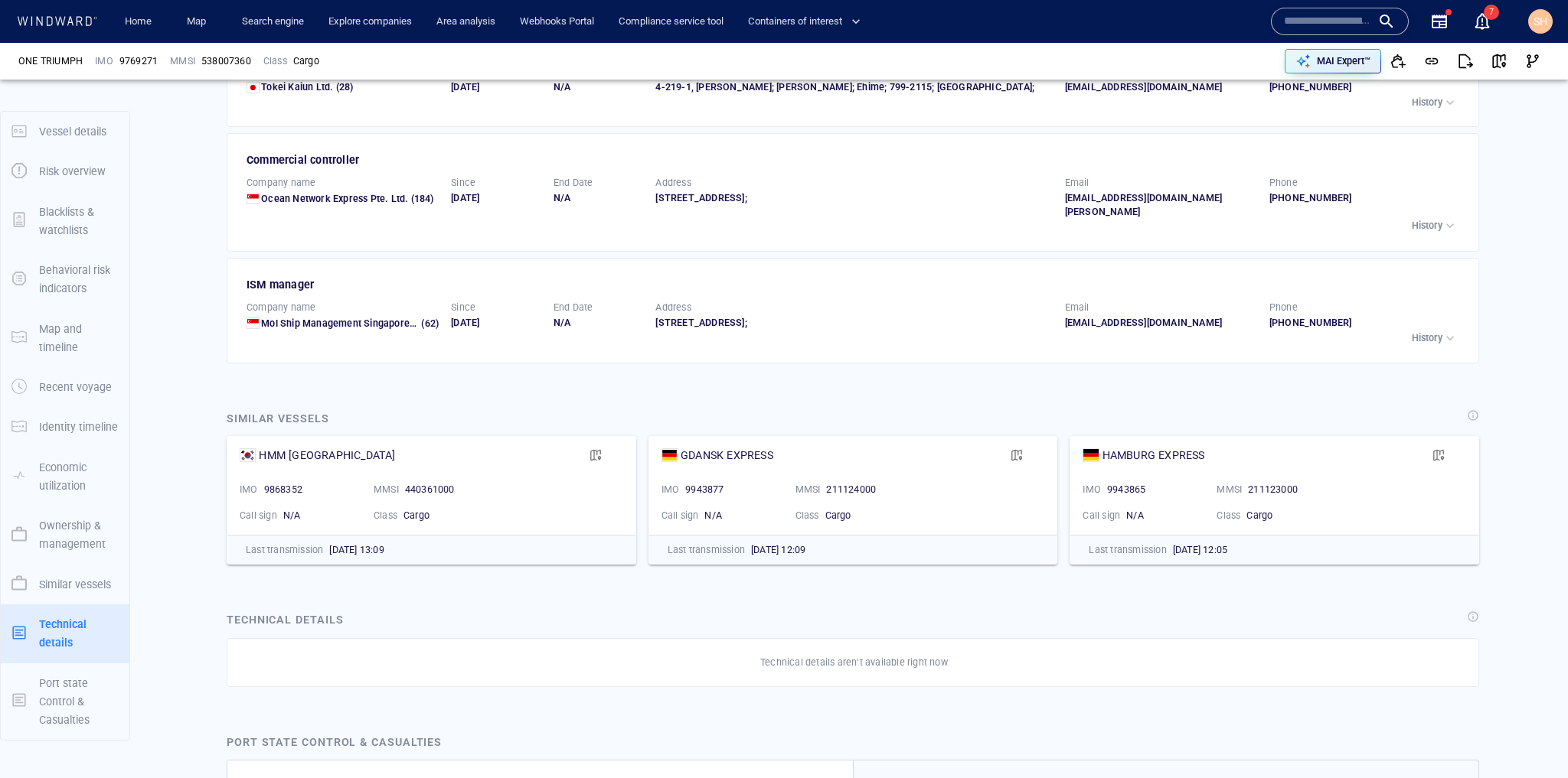
scroll to position [2939, 0]
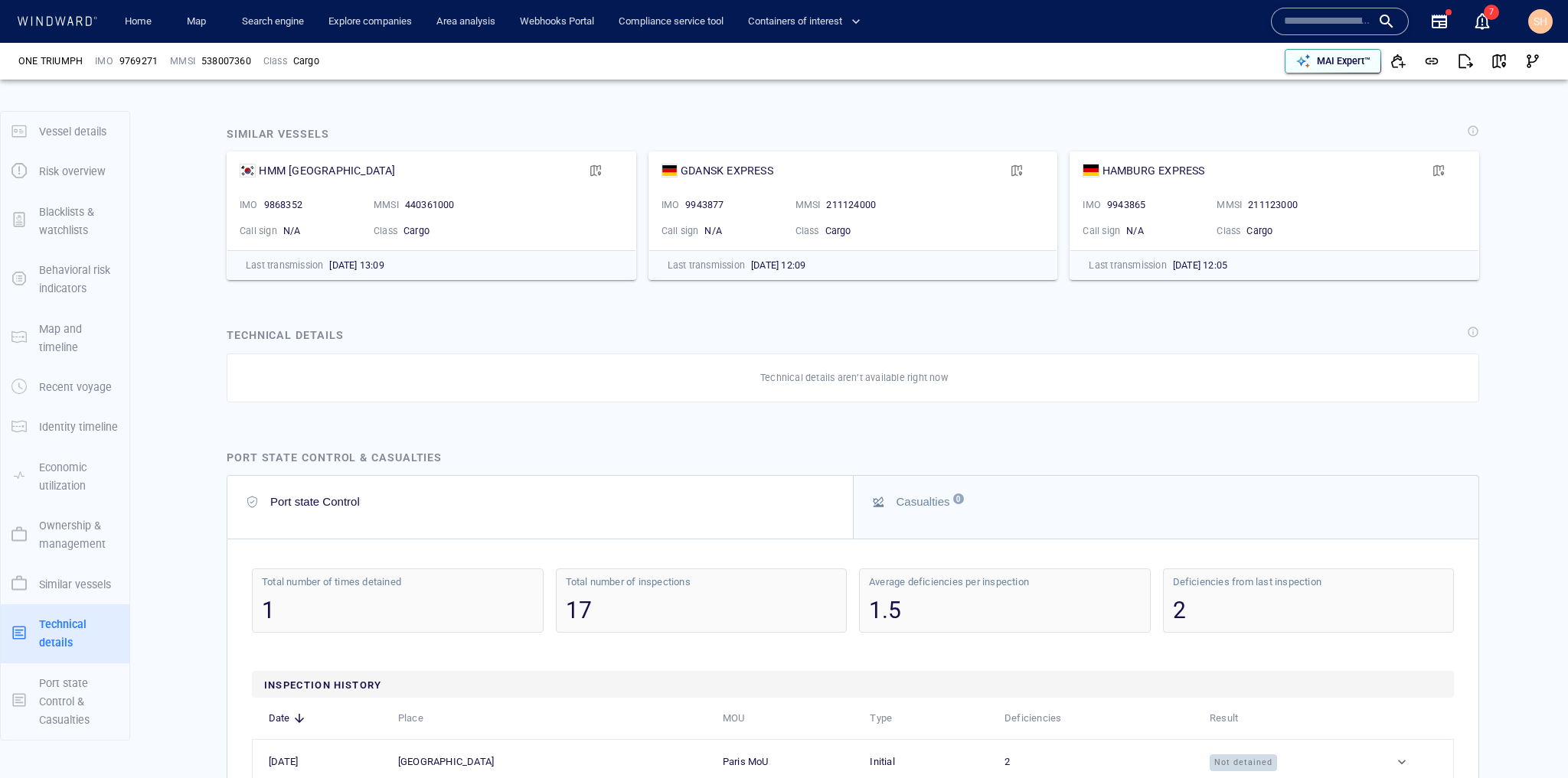
click at [1340, 64] on p "MAI Expert™" at bounding box center [1343, 60] width 53 height 14
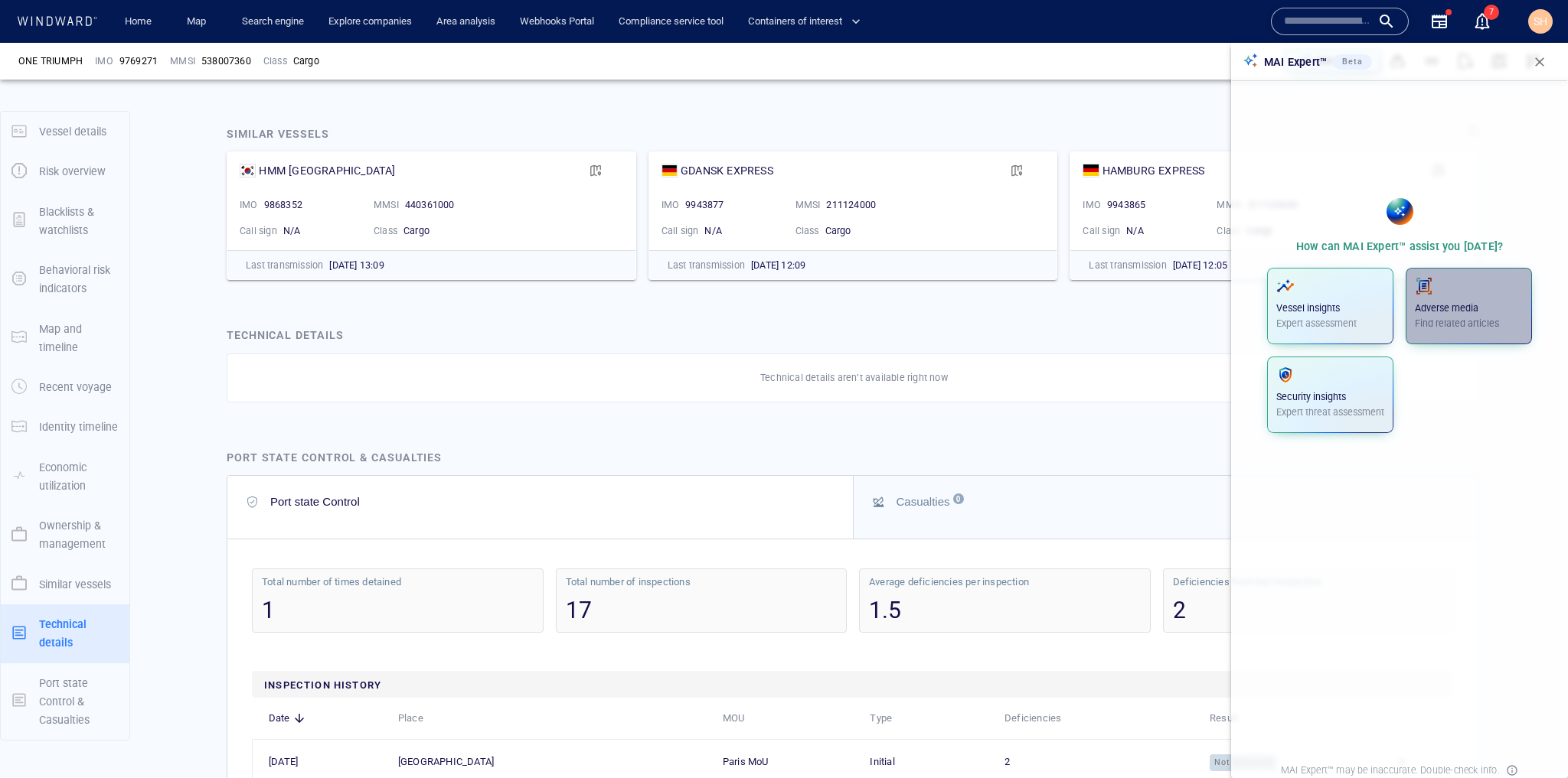
click at [1484, 315] on div "Adverse media Find related articles" at bounding box center [1469, 304] width 108 height 53
